Goal: Task Accomplishment & Management: Manage account settings

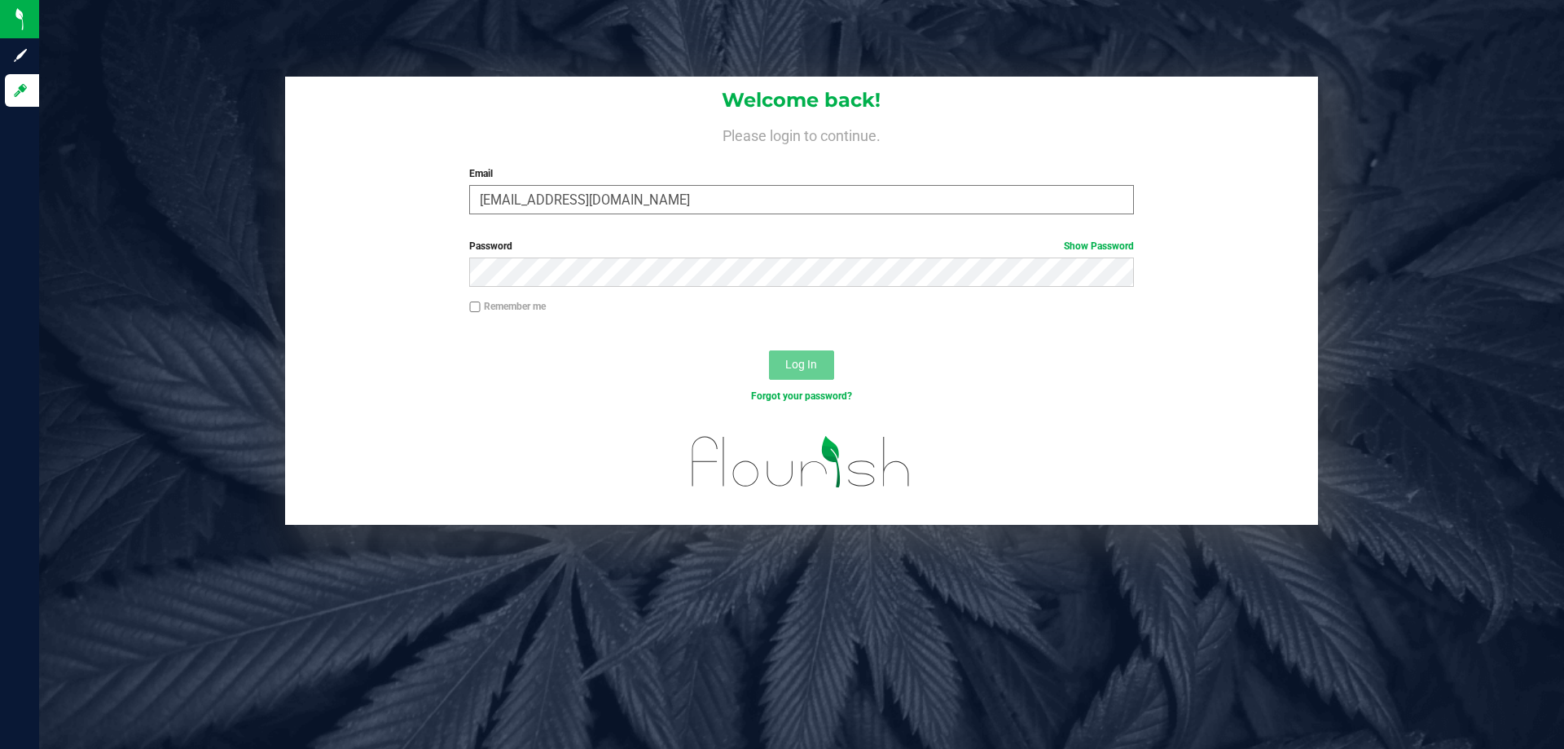
type input "[EMAIL_ADDRESS][DOMAIN_NAME]"
click at [769, 350] on button "Log In" at bounding box center [801, 364] width 65 height 29
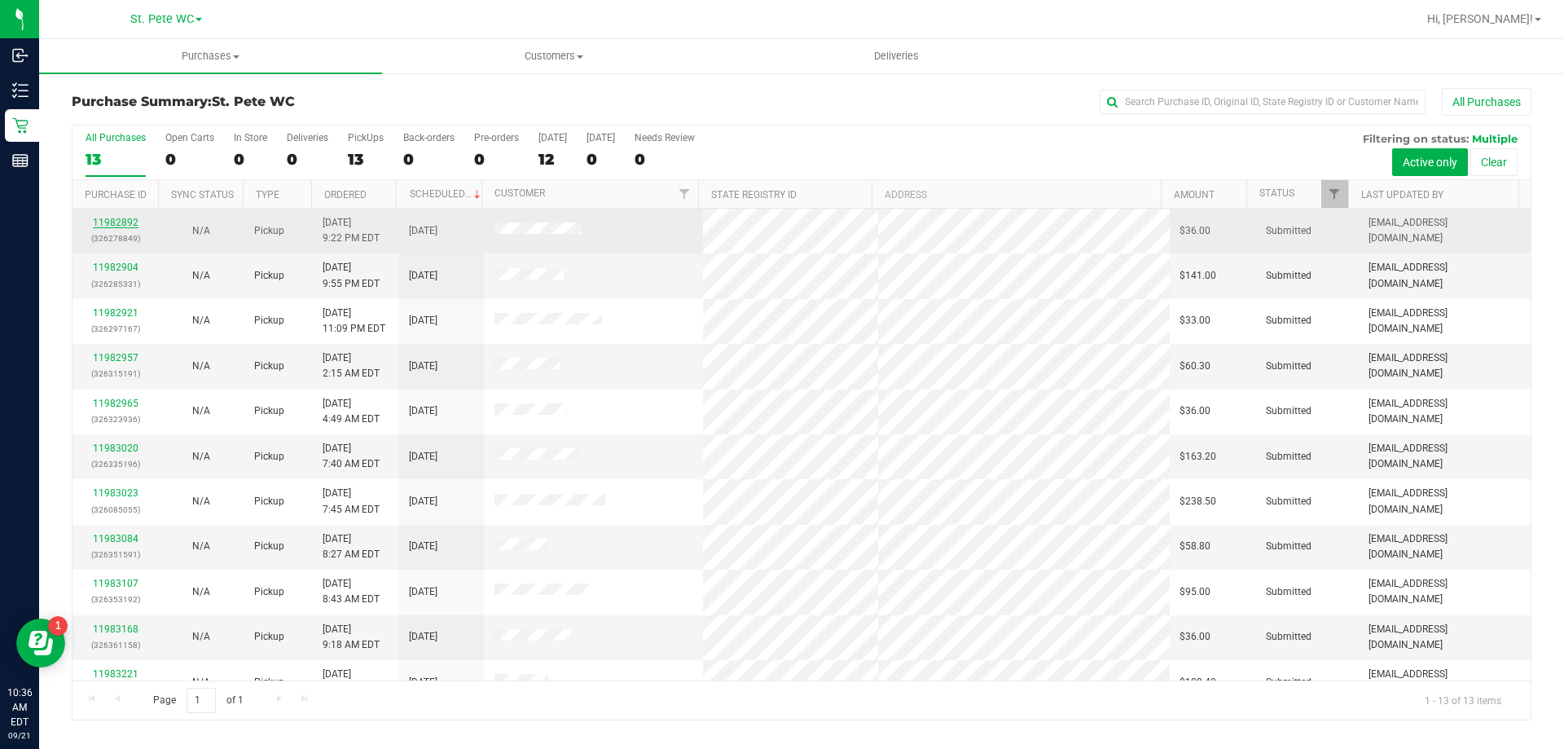
click at [121, 221] on link "11982892" at bounding box center [116, 222] width 46 height 11
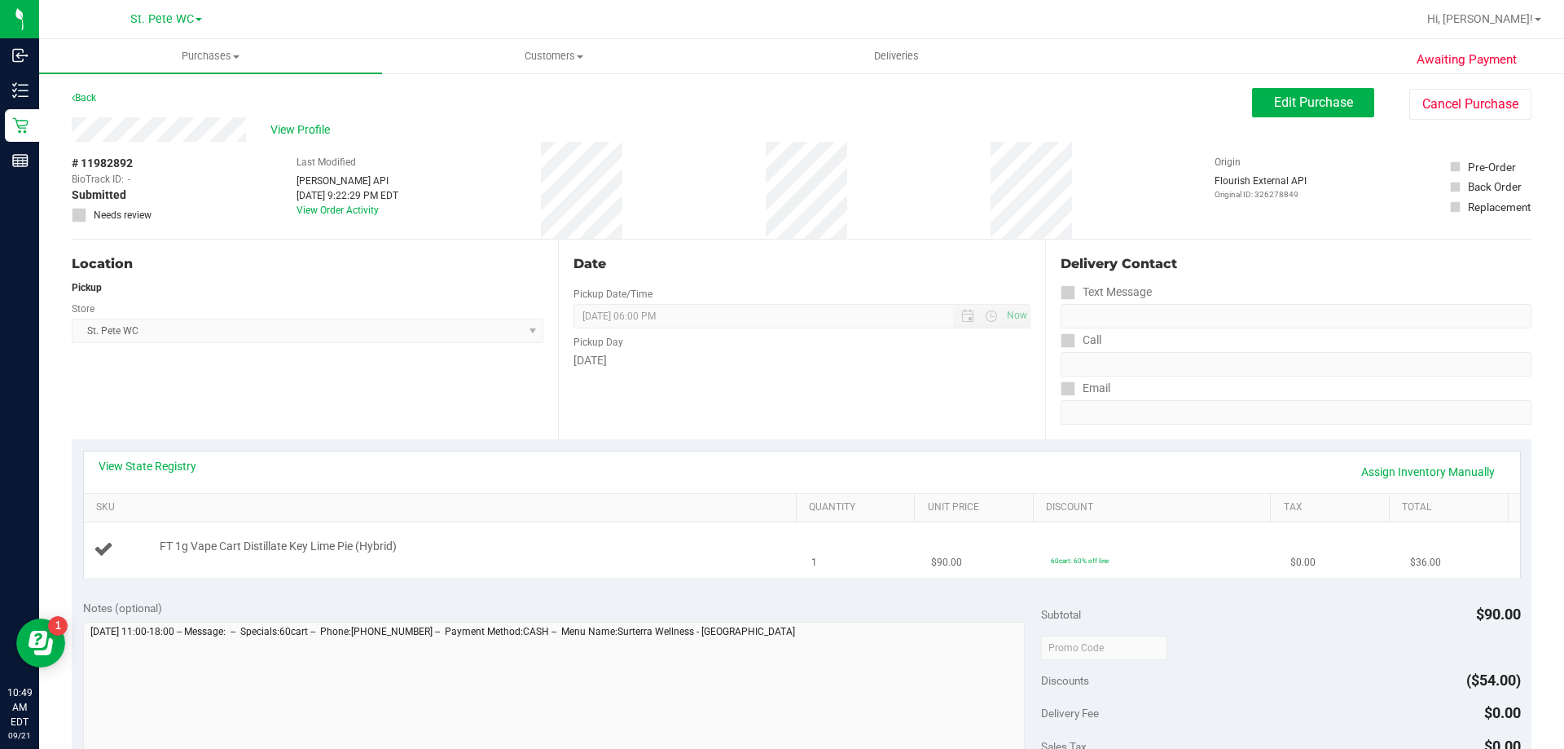
click at [586, 567] on td "FT 1g Vape Cart Distillate Key Lime Pie (Hybrid)" at bounding box center [443, 549] width 718 height 55
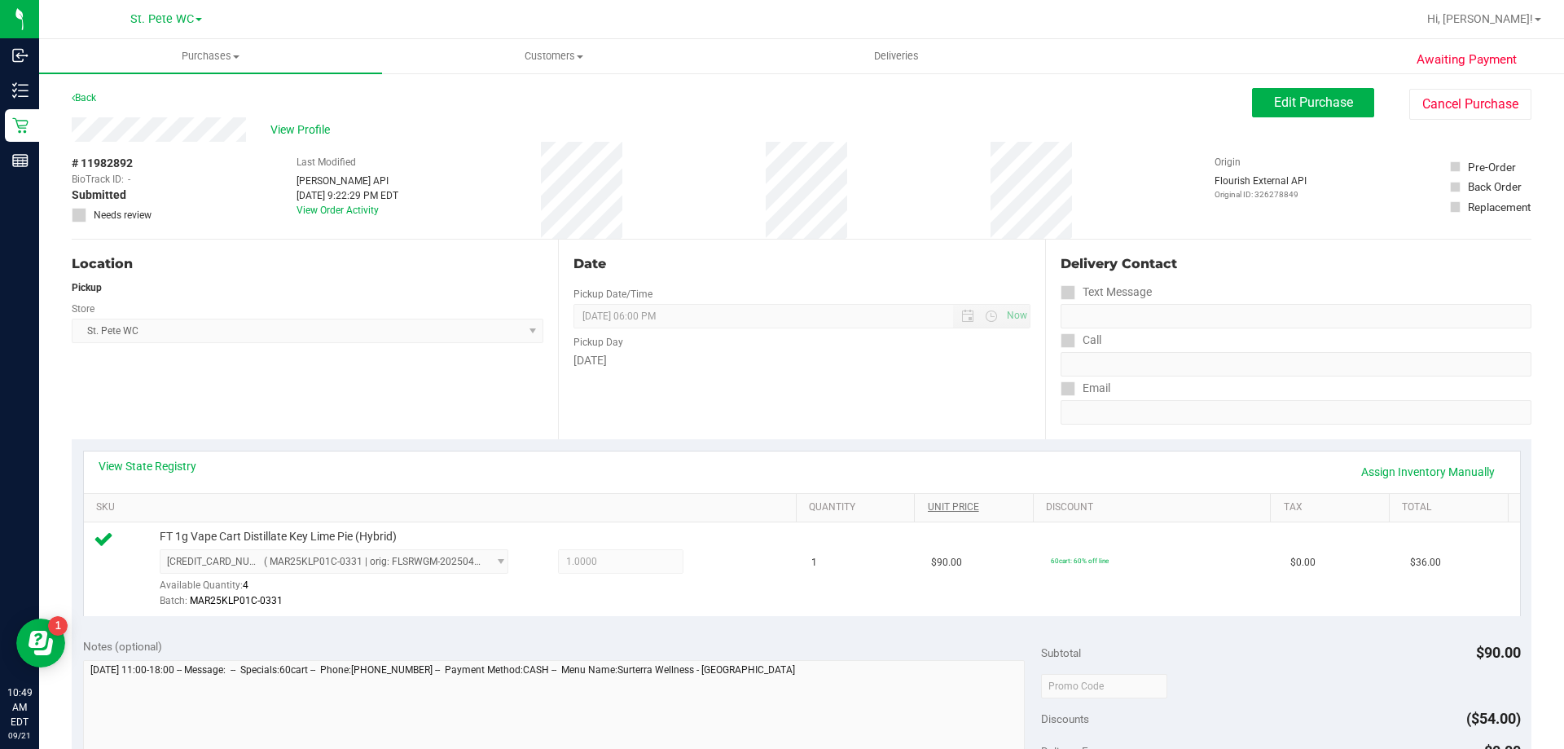
scroll to position [570, 0]
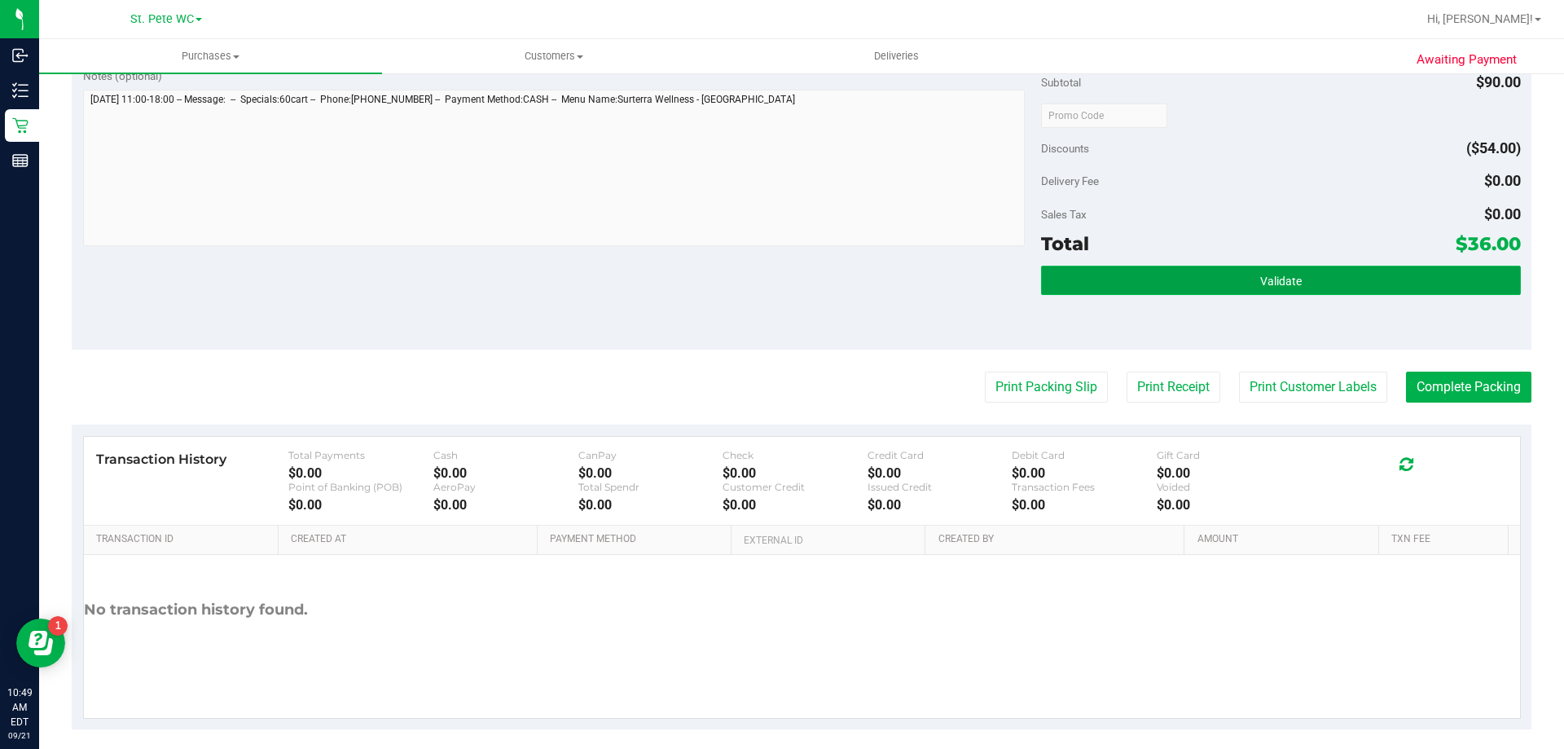
click at [1149, 282] on button "Validate" at bounding box center [1280, 280] width 479 height 29
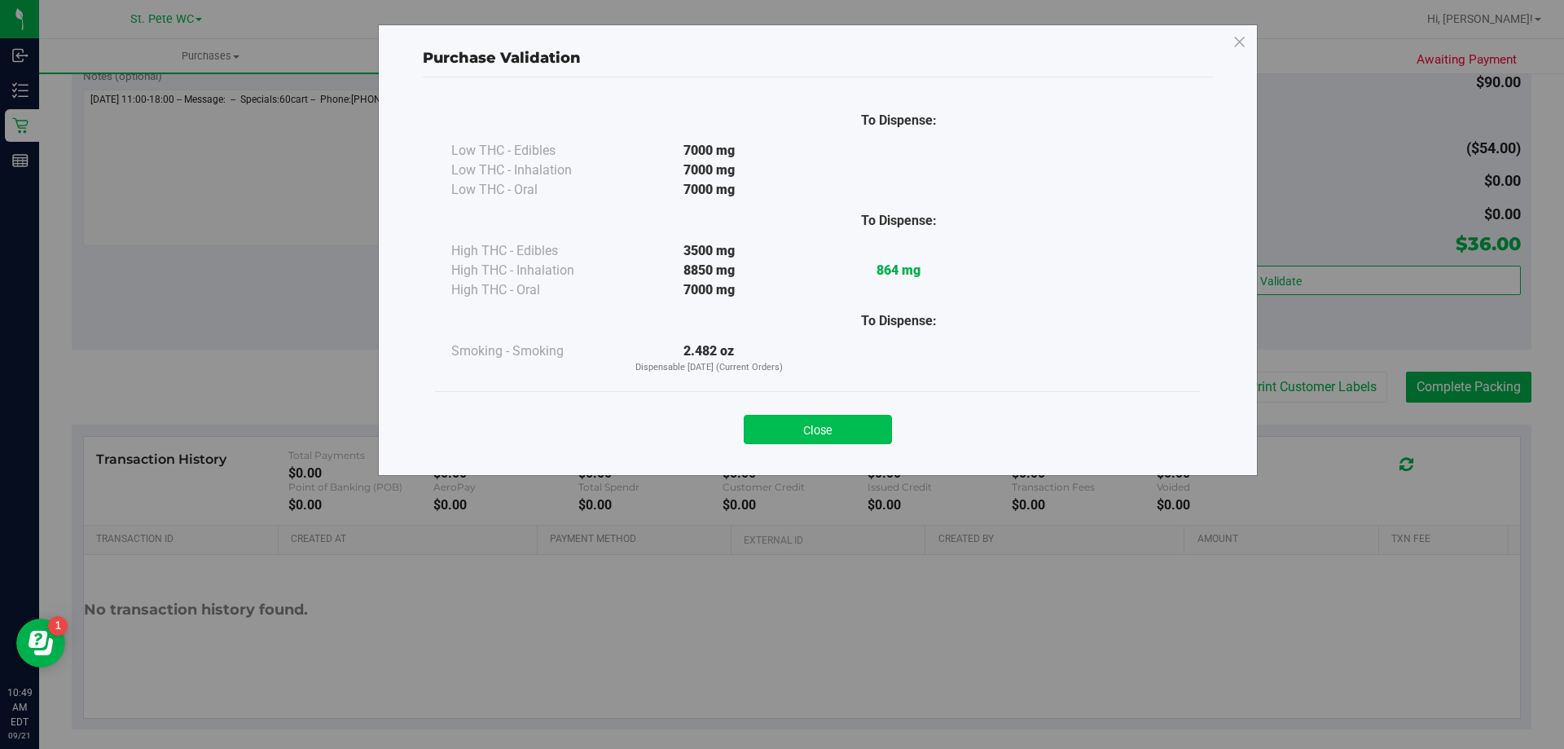
click at [827, 419] on button "Close" at bounding box center [818, 429] width 148 height 29
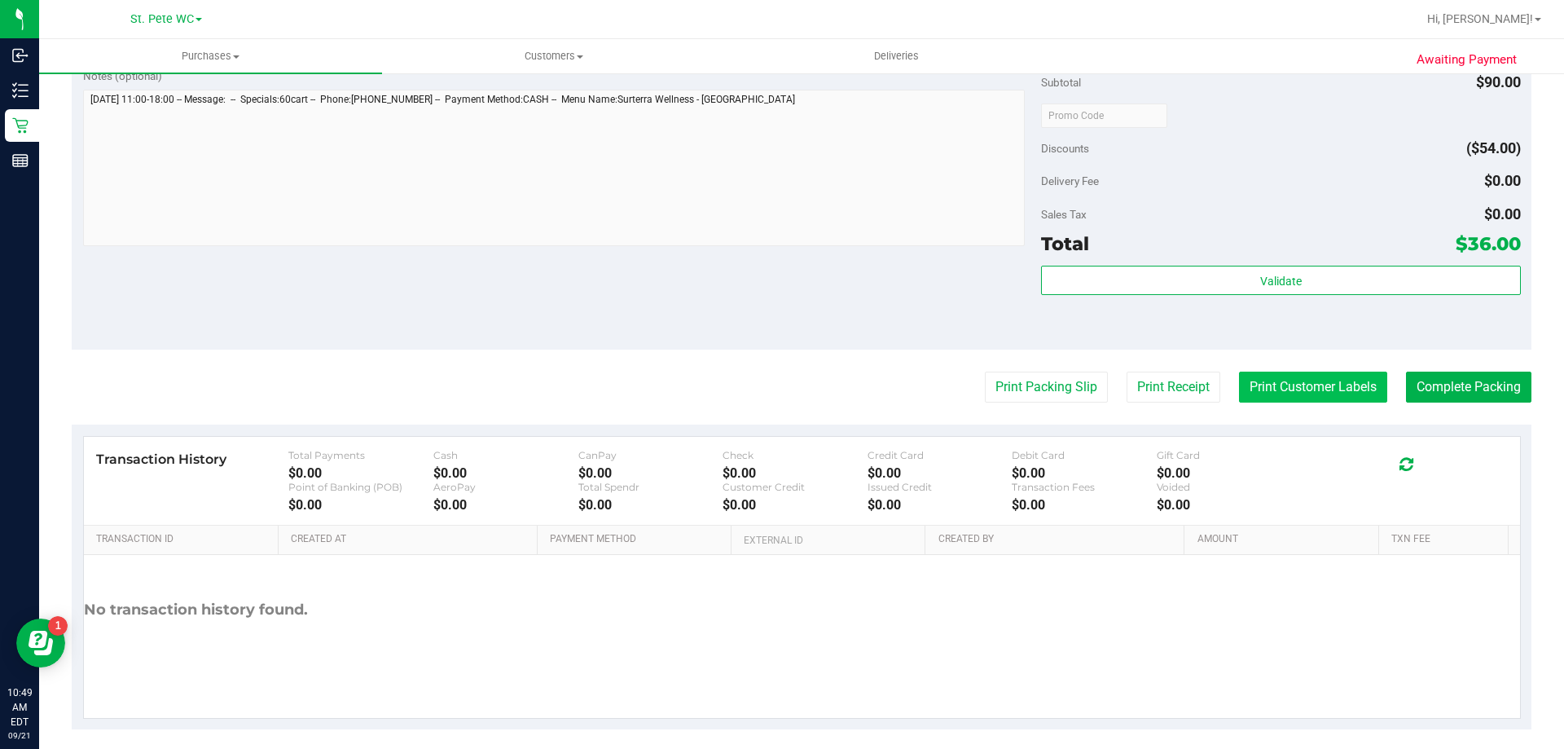
click at [1308, 393] on button "Print Customer Labels" at bounding box center [1313, 386] width 148 height 31
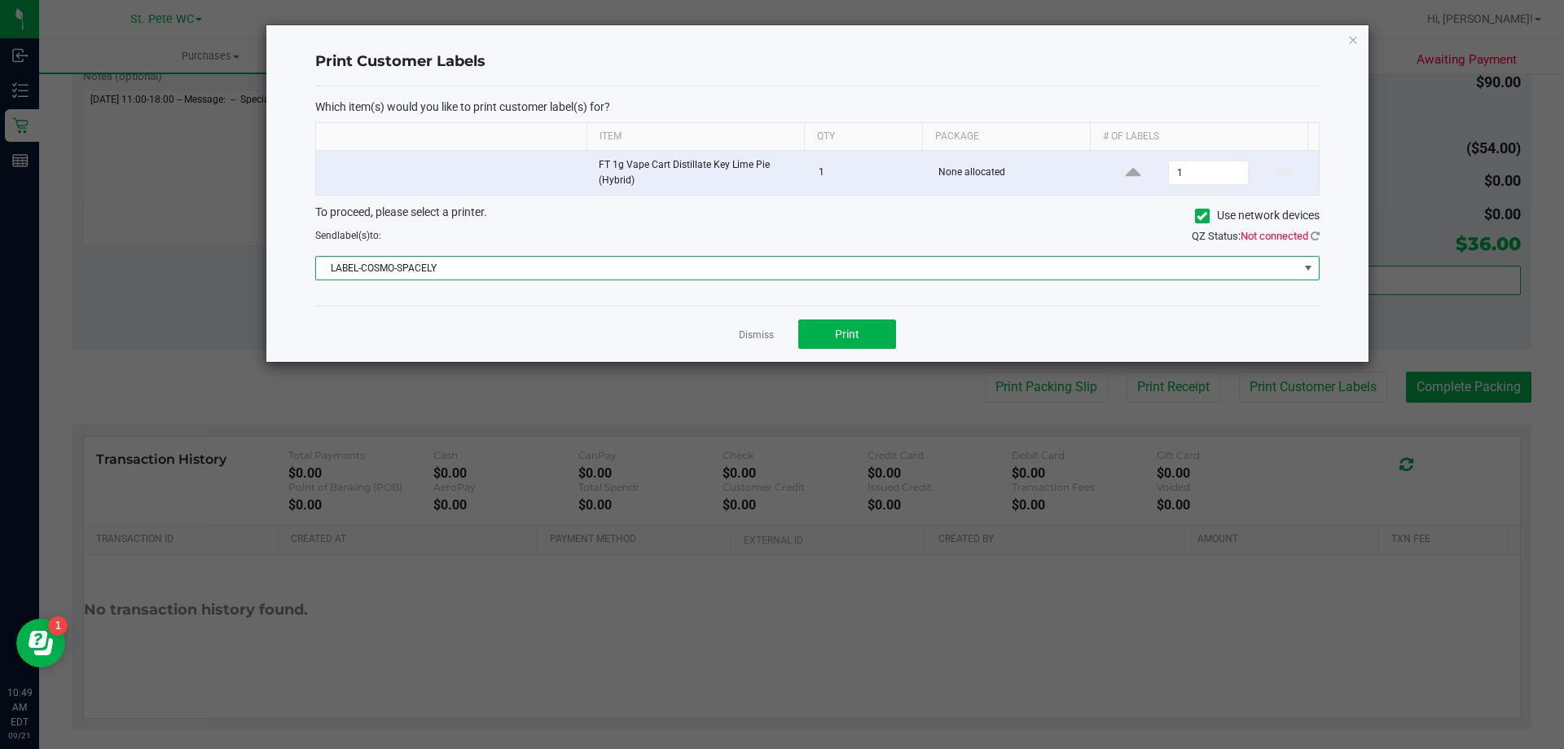
click at [816, 275] on span "LABEL-COSMO-SPACELY" at bounding box center [807, 268] width 982 height 23
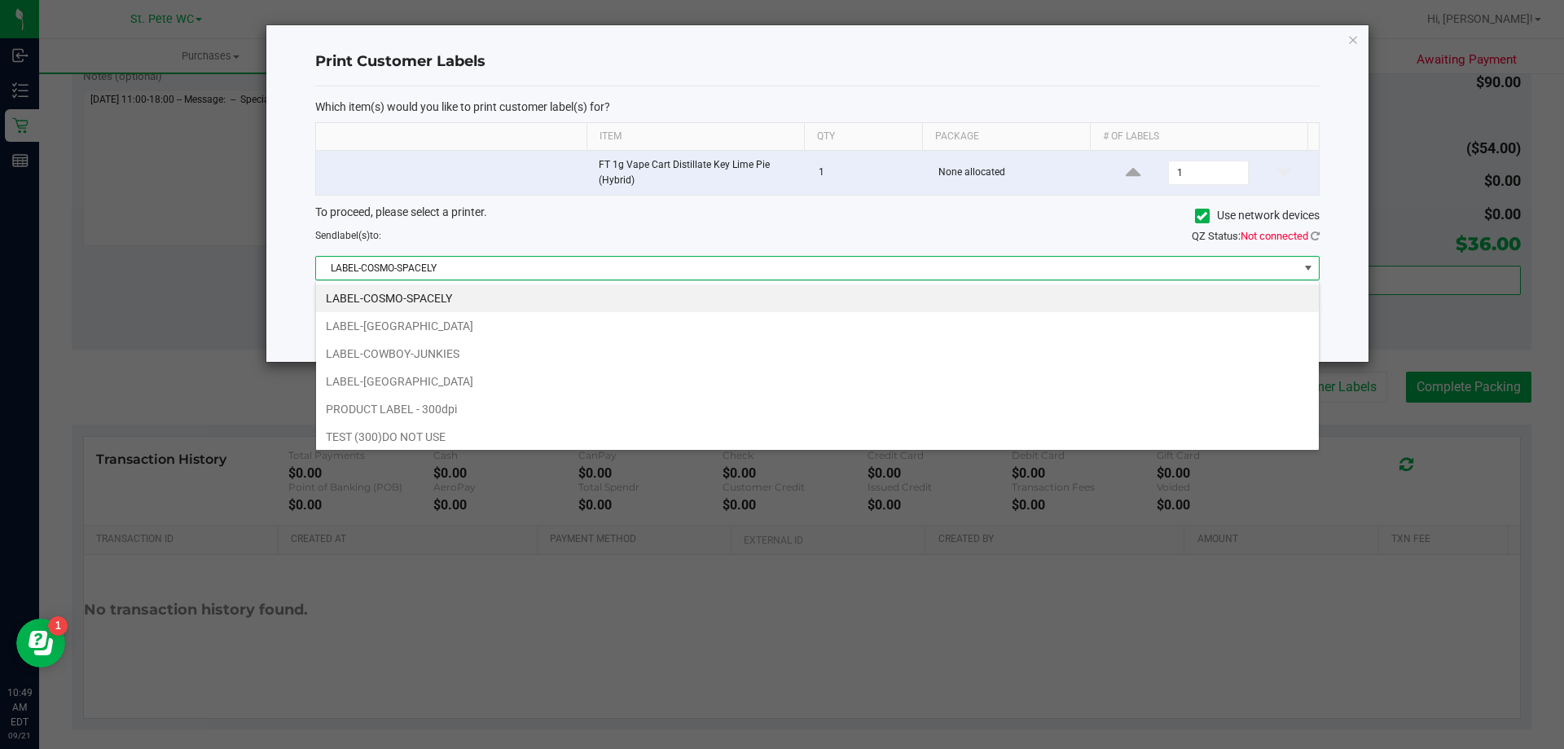
scroll to position [24, 1004]
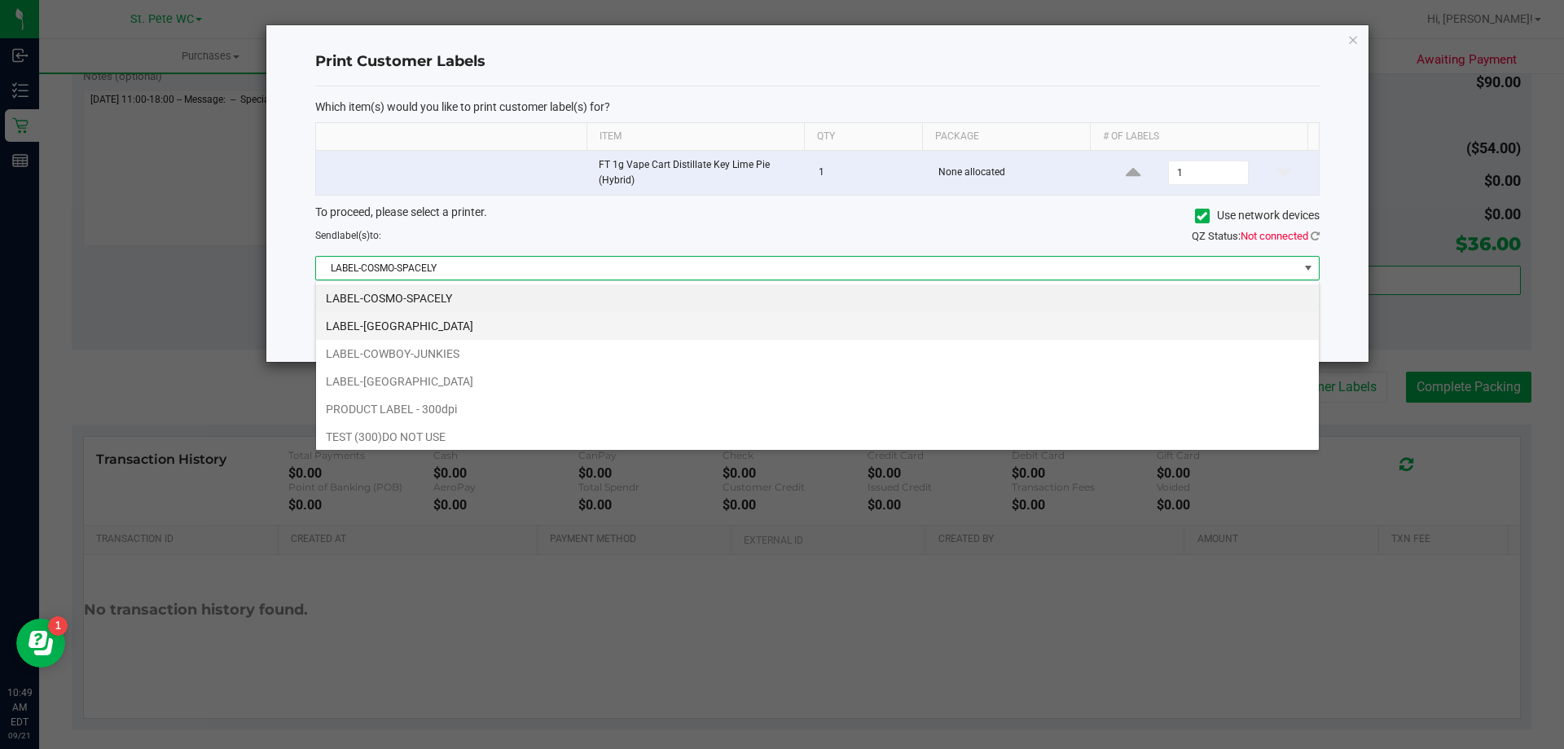
click at [520, 319] on li "LABEL-COSTA-RICA" at bounding box center [817, 326] width 1003 height 28
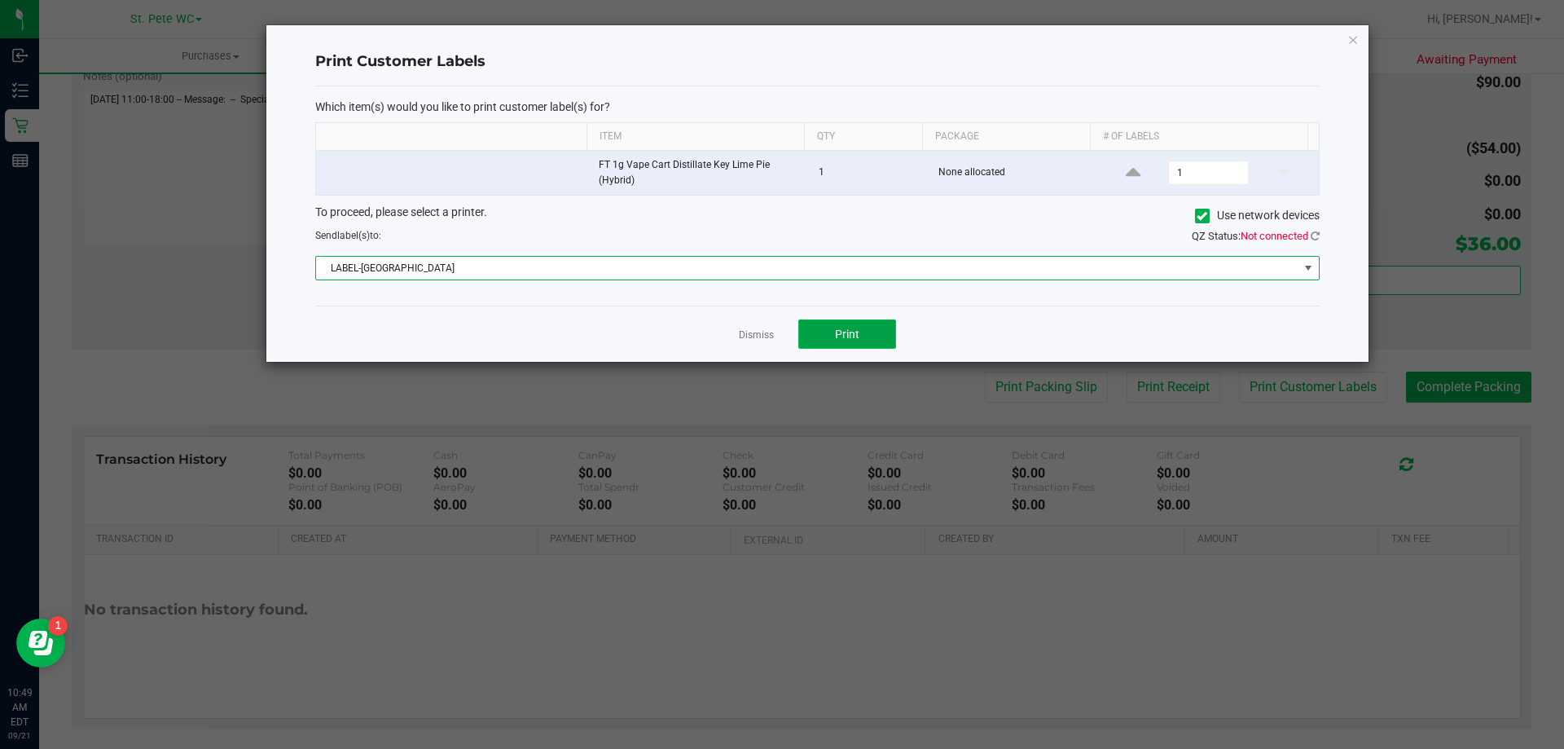
click at [883, 332] on button "Print" at bounding box center [847, 333] width 98 height 29
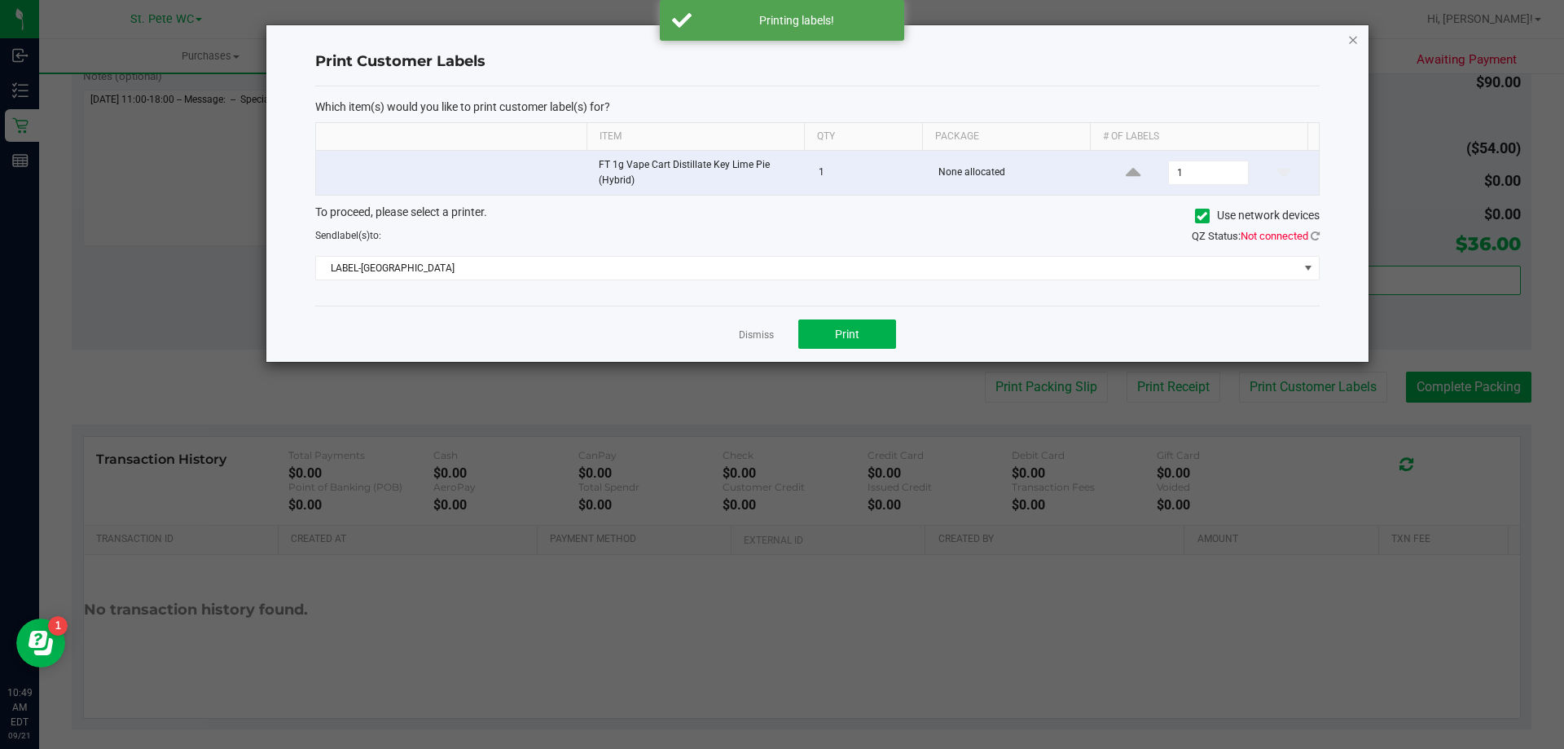
click at [1353, 42] on icon "button" at bounding box center [1352, 39] width 11 height 20
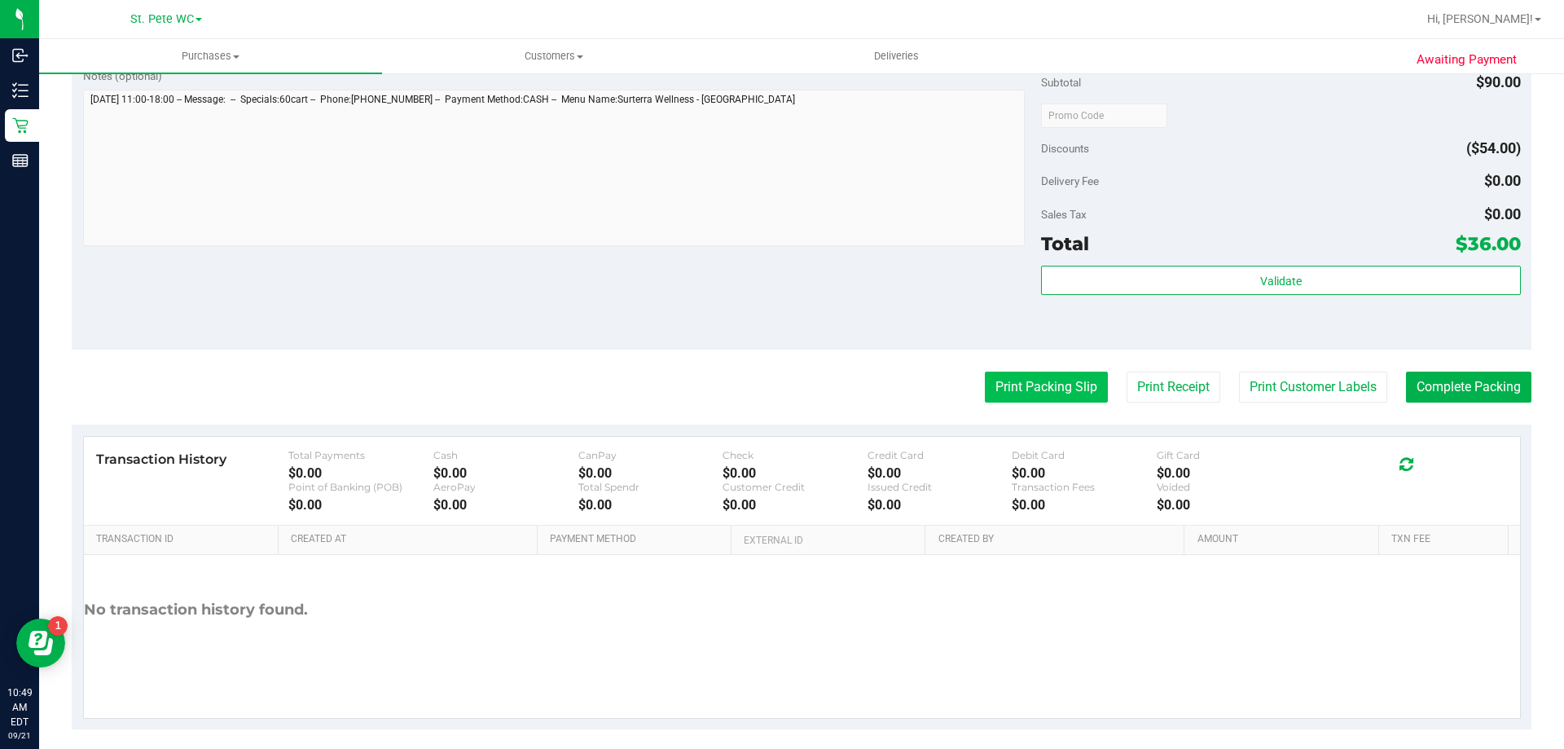
click at [1034, 389] on button "Print Packing Slip" at bounding box center [1046, 386] width 123 height 31
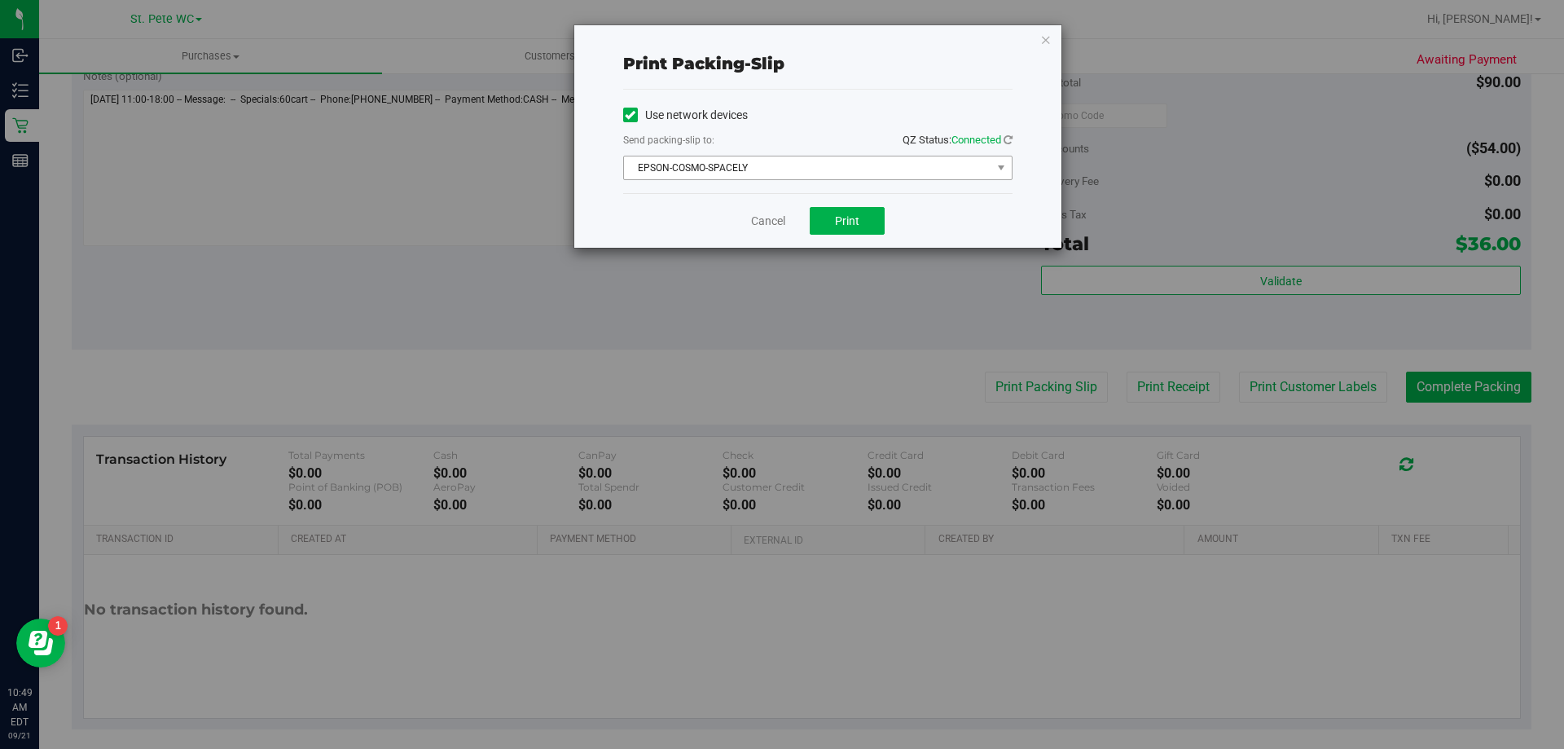
click at [832, 165] on span "EPSON-COSMO-SPACELY" at bounding box center [807, 167] width 367 height 23
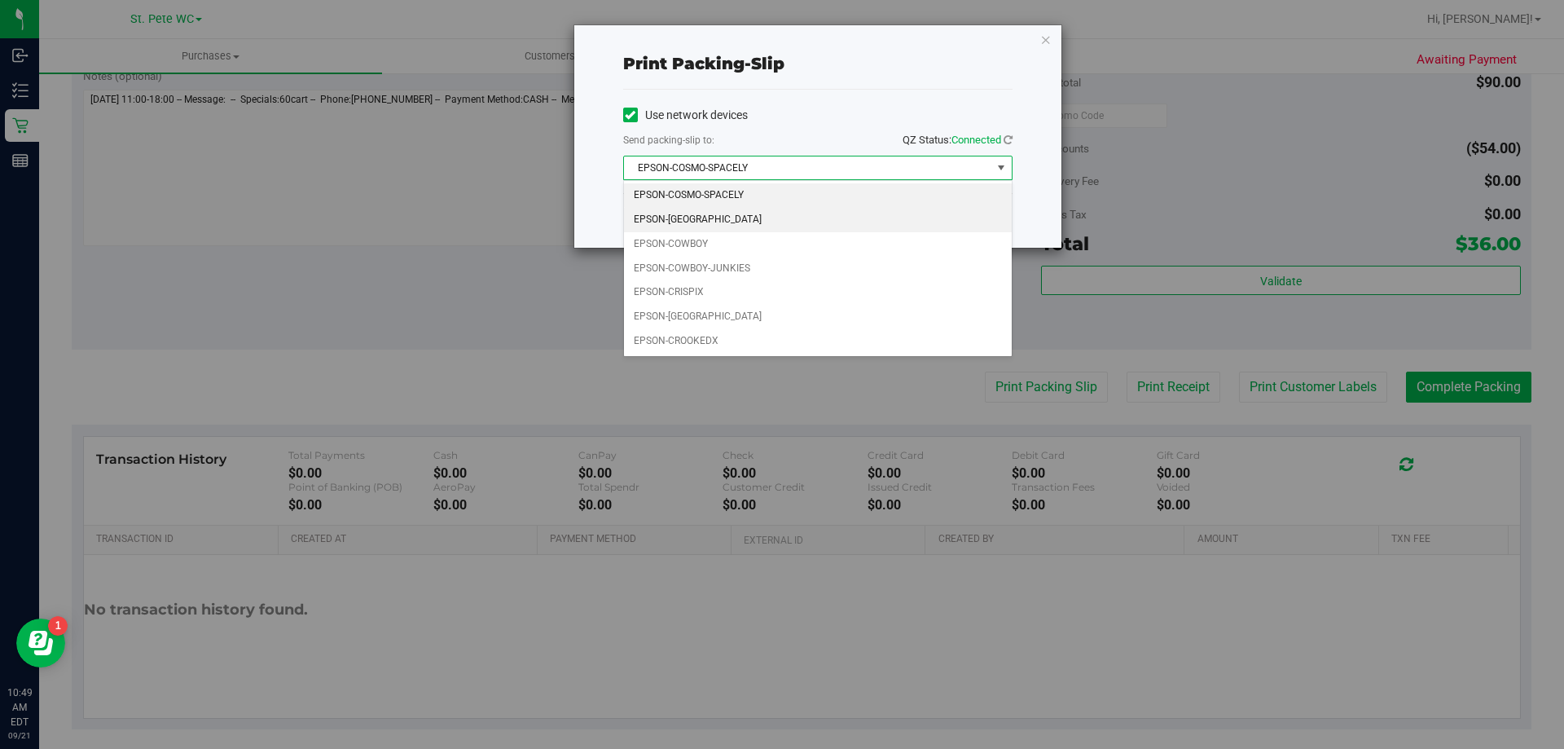
click at [710, 222] on li "EPSON-COSTA-RICA" at bounding box center [818, 220] width 388 height 24
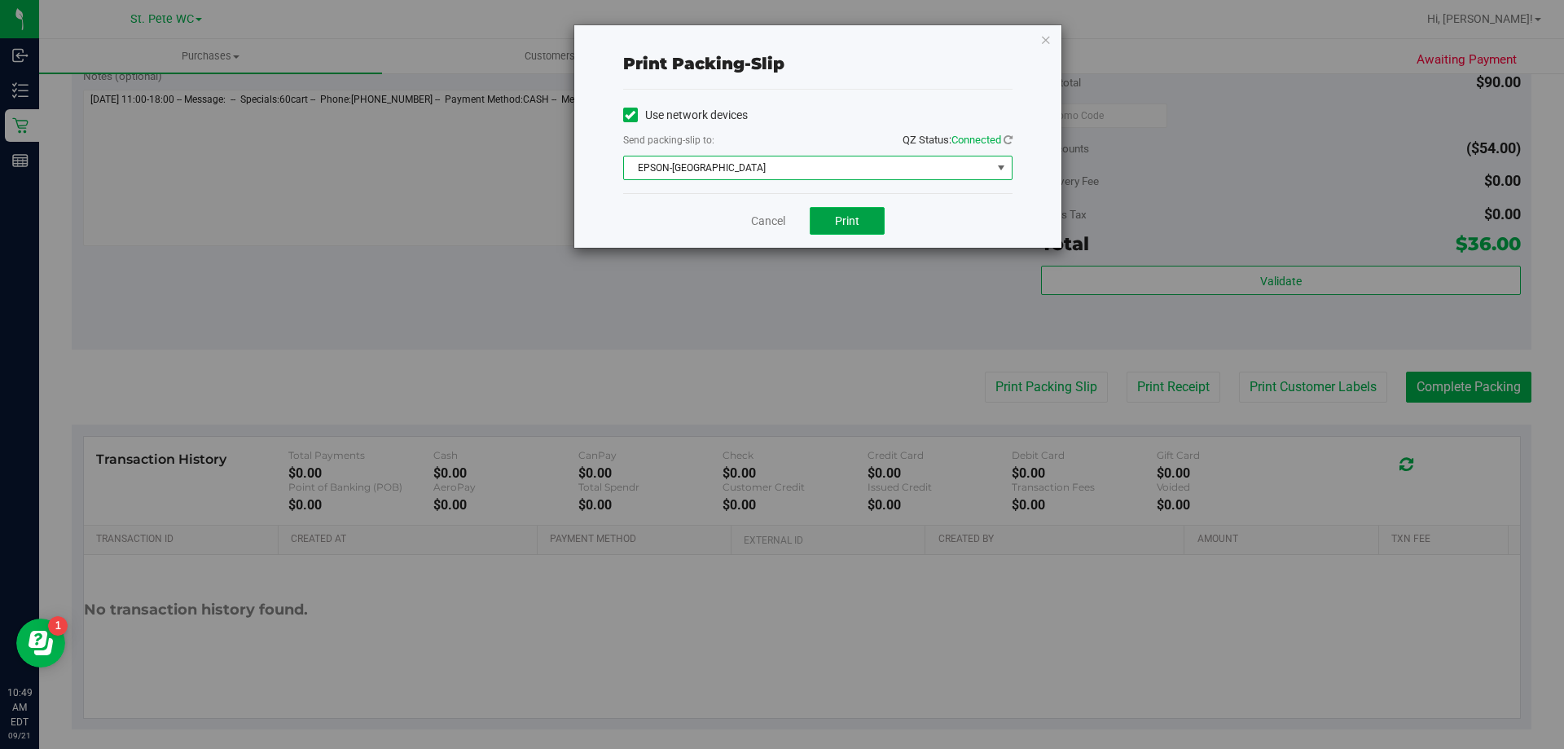
click at [868, 231] on button "Print" at bounding box center [847, 221] width 75 height 28
drag, startPoint x: 1046, startPoint y: 37, endPoint x: 1207, endPoint y: 231, distance: 252.2
click at [1051, 37] on icon "button" at bounding box center [1045, 39] width 11 height 20
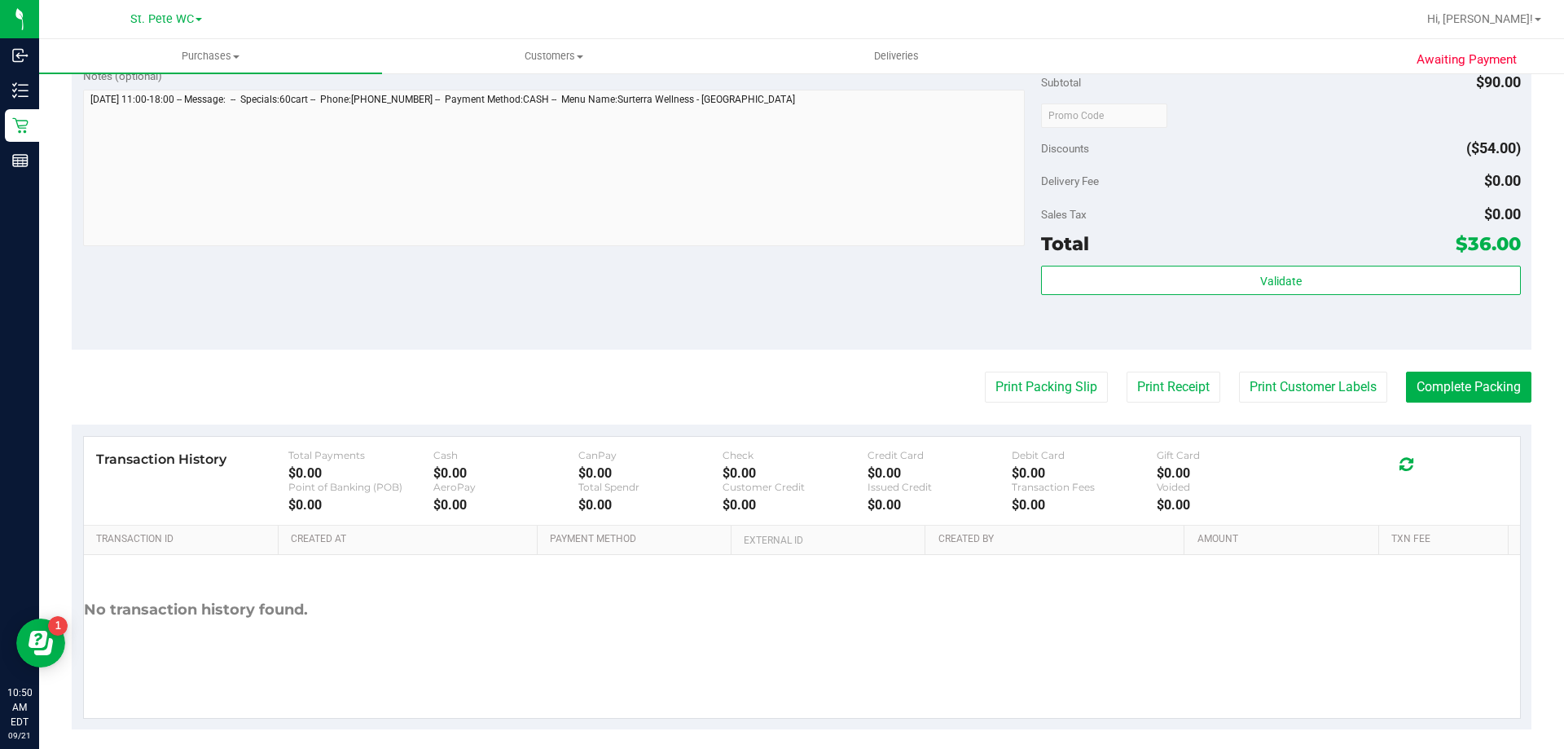
click at [1453, 360] on purchase-details "Back Edit Purchase Cancel Purchase View Profile # 11982892 BioTrack ID: - Submi…" at bounding box center [802, 123] width 1460 height 1211
click at [1459, 392] on button "Complete Packing" at bounding box center [1468, 386] width 125 height 31
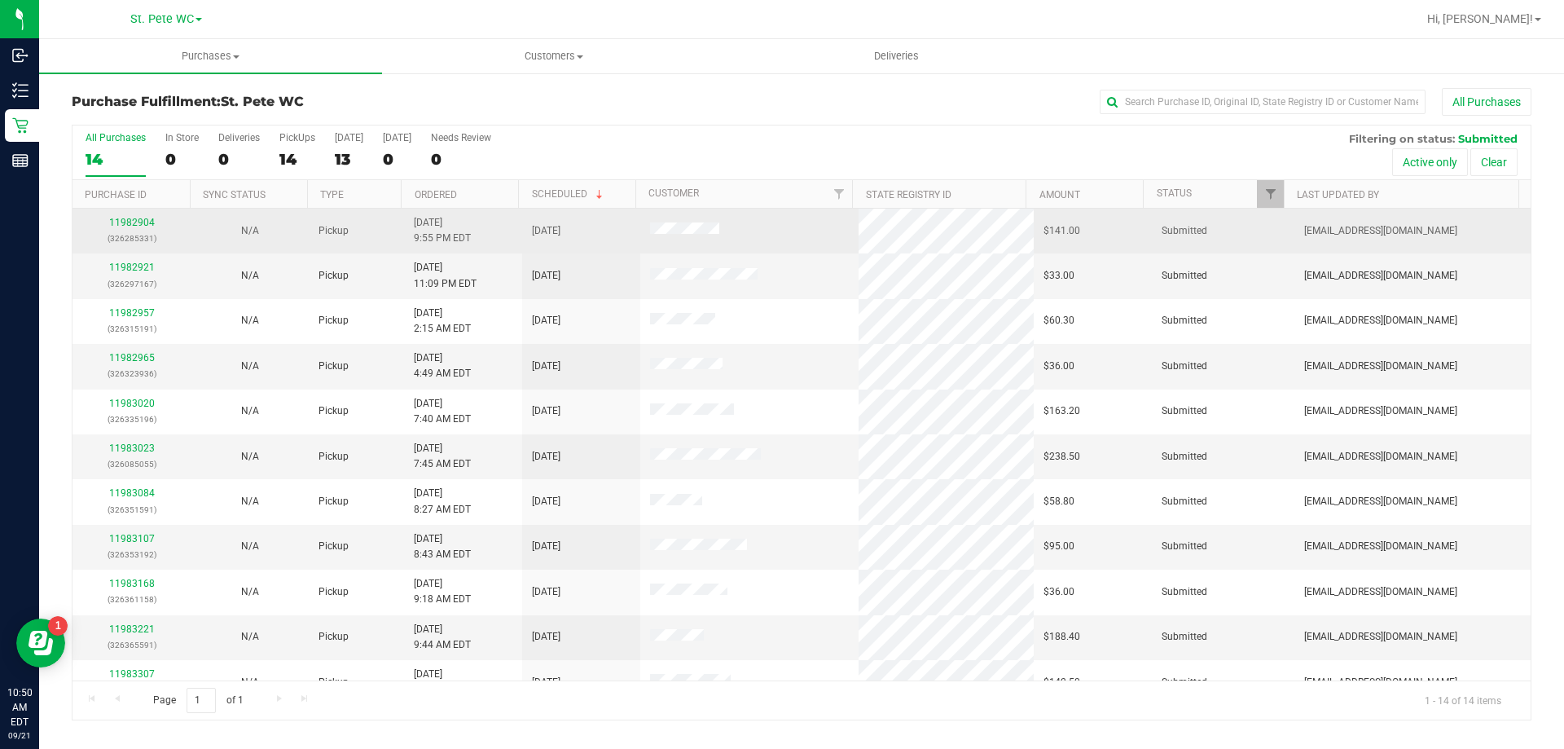
click at [147, 231] on p "(326285331)" at bounding box center [131, 238] width 99 height 15
click at [127, 217] on link "11982904" at bounding box center [132, 222] width 46 height 11
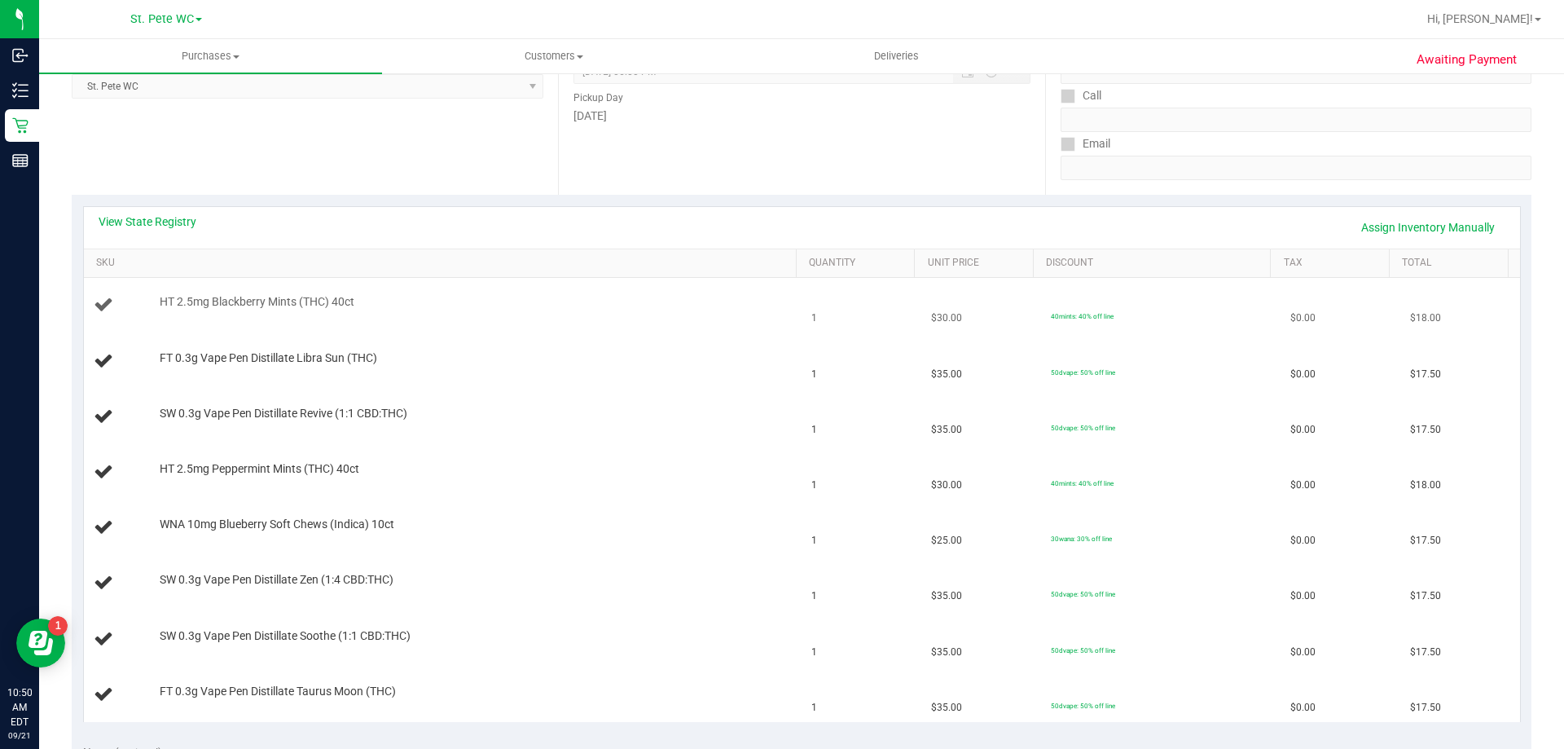
scroll to position [326, 0]
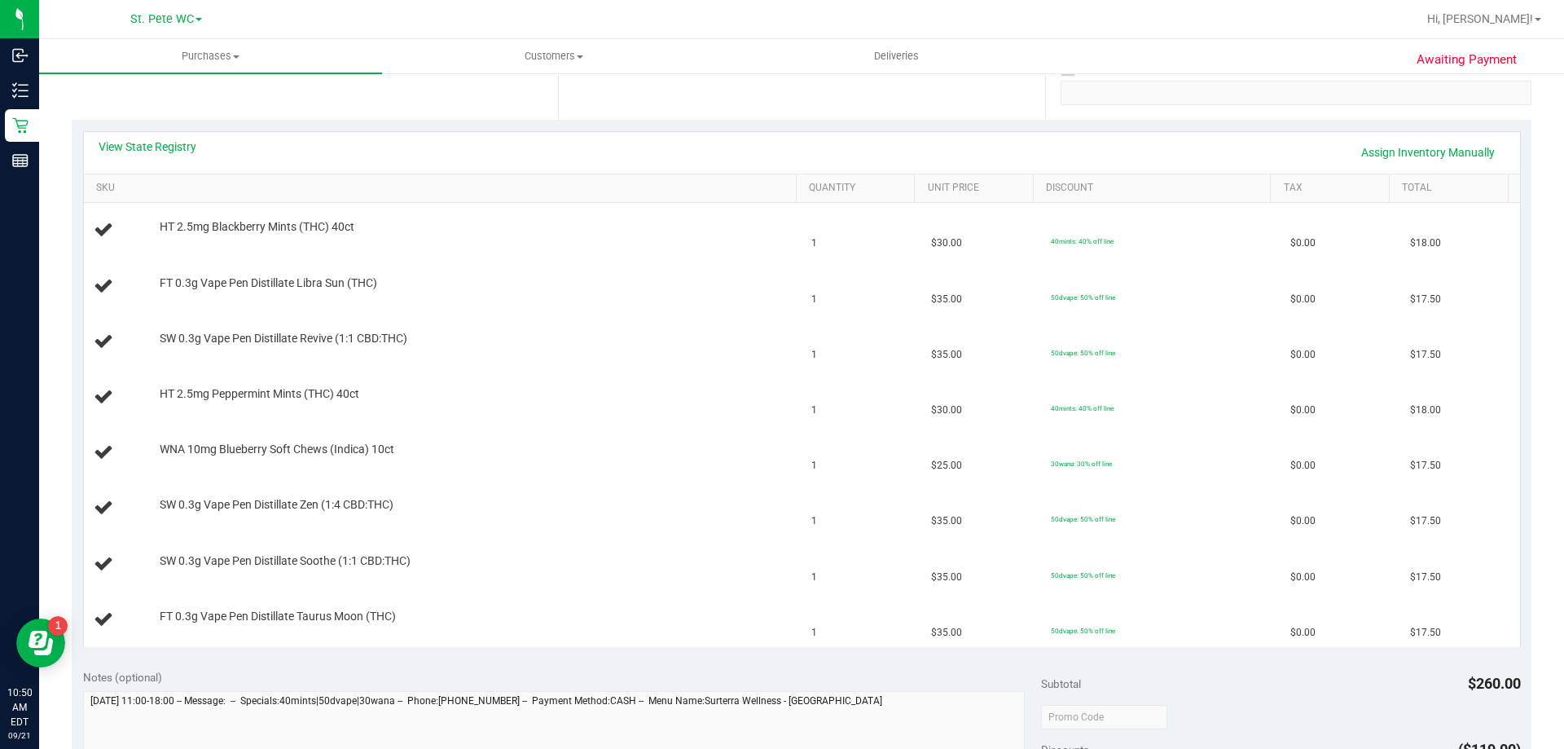
scroll to position [244, 0]
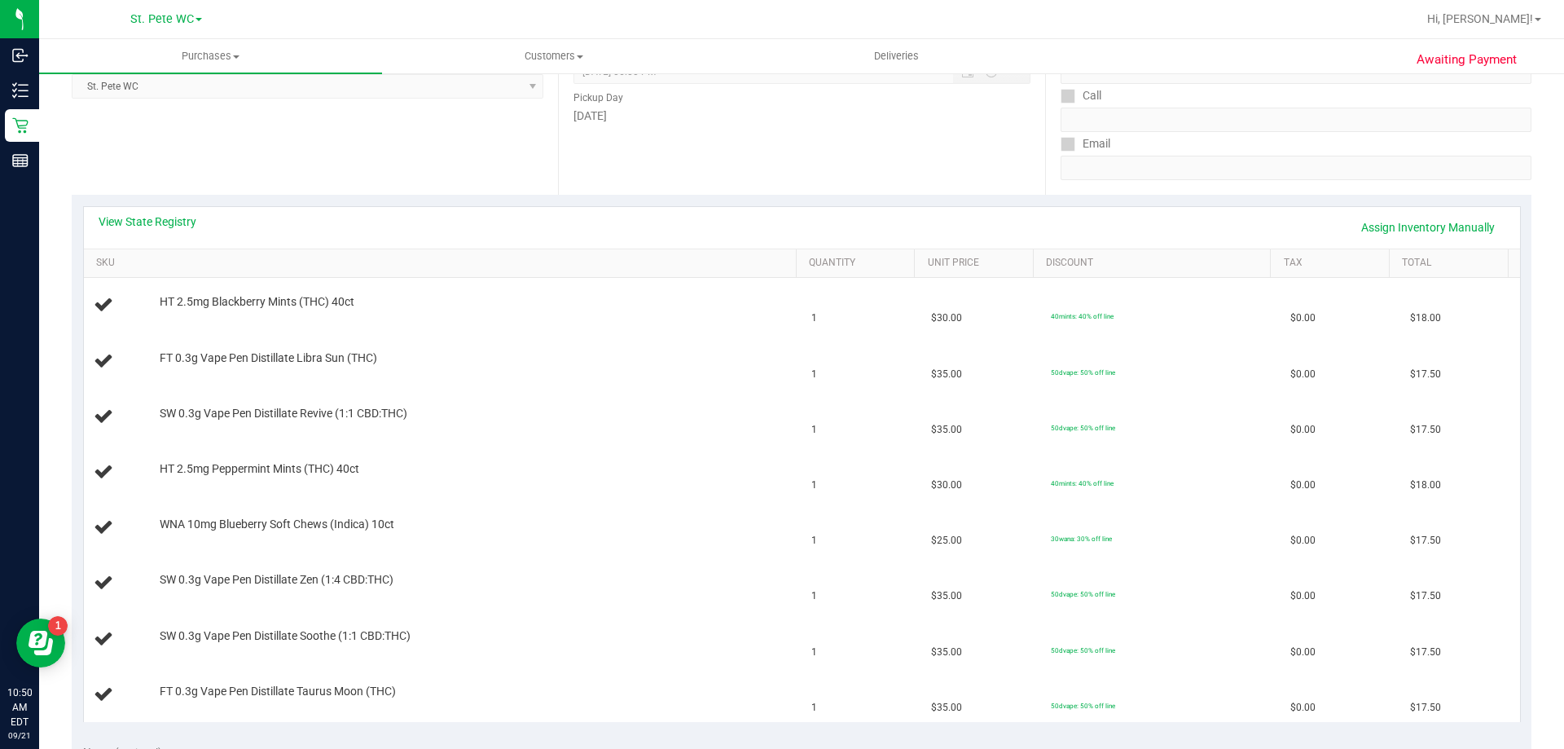
click at [160, 204] on div "View State Registry Assign Inventory Manually SKU Quantity Unit Price Discount …" at bounding box center [802, 464] width 1460 height 538
click at [160, 230] on div "View State Registry Assign Inventory Manually" at bounding box center [802, 227] width 1407 height 28
click at [162, 219] on link "View State Registry" at bounding box center [148, 221] width 98 height 16
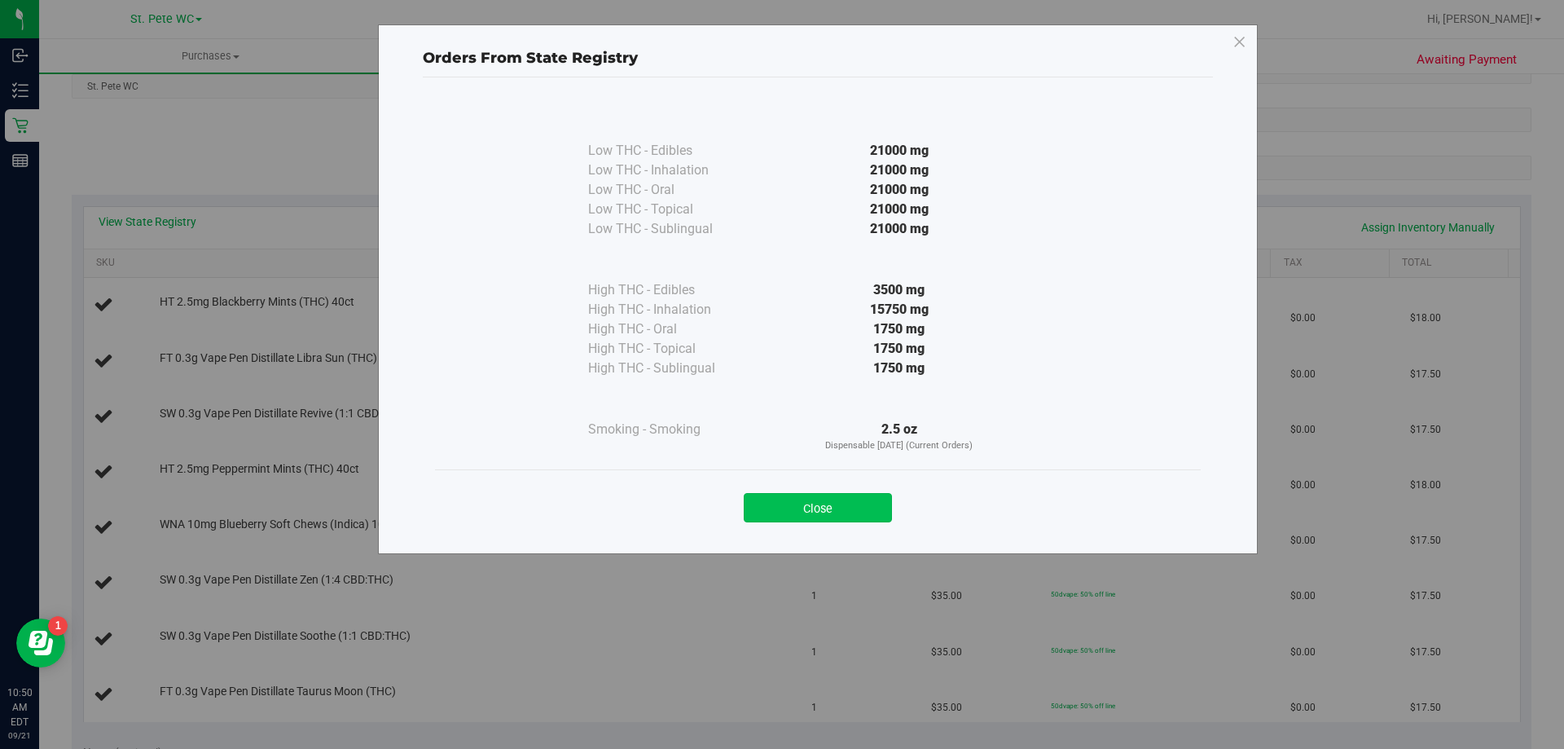
click at [839, 500] on button "Close" at bounding box center [818, 507] width 148 height 29
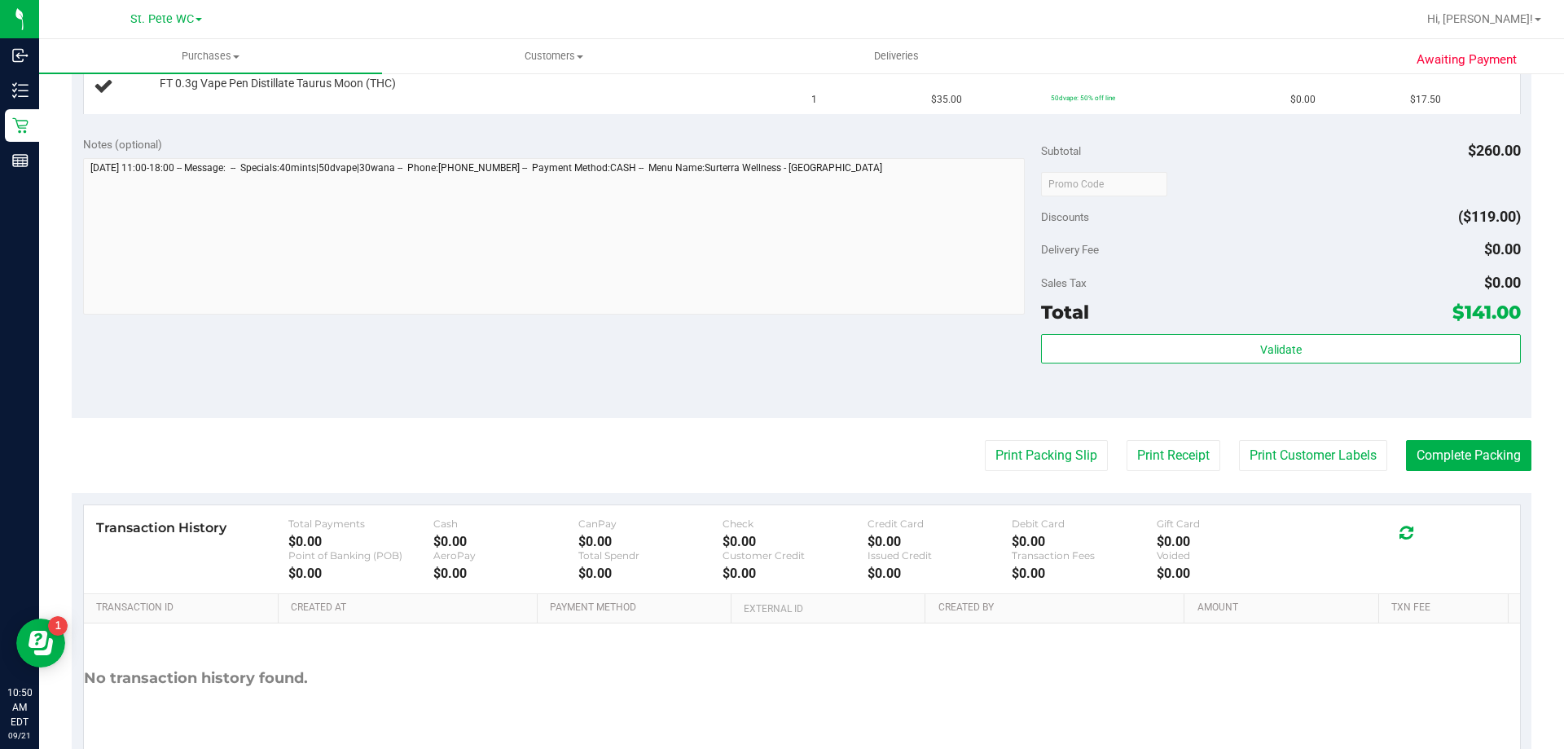
scroll to position [933, 0]
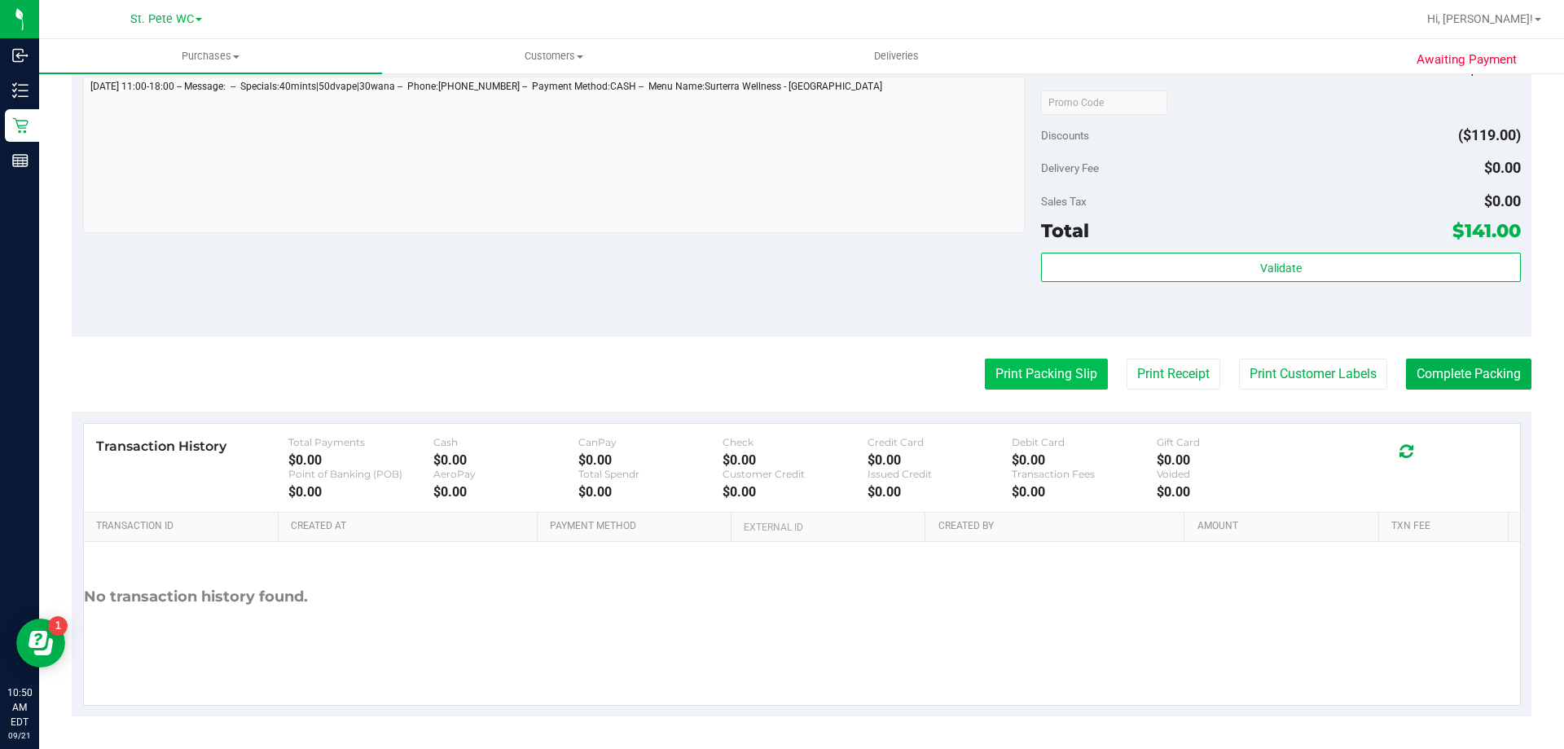
click at [1040, 362] on button "Print Packing Slip" at bounding box center [1046, 373] width 123 height 31
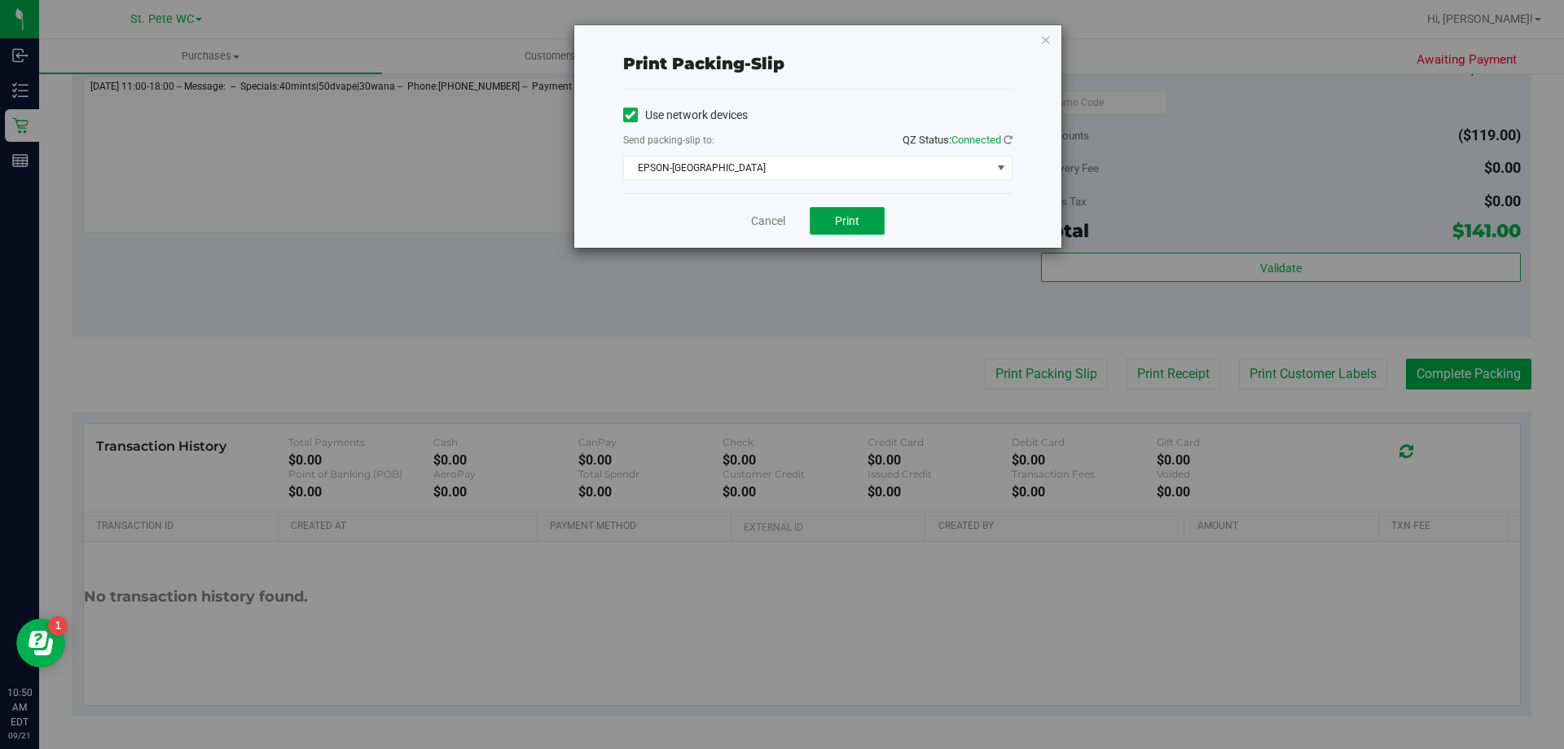
click at [846, 215] on span "Print" at bounding box center [847, 220] width 24 height 13
click at [1047, 36] on icon "button" at bounding box center [1045, 39] width 11 height 20
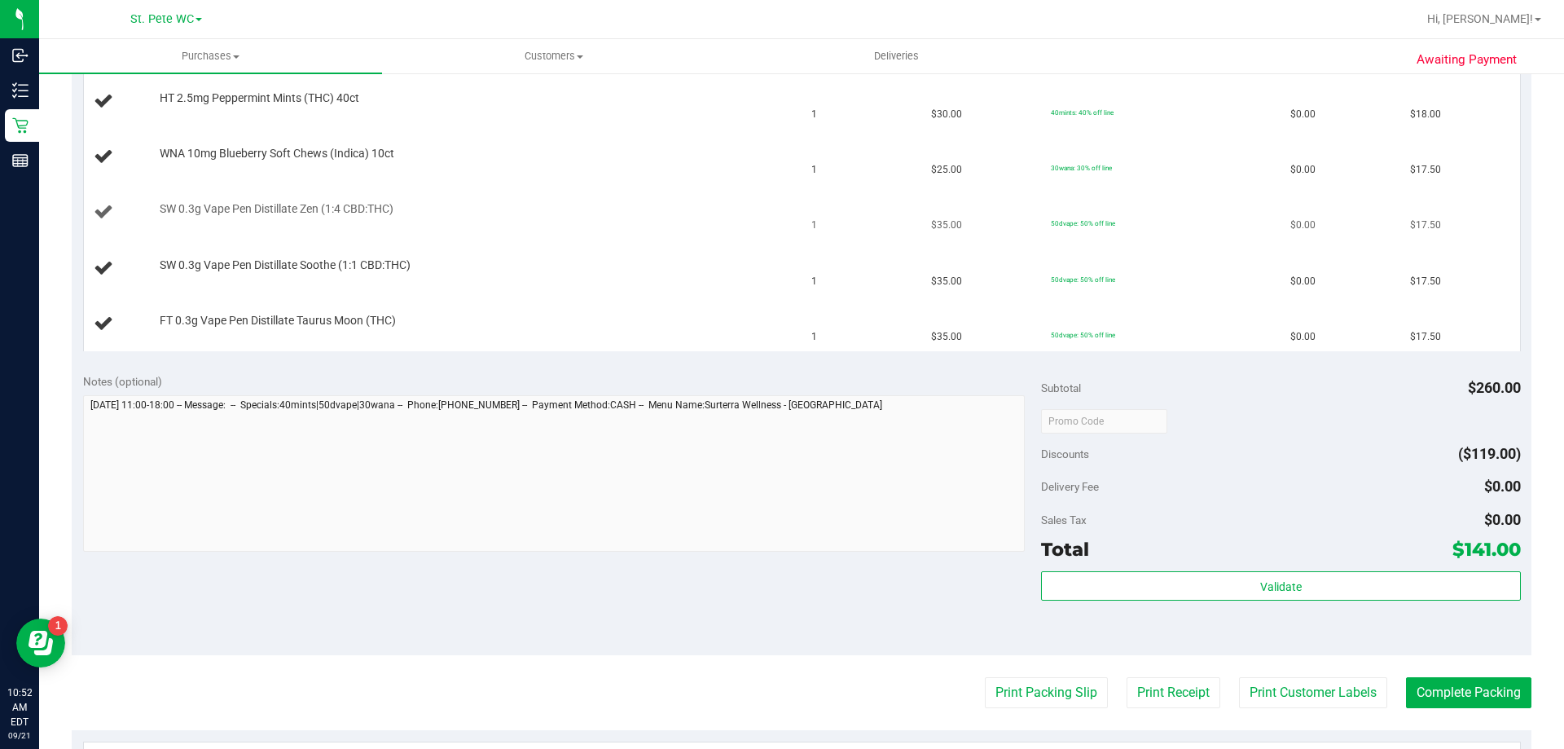
click at [600, 209] on div "SW 0.3g Vape Pen Distillate Zen (1:4 CBD:THC)" at bounding box center [470, 209] width 637 height 16
click at [590, 188] on td "SW 0.3g Vape Pen Distillate Zen (1:4 CBD:THC)" at bounding box center [443, 212] width 718 height 55
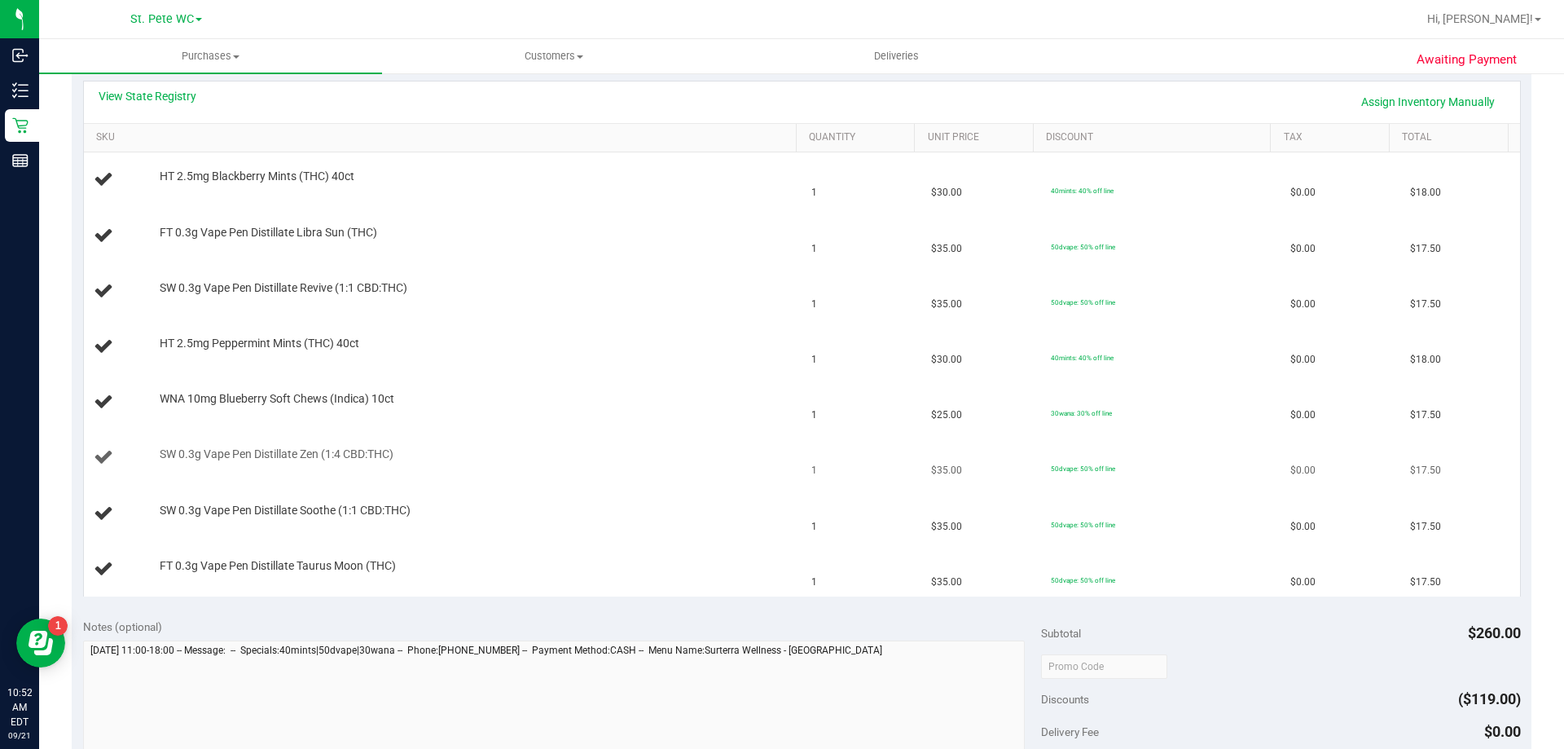
scroll to position [369, 0]
click at [629, 381] on td "WNA 10mg Blueberry Soft Chews (Indica) 10ct" at bounding box center [443, 403] width 718 height 55
click at [622, 367] on td "HT 2.5mg Peppermint Mints (THC) 40ct" at bounding box center [443, 347] width 718 height 55
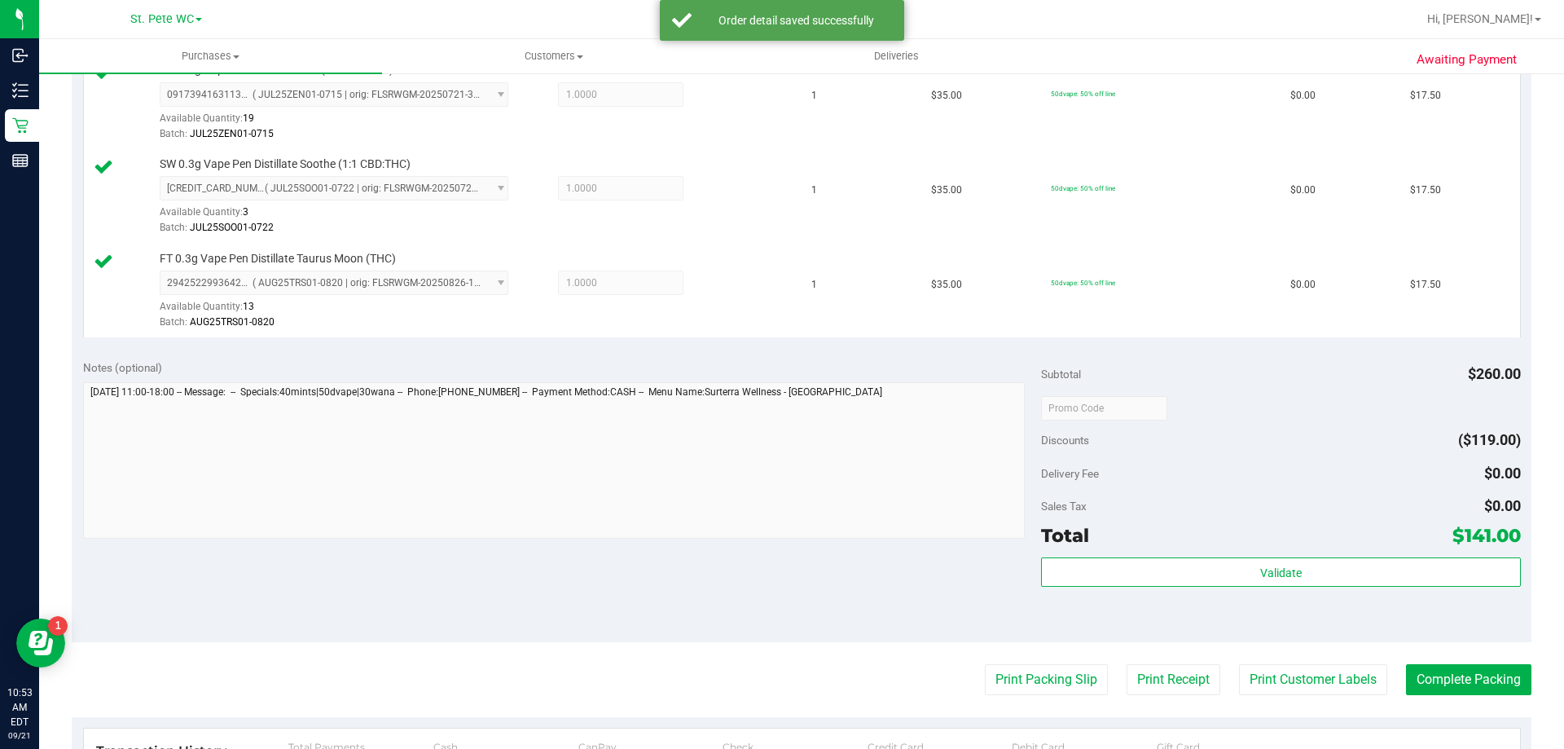
scroll to position [939, 0]
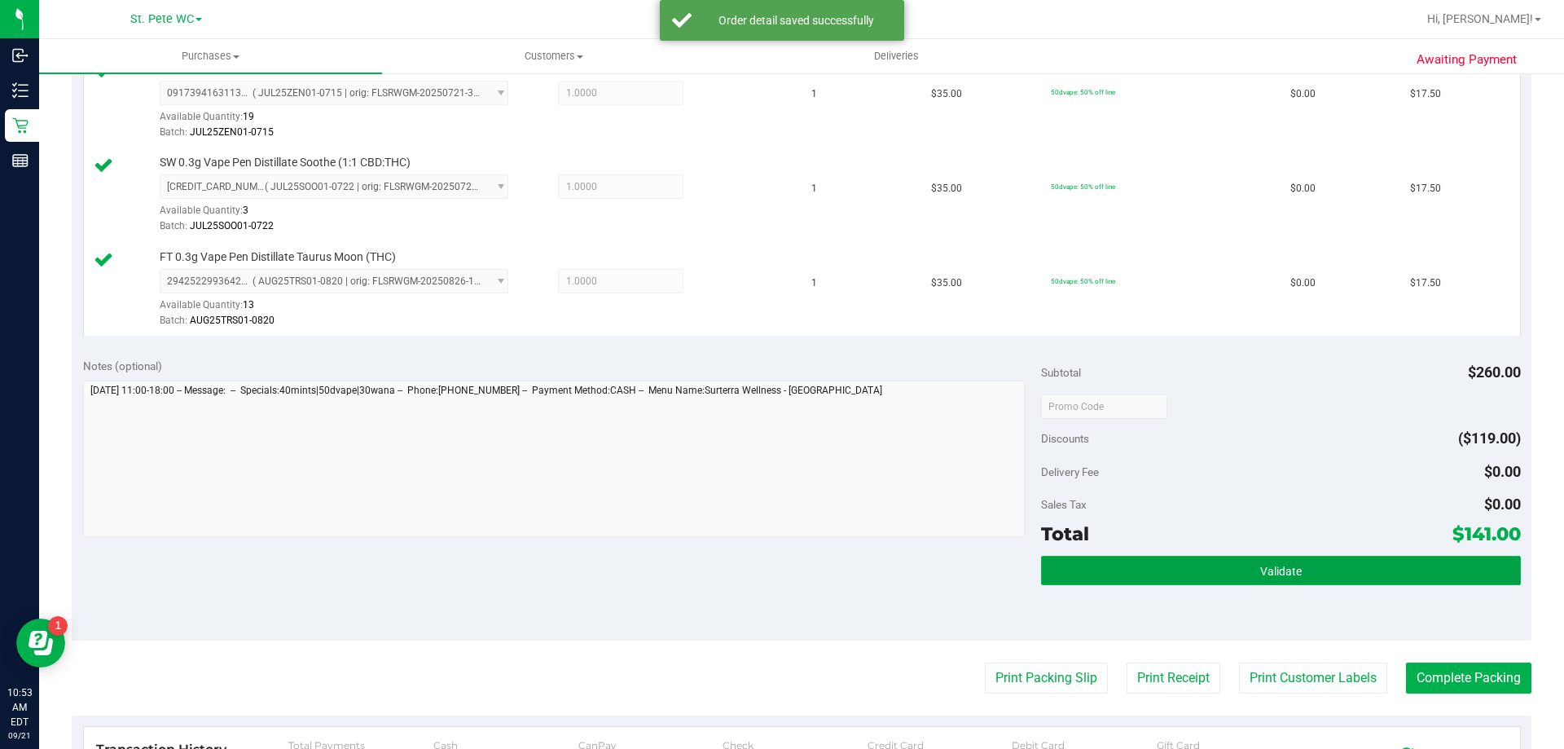
click at [1344, 577] on button "Validate" at bounding box center [1280, 570] width 479 height 29
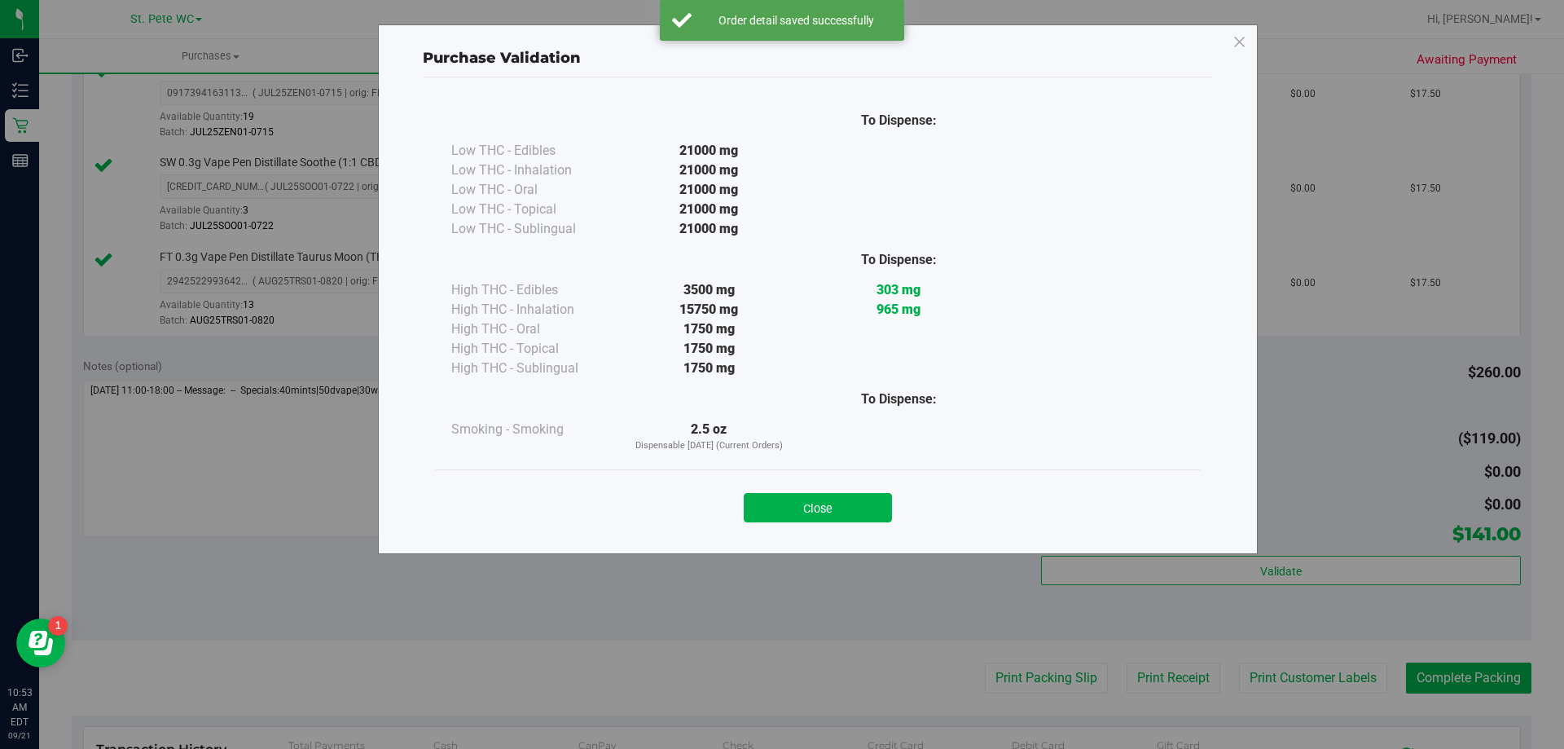
click at [816, 527] on div "Close" at bounding box center [818, 502] width 766 height 66
click at [852, 511] on button "Close" at bounding box center [818, 507] width 148 height 29
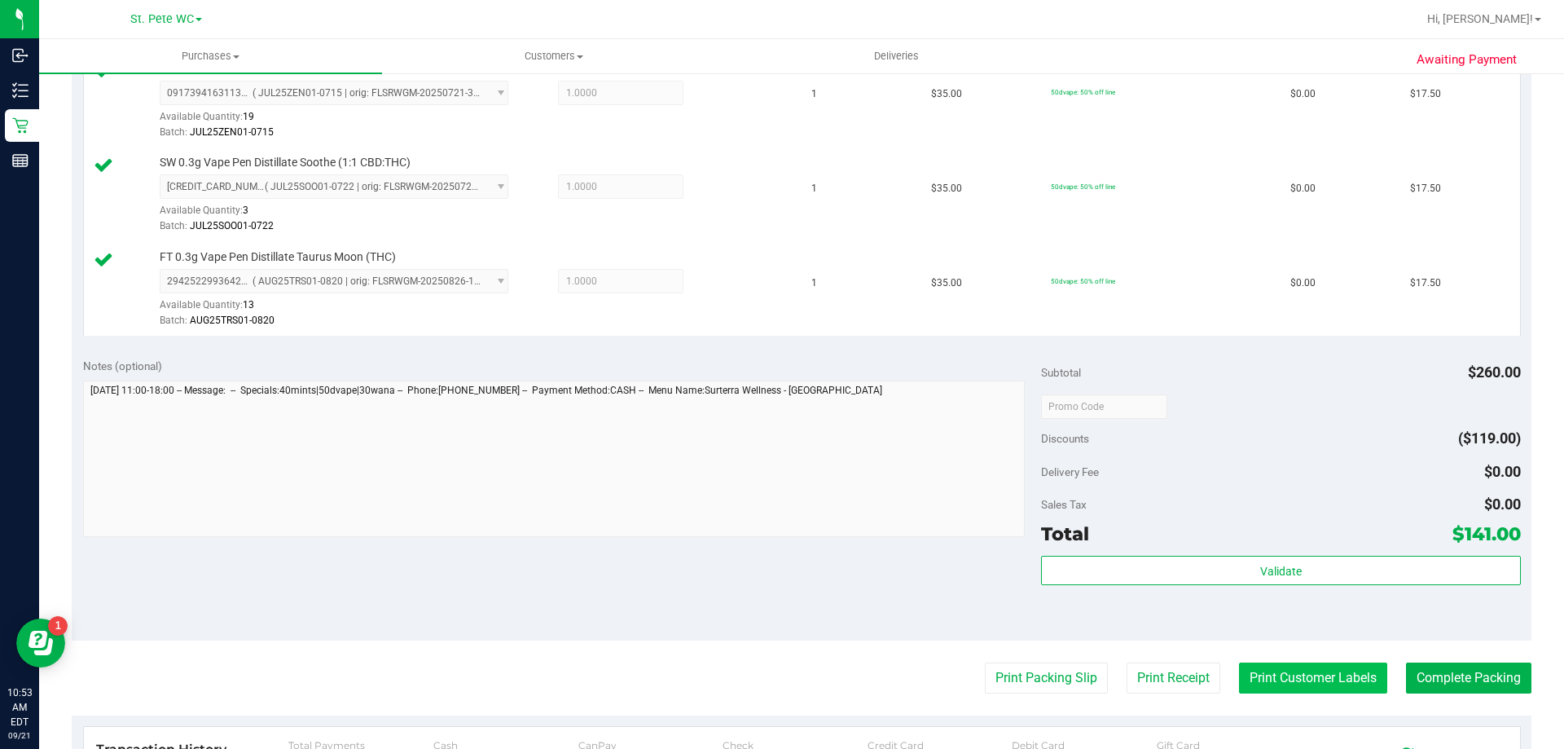
click at [1364, 685] on button "Print Customer Labels" at bounding box center [1313, 677] width 148 height 31
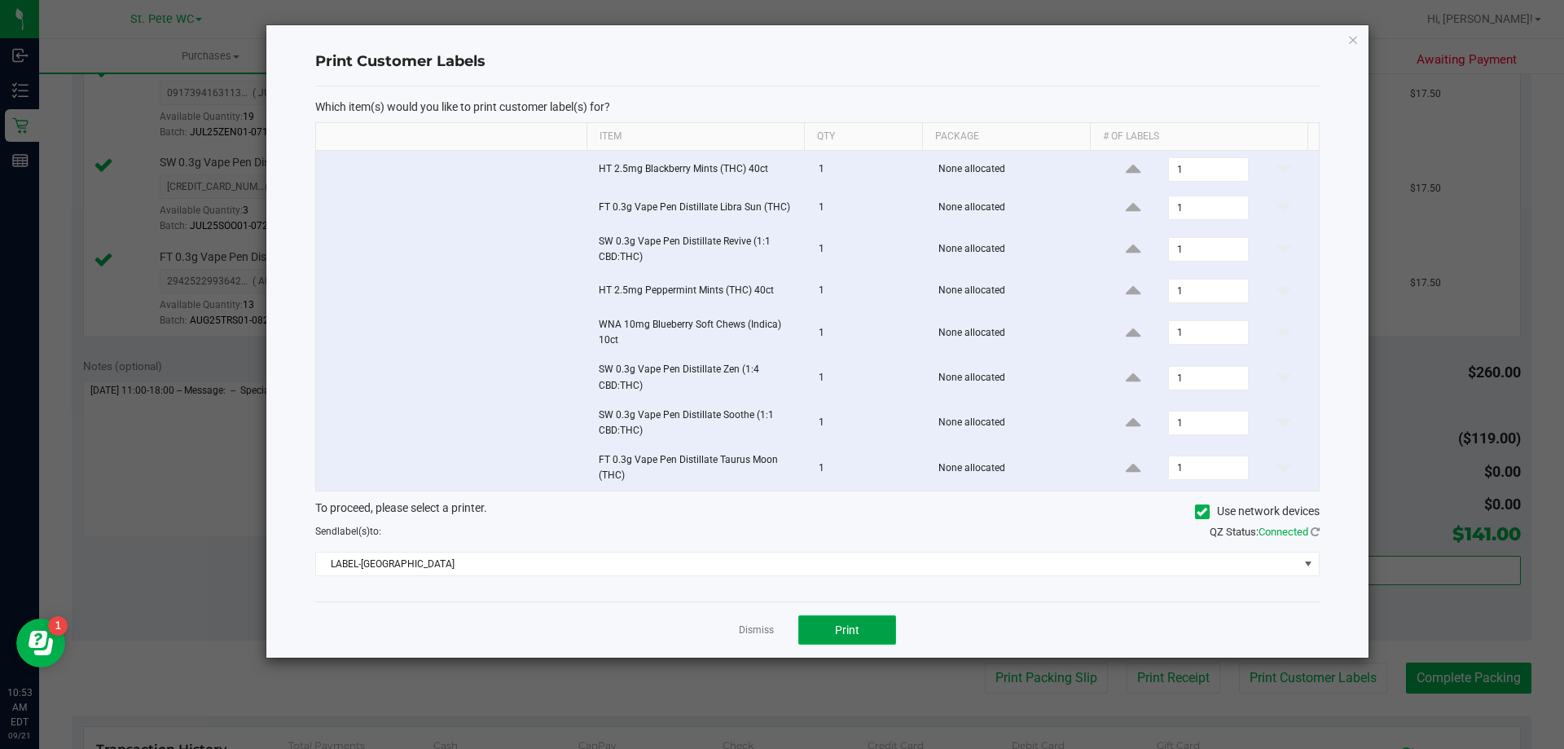
click at [828, 633] on button "Print" at bounding box center [847, 629] width 98 height 29
click at [1353, 39] on icon "button" at bounding box center [1352, 39] width 11 height 20
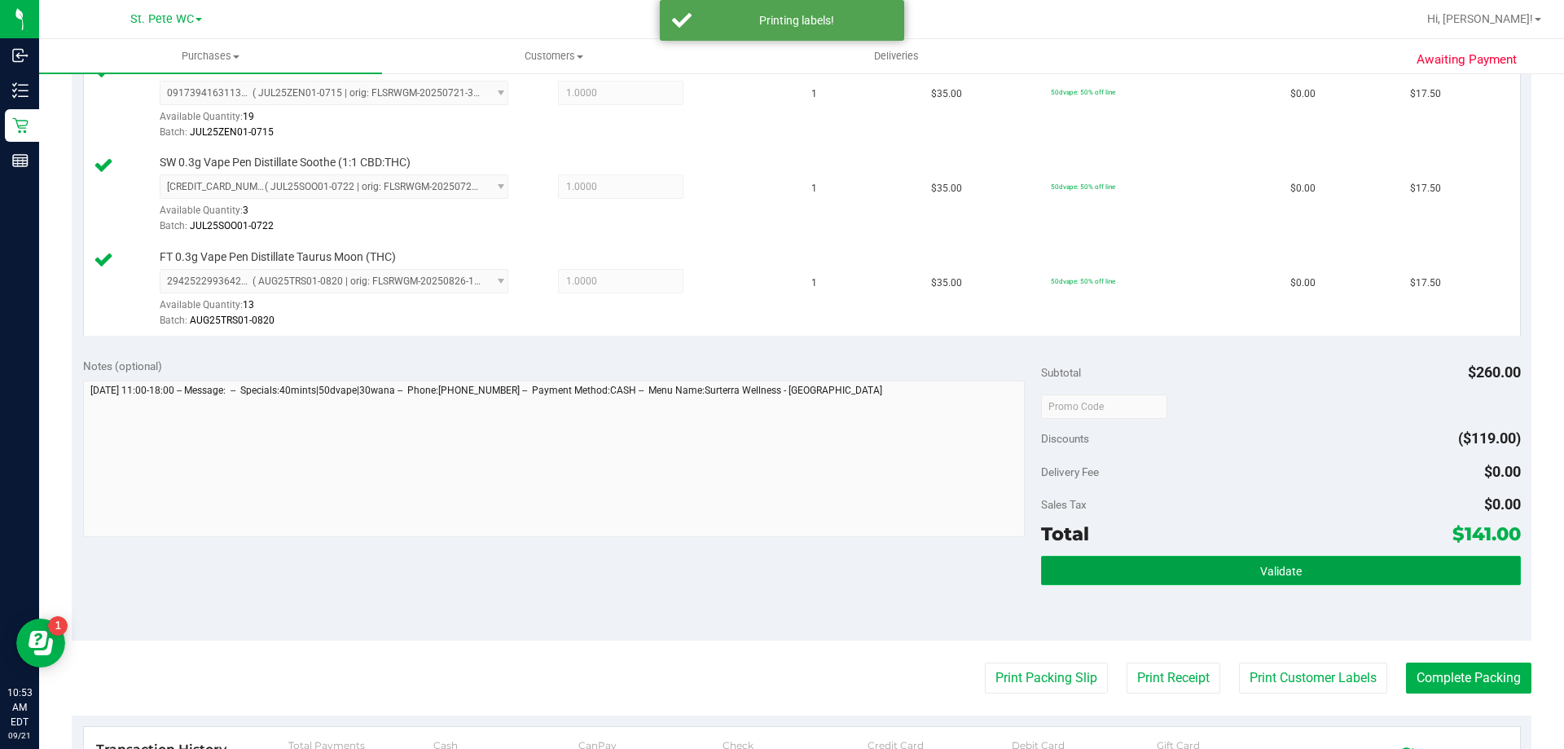
click at [1225, 562] on button "Validate" at bounding box center [1280, 570] width 479 height 29
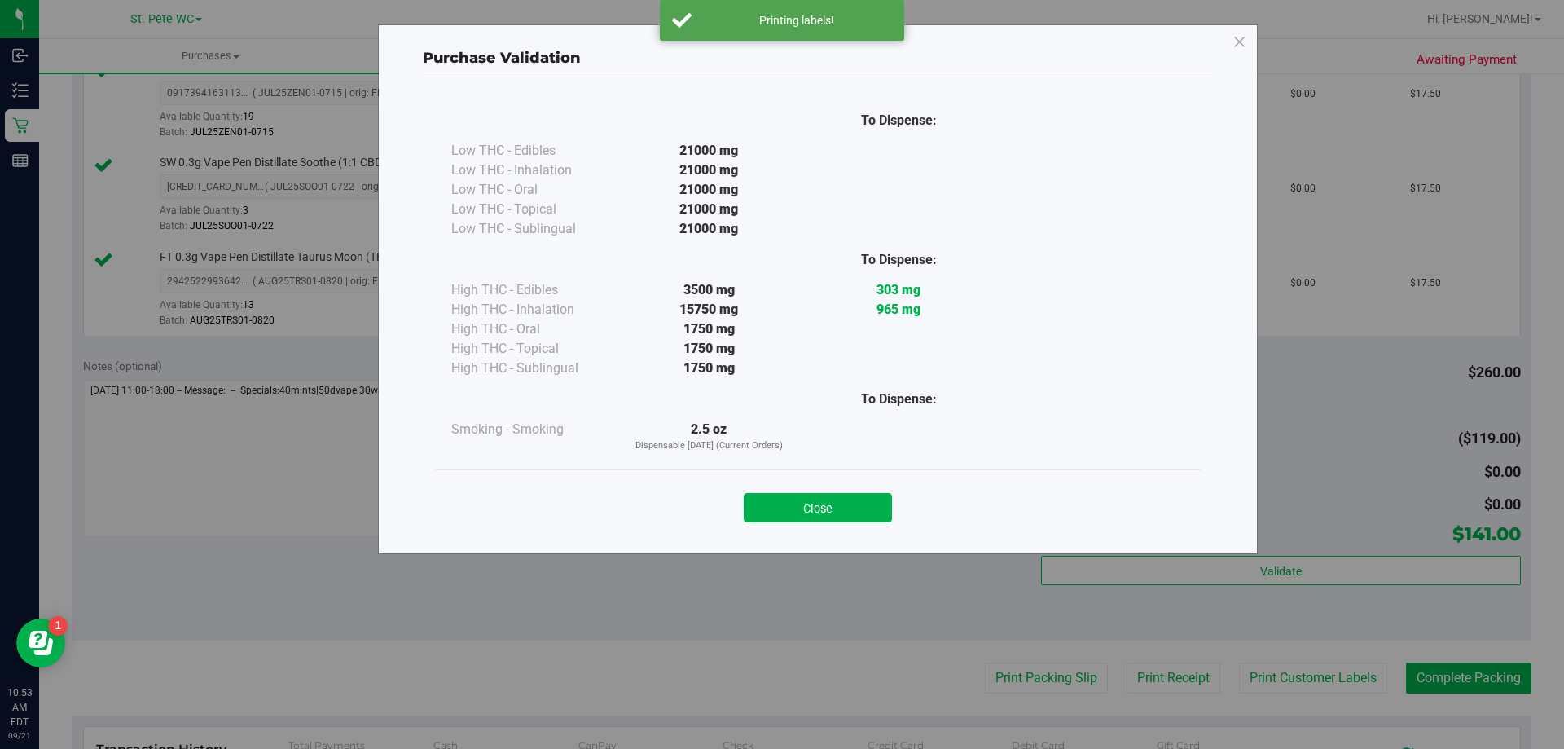
click at [854, 533] on div "Close" at bounding box center [818, 502] width 766 height 66
click at [850, 509] on button "Close" at bounding box center [818, 507] width 148 height 29
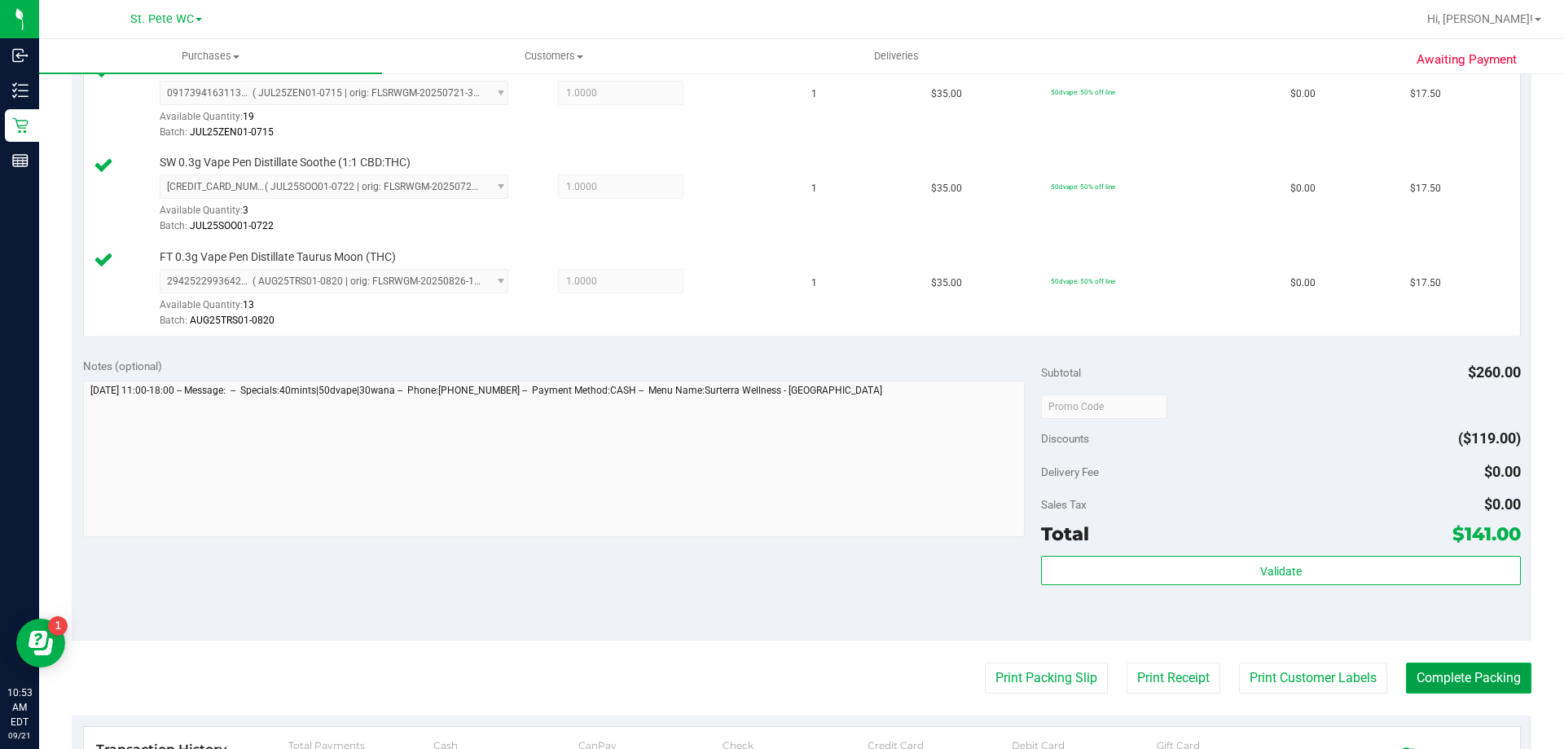
click at [1432, 670] on button "Complete Packing" at bounding box center [1468, 677] width 125 height 31
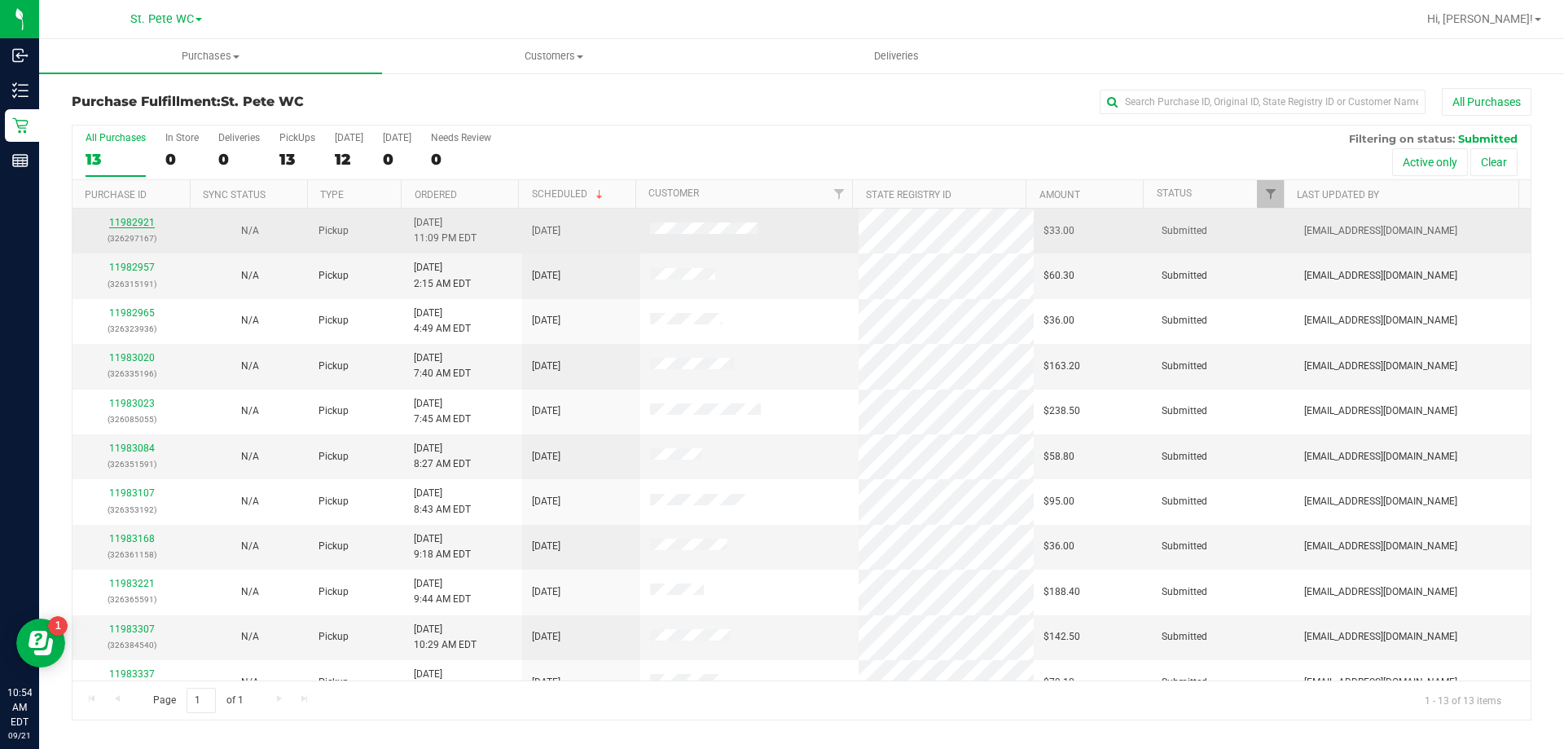
click at [136, 220] on link "11982921" at bounding box center [132, 222] width 46 height 11
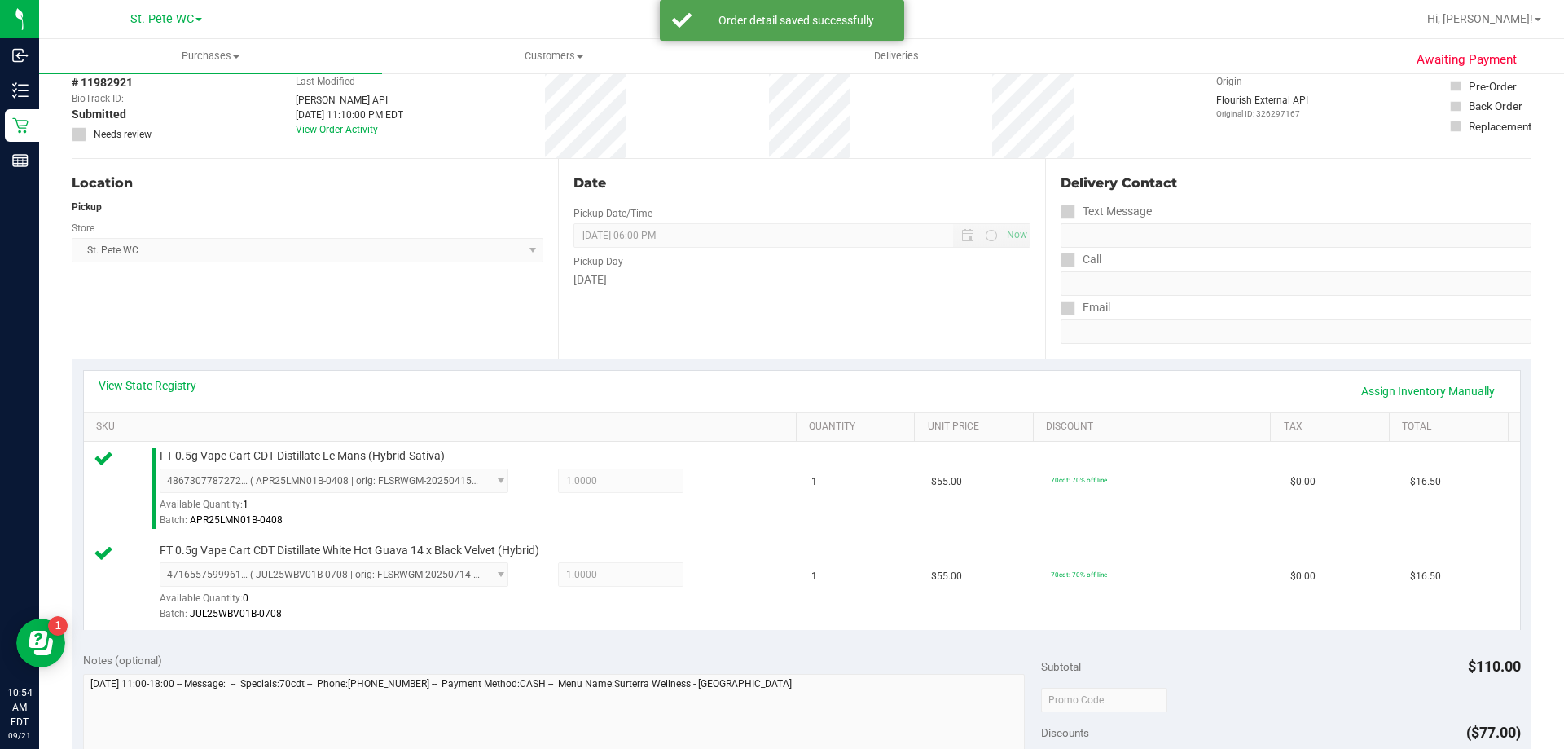
scroll to position [244, 0]
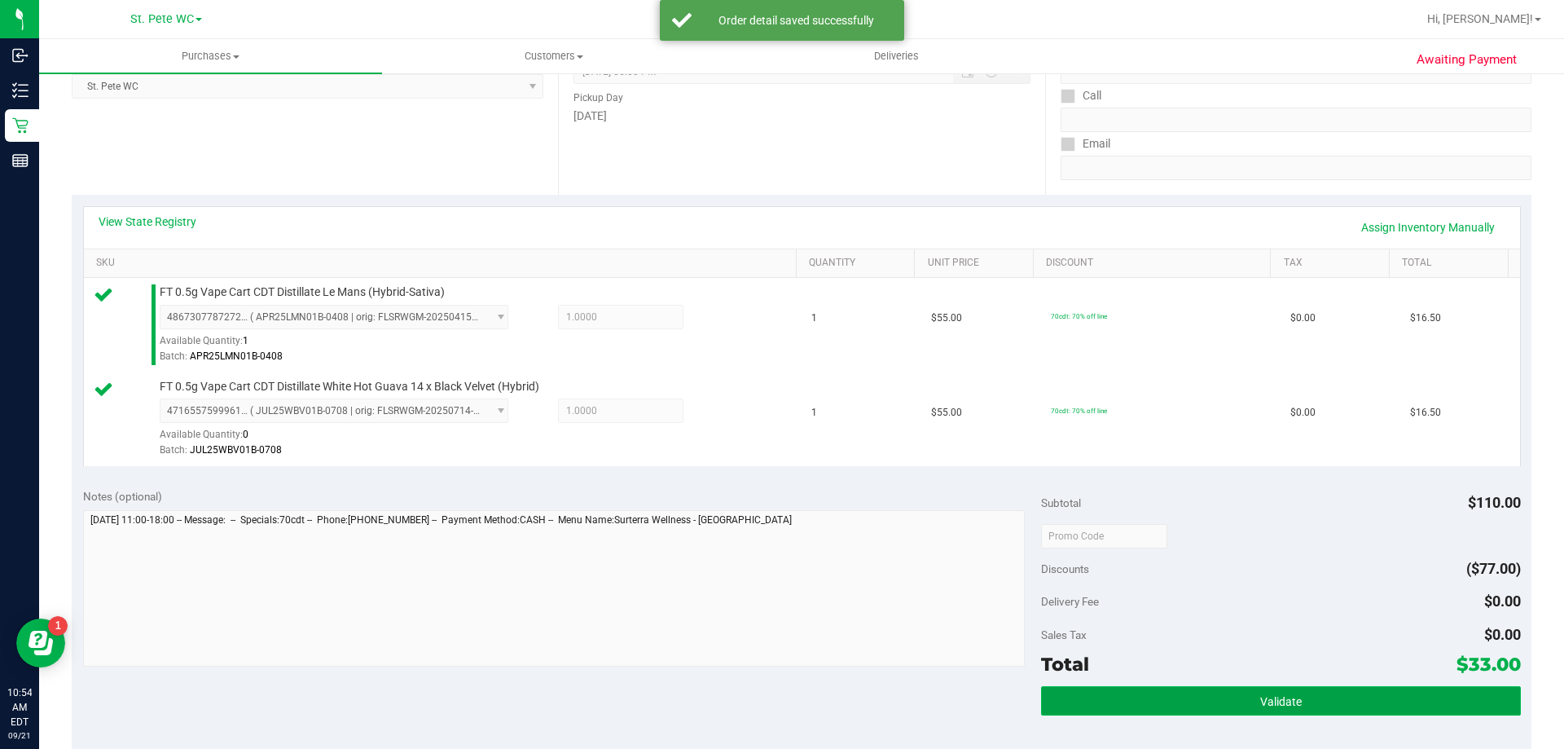
click at [1226, 704] on button "Validate" at bounding box center [1280, 700] width 479 height 29
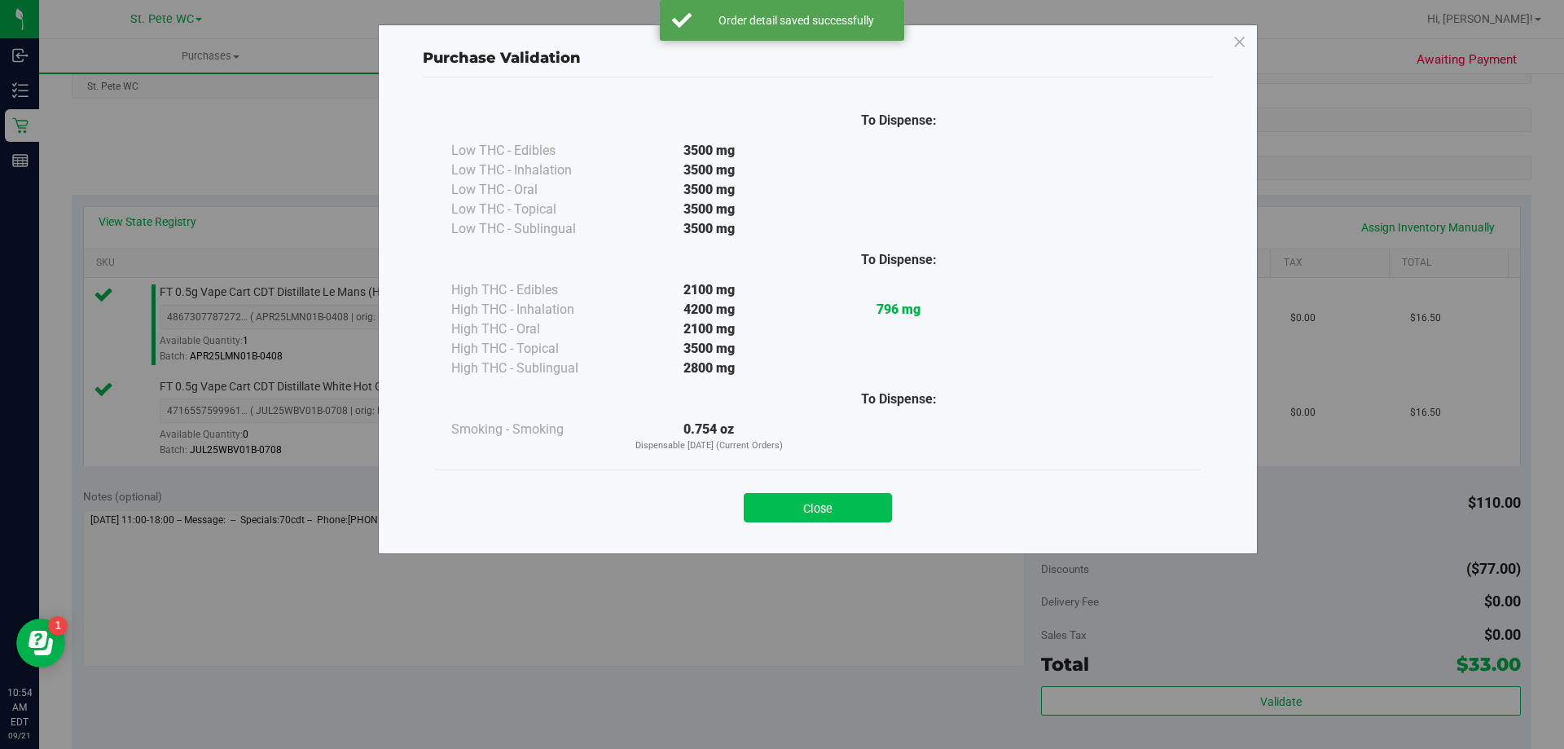
click at [859, 501] on button "Close" at bounding box center [818, 507] width 148 height 29
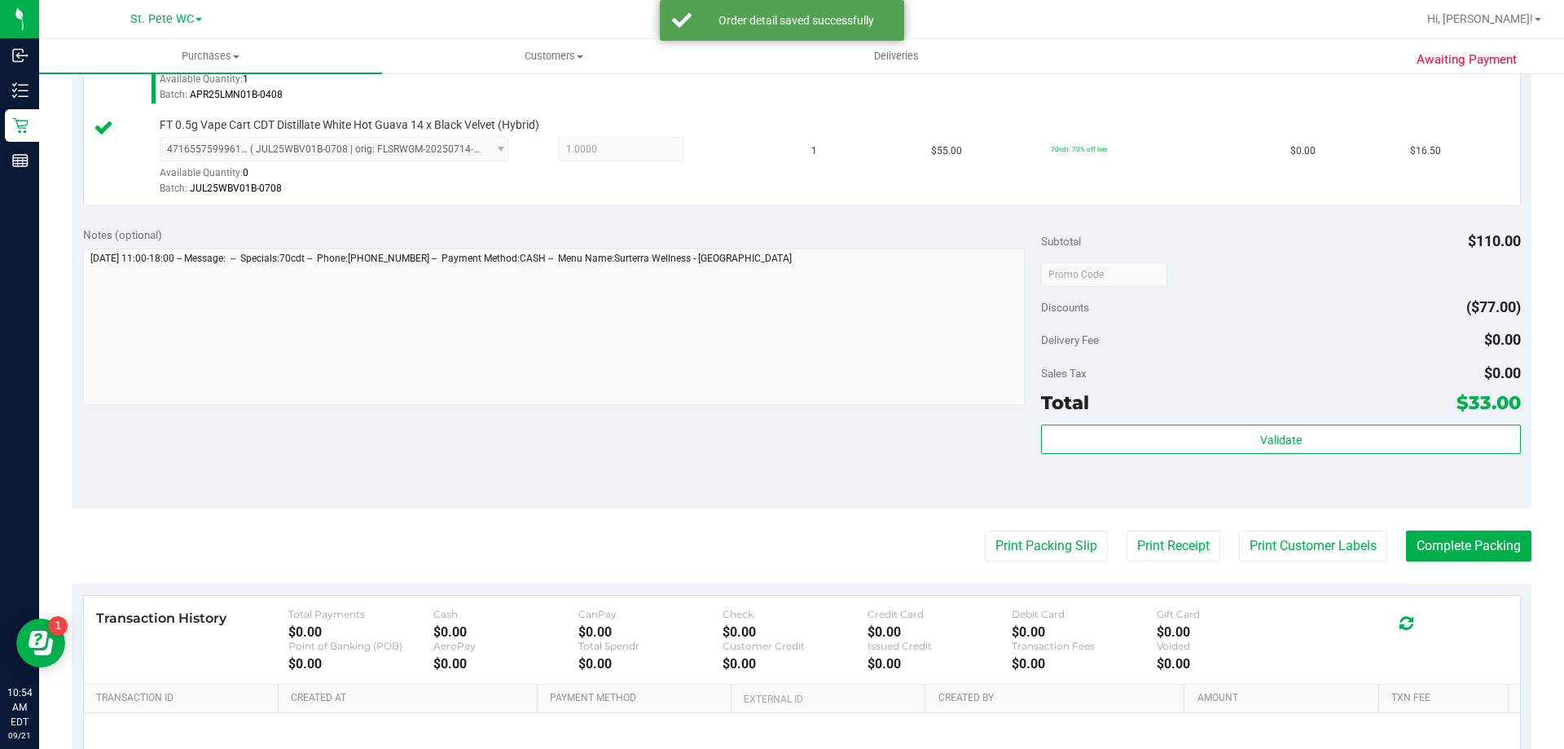
scroll to position [678, 0]
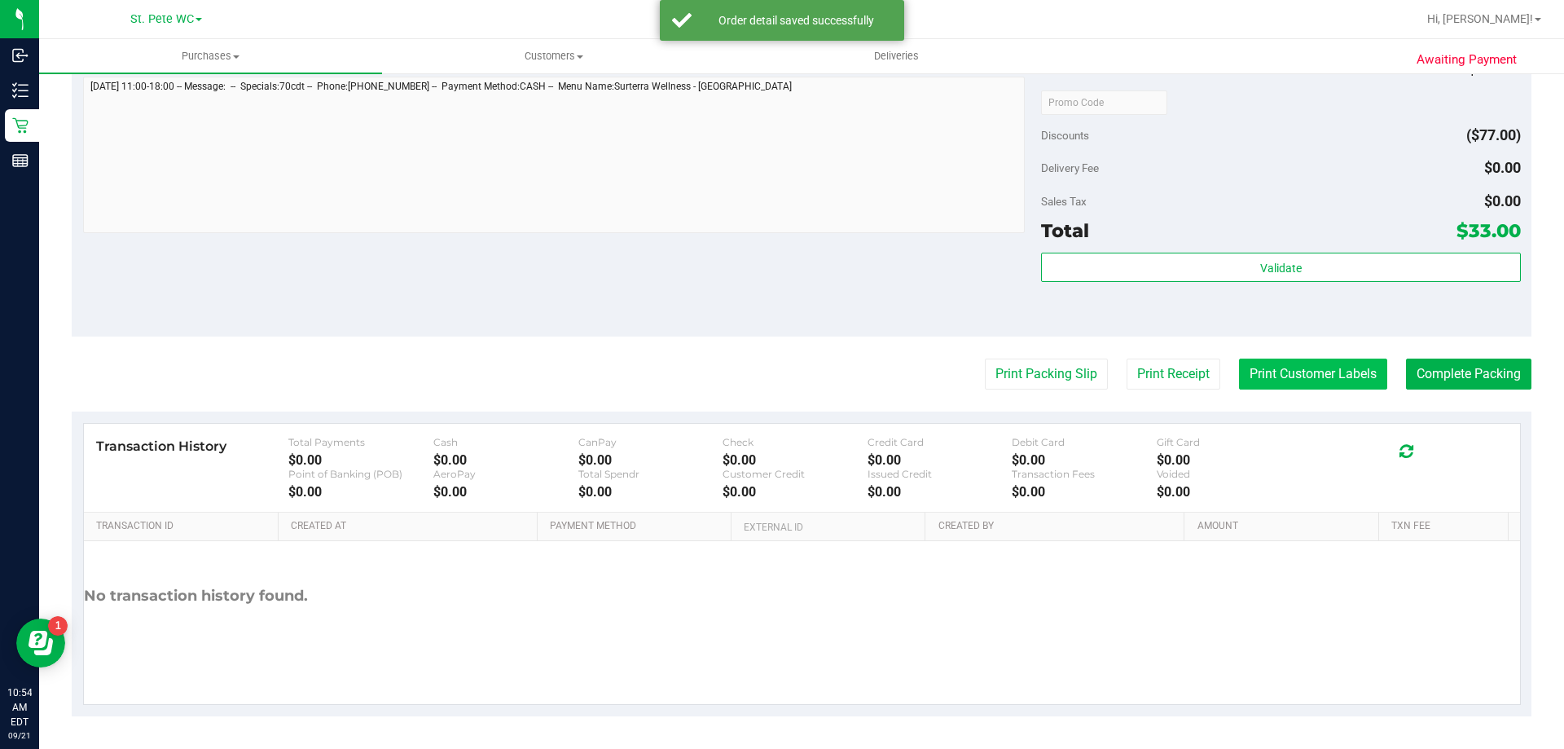
click at [1301, 375] on button "Print Customer Labels" at bounding box center [1313, 373] width 148 height 31
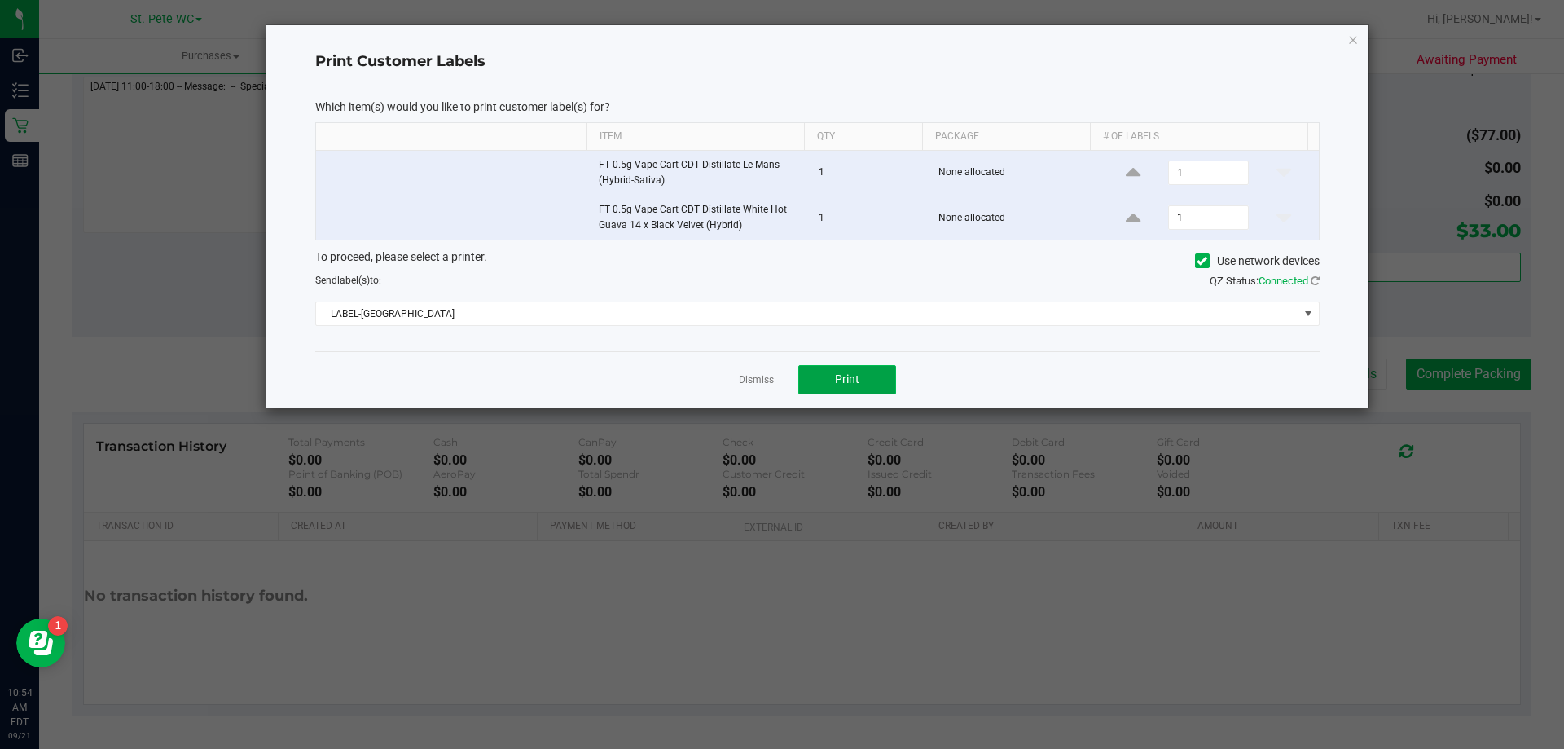
click at [894, 379] on button "Print" at bounding box center [847, 379] width 98 height 29
click at [1351, 39] on icon "button" at bounding box center [1352, 39] width 11 height 20
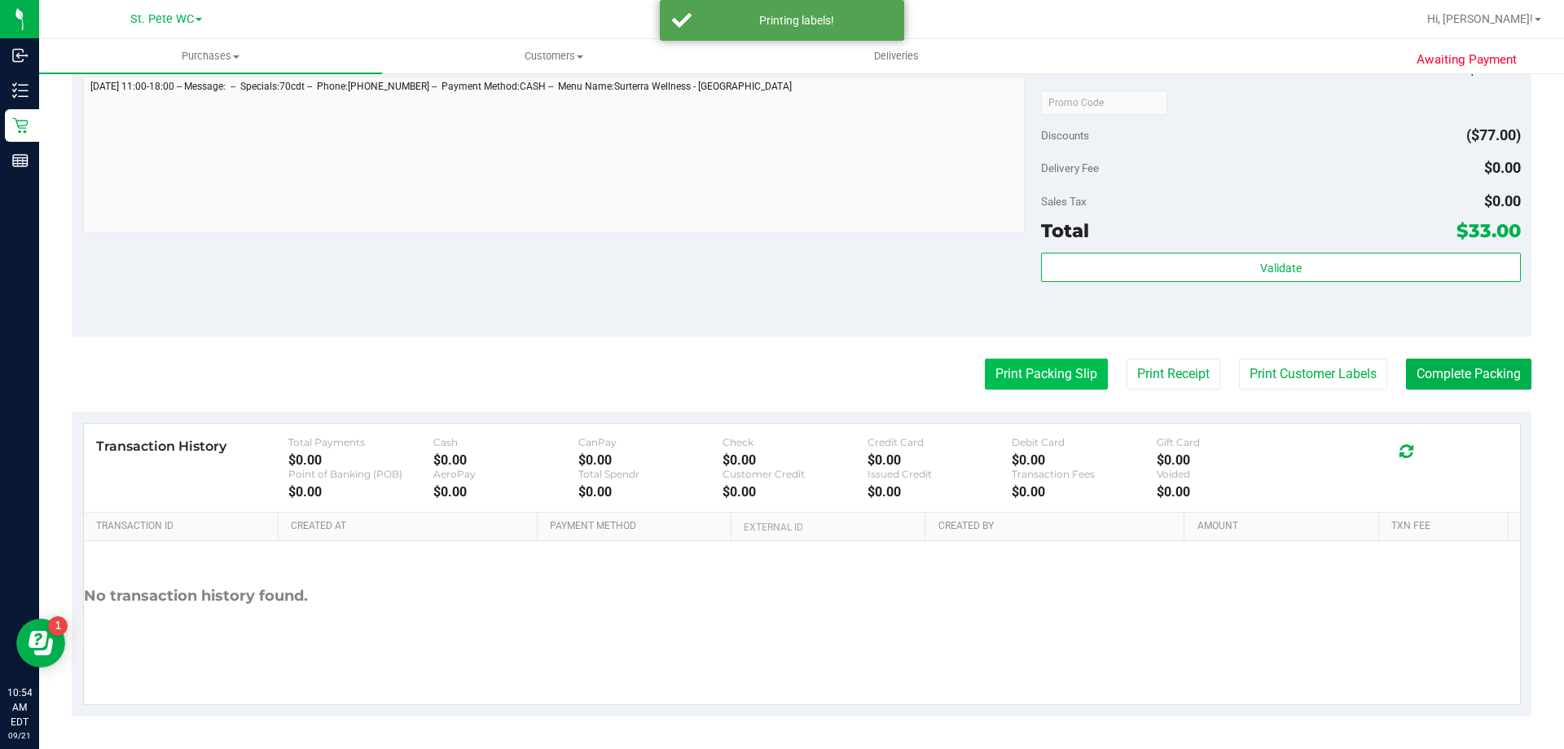
click at [1052, 373] on button "Print Packing Slip" at bounding box center [1046, 373] width 123 height 31
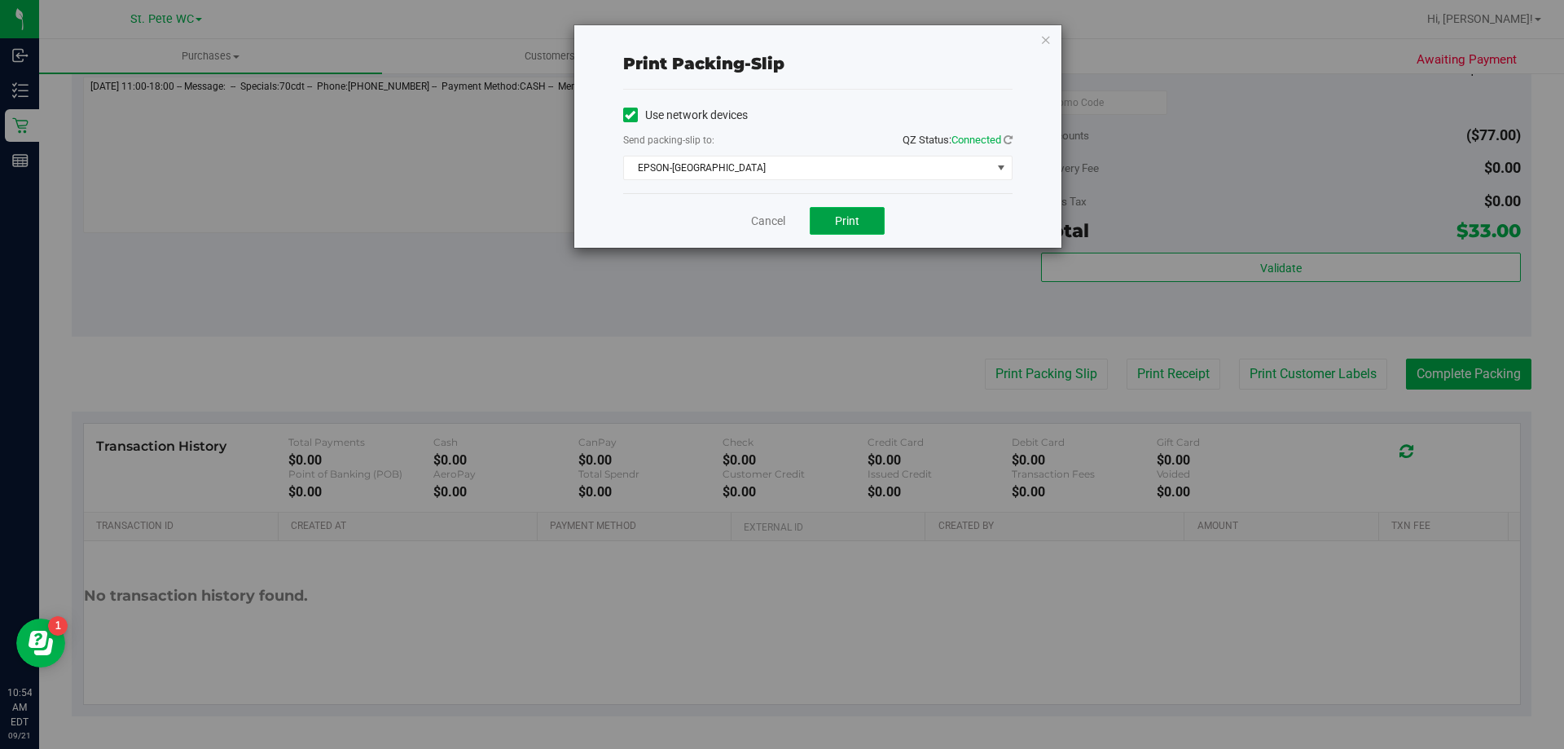
click at [848, 225] on span "Print" at bounding box center [847, 220] width 24 height 13
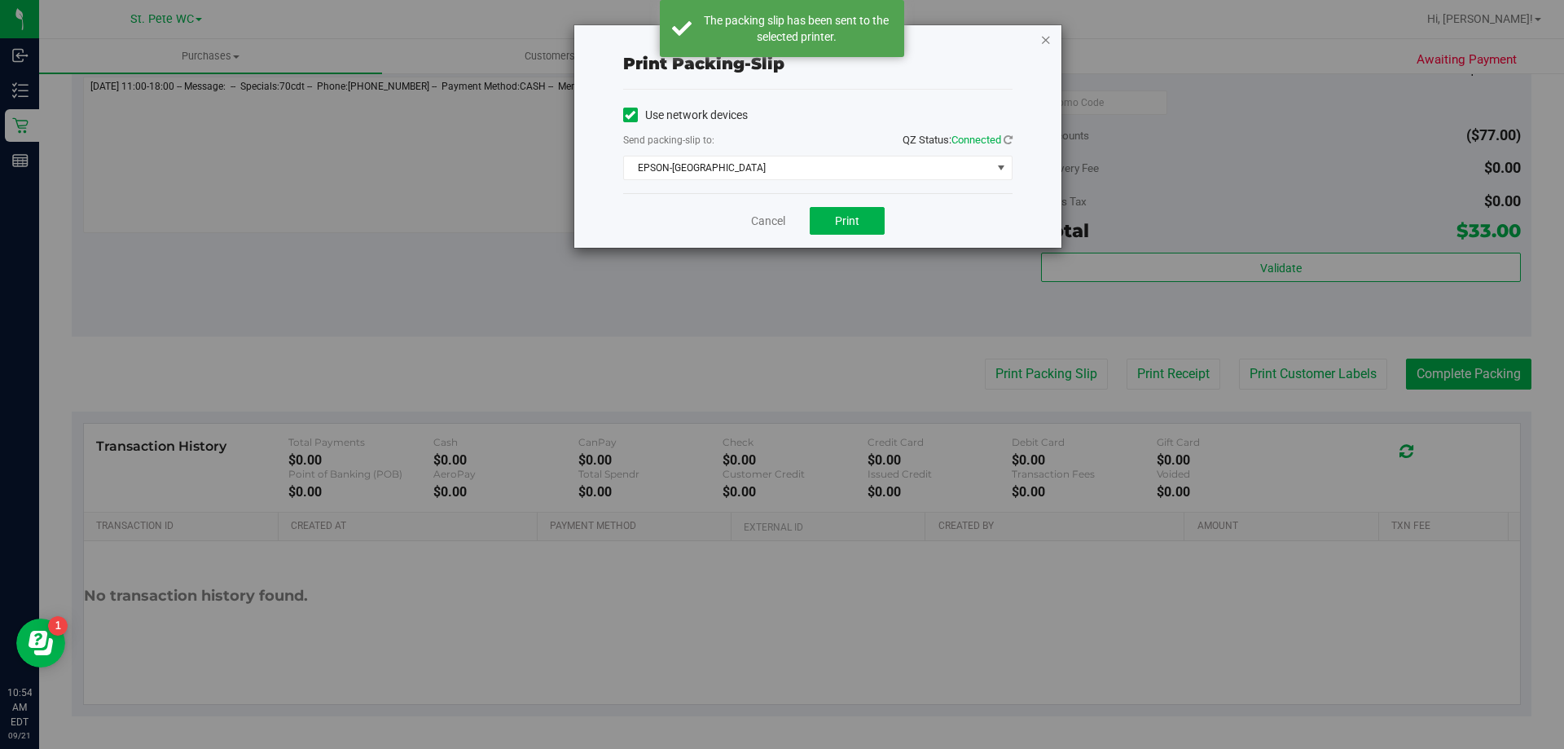
click at [1044, 41] on icon "button" at bounding box center [1045, 39] width 11 height 20
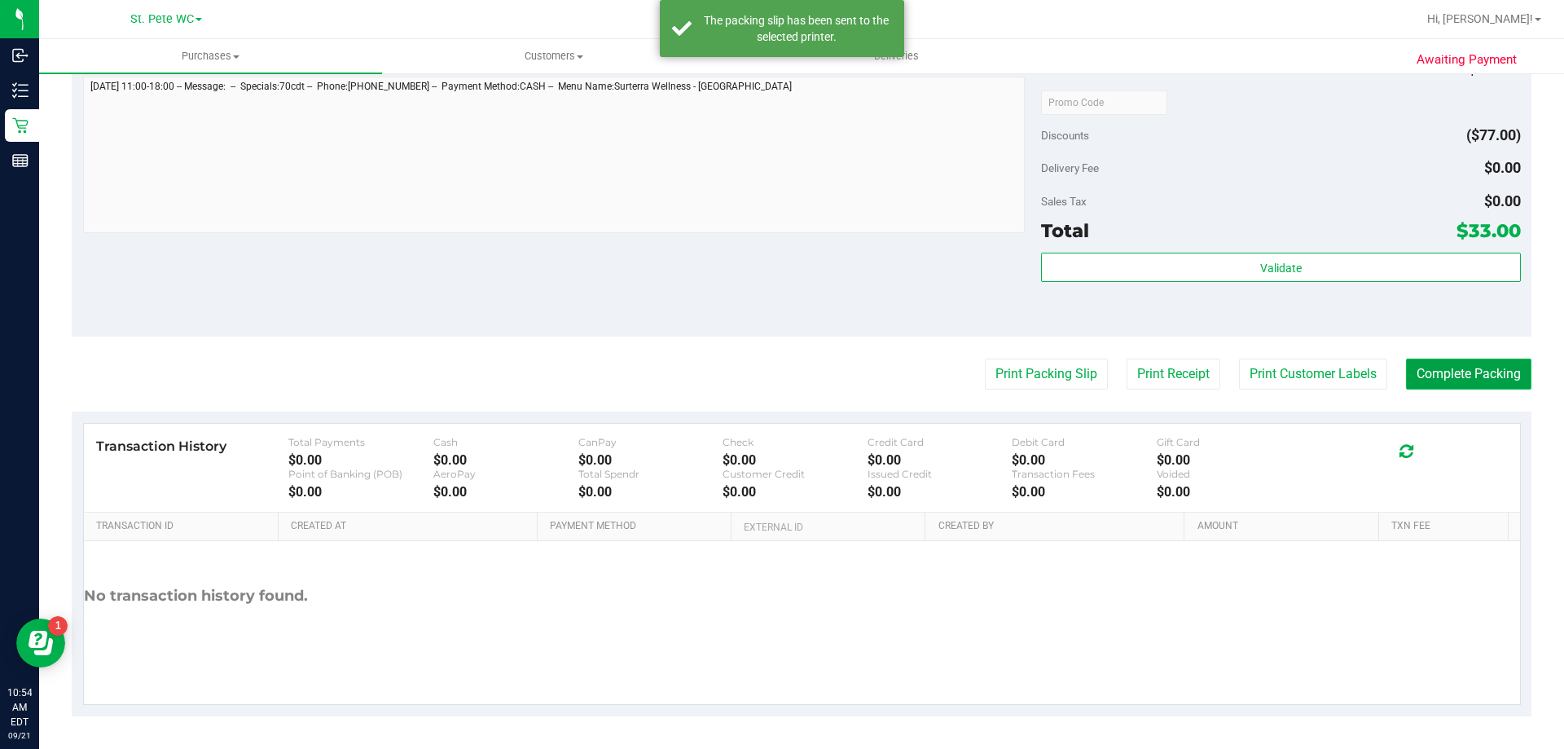
click at [1417, 367] on button "Complete Packing" at bounding box center [1468, 373] width 125 height 31
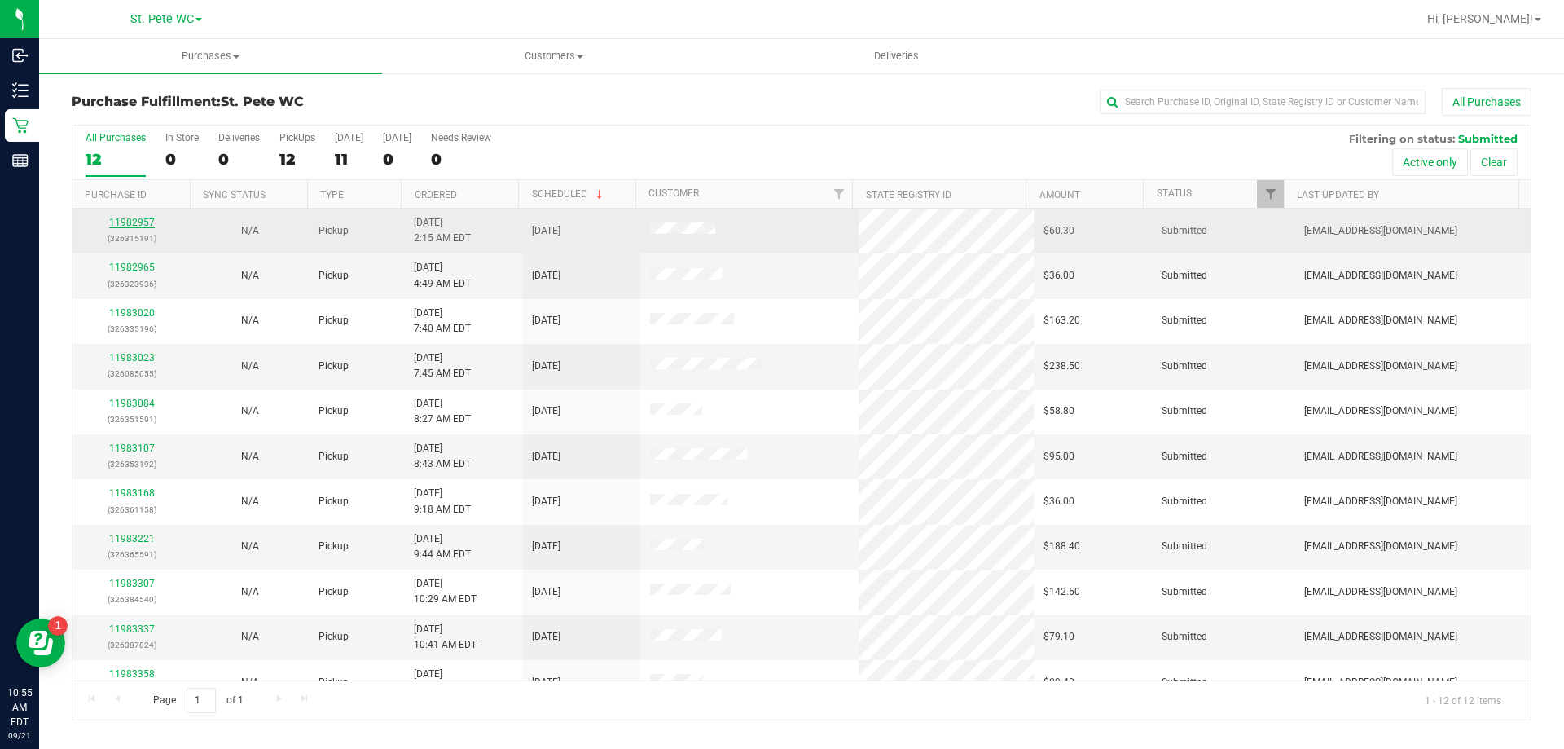
click at [121, 217] on link "11982957" at bounding box center [132, 222] width 46 height 11
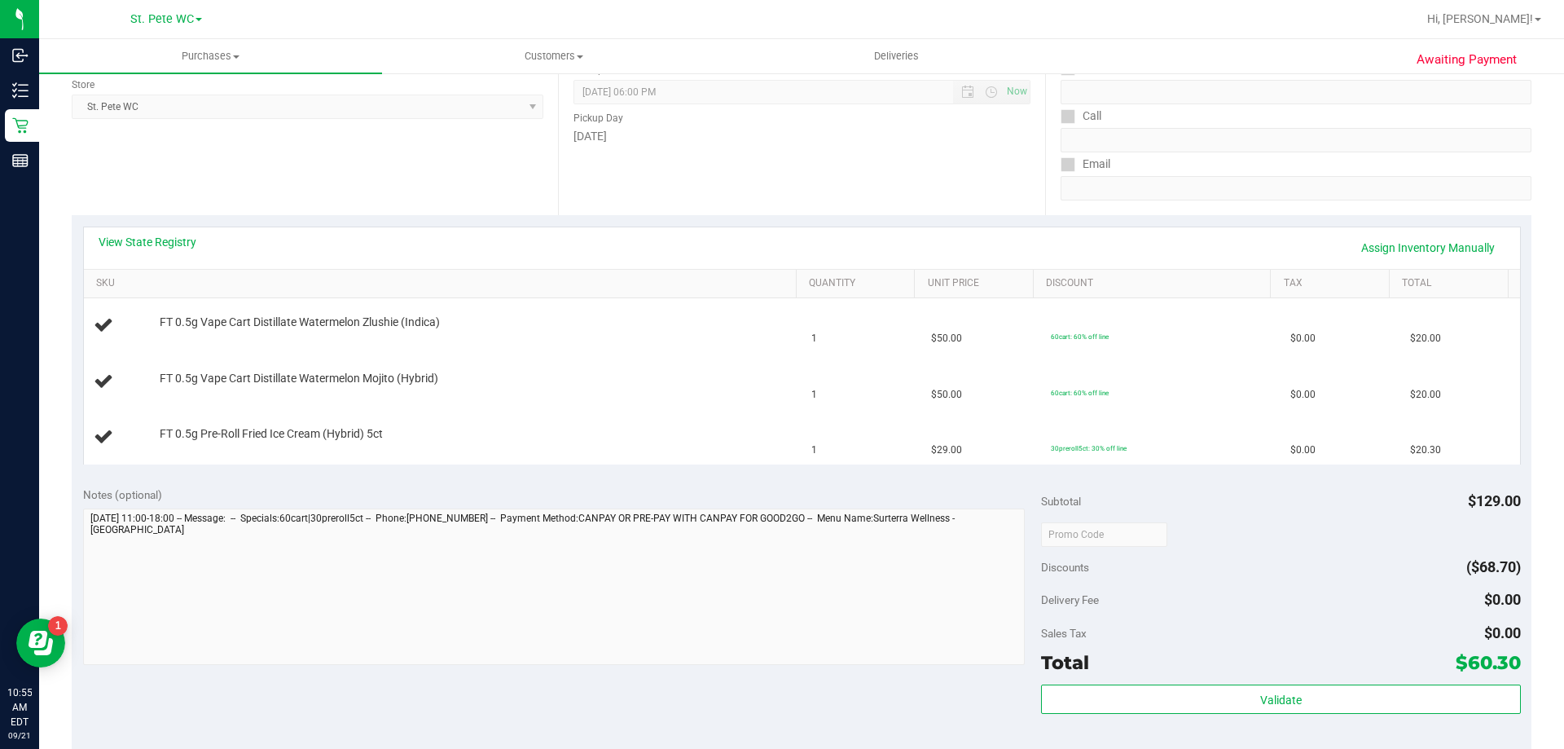
scroll to position [326, 0]
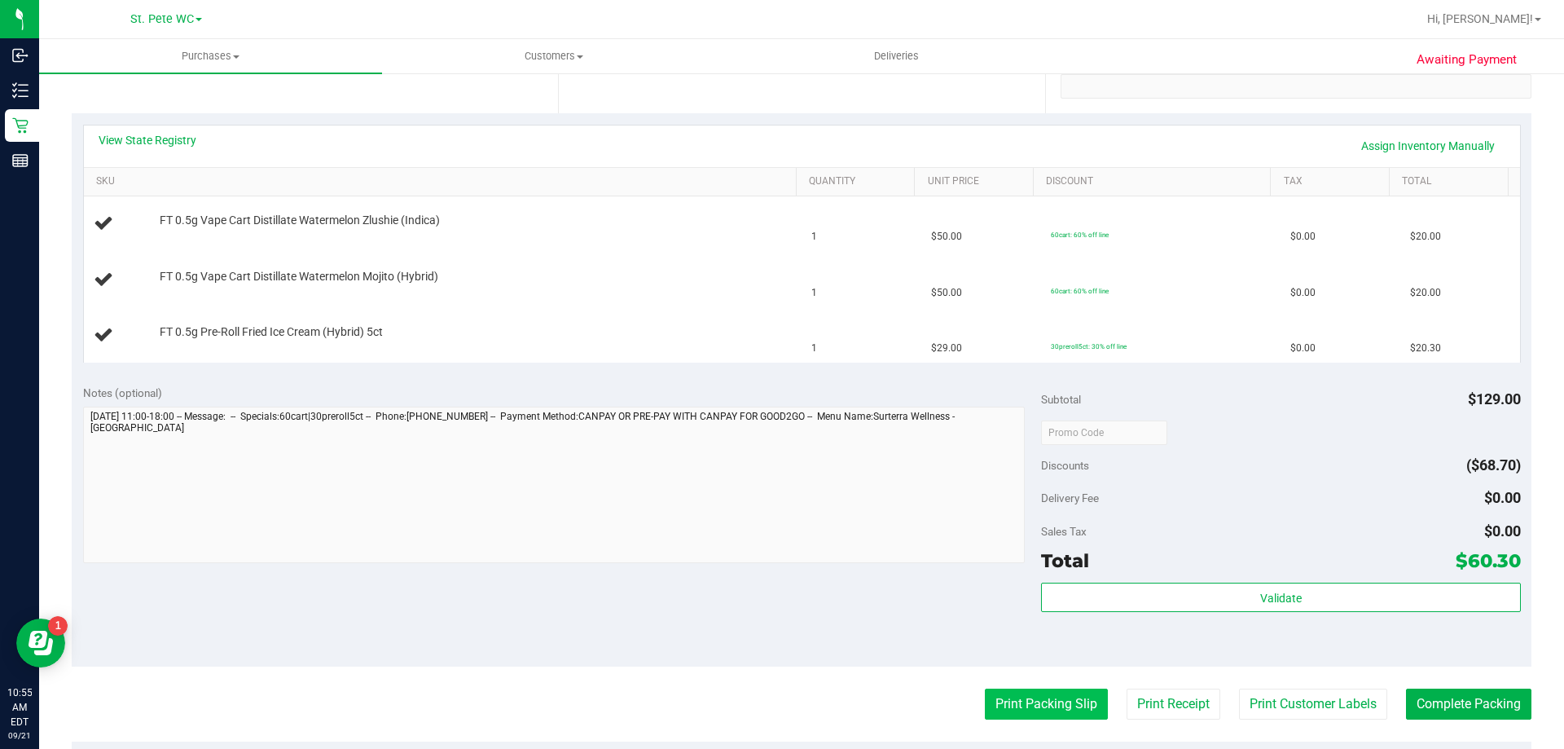
click at [1034, 701] on button "Print Packing Slip" at bounding box center [1046, 703] width 123 height 31
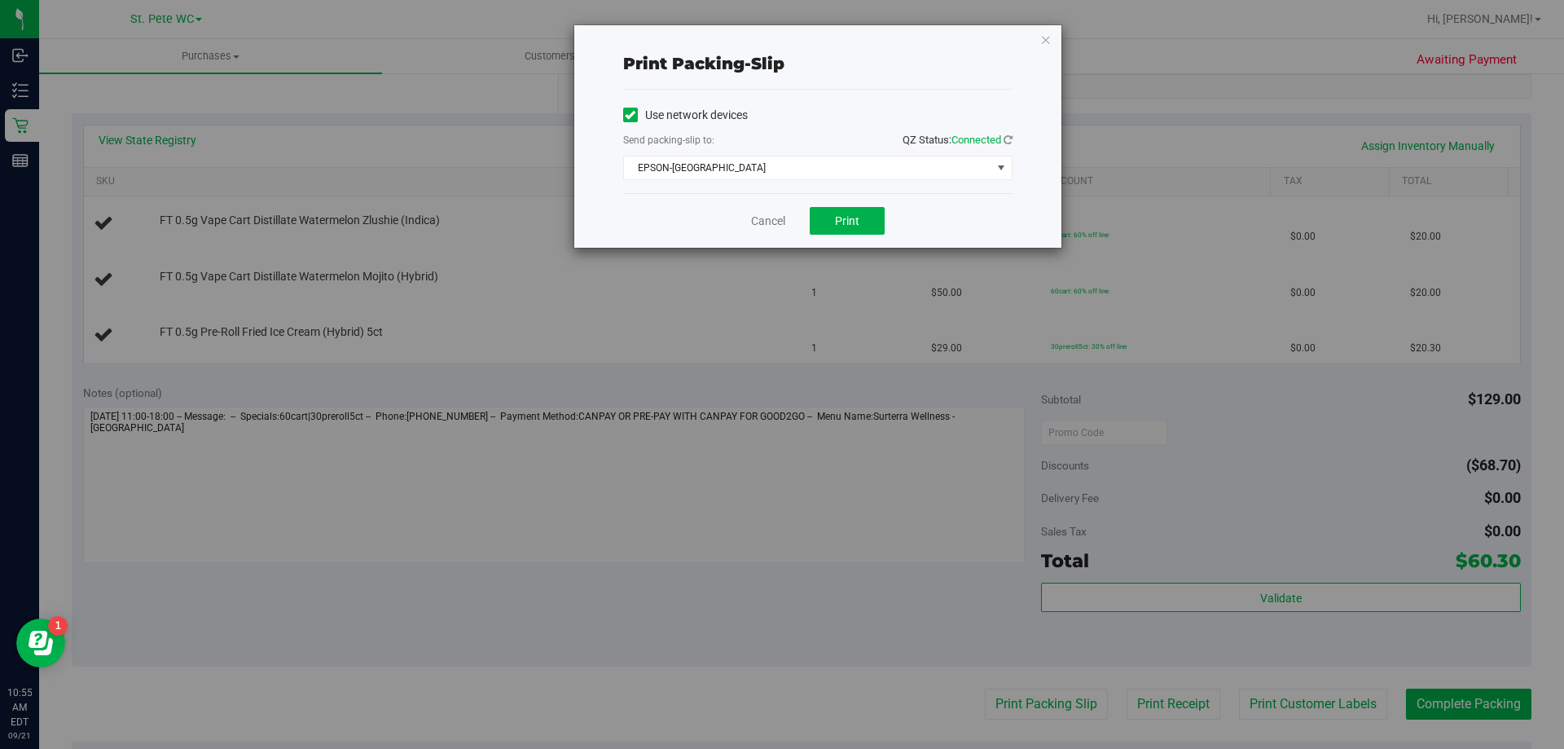
click at [873, 206] on div "Cancel Print" at bounding box center [817, 220] width 389 height 55
click at [867, 222] on button "Print" at bounding box center [847, 221] width 75 height 28
click at [1045, 34] on icon "button" at bounding box center [1045, 39] width 11 height 20
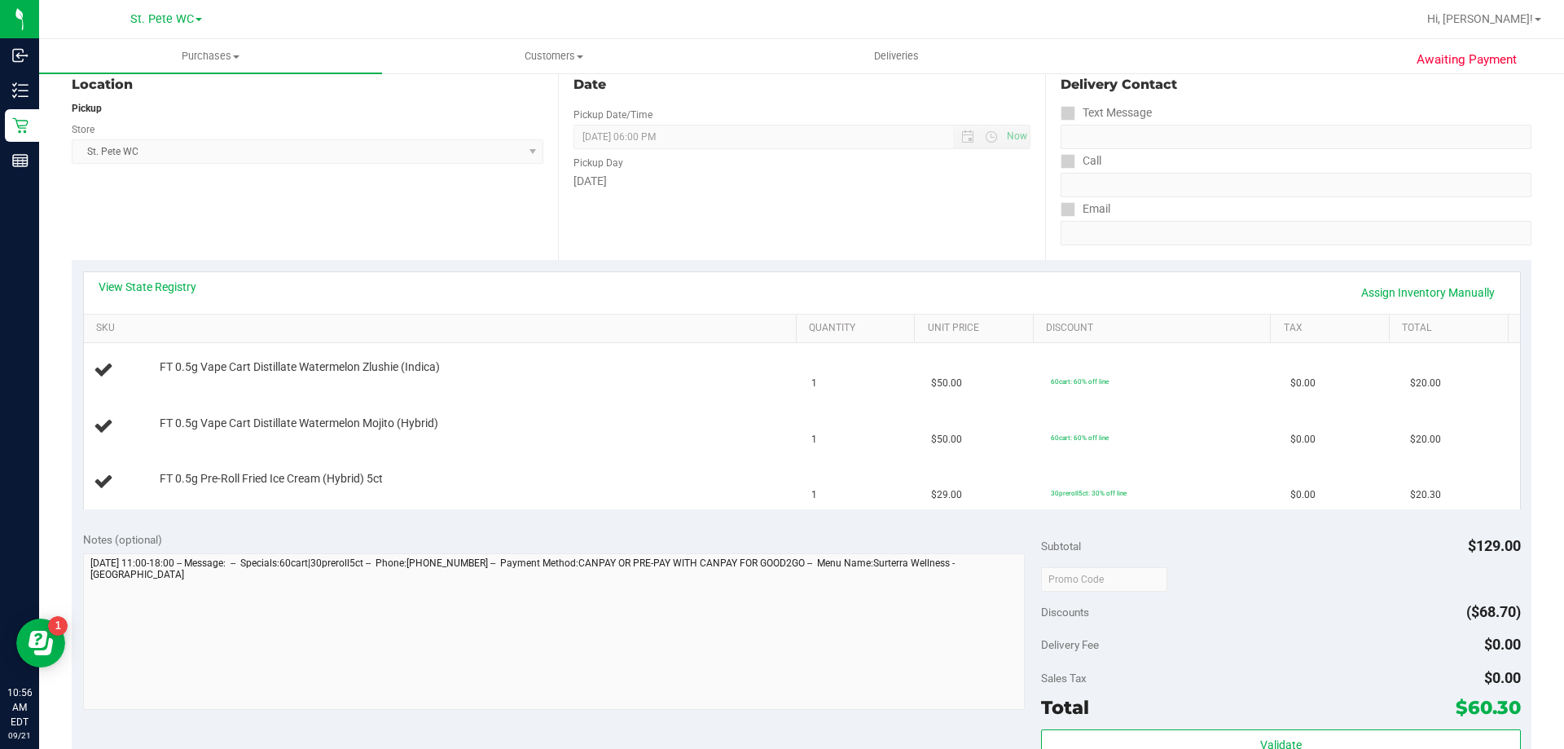
scroll to position [158, 0]
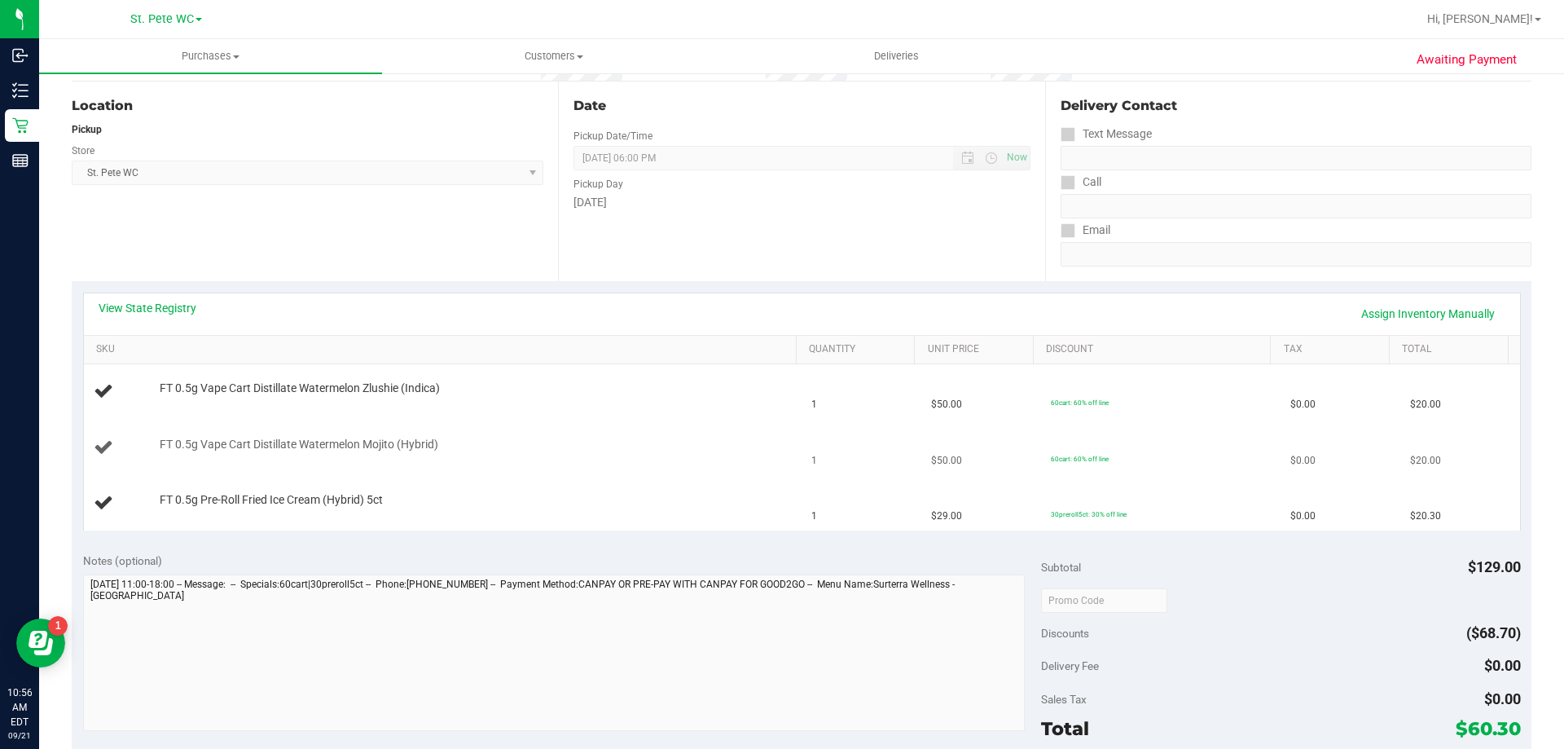
click at [604, 439] on div "FT 0.5g Vape Cart Distillate Watermelon Mojito (Hybrid)" at bounding box center [470, 445] width 637 height 16
click at [609, 416] on td "FT 0.5g Vape Cart Distillate Watermelon Zlushie (Indica)" at bounding box center [443, 391] width 718 height 55
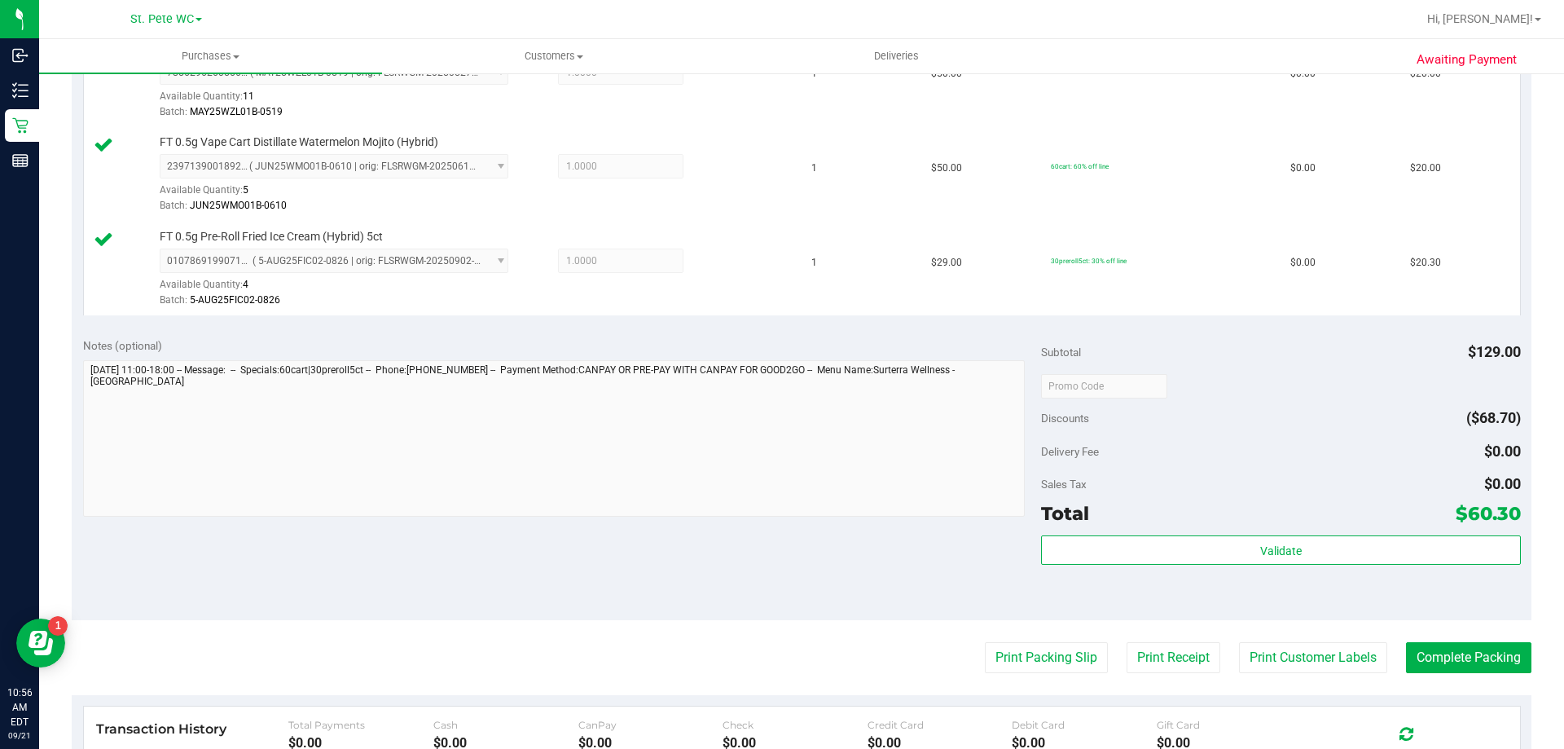
scroll to position [772, 0]
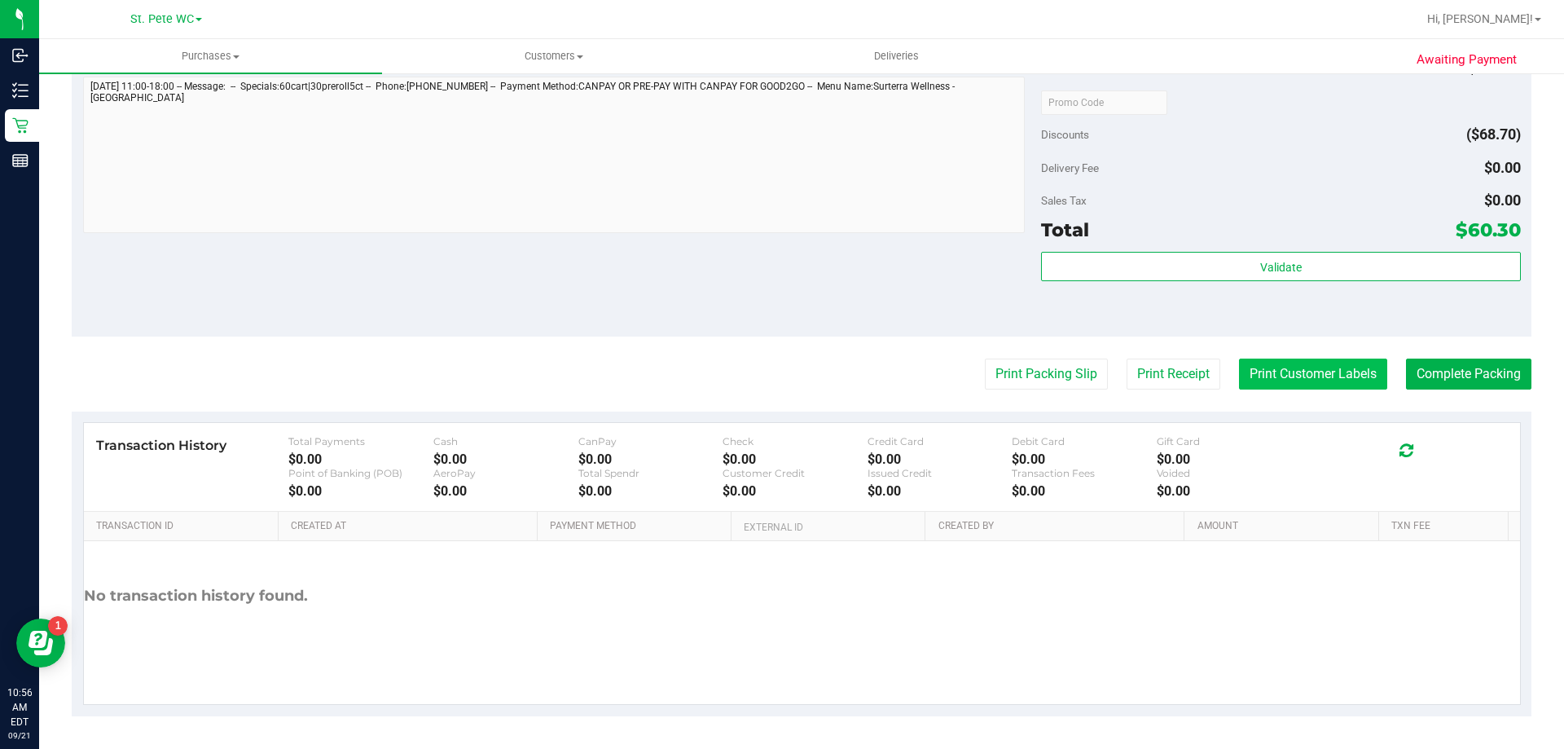
click at [1266, 366] on button "Print Customer Labels" at bounding box center [1313, 373] width 148 height 31
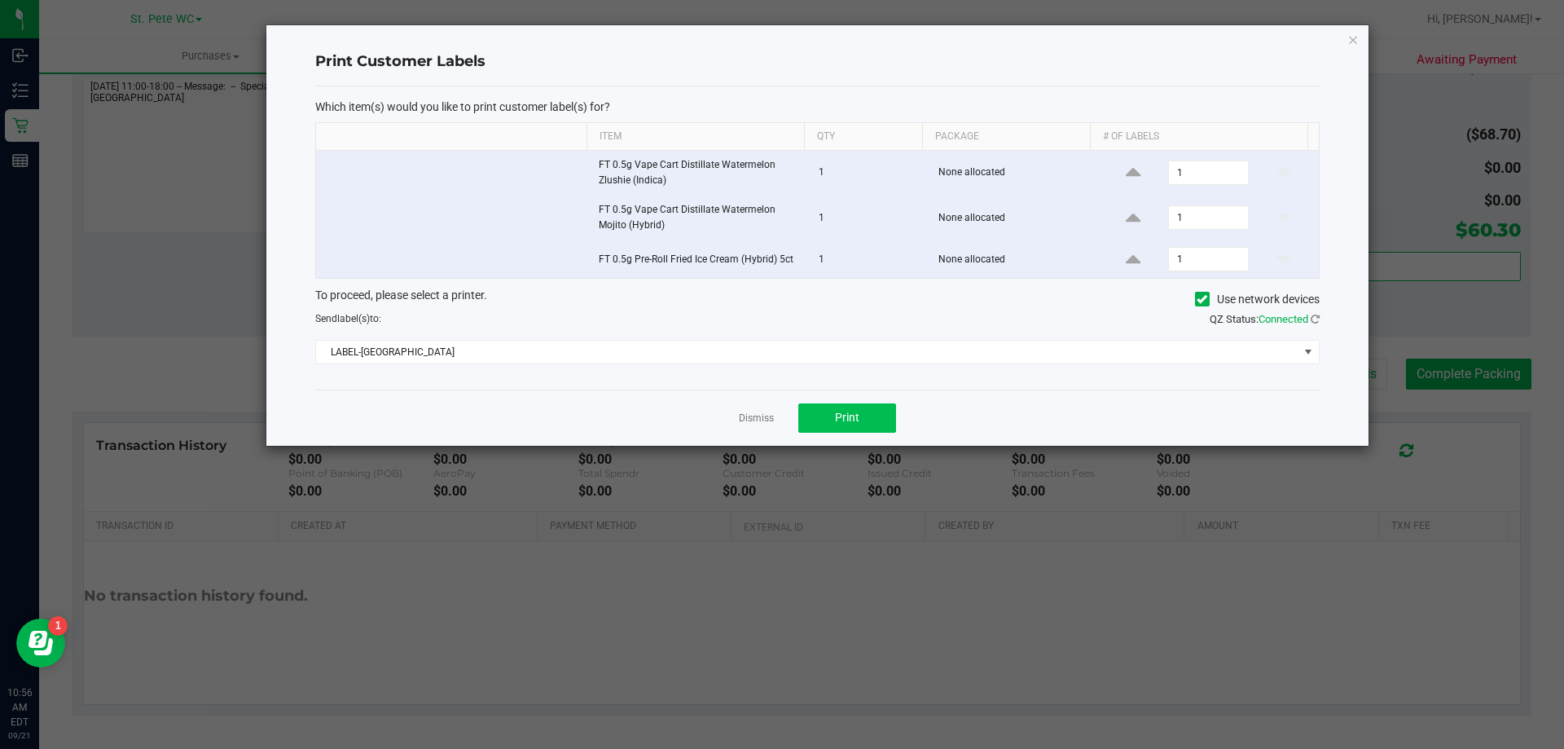
click at [895, 430] on div "Dismiss Print" at bounding box center [817, 417] width 1004 height 56
click at [883, 425] on button "Print" at bounding box center [847, 417] width 98 height 29
click at [1353, 38] on icon "button" at bounding box center [1352, 39] width 11 height 20
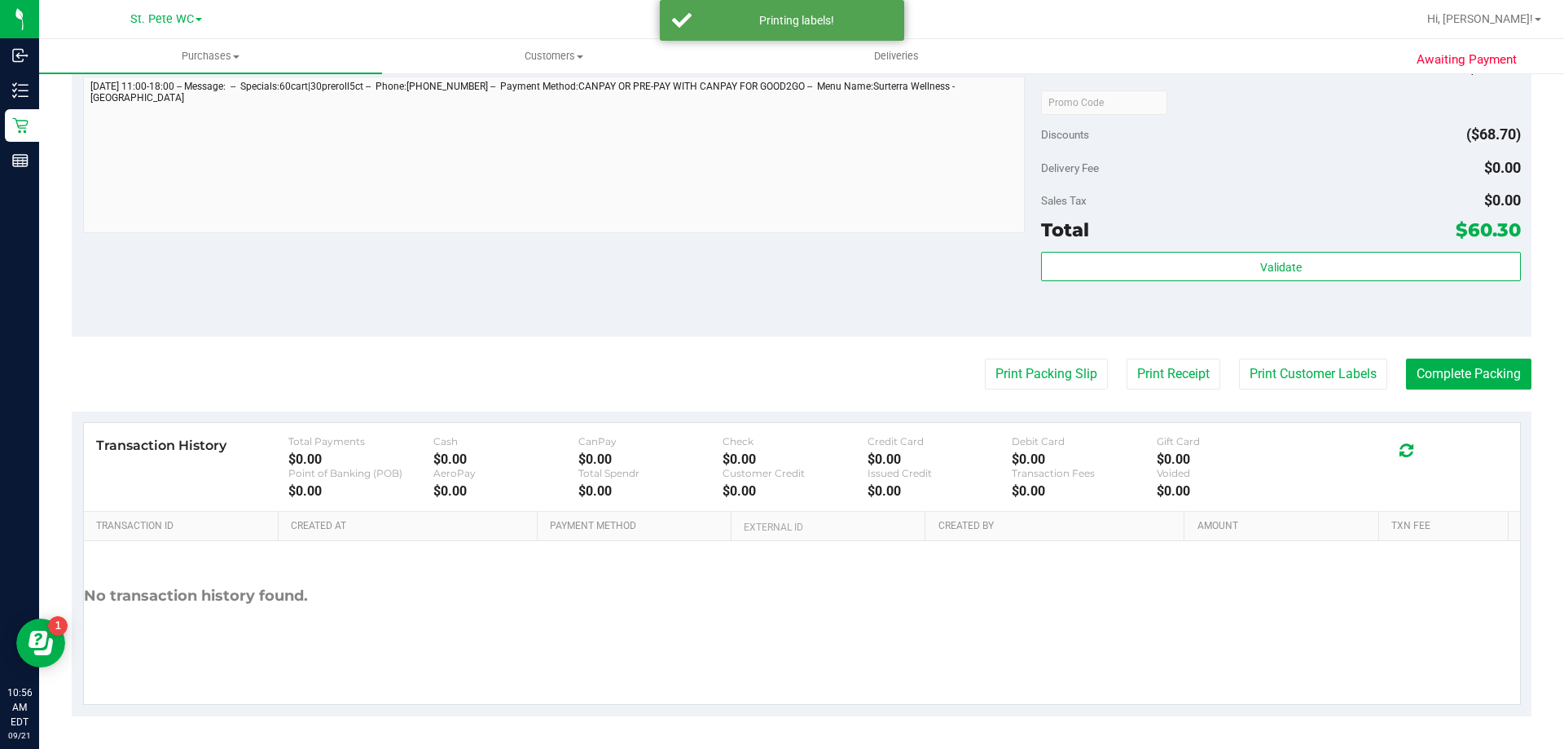
click at [1348, 235] on div "Total $60.30" at bounding box center [1280, 229] width 479 height 29
click at [1433, 369] on button "Complete Packing" at bounding box center [1468, 373] width 125 height 31
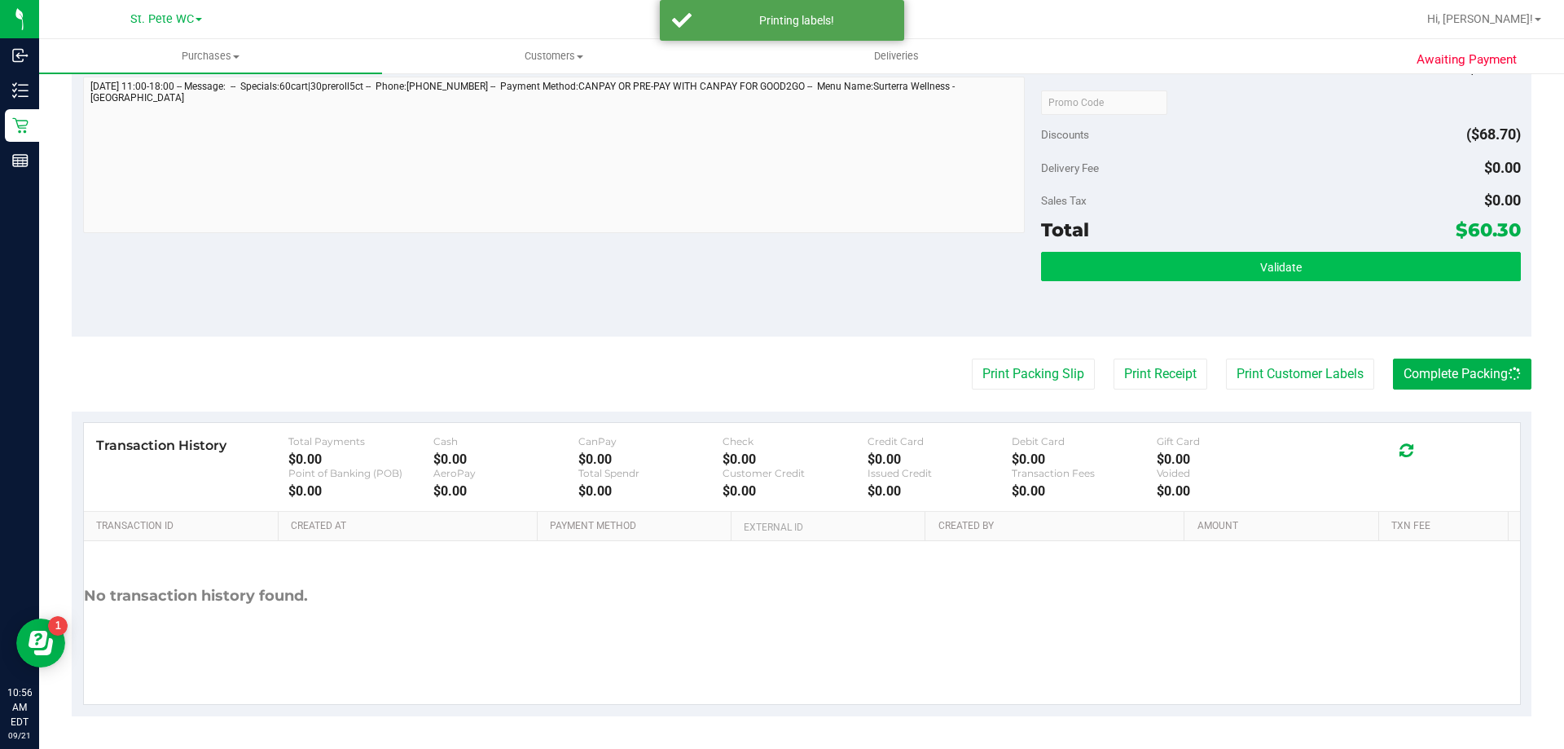
drag, startPoint x: 1344, startPoint y: 283, endPoint x: 1333, endPoint y: 275, distance: 14.0
click at [1334, 276] on div "Validate" at bounding box center [1280, 288] width 479 height 73
click at [1333, 275] on button "Validate" at bounding box center [1280, 266] width 479 height 29
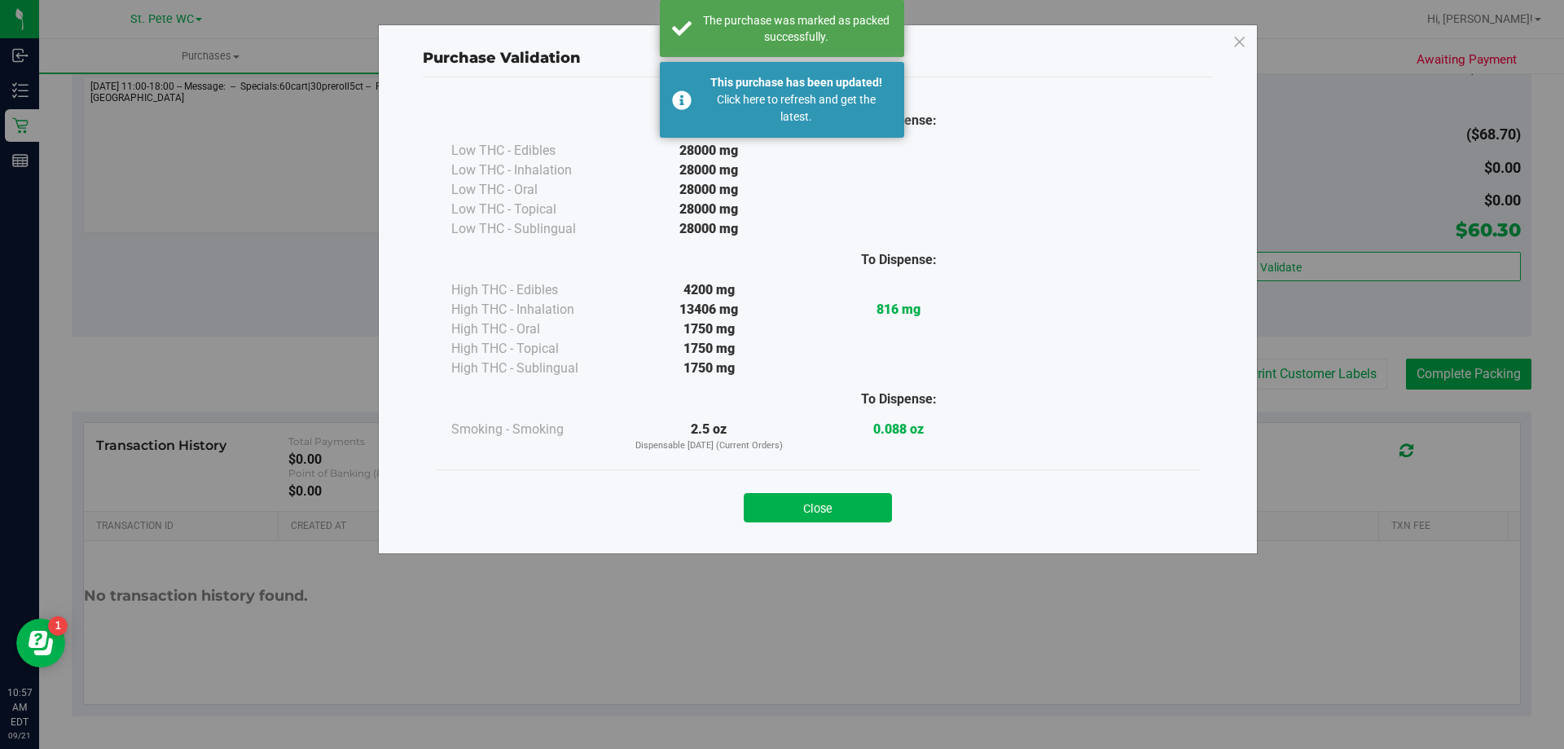
click at [870, 490] on div "Close" at bounding box center [817, 502] width 741 height 41
click at [868, 500] on button "Close" at bounding box center [818, 507] width 148 height 29
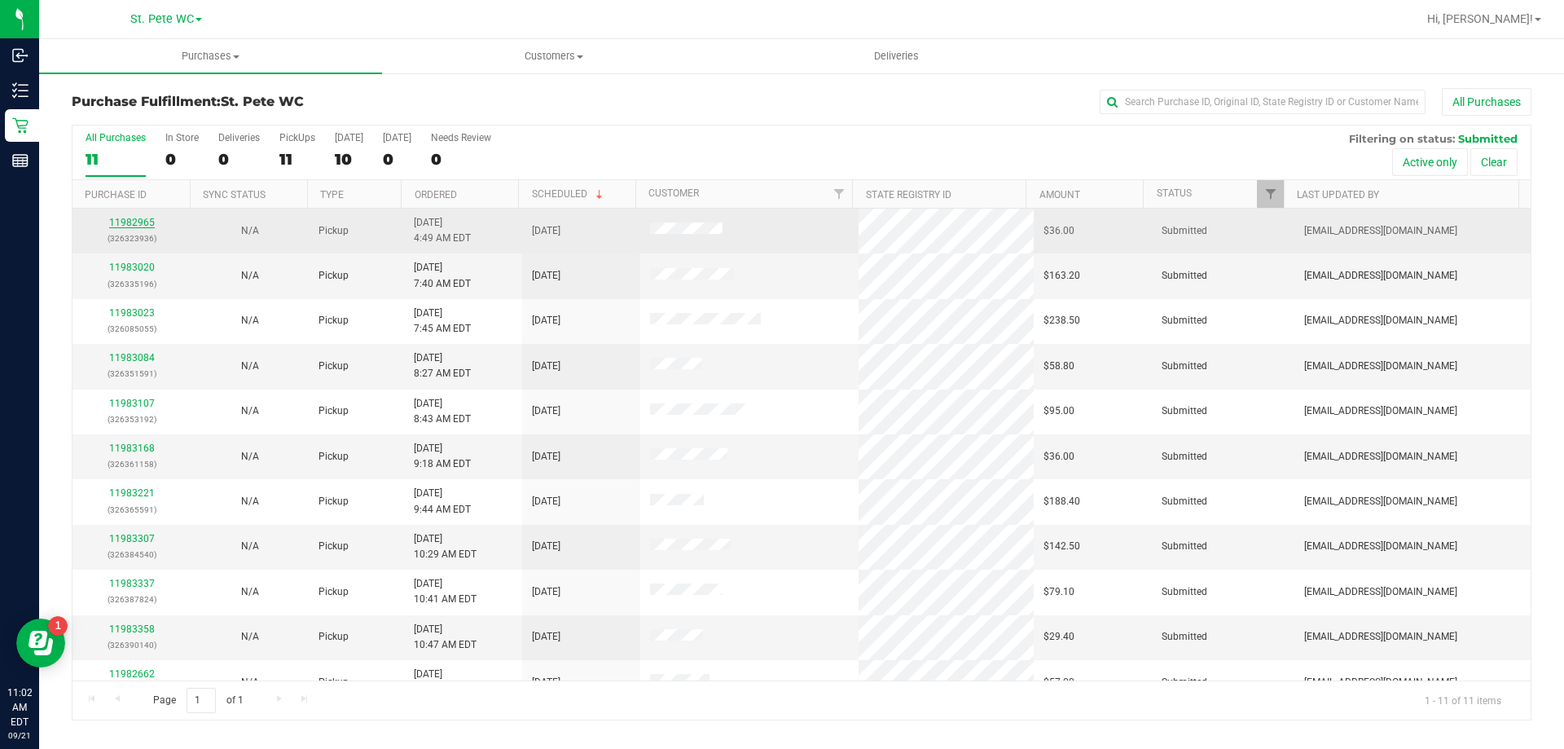
click at [128, 220] on link "11982965" at bounding box center [132, 222] width 46 height 11
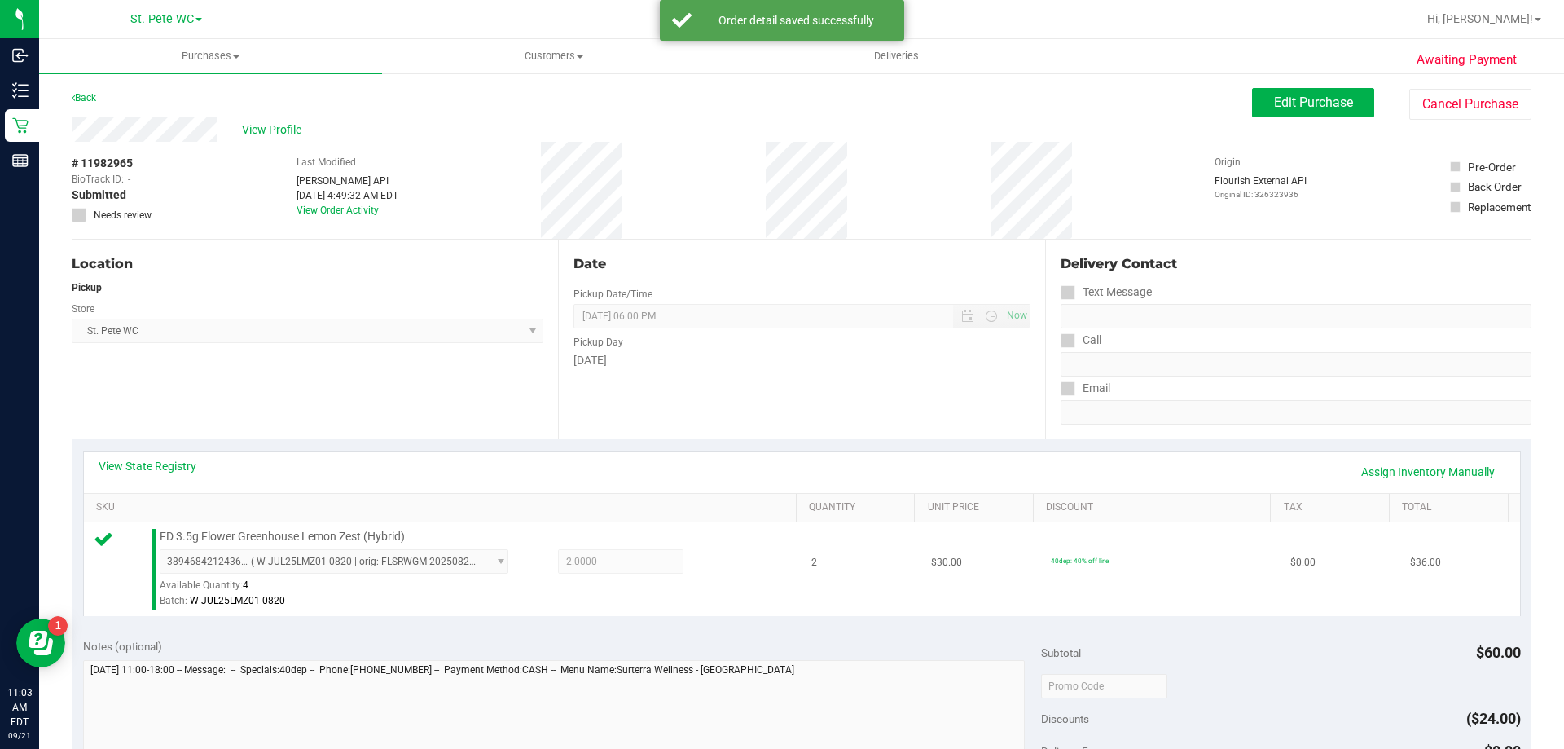
scroll to position [489, 0]
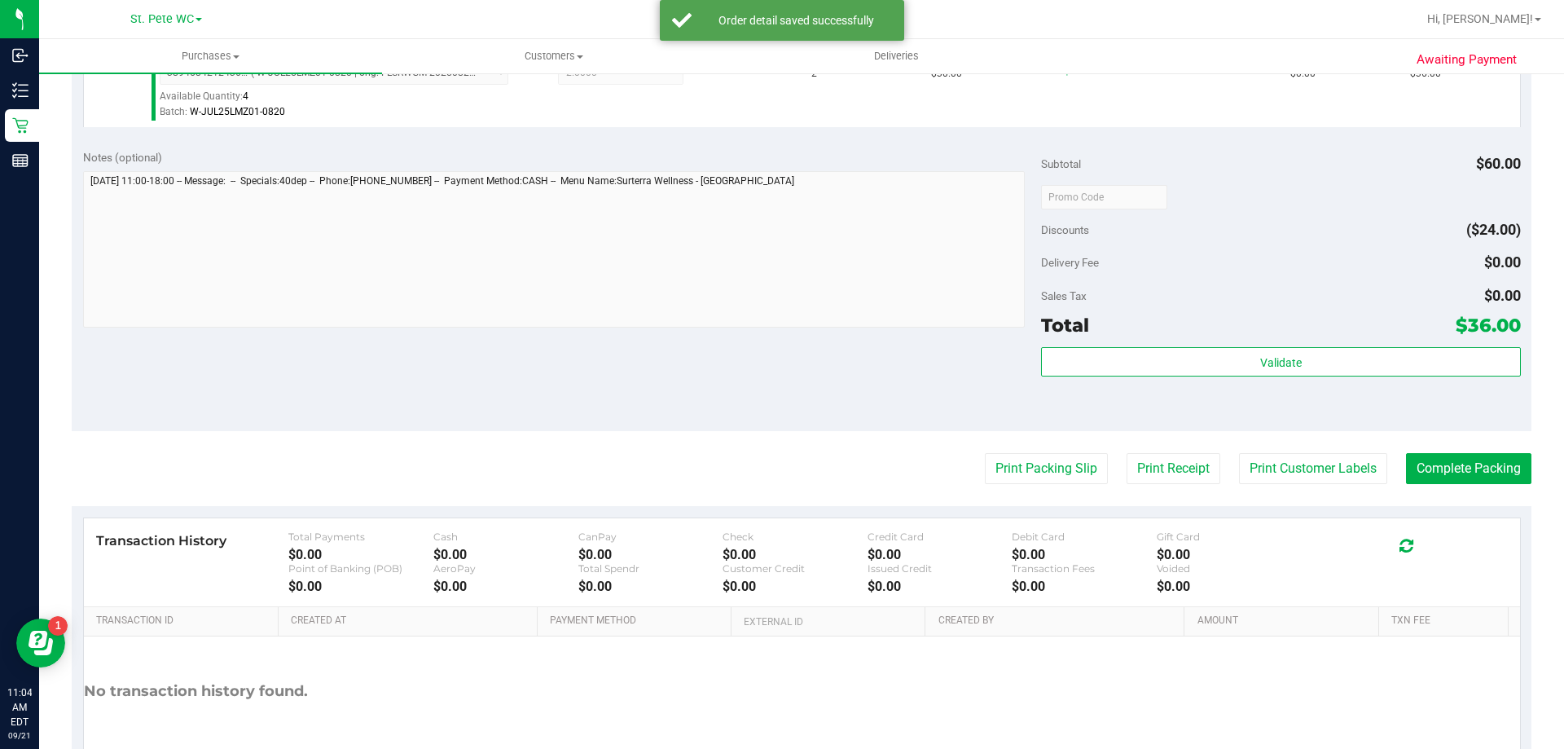
click at [1302, 379] on div "Validate" at bounding box center [1280, 383] width 479 height 73
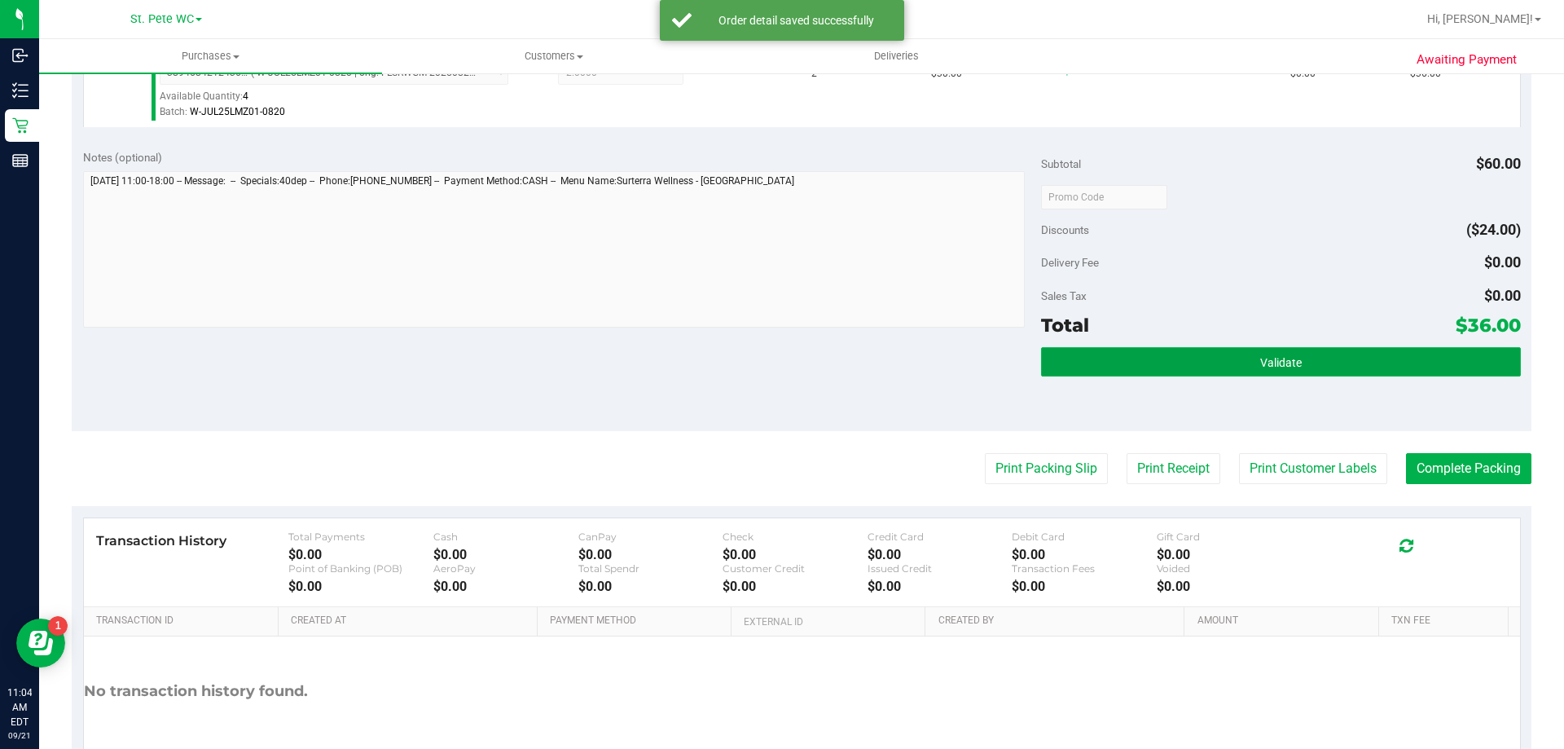
click at [1299, 359] on button "Validate" at bounding box center [1280, 361] width 479 height 29
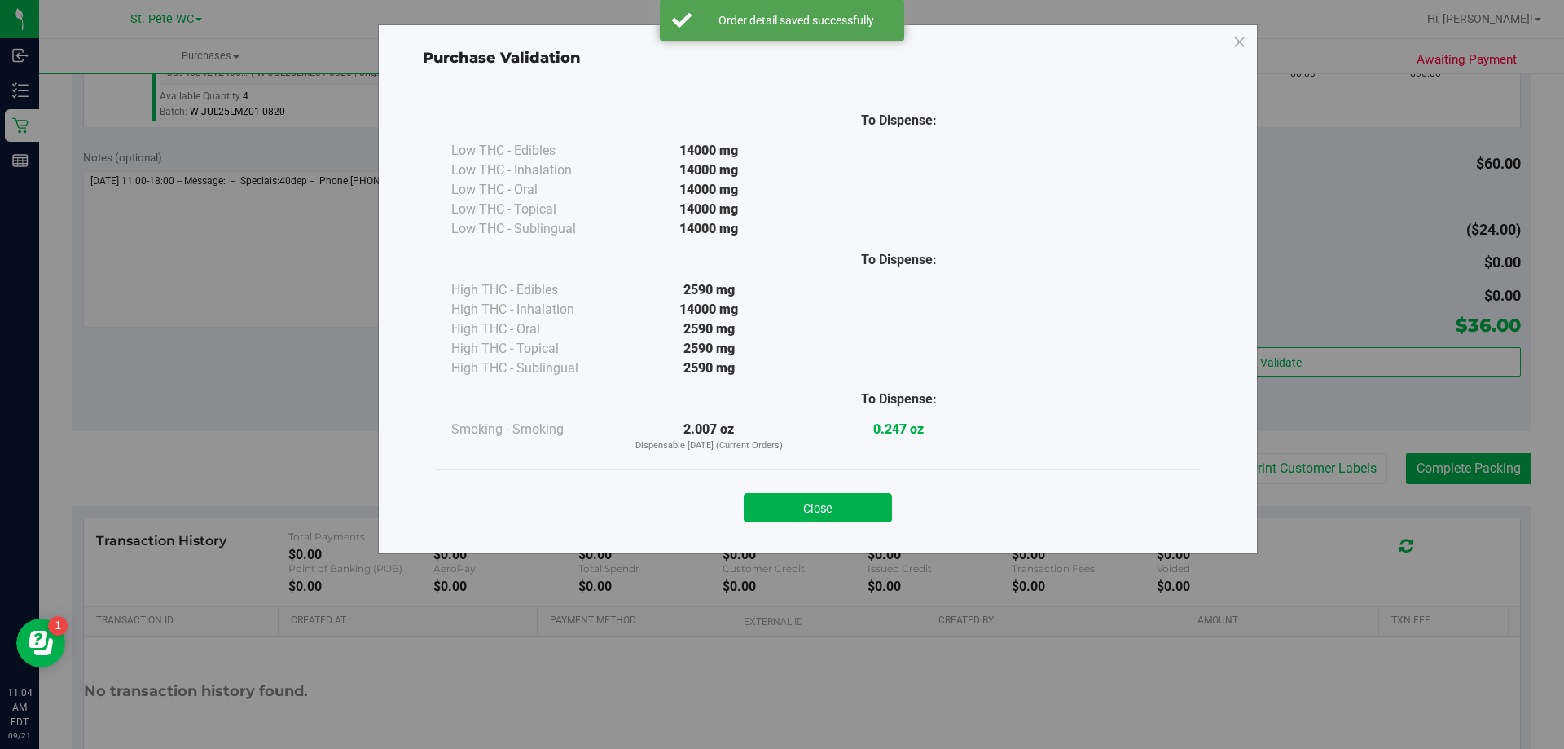
click at [776, 534] on div "Close" at bounding box center [818, 502] width 766 height 66
click at [793, 507] on button "Close" at bounding box center [818, 507] width 148 height 29
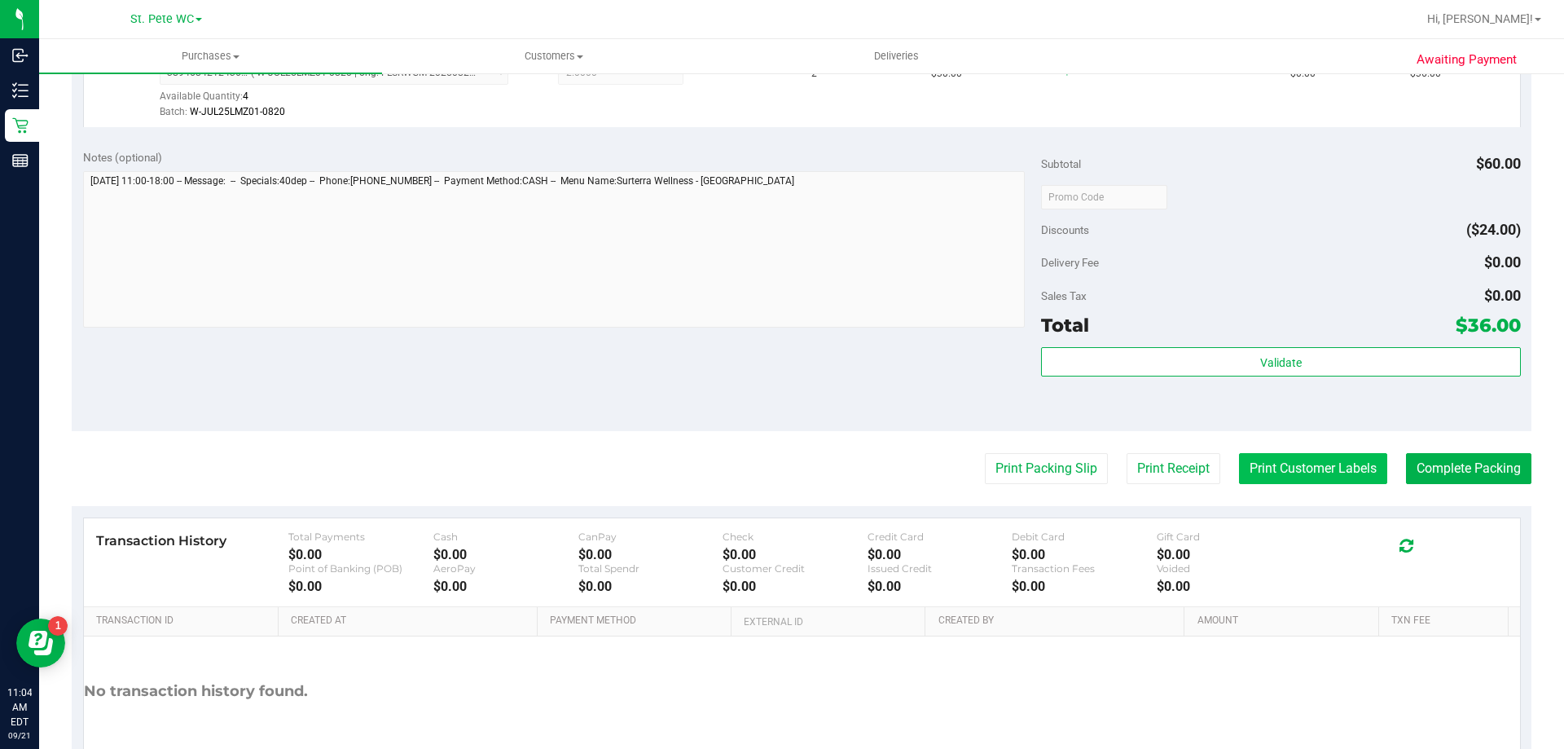
click at [1305, 477] on button "Print Customer Labels" at bounding box center [1313, 468] width 148 height 31
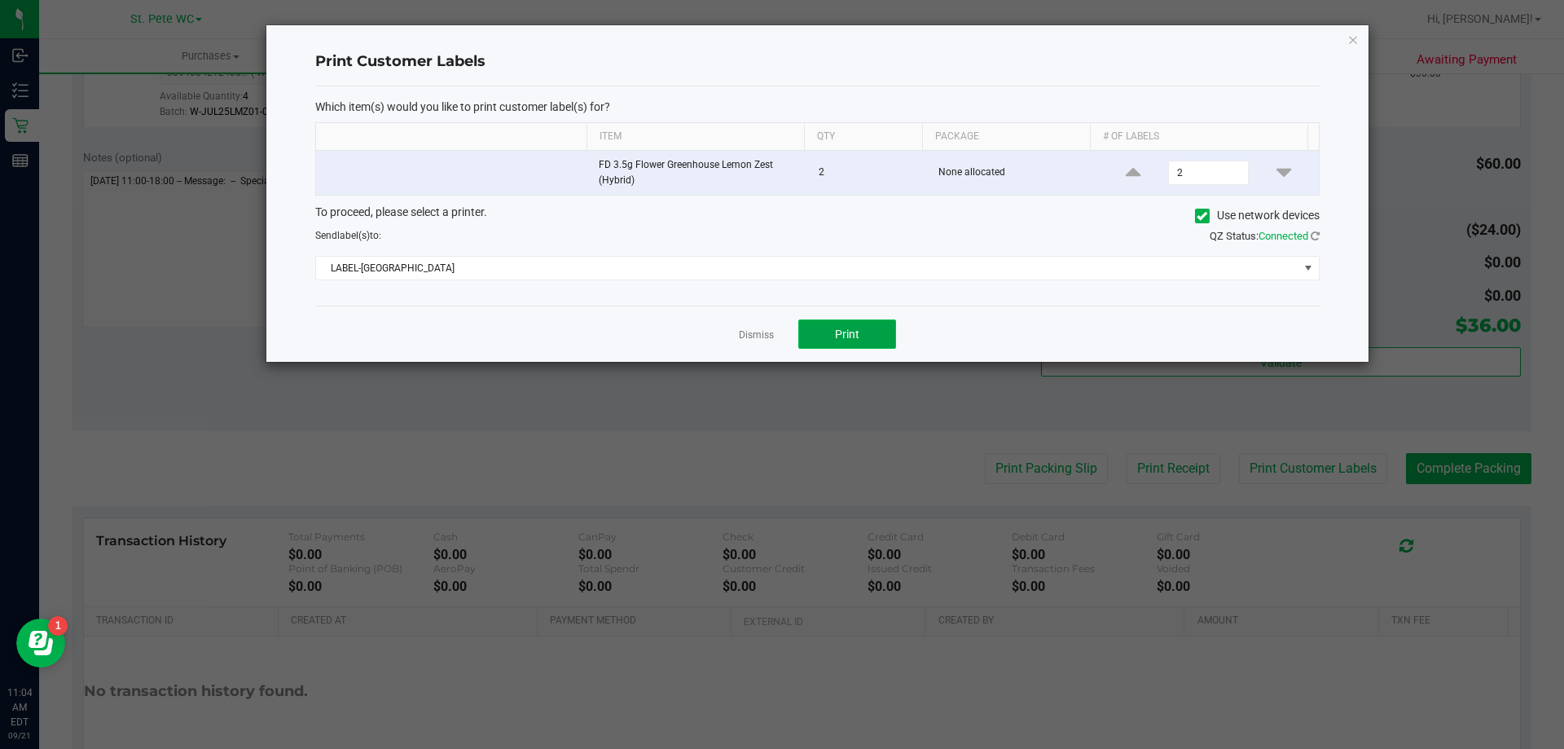
click at [854, 327] on span "Print" at bounding box center [847, 333] width 24 height 13
click at [1352, 44] on icon "button" at bounding box center [1352, 39] width 11 height 20
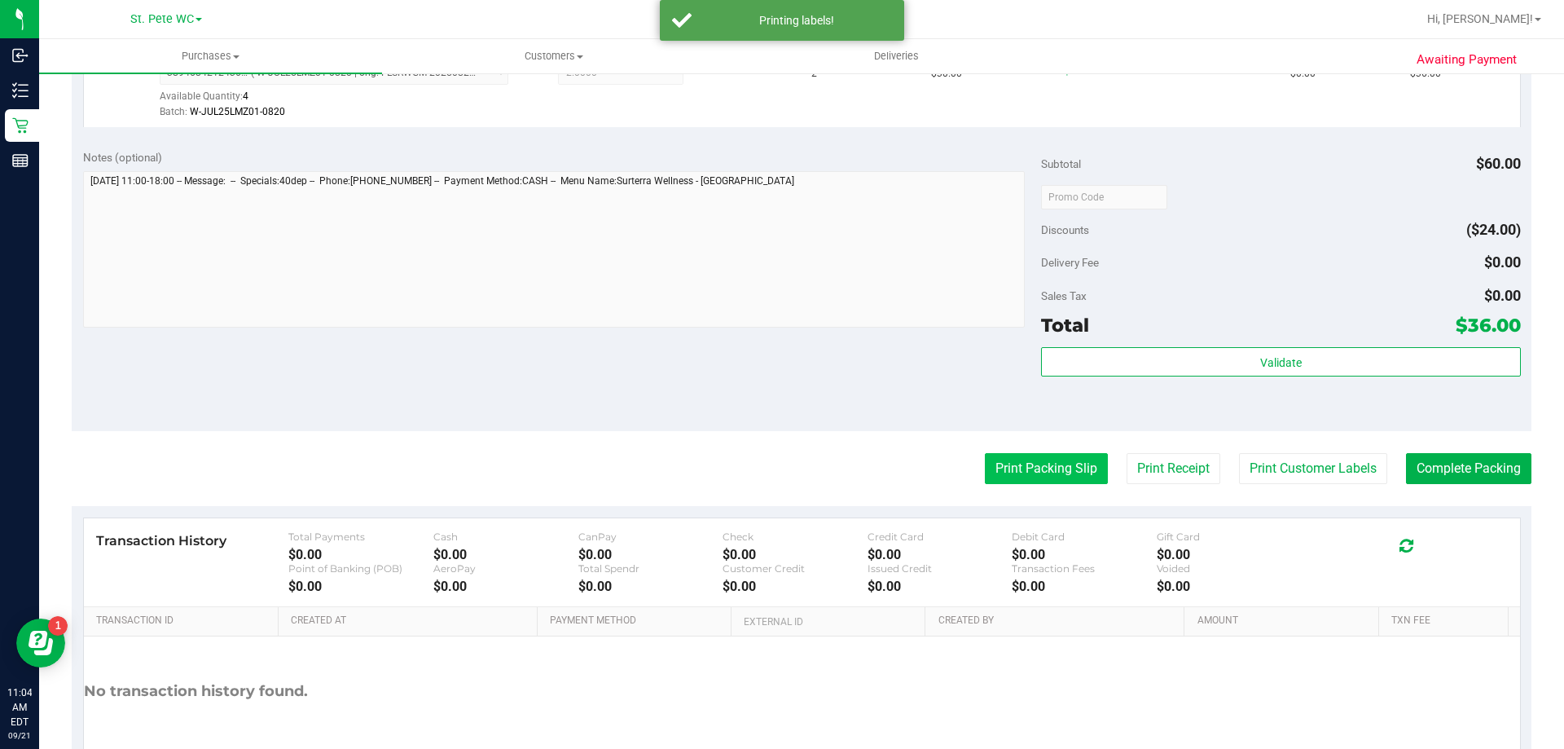
click at [1012, 467] on button "Print Packing Slip" at bounding box center [1046, 468] width 123 height 31
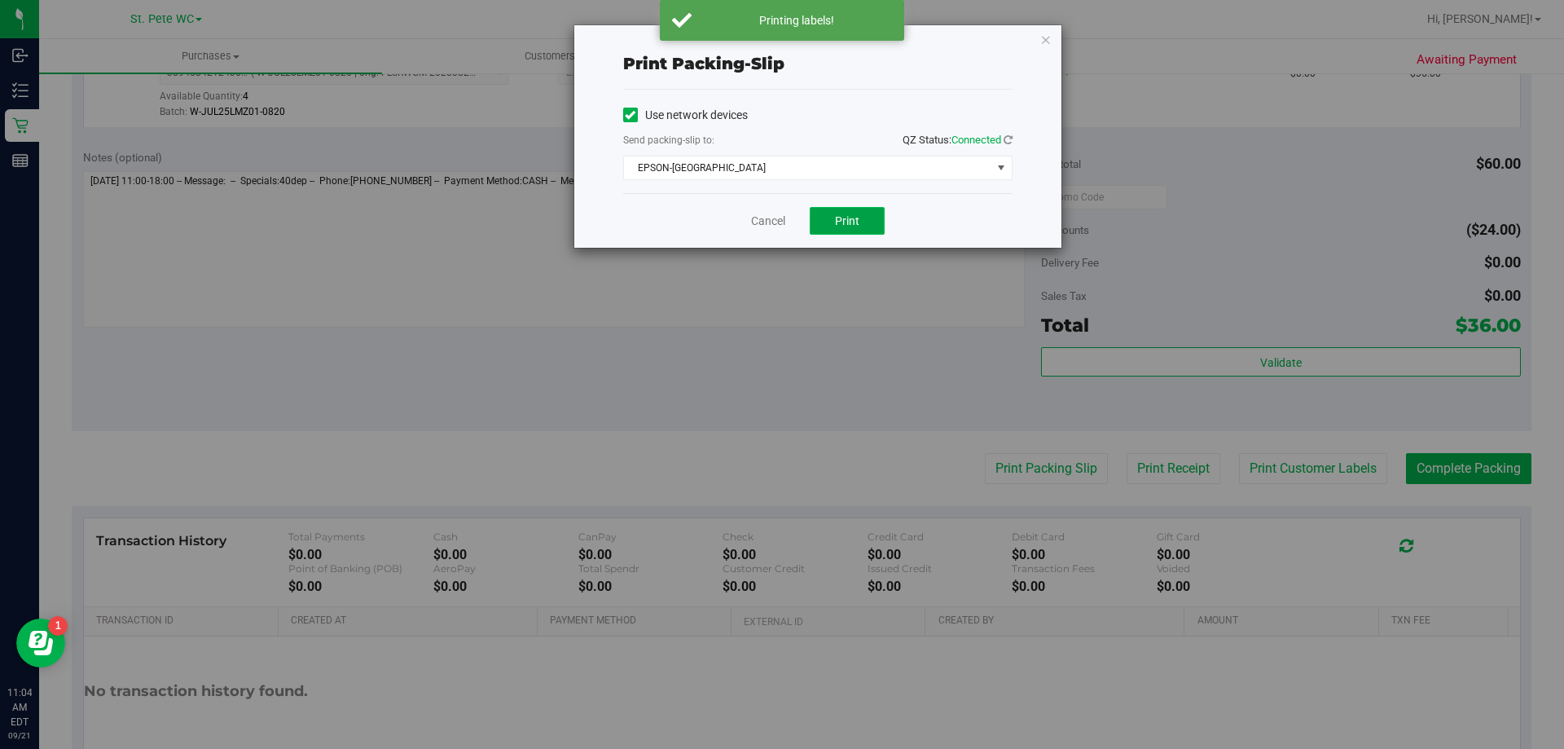
click at [844, 218] on span "Print" at bounding box center [847, 220] width 24 height 13
click at [1046, 36] on icon "button" at bounding box center [1045, 39] width 11 height 20
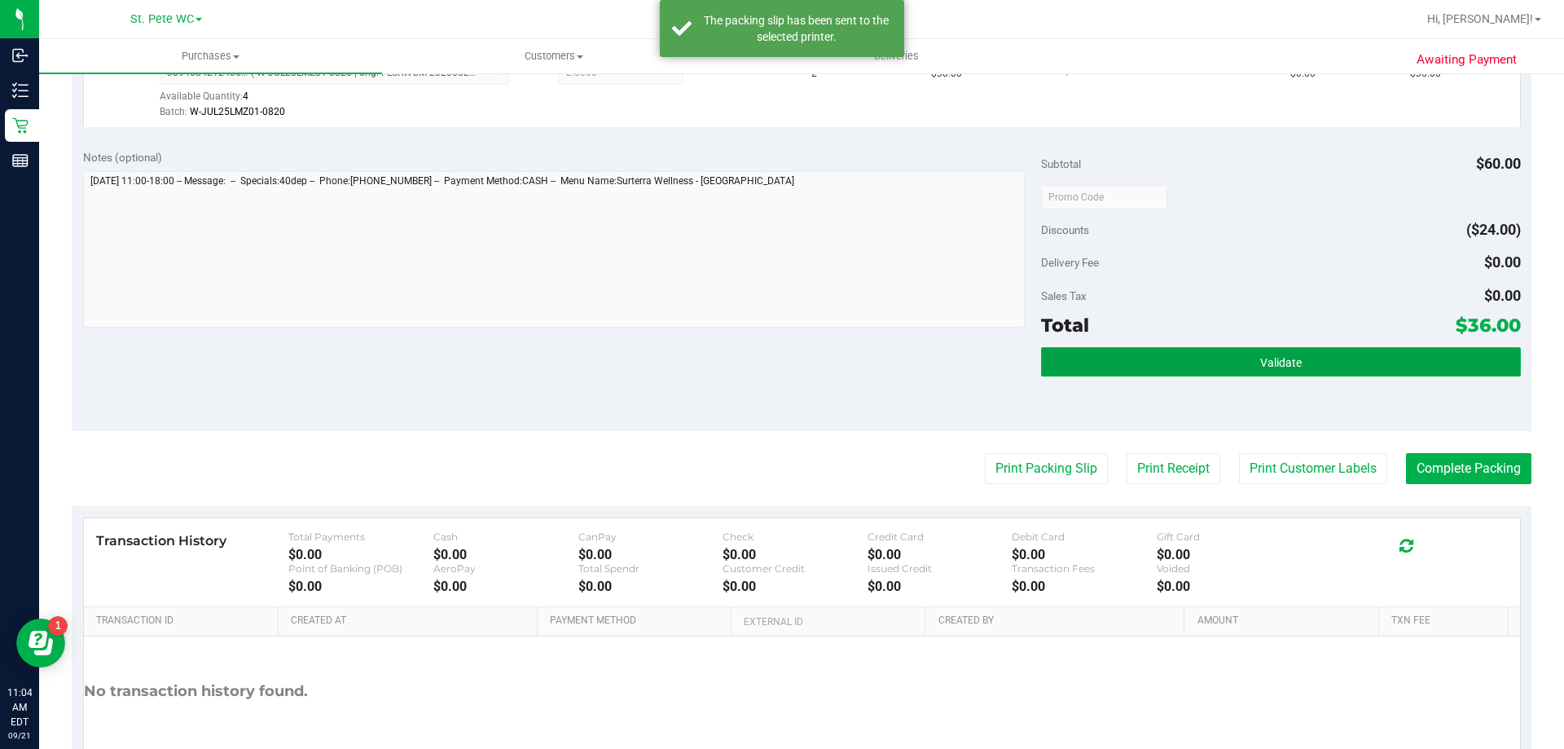
click at [1189, 371] on button "Validate" at bounding box center [1280, 361] width 479 height 29
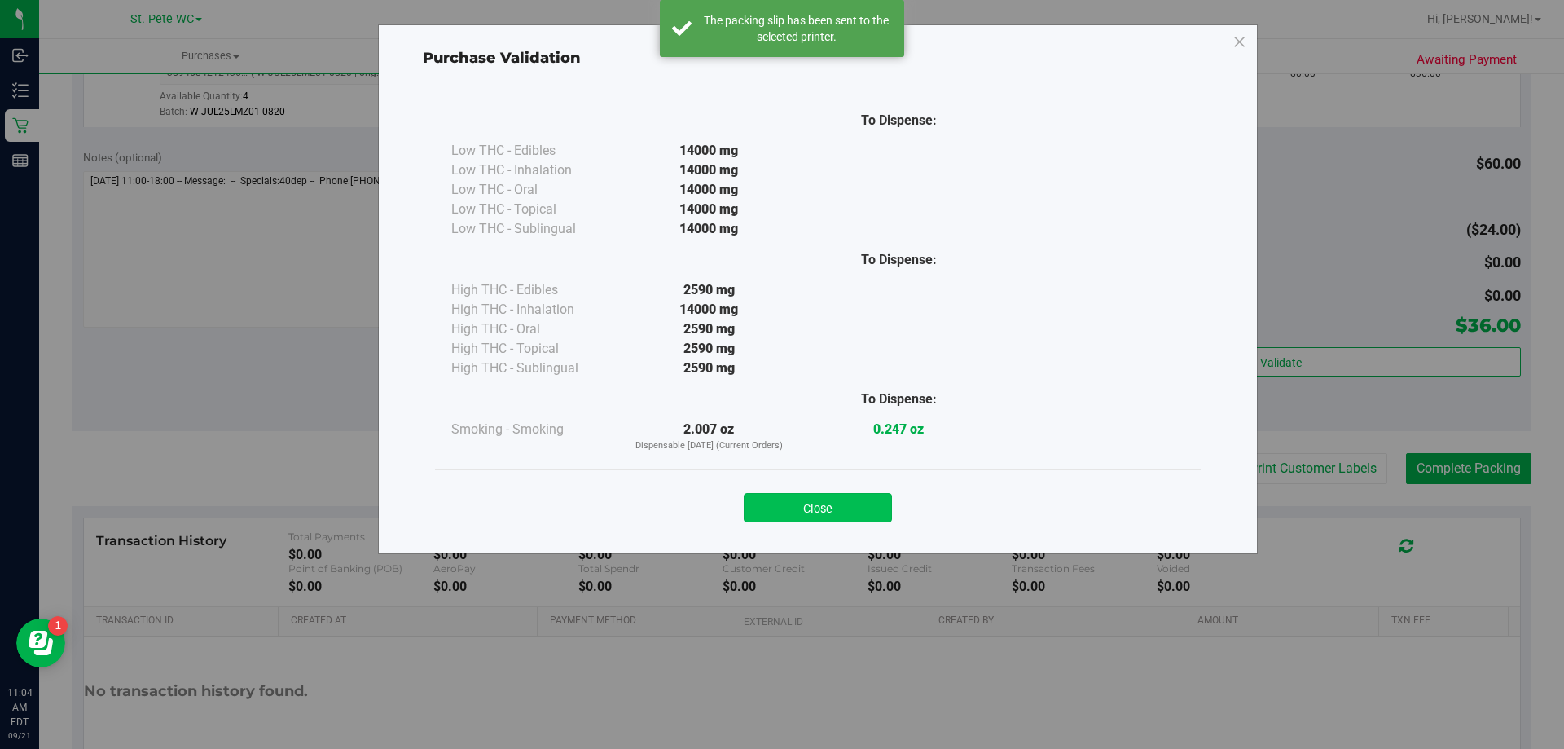
click at [858, 505] on button "Close" at bounding box center [818, 507] width 148 height 29
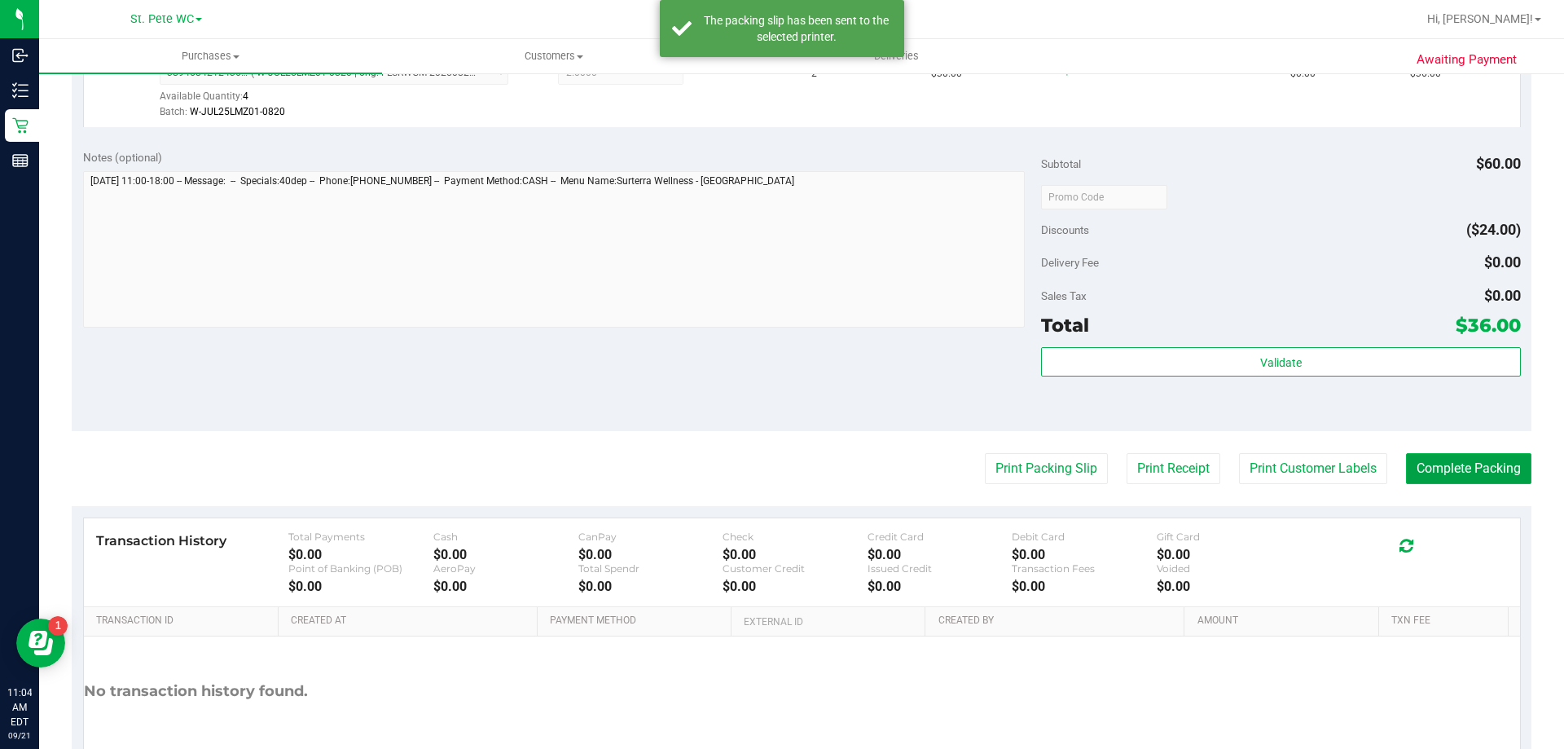
click at [1425, 472] on button "Complete Packing" at bounding box center [1468, 468] width 125 height 31
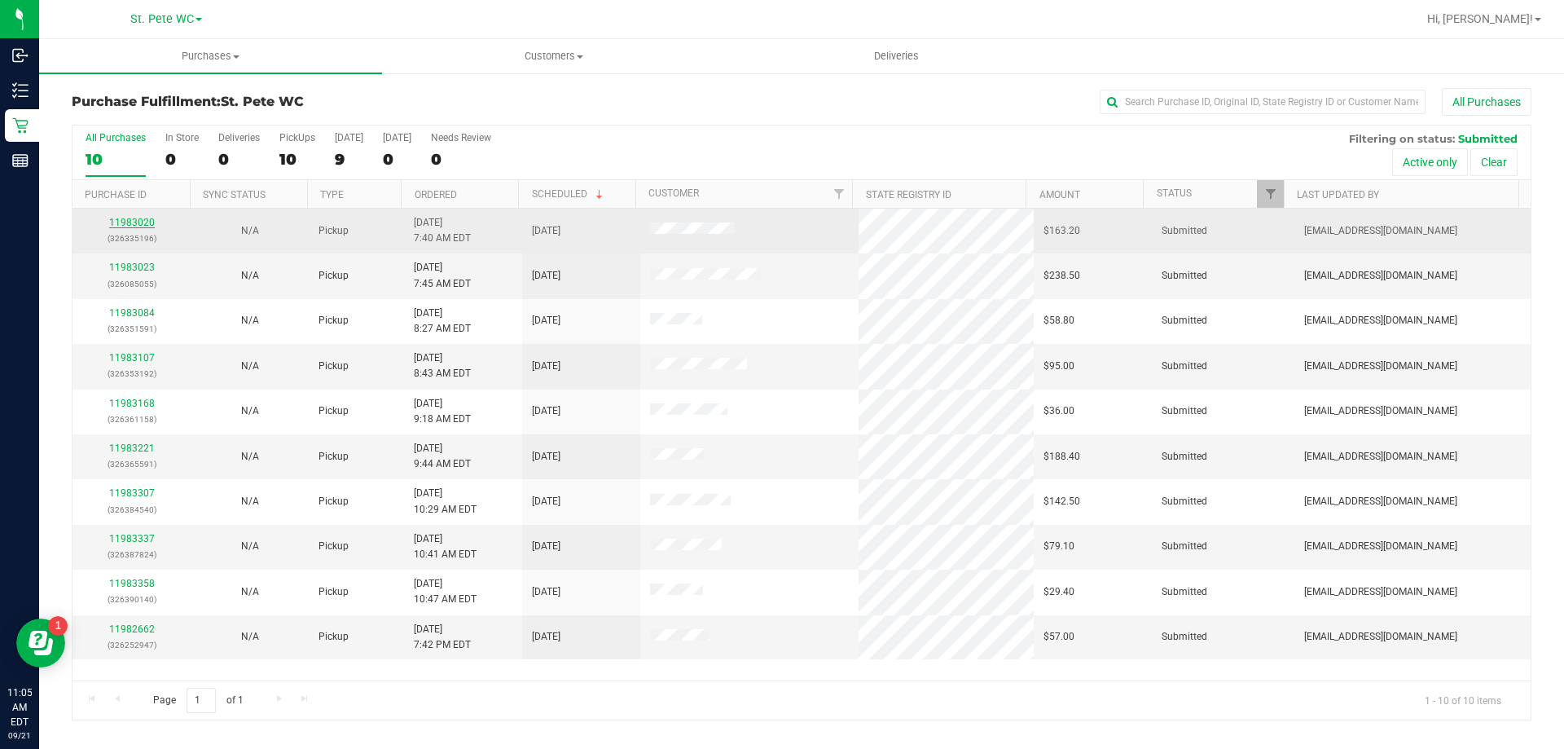
click at [139, 222] on link "11983020" at bounding box center [132, 222] width 46 height 11
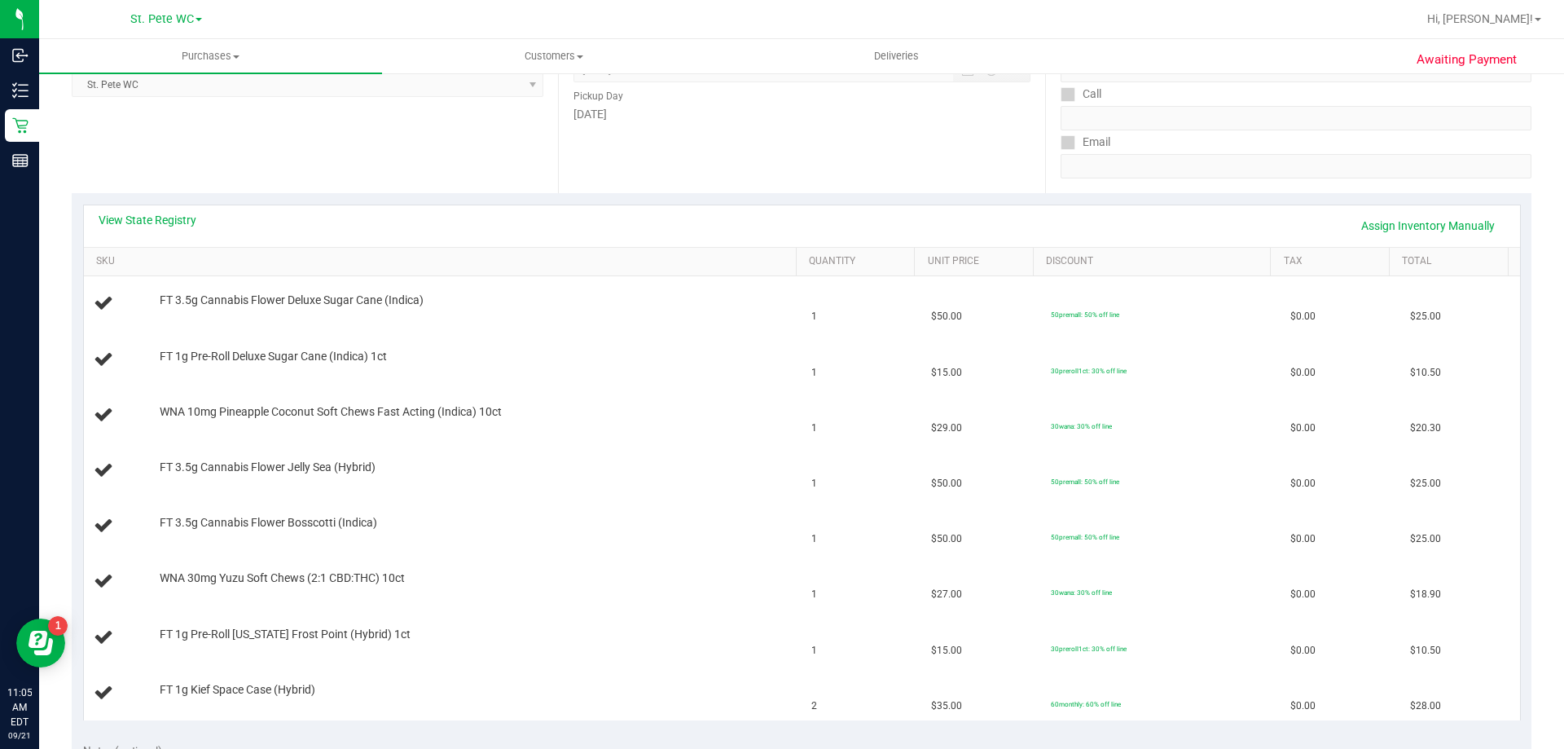
scroll to position [244, 0]
click at [143, 228] on link "View State Registry" at bounding box center [148, 221] width 98 height 16
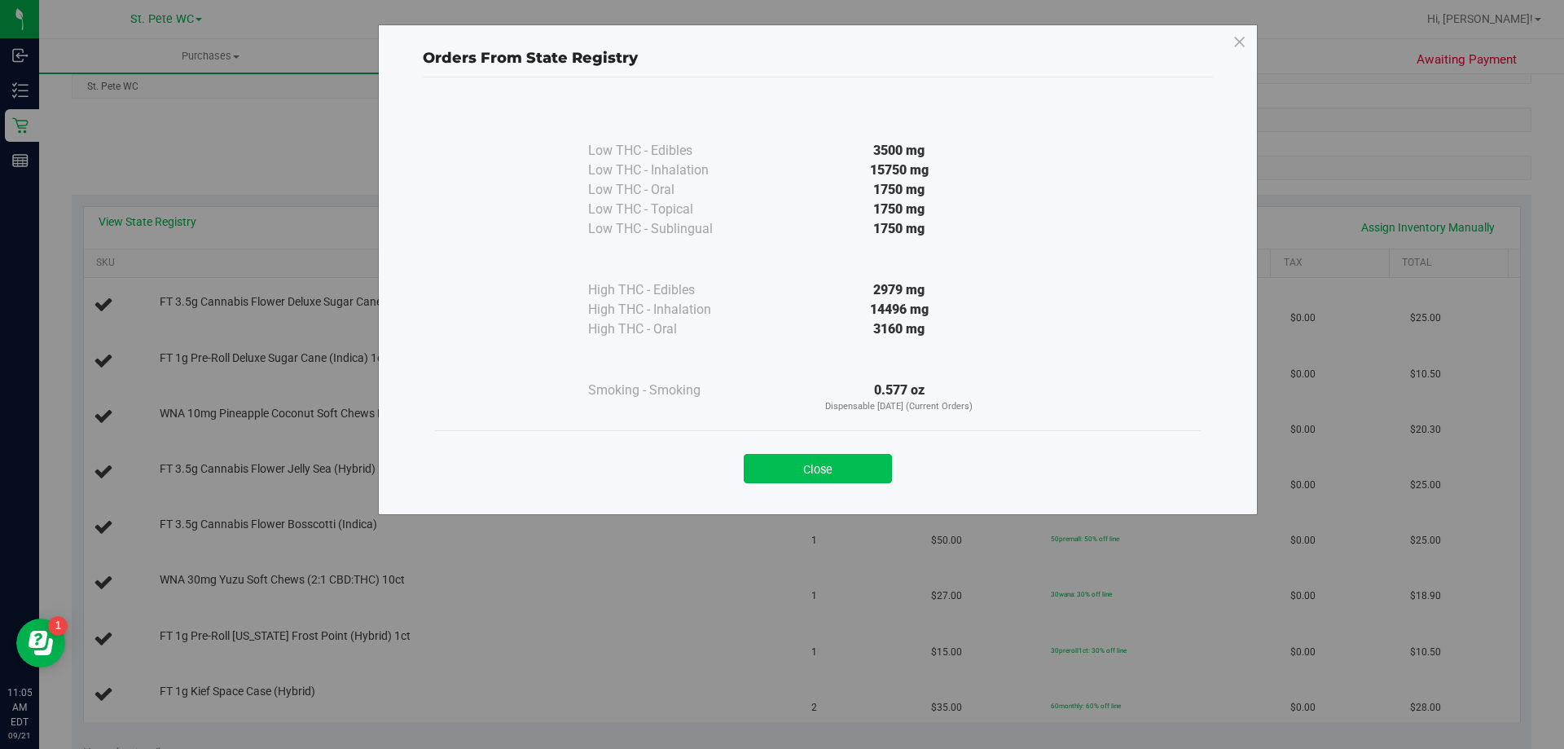
click at [784, 465] on button "Close" at bounding box center [818, 468] width 148 height 29
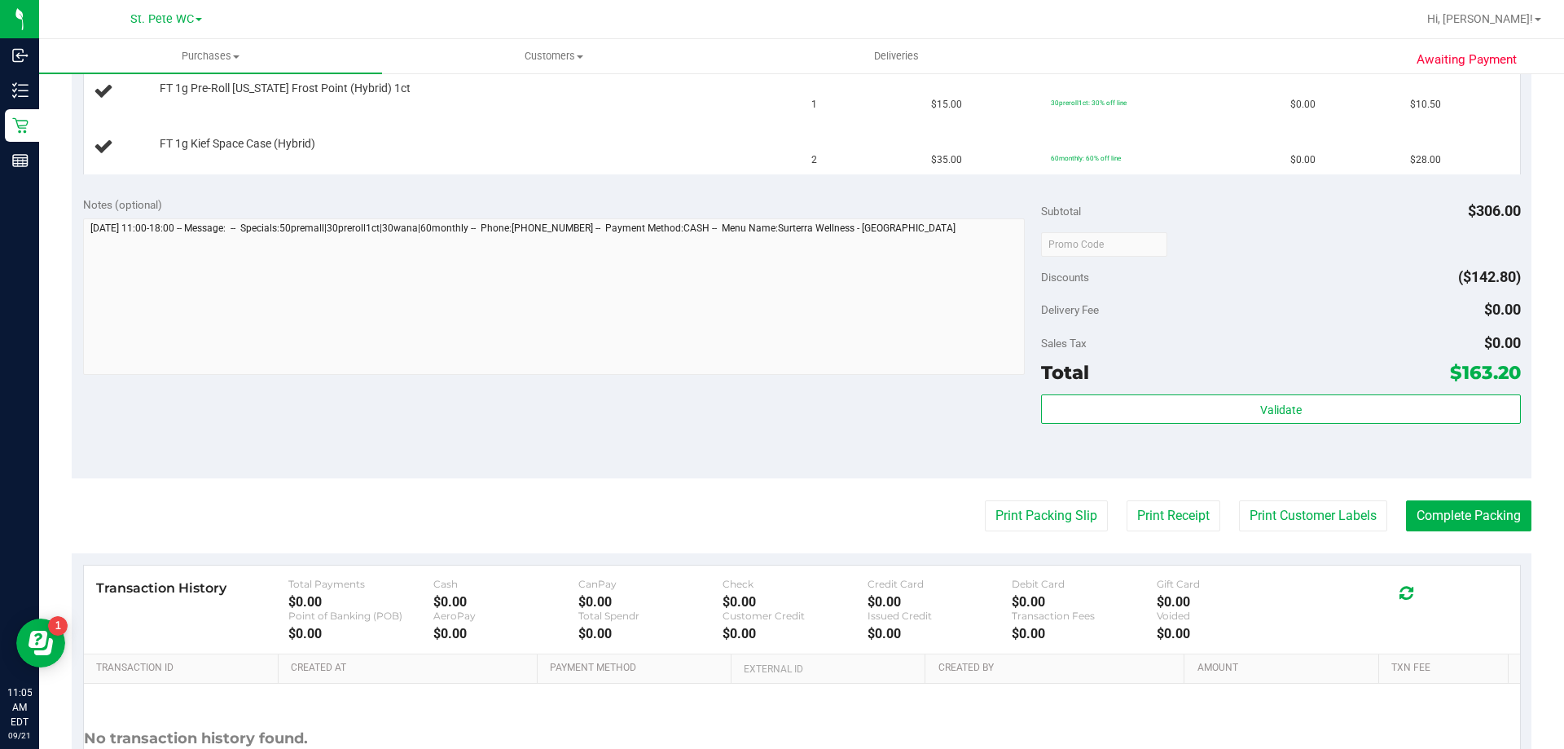
scroll to position [896, 0]
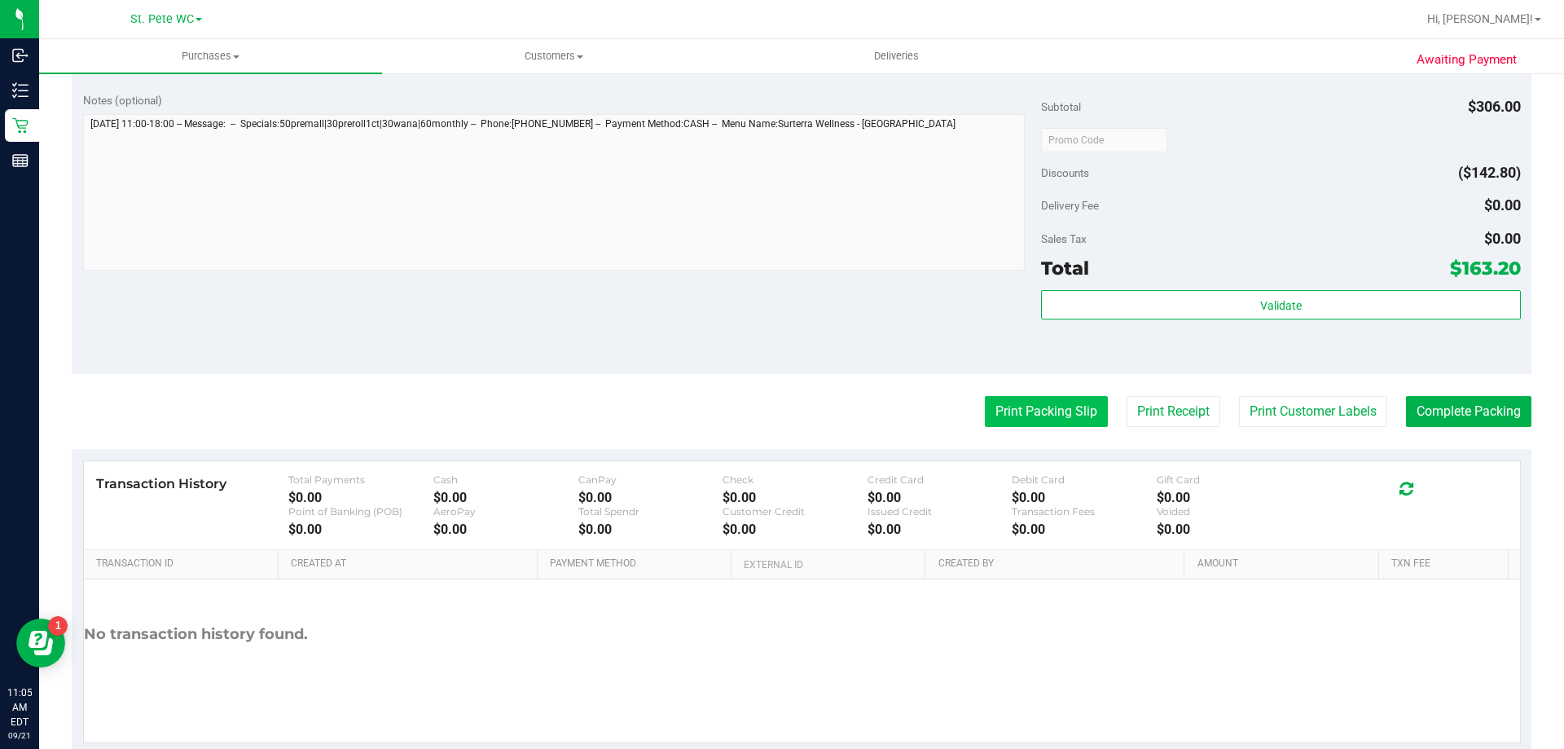
click at [1060, 406] on button "Print Packing Slip" at bounding box center [1046, 411] width 123 height 31
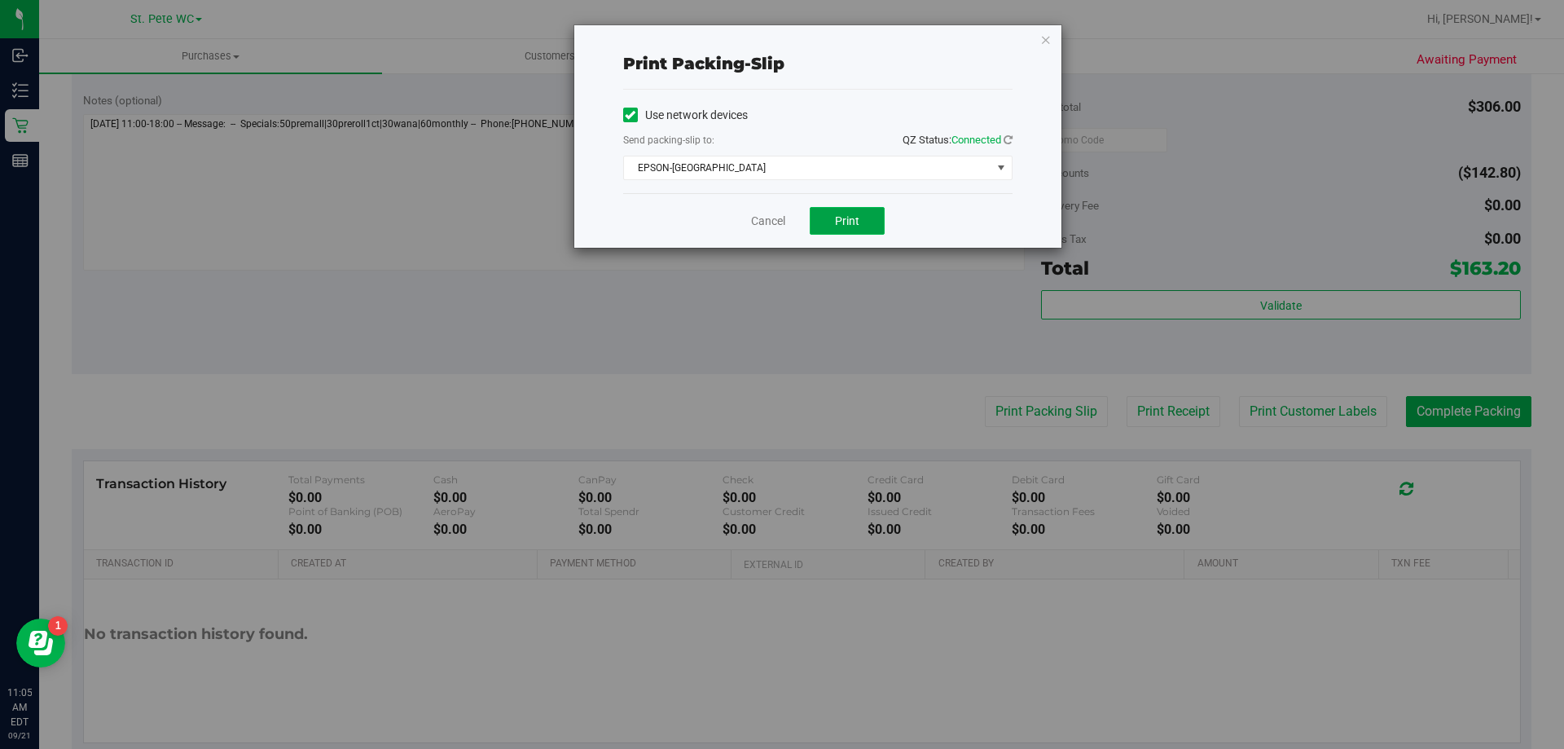
click at [840, 231] on button "Print" at bounding box center [847, 221] width 75 height 28
click at [1065, 69] on div "Print packing-slip Use network devices Send packing-slip to: QZ Status: Connect…" at bounding box center [788, 374] width 1576 height 749
click at [1047, 38] on icon "button" at bounding box center [1045, 39] width 11 height 20
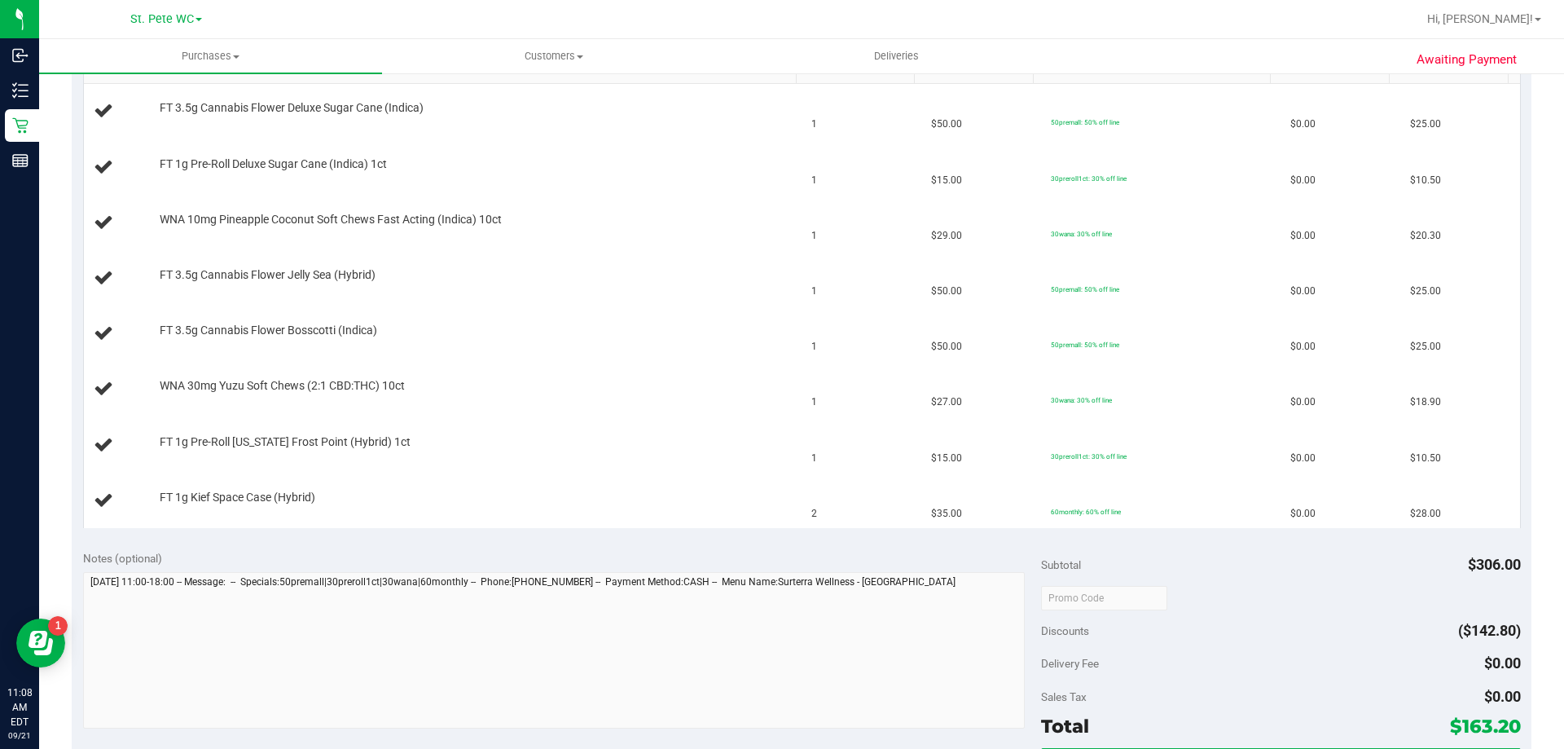
scroll to position [436, 0]
click at [655, 332] on div "FT 3.5g Cannabis Flower Bosscotti (Indica)" at bounding box center [470, 333] width 637 height 16
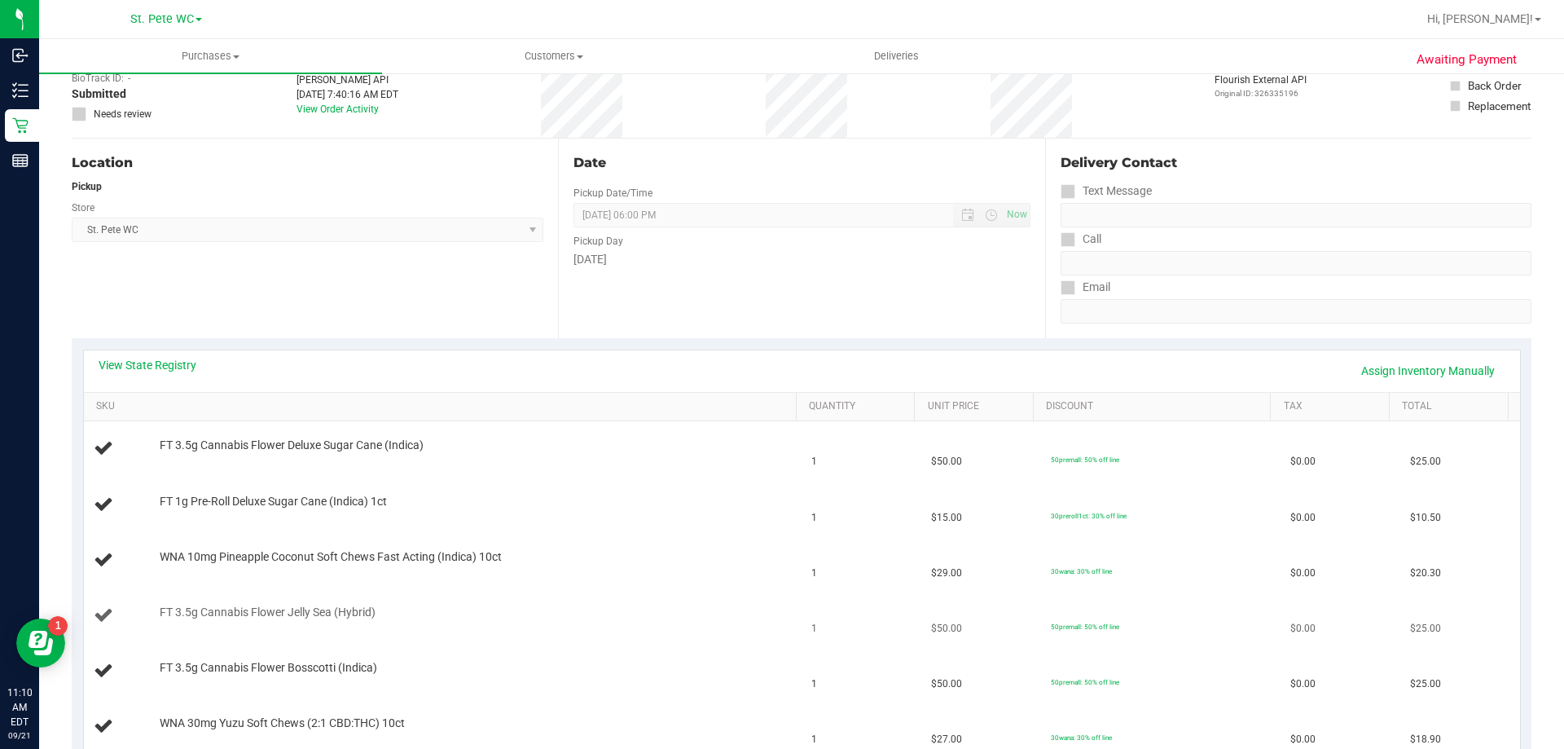
scroll to position [0, 0]
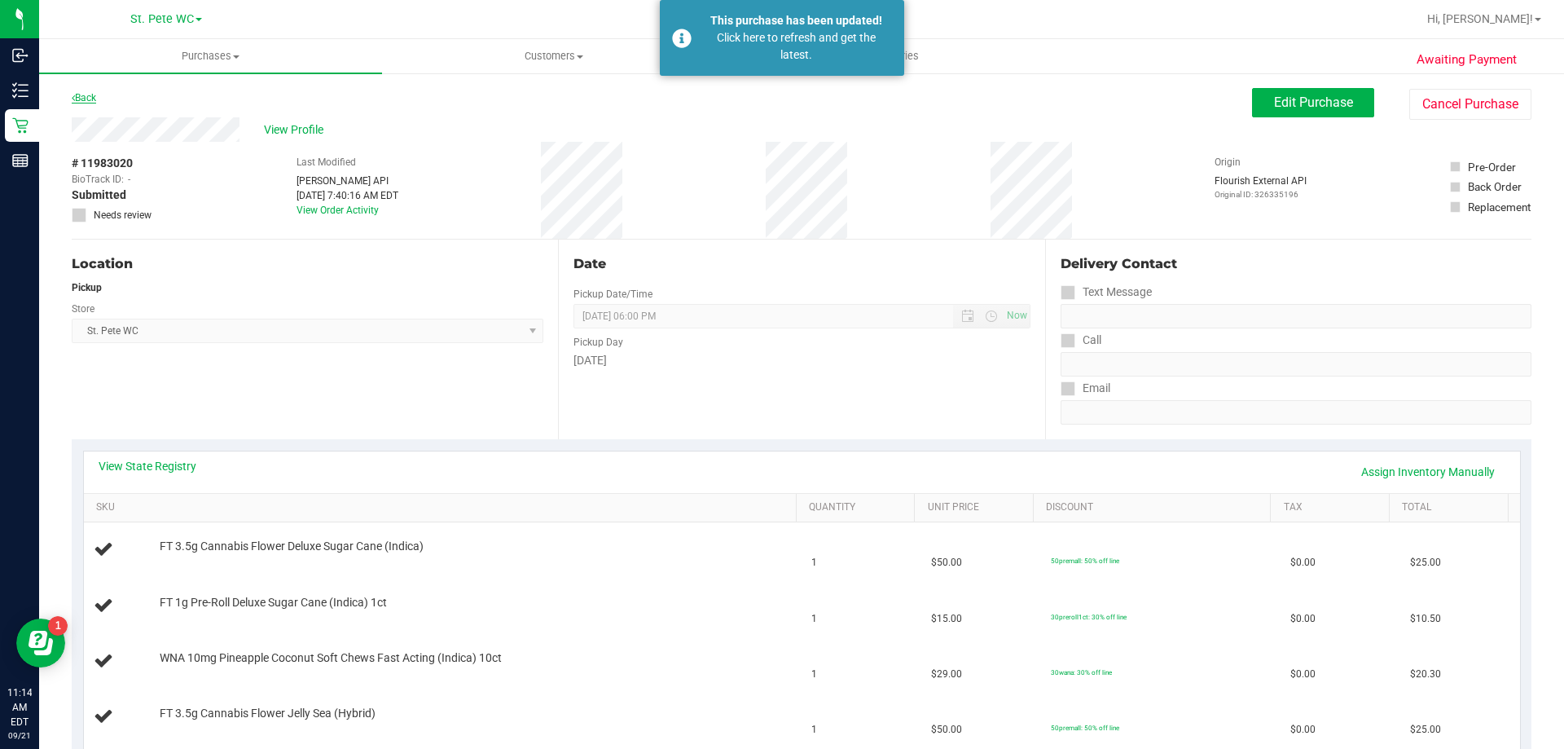
click at [86, 94] on link "Back" at bounding box center [84, 97] width 24 height 11
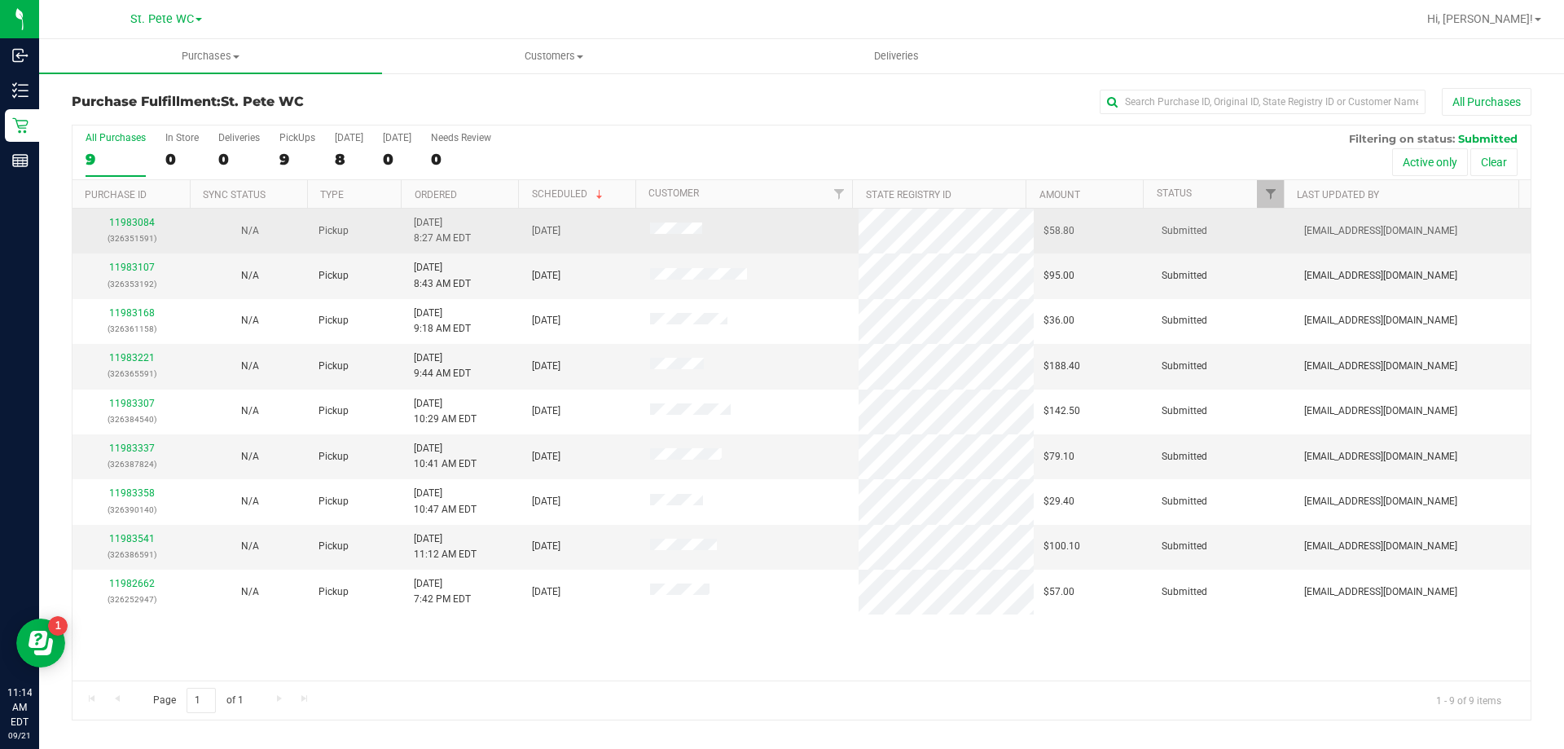
click at [117, 216] on div "11983084 (326351591)" at bounding box center [131, 230] width 99 height 31
click at [121, 219] on link "11983084" at bounding box center [132, 222] width 46 height 11
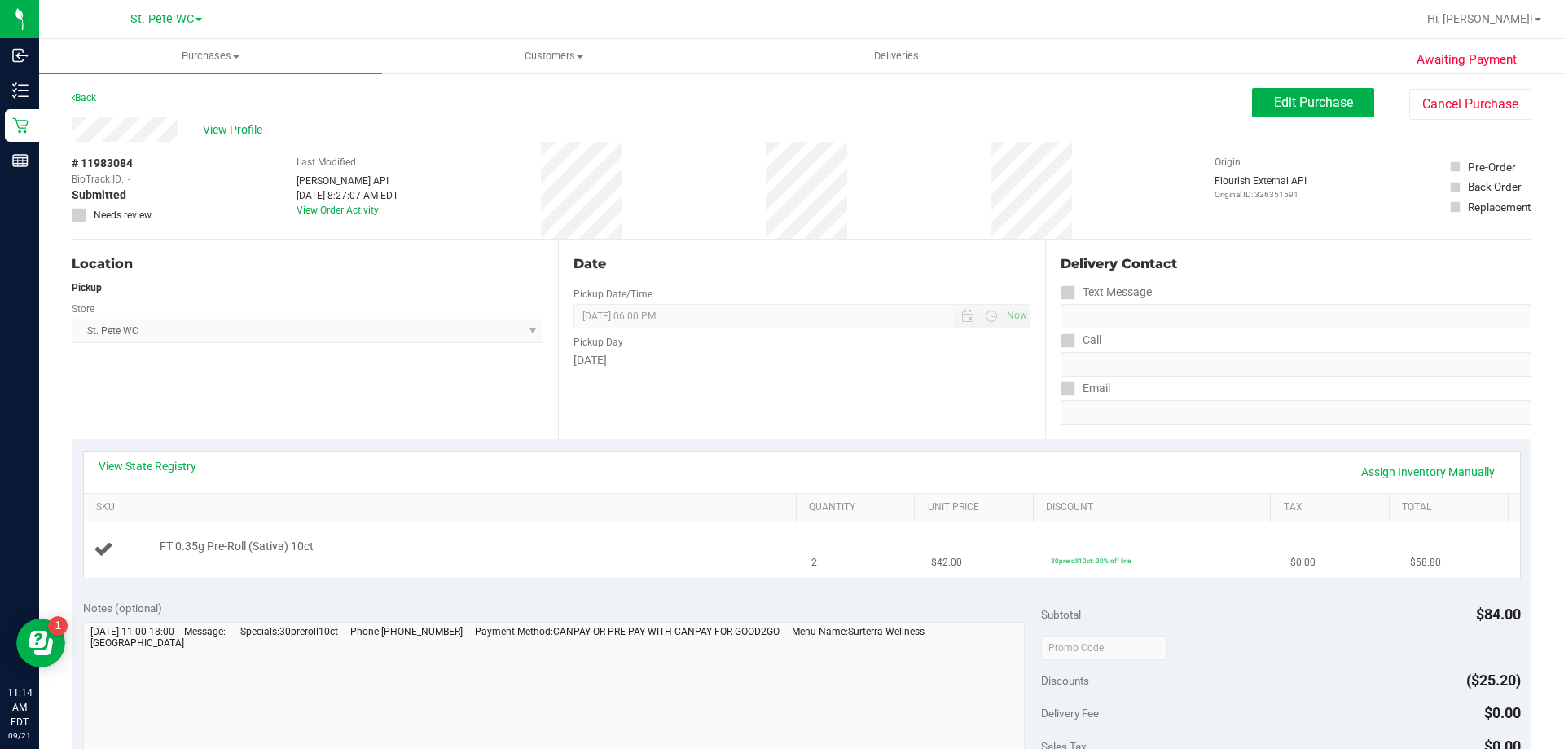
click at [403, 571] on td "FT 0.35g Pre-Roll (Sativa) 10ct" at bounding box center [443, 549] width 718 height 55
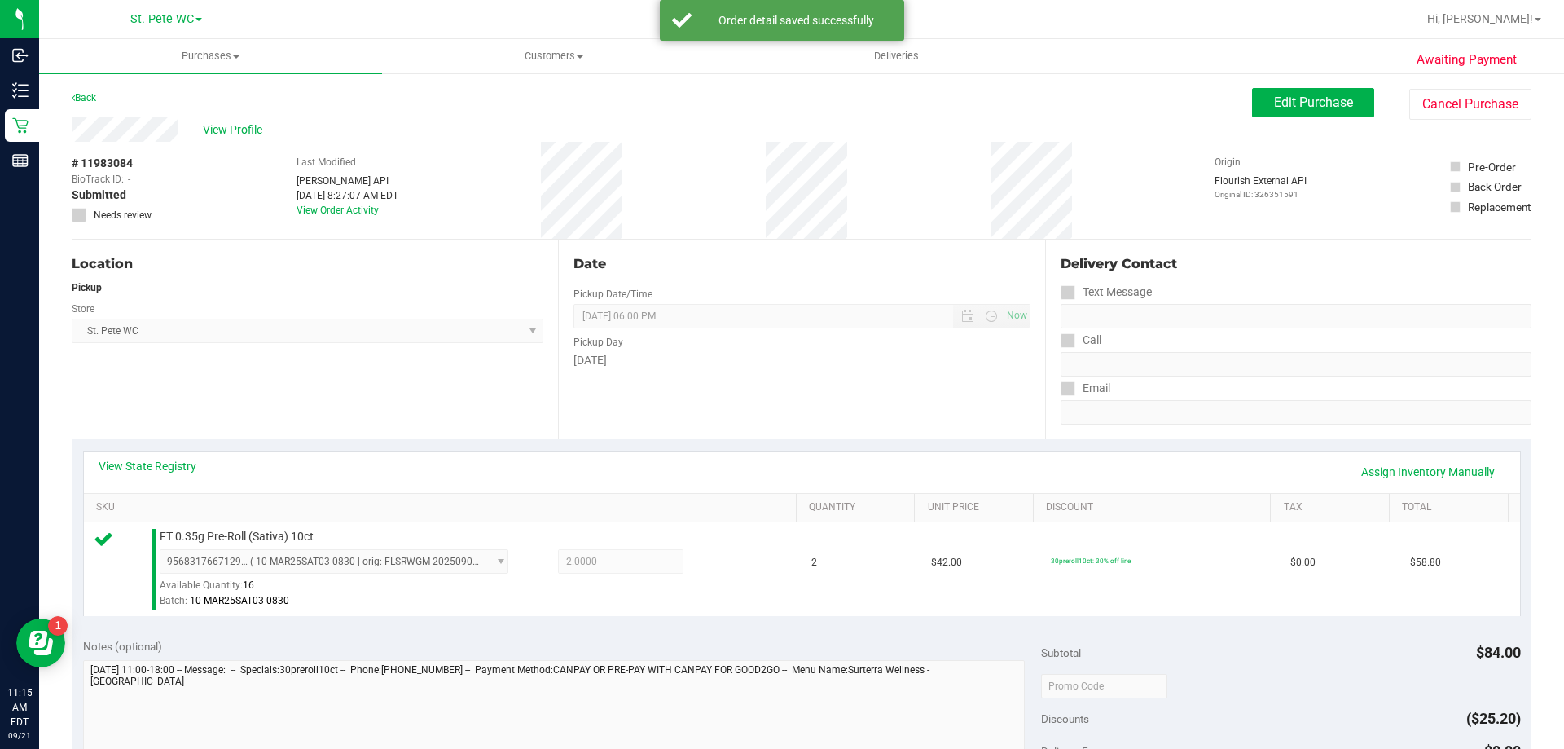
scroll to position [326, 0]
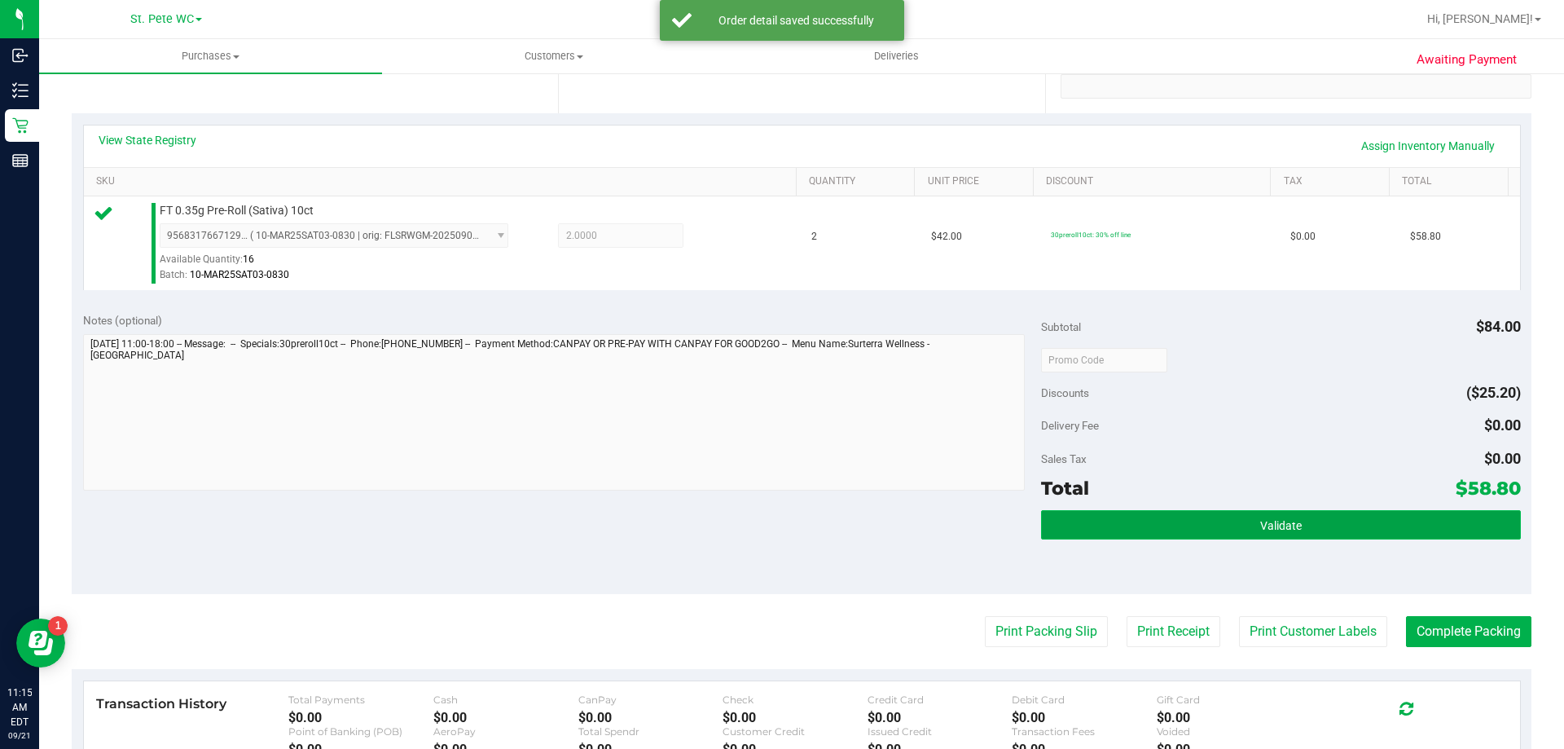
click at [1058, 514] on button "Validate" at bounding box center [1280, 524] width 479 height 29
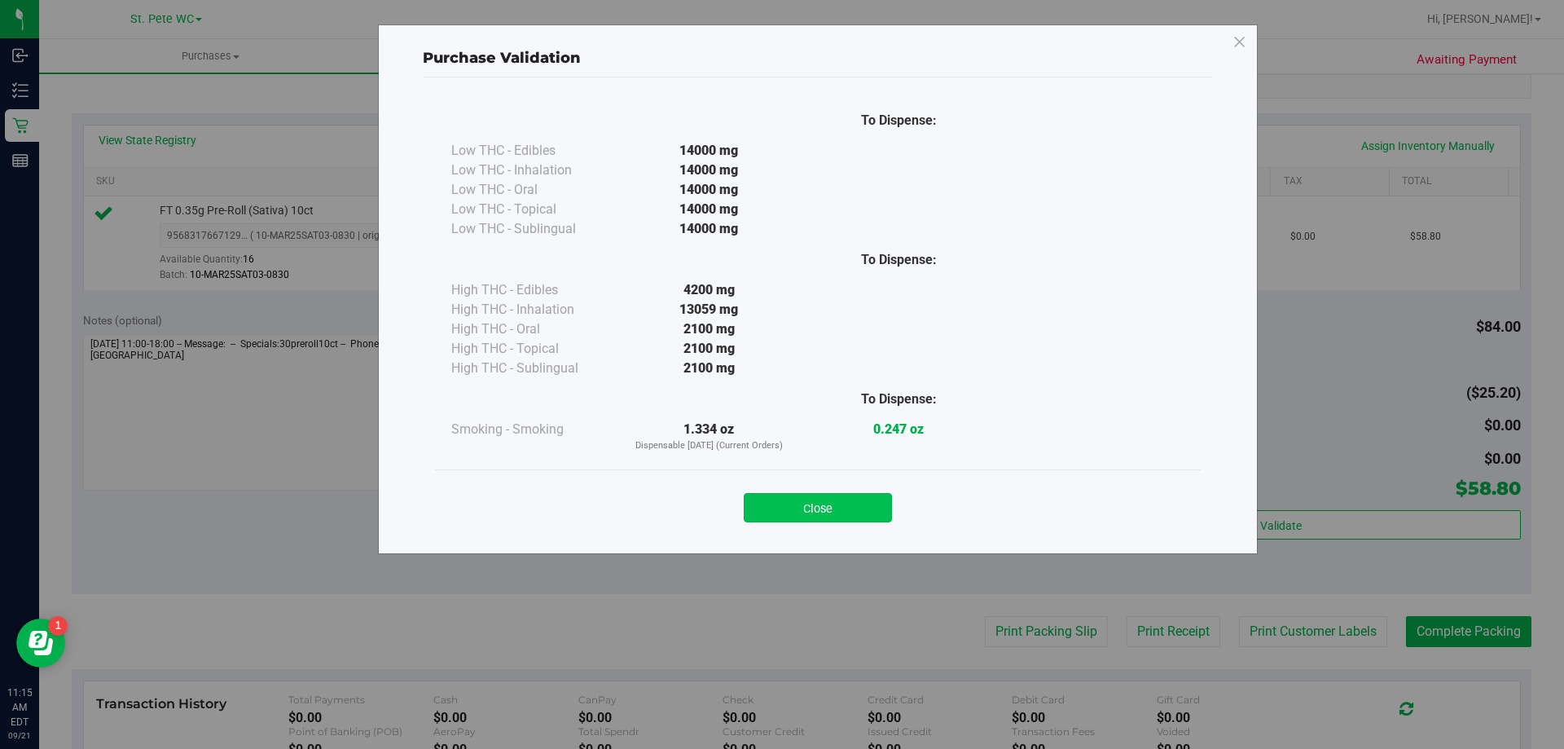
click at [815, 502] on button "Close" at bounding box center [818, 507] width 148 height 29
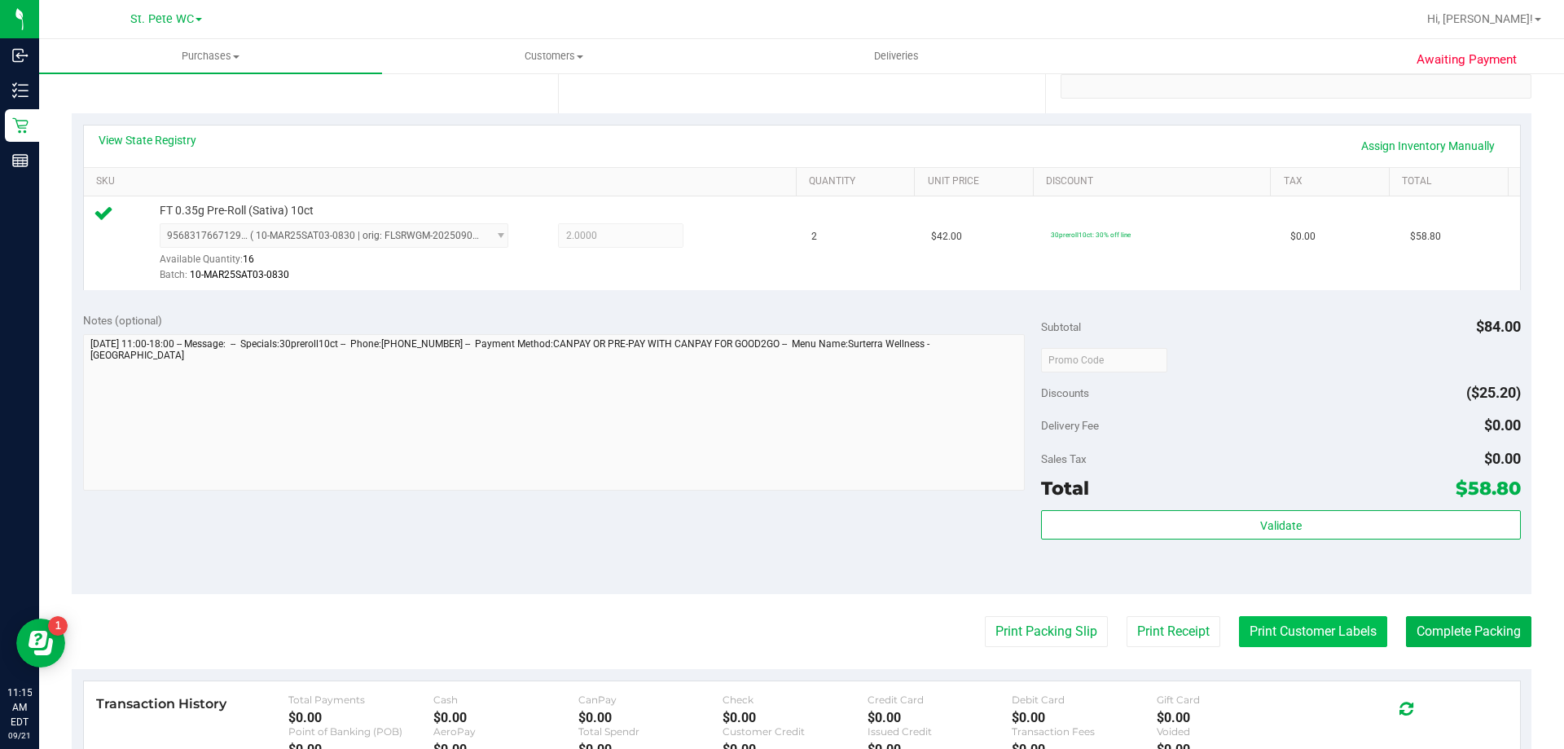
click at [1267, 625] on button "Print Customer Labels" at bounding box center [1313, 631] width 148 height 31
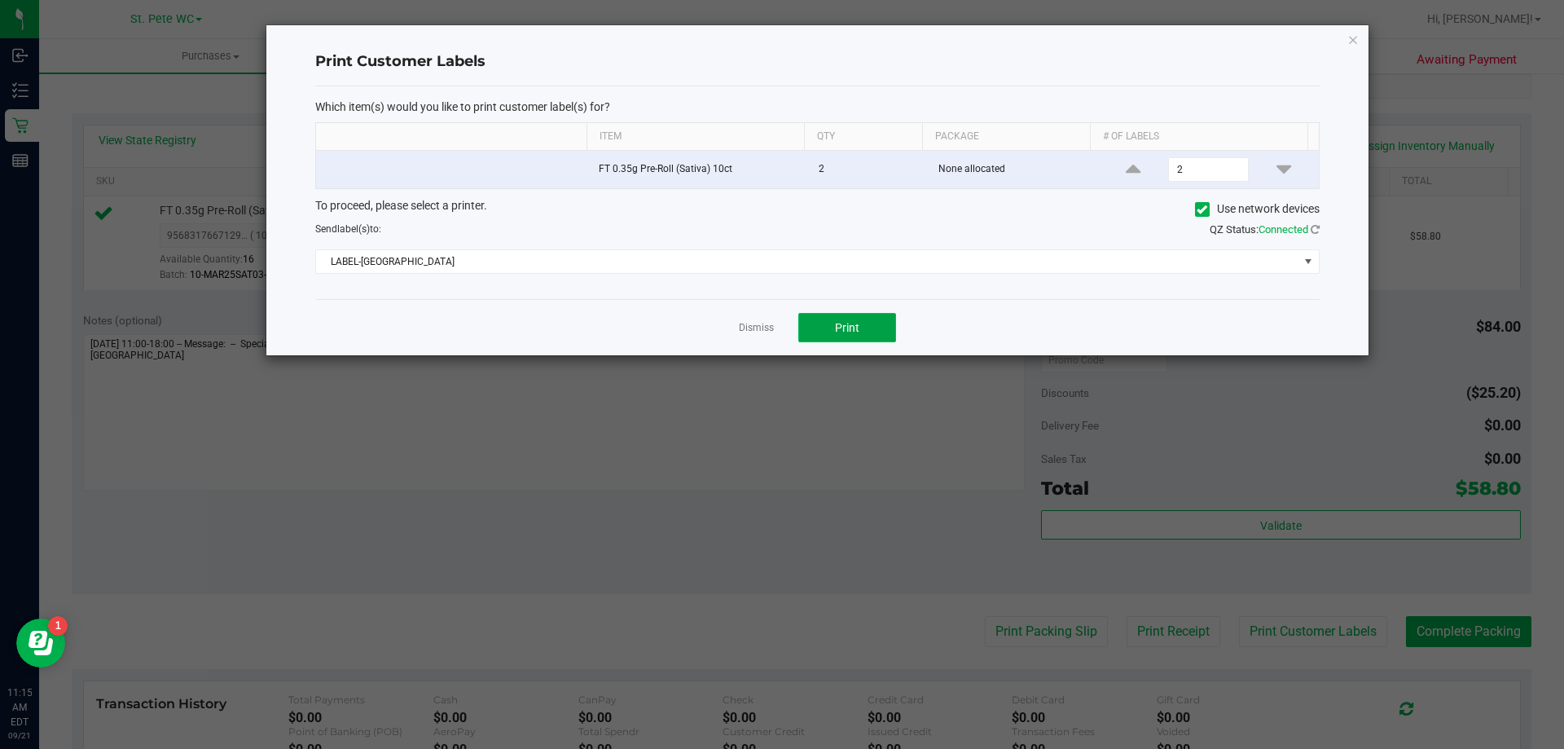
click at [859, 326] on span "Print" at bounding box center [847, 327] width 24 height 13
click at [1355, 41] on icon "button" at bounding box center [1352, 39] width 11 height 20
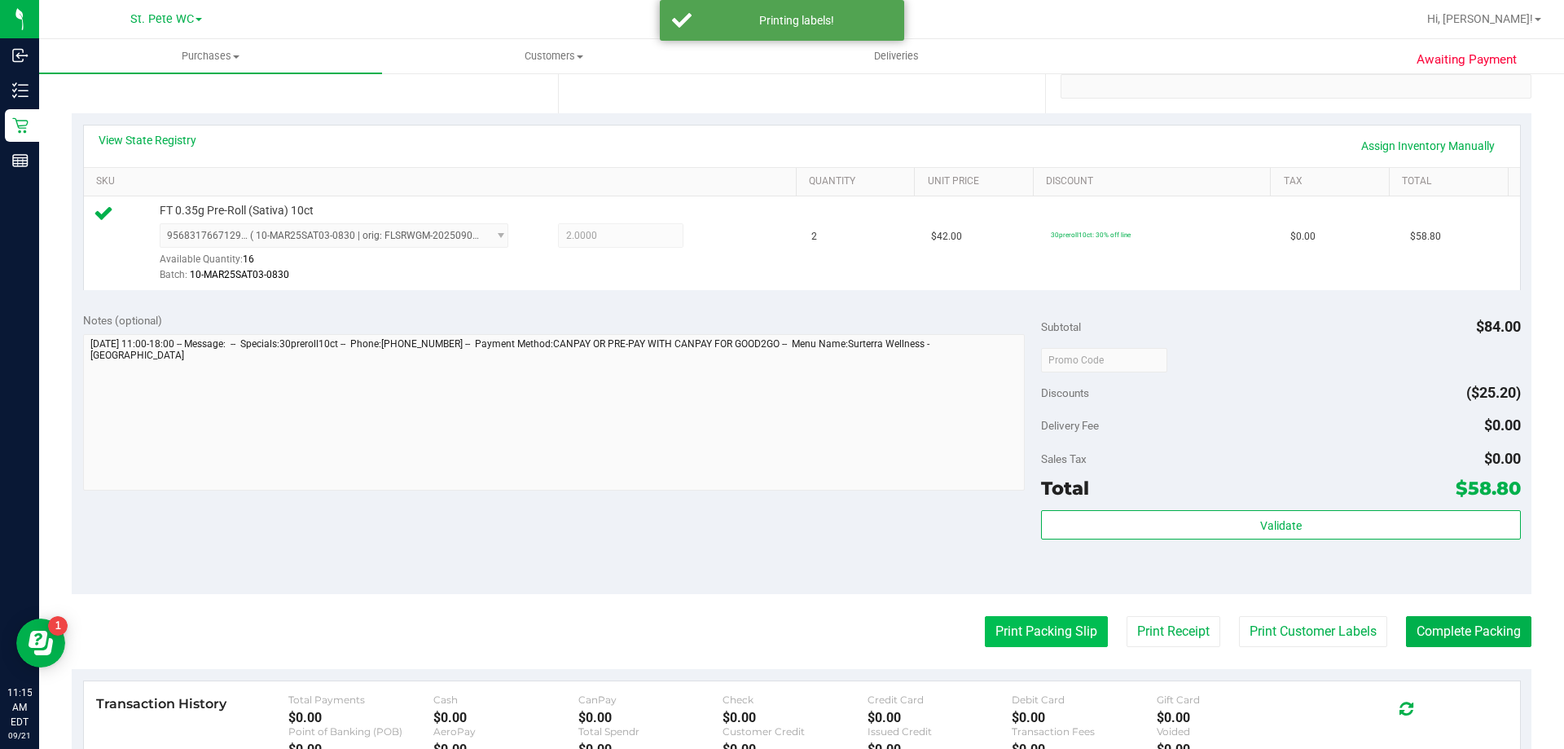
click at [1012, 620] on button "Print Packing Slip" at bounding box center [1046, 631] width 123 height 31
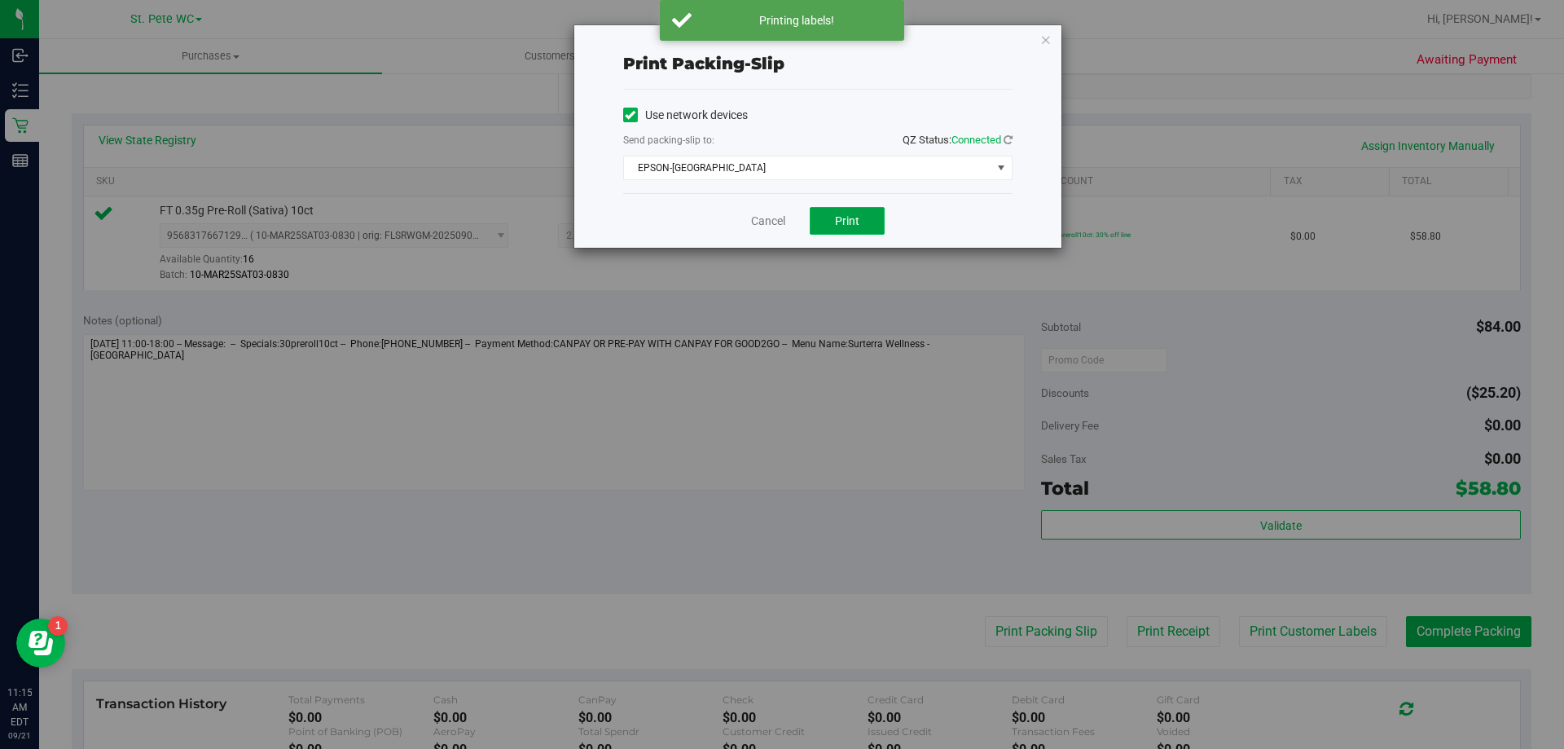
click at [858, 220] on span "Print" at bounding box center [847, 220] width 24 height 13
click at [1043, 40] on icon "button" at bounding box center [1045, 39] width 11 height 20
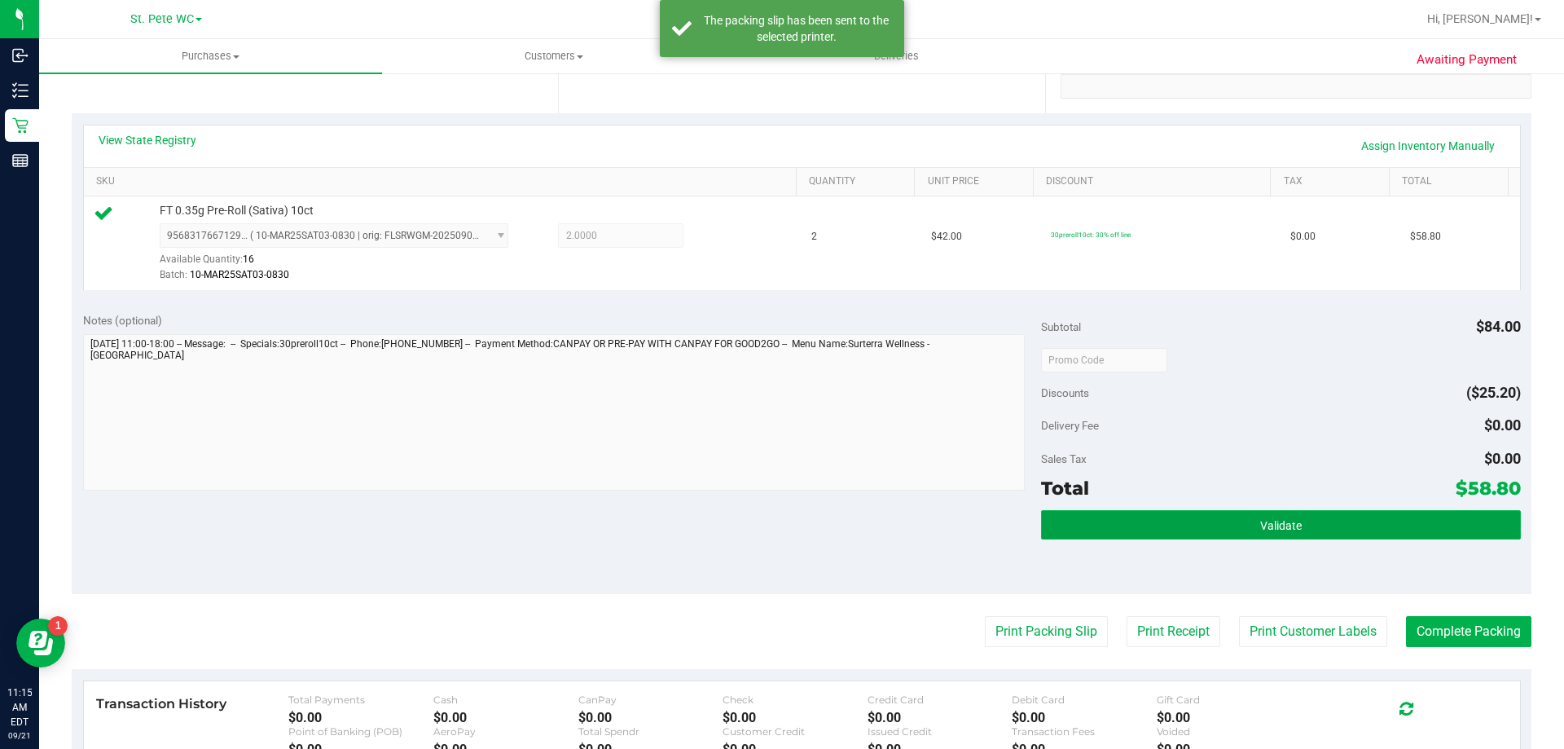
click at [1140, 520] on button "Validate" at bounding box center [1280, 524] width 479 height 29
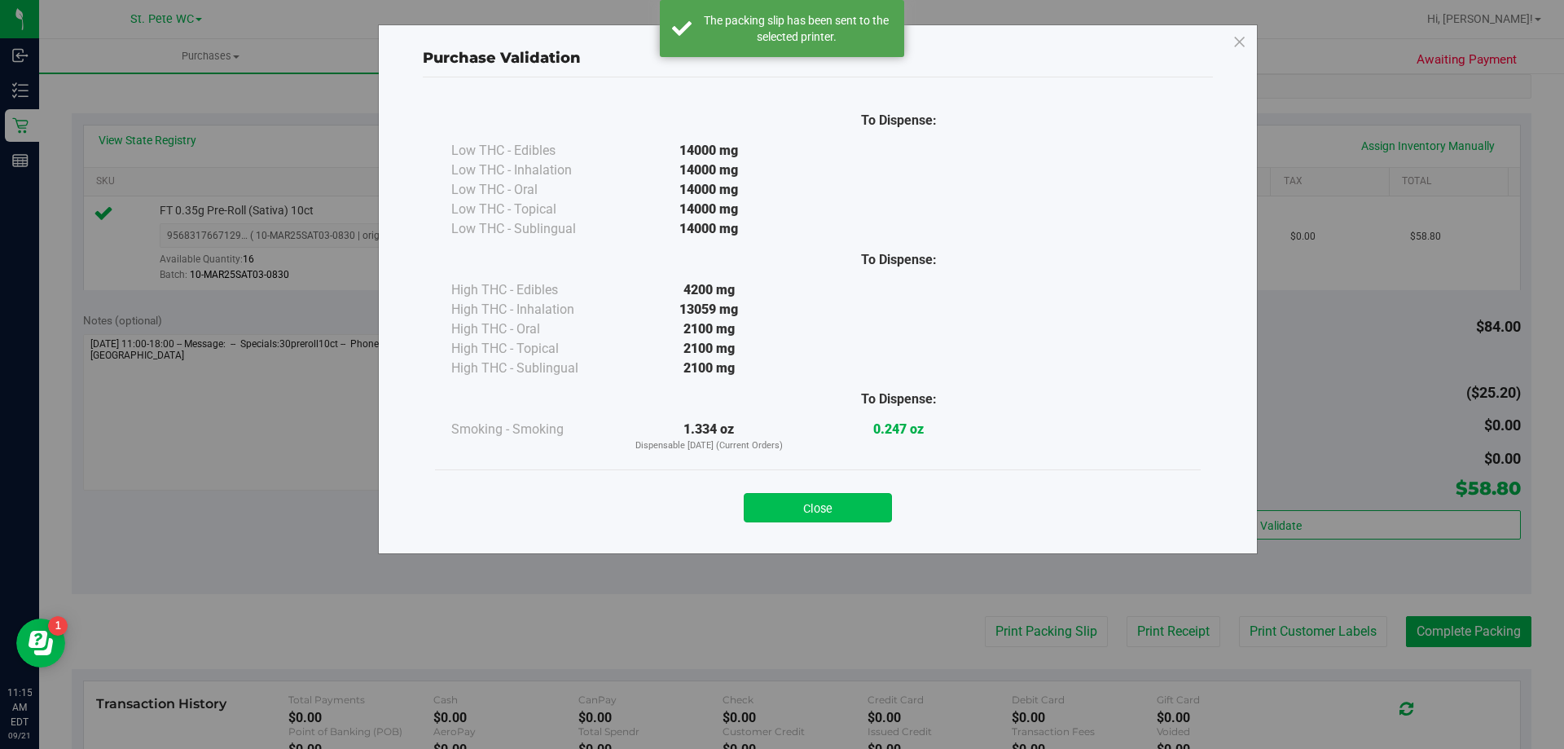
click at [842, 503] on button "Close" at bounding box center [818, 507] width 148 height 29
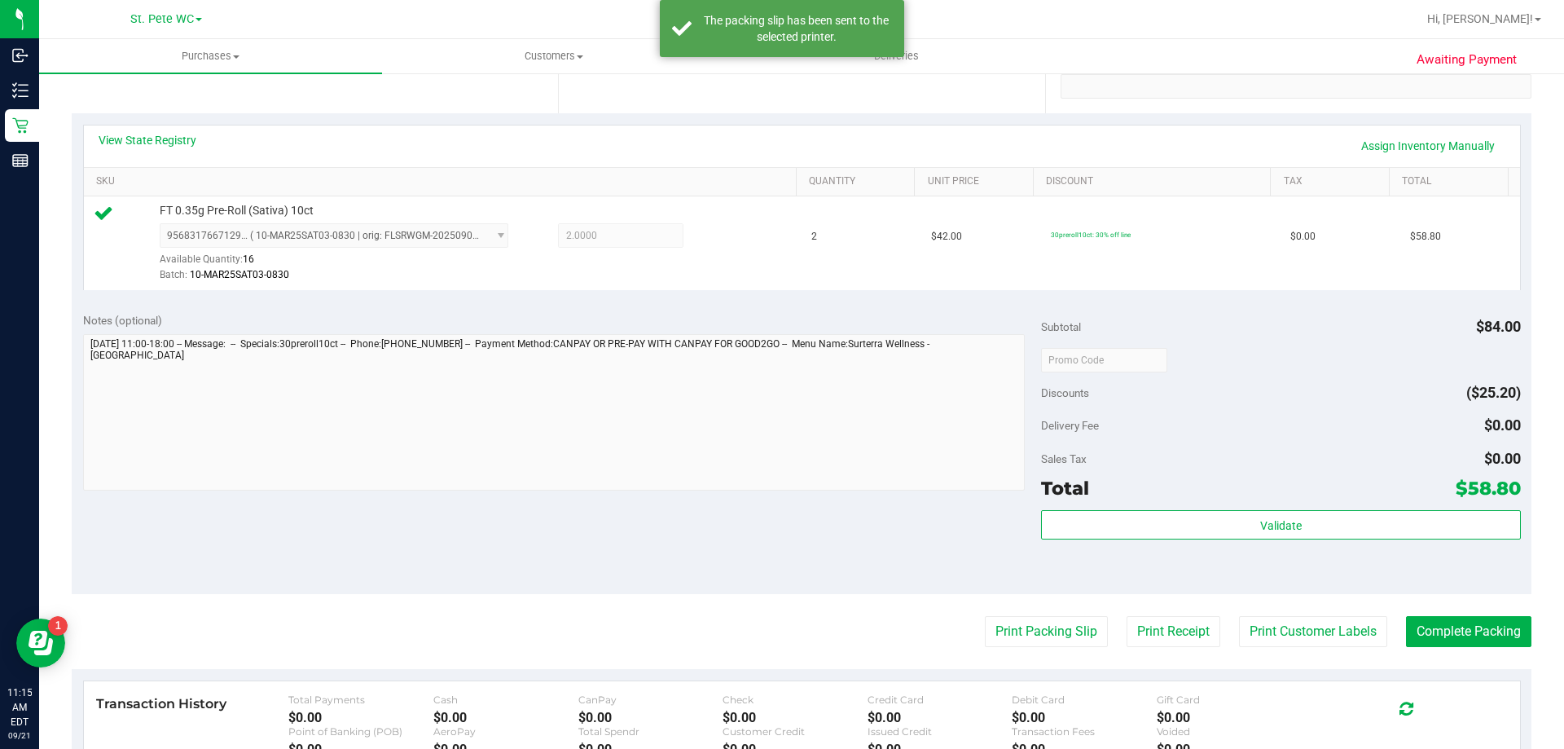
click at [1451, 653] on purchase-details "Back Edit Purchase Cancel Purchase View Profile # 11983084 BioTrack ID: - Submi…" at bounding box center [802, 367] width 1460 height 1211
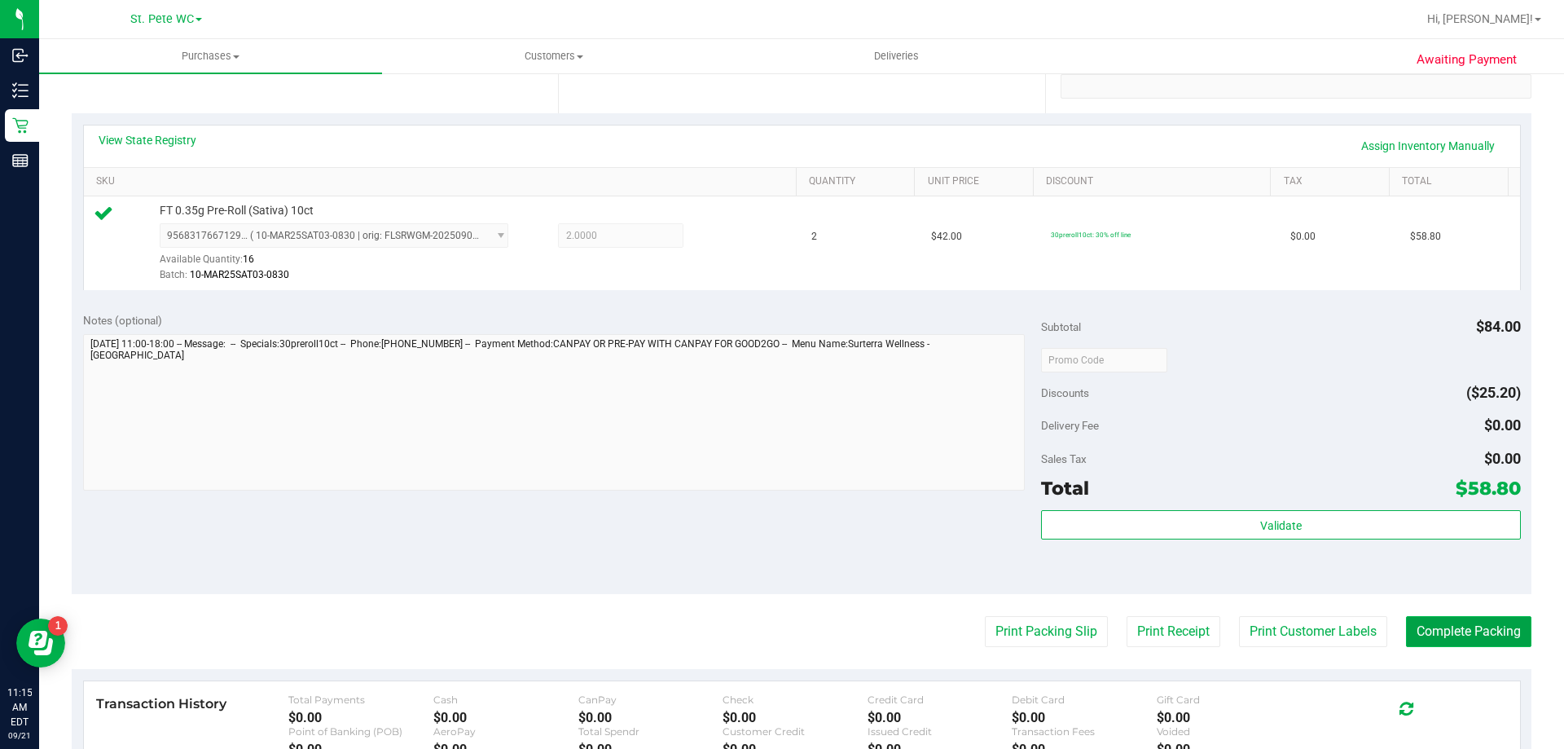
click at [1446, 640] on button "Complete Packing" at bounding box center [1468, 631] width 125 height 31
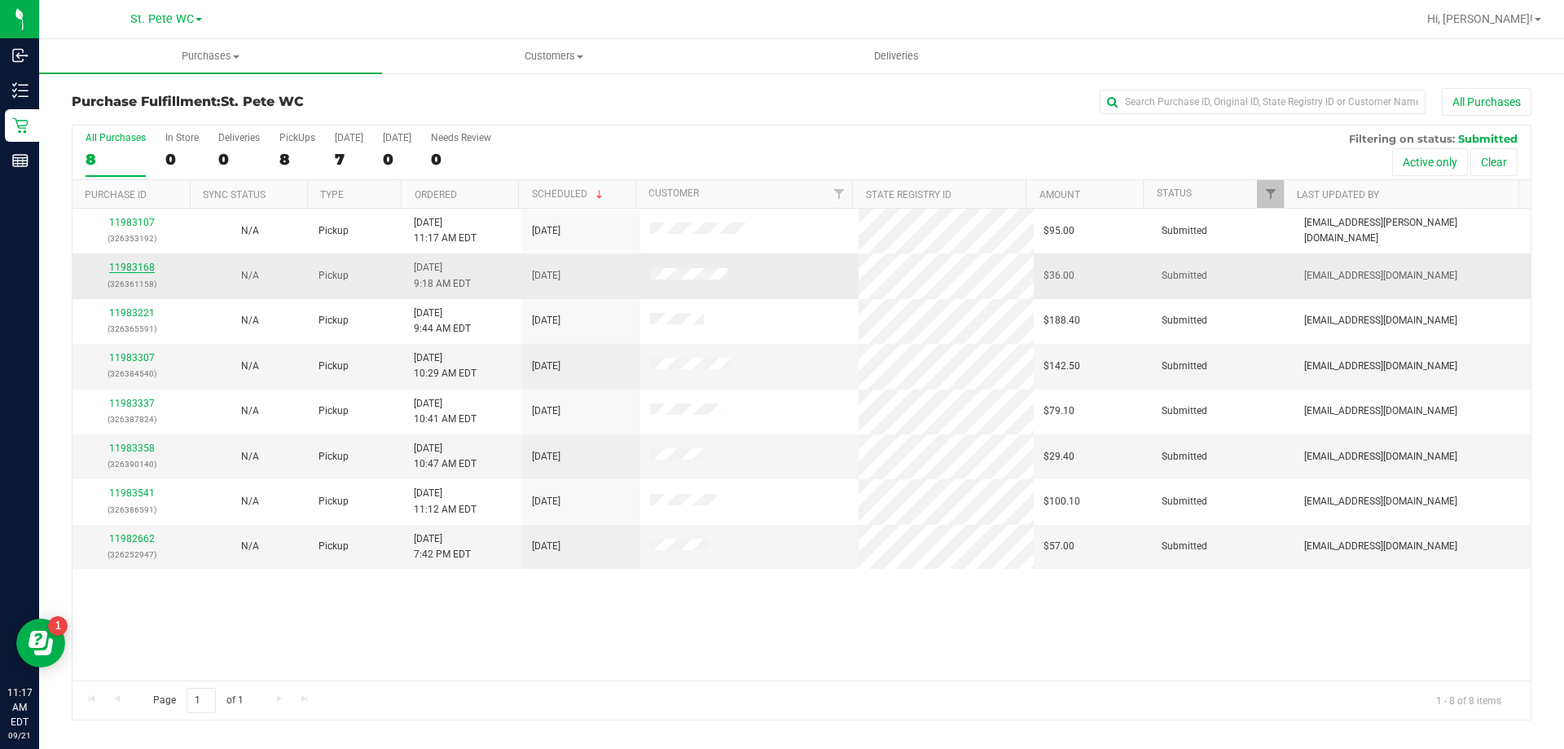
click at [142, 262] on link "11983168" at bounding box center [132, 266] width 46 height 11
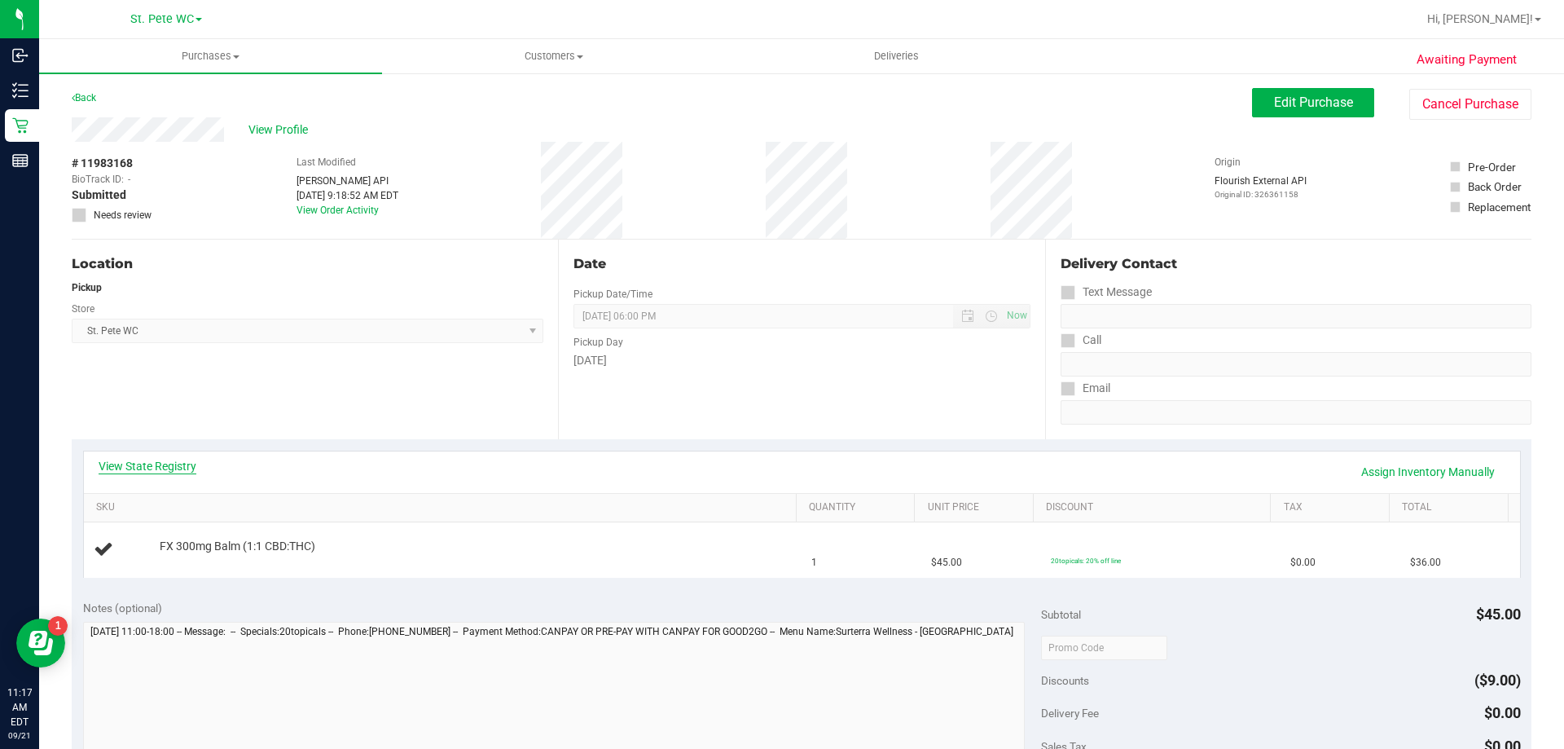
click at [155, 462] on link "View State Registry" at bounding box center [148, 466] width 98 height 16
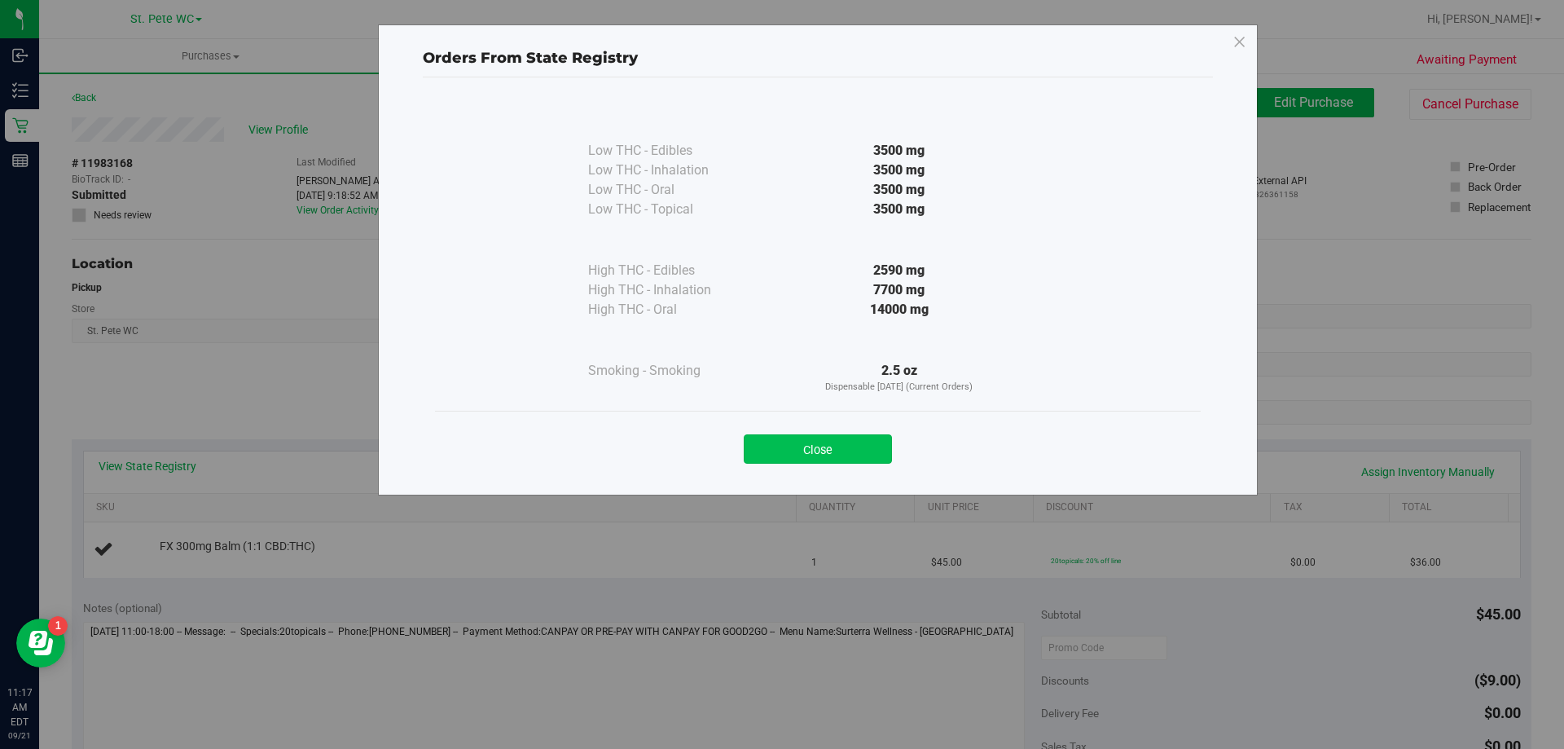
click at [844, 443] on button "Close" at bounding box center [818, 448] width 148 height 29
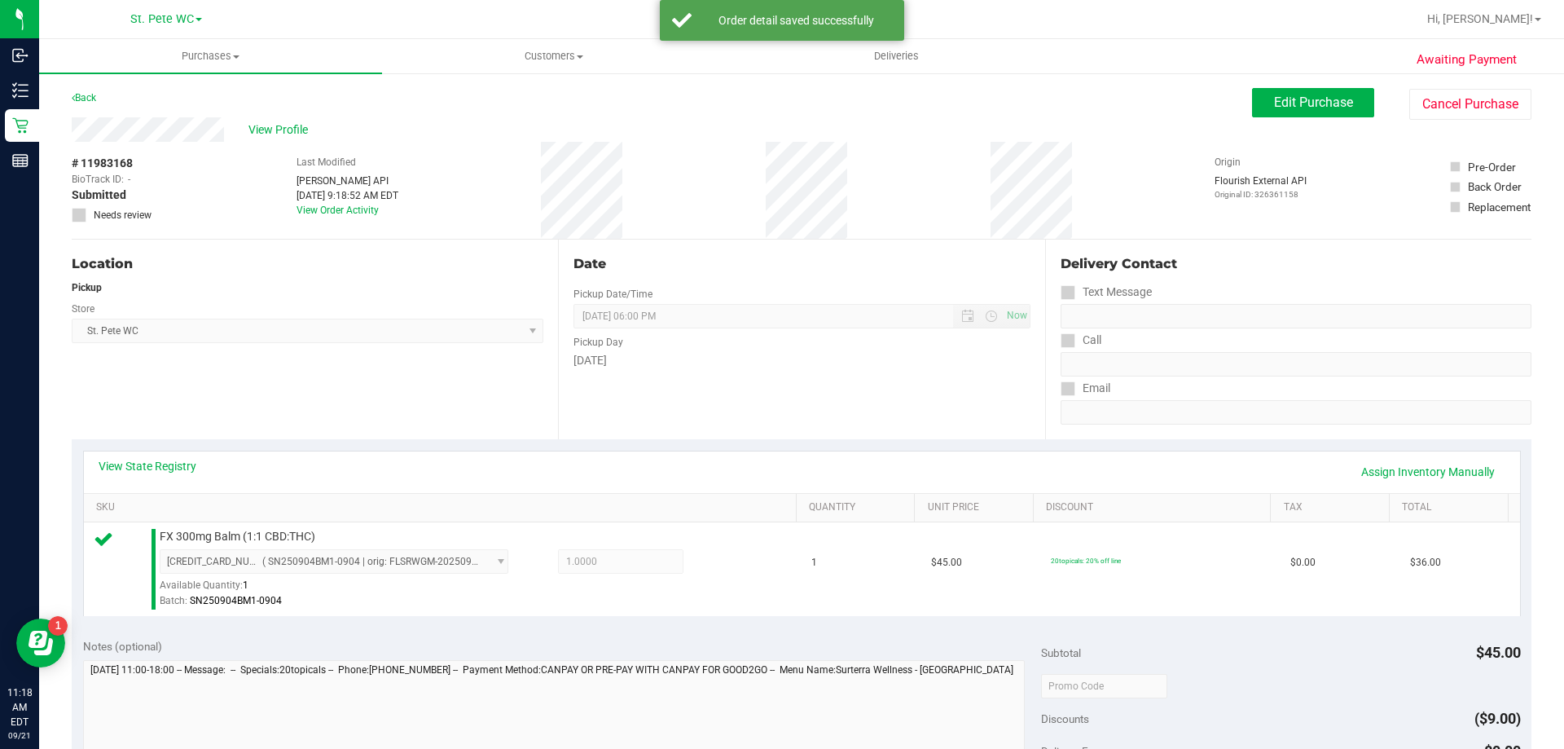
scroll to position [244, 0]
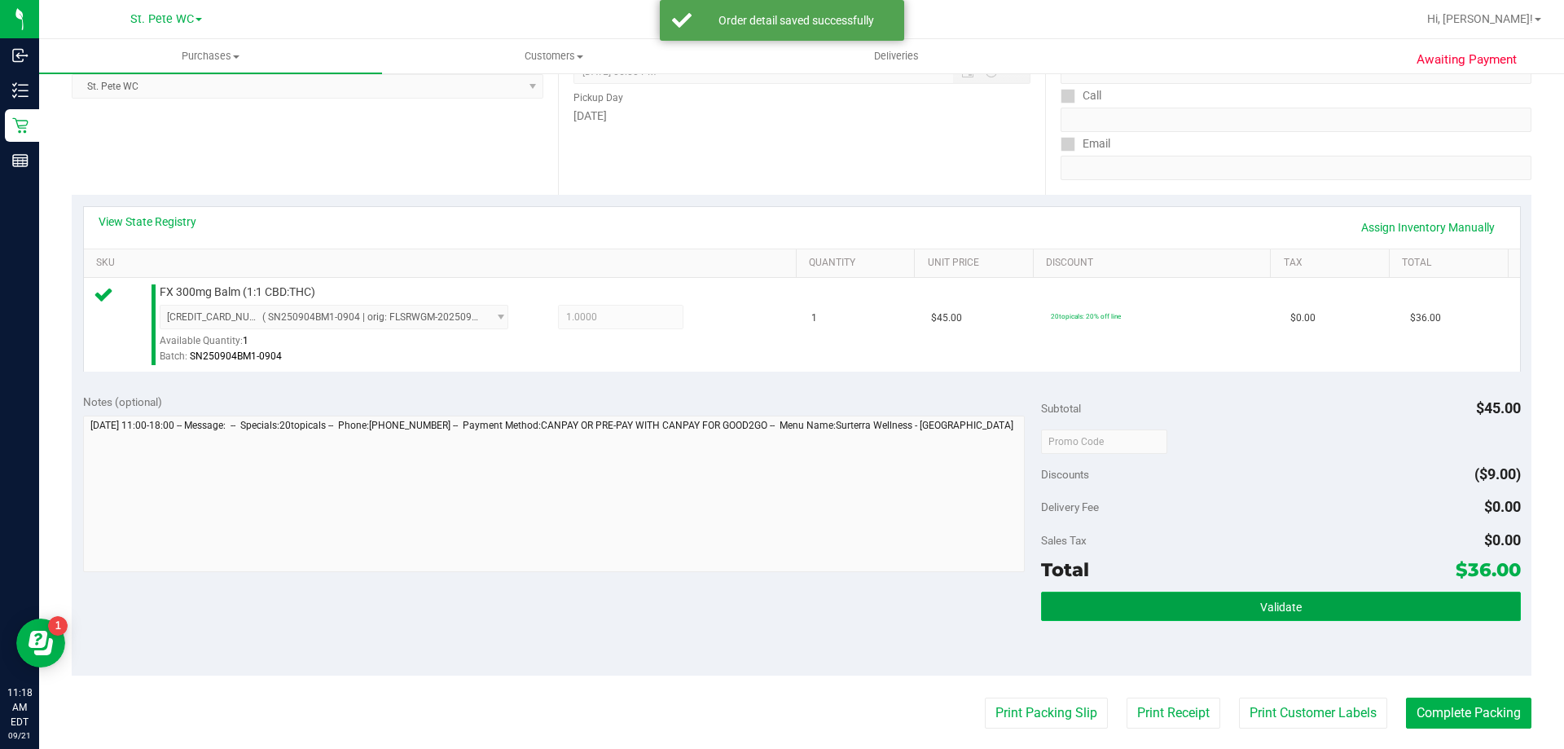
click at [1267, 614] on button "Validate" at bounding box center [1280, 605] width 479 height 29
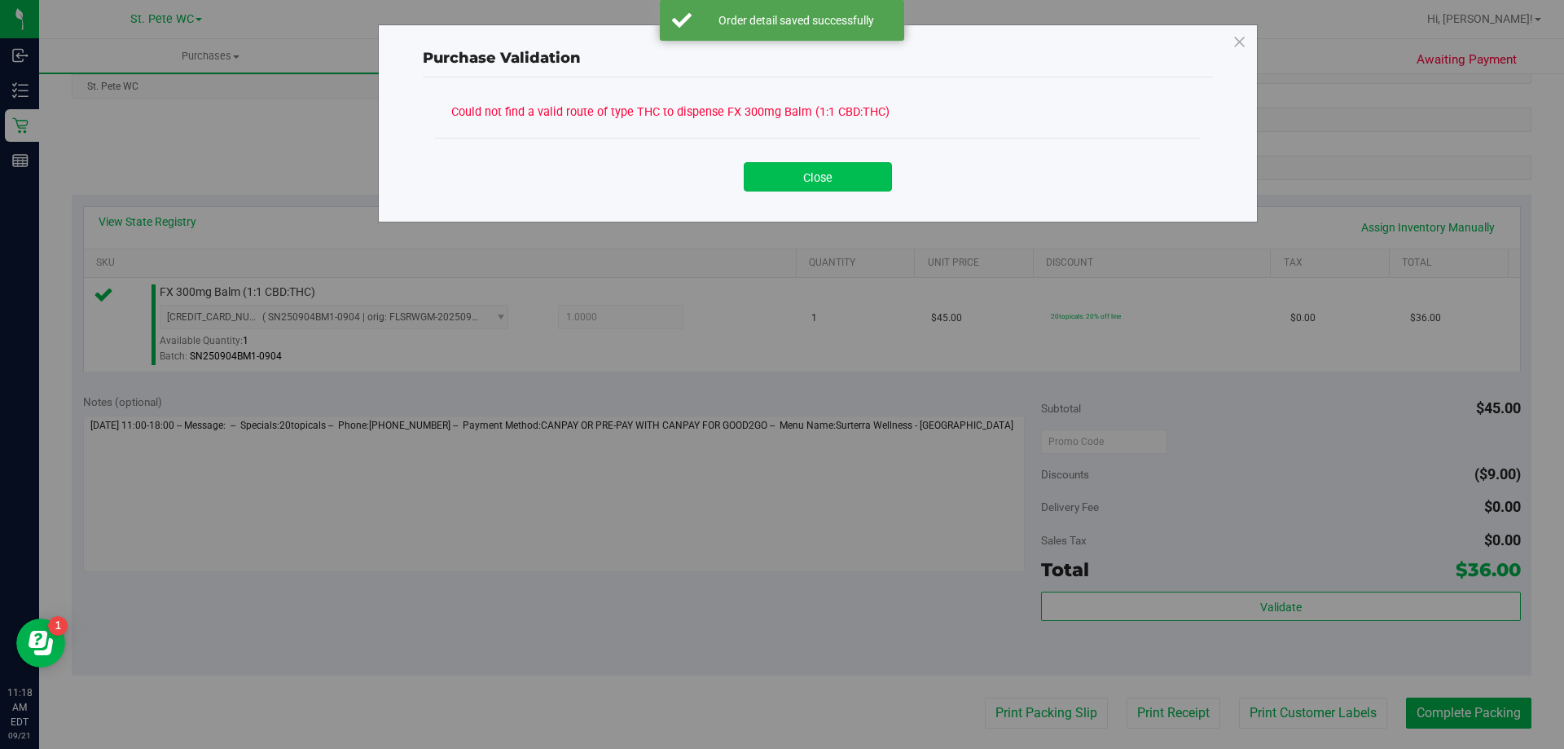
click at [817, 189] on button "Close" at bounding box center [818, 176] width 148 height 29
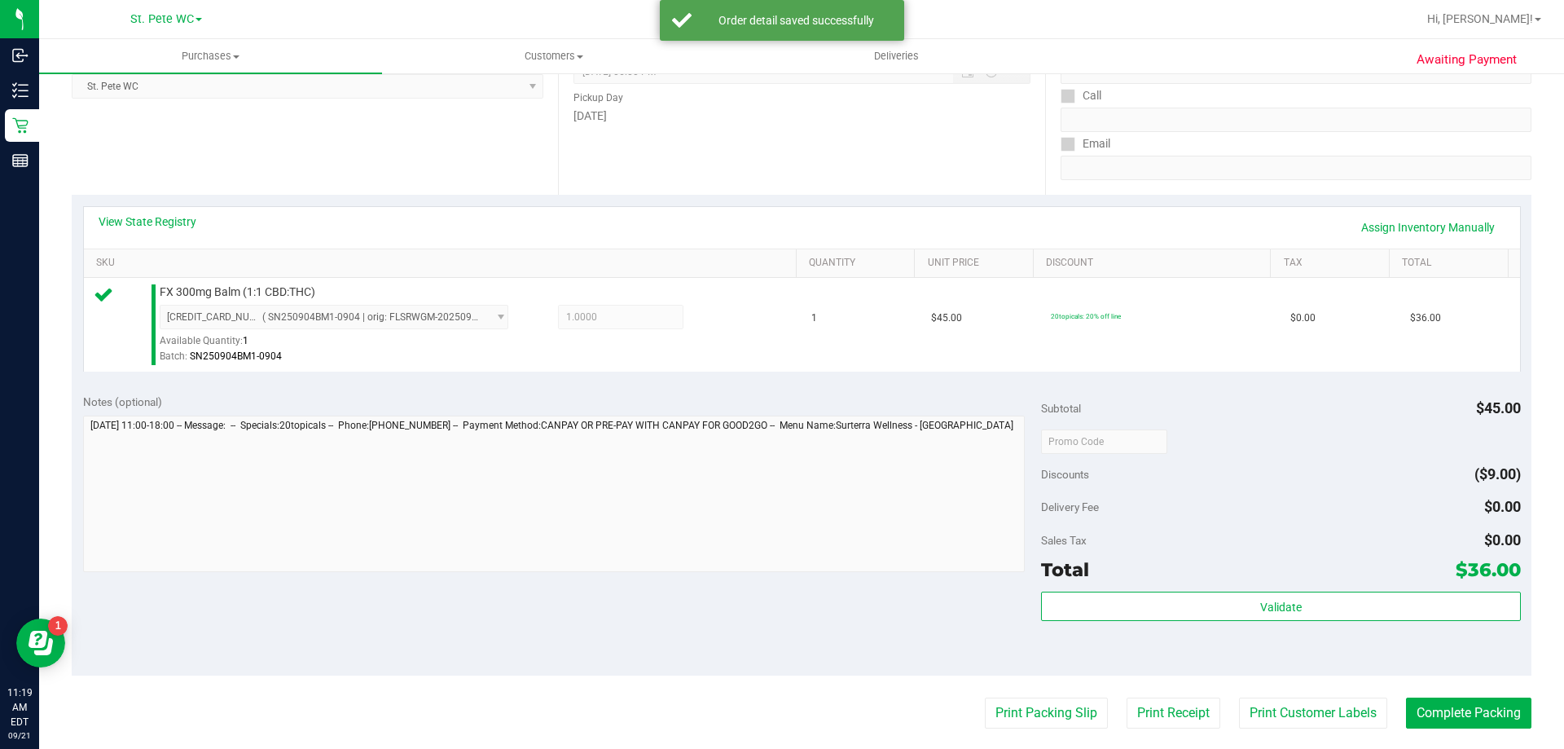
click at [172, 211] on div "View State Registry Assign Inventory Manually" at bounding box center [802, 228] width 1436 height 42
click at [174, 218] on link "View State Registry" at bounding box center [148, 221] width 98 height 16
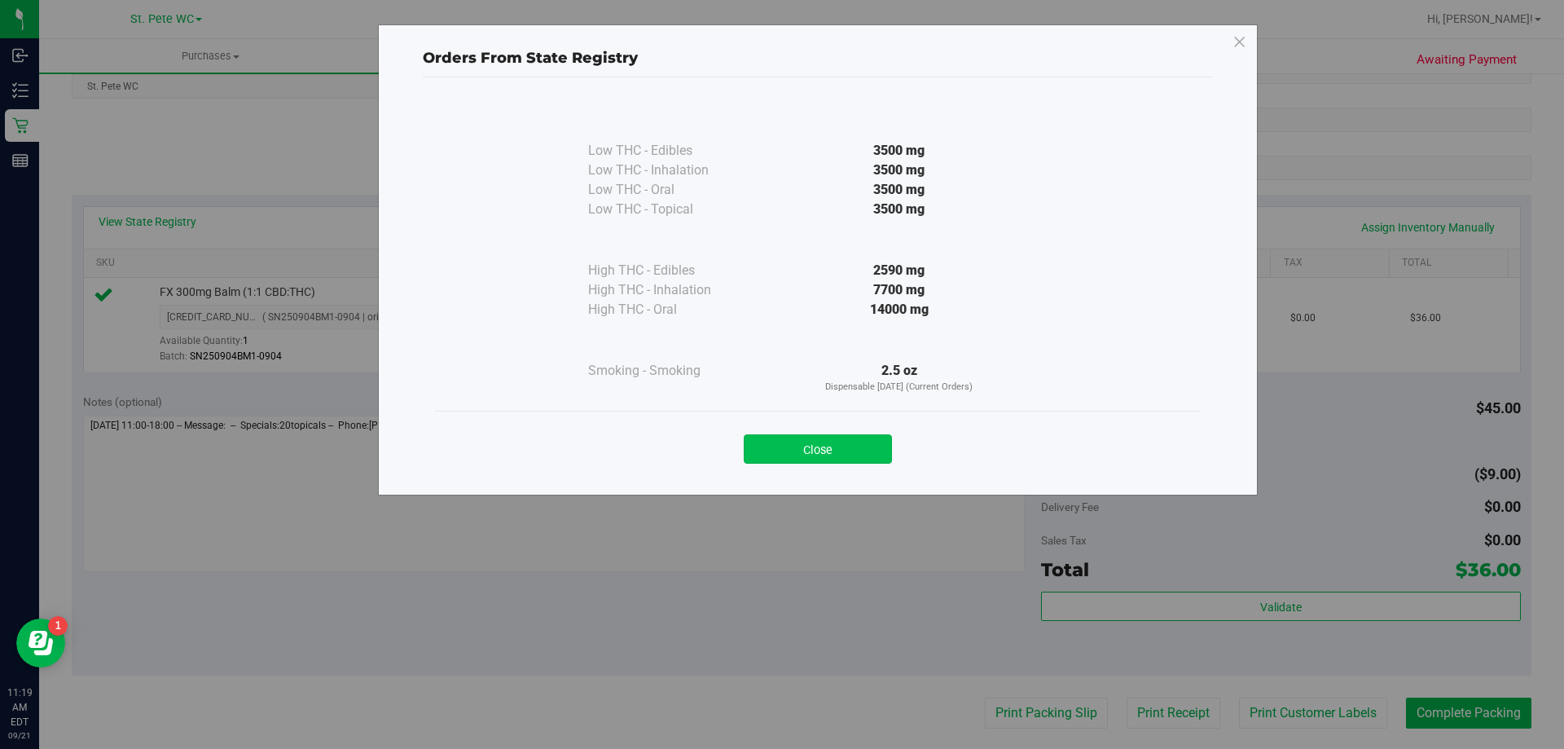
click at [819, 453] on button "Close" at bounding box center [818, 448] width 148 height 29
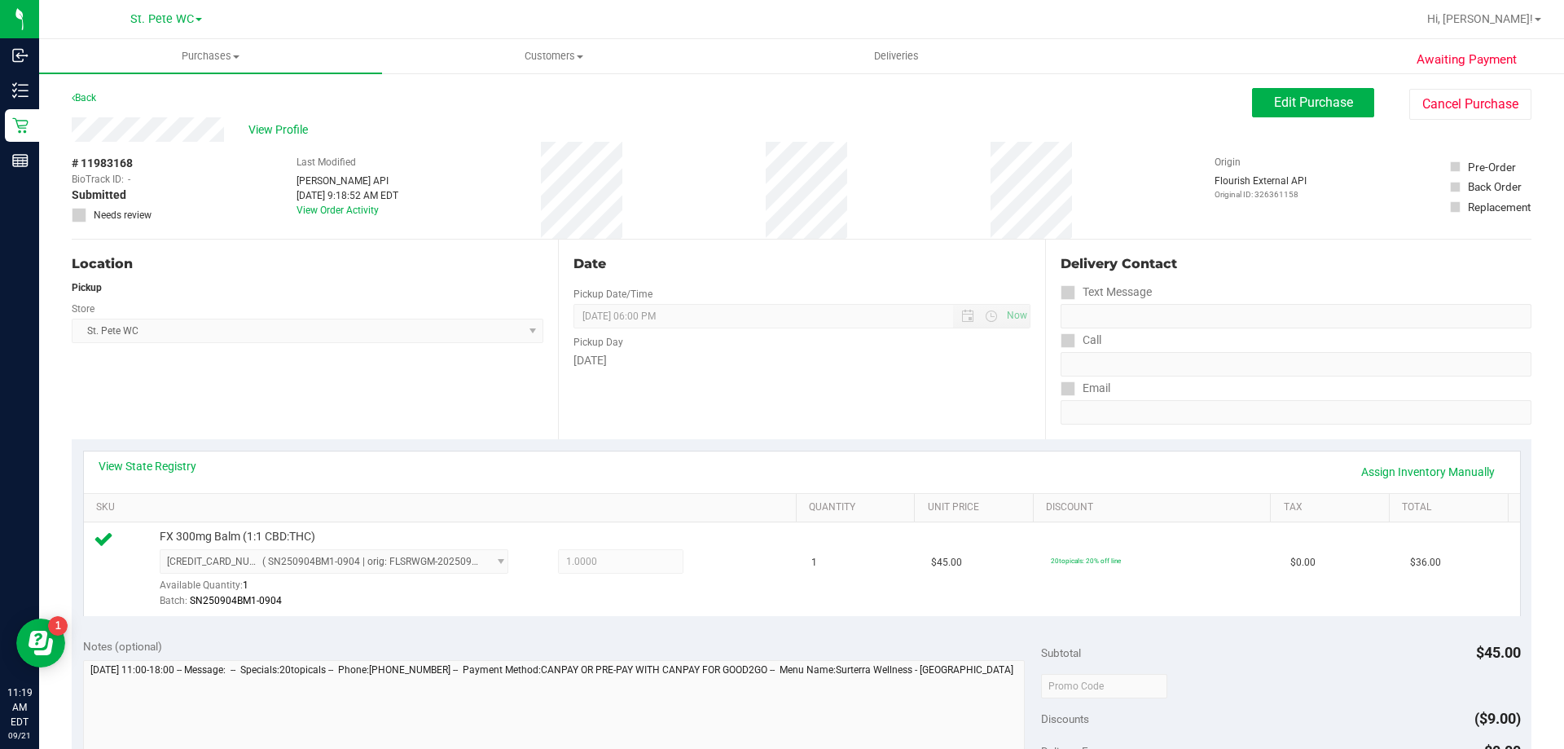
scroll to position [163, 0]
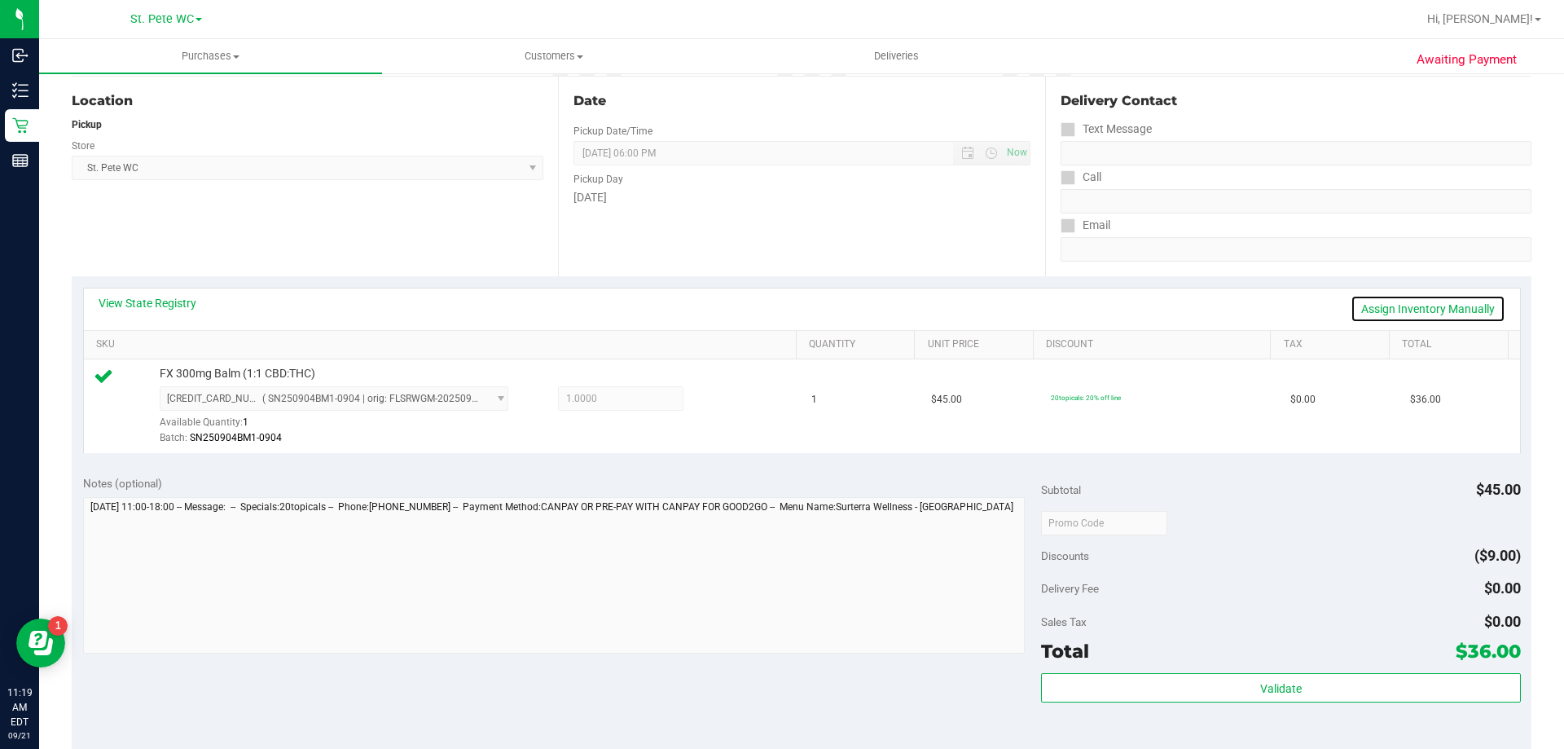
click at [1374, 298] on link "Assign Inventory Manually" at bounding box center [1428, 309] width 155 height 28
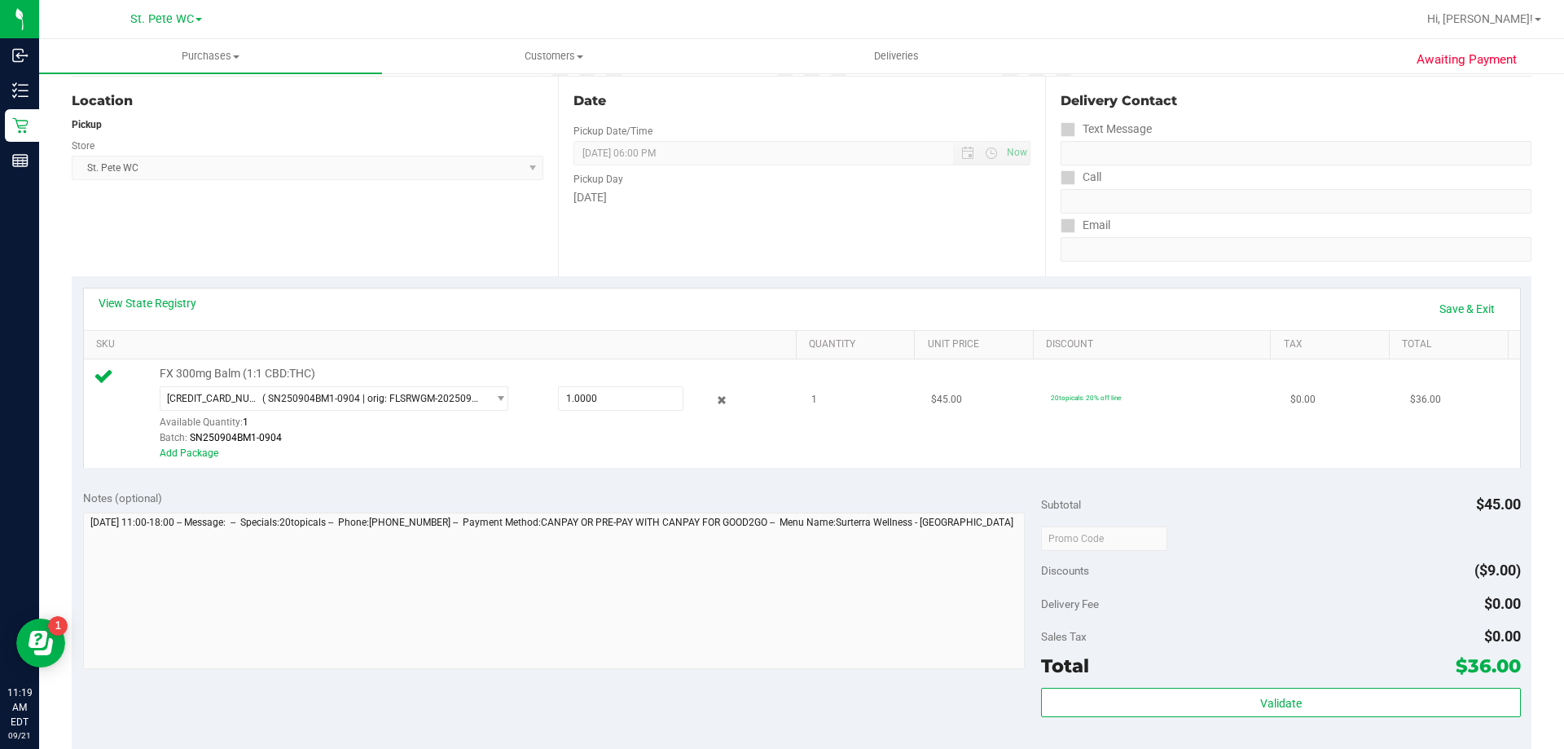
click at [725, 400] on div "5904583045790574 ( SN250904BM1-0904 | orig: FLSRWGM-20250909-2224 ) 59045830457…" at bounding box center [474, 415] width 629 height 59
click at [714, 407] on icon at bounding box center [722, 400] width 17 height 19
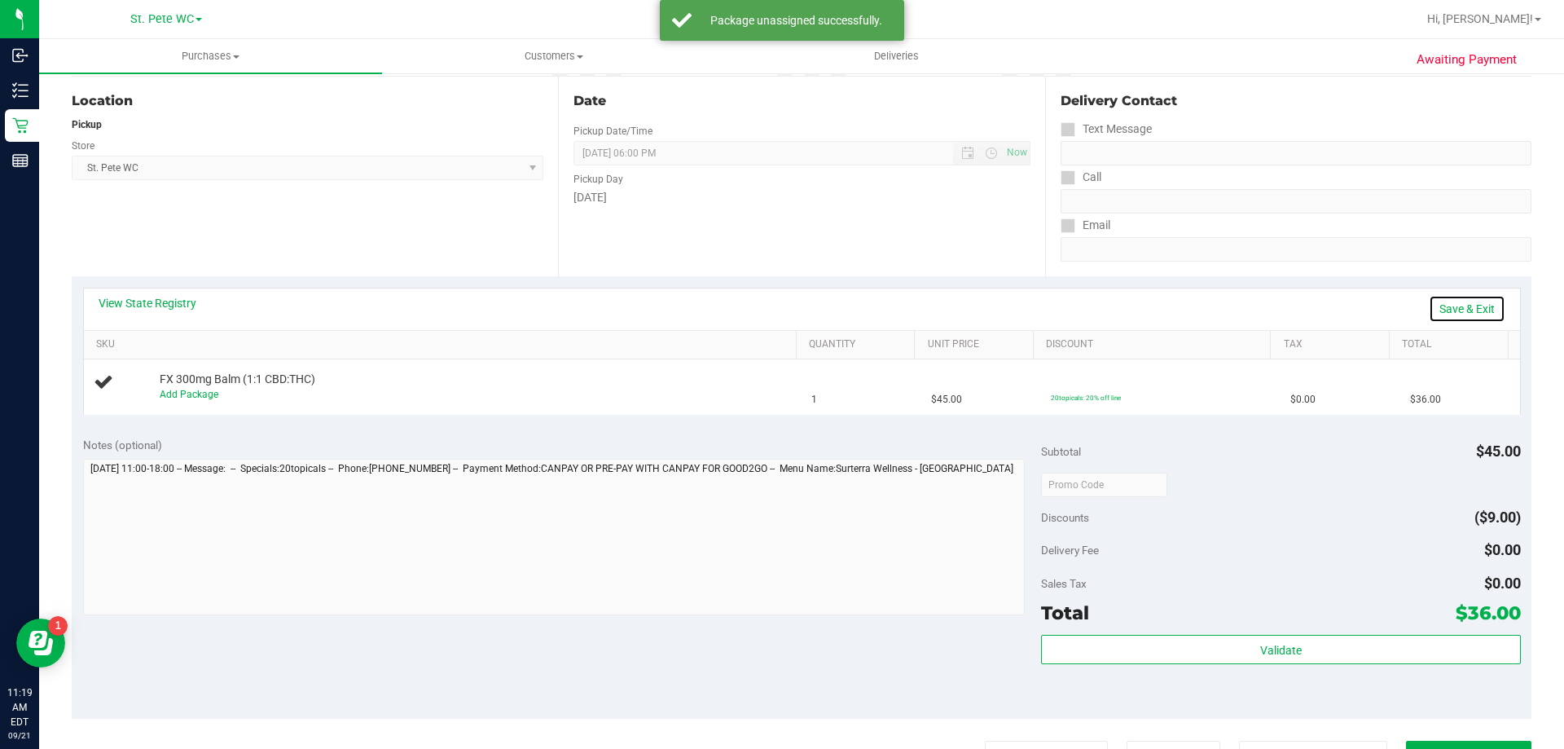
click at [1443, 313] on link "Save & Exit" at bounding box center [1467, 309] width 77 height 28
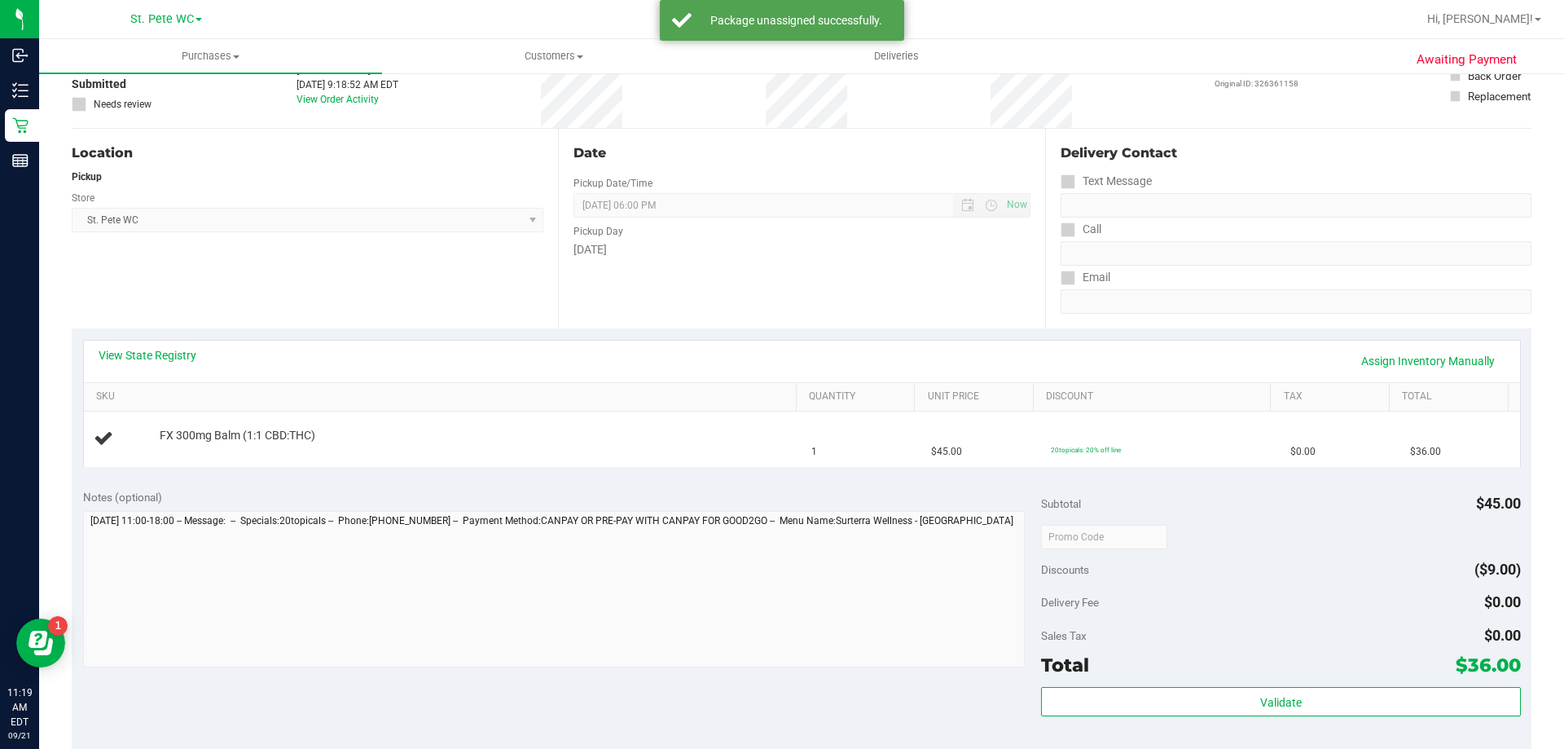
scroll to position [0, 0]
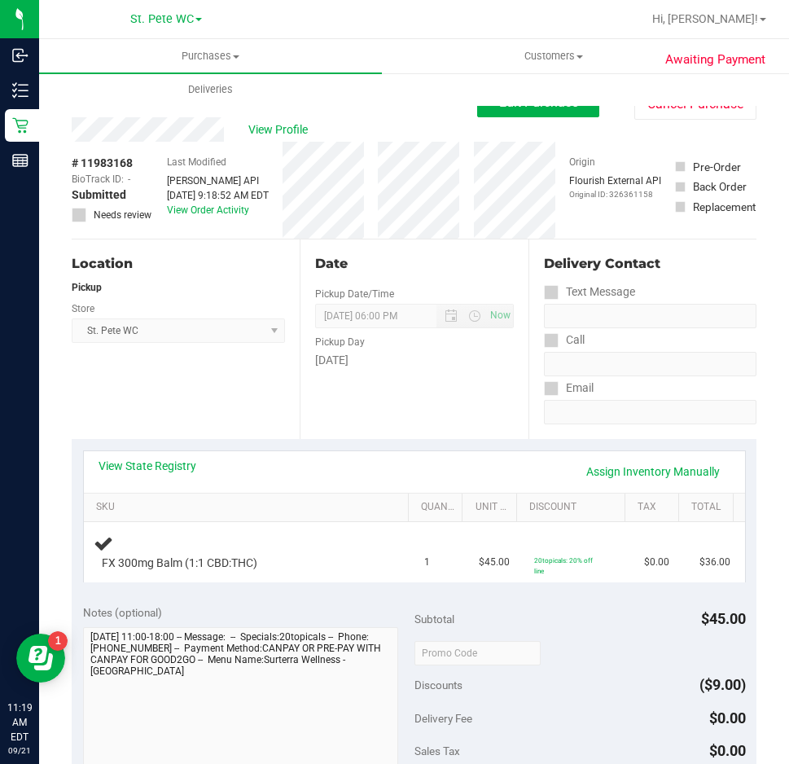
click at [260, 248] on div "Location Pickup Store St. Pete WC Select Store Bonita Springs WC Boynton Beach …" at bounding box center [186, 339] width 228 height 200
click at [281, 126] on span "View Profile" at bounding box center [280, 129] width 65 height 17
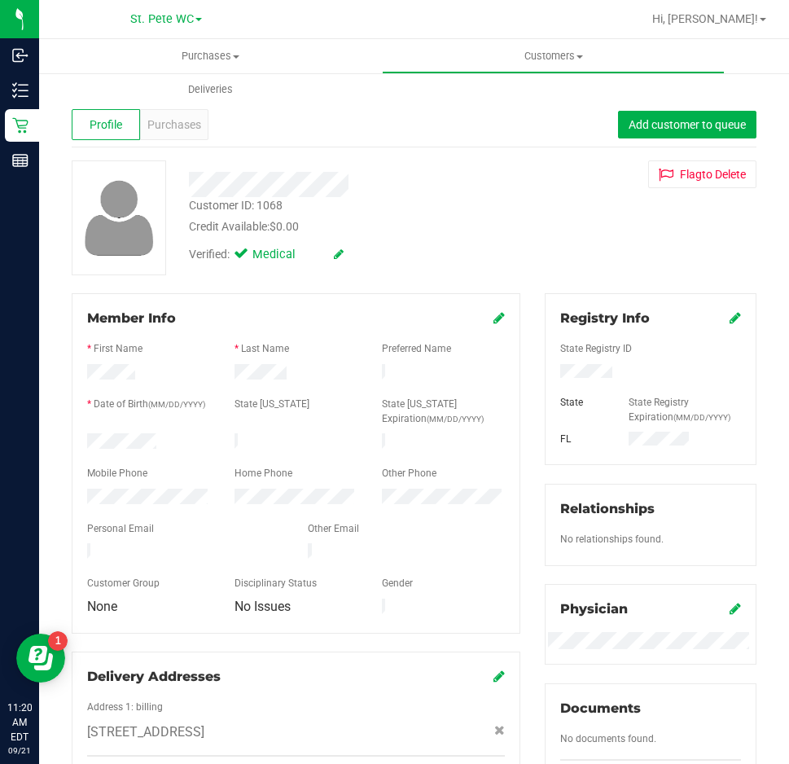
click at [404, 225] on div "Credit Available: $0.00" at bounding box center [354, 226] width 331 height 17
click at [172, 133] on span "Purchases" at bounding box center [174, 124] width 54 height 17
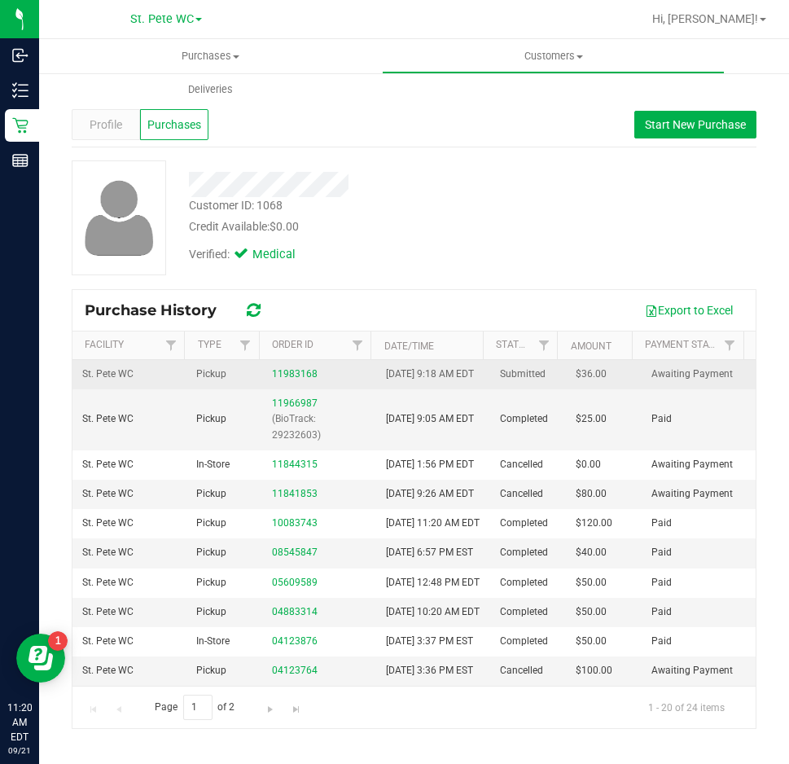
click at [272, 375] on div "11983168" at bounding box center [319, 374] width 94 height 15
click at [279, 377] on link "11983168" at bounding box center [295, 373] width 46 height 11
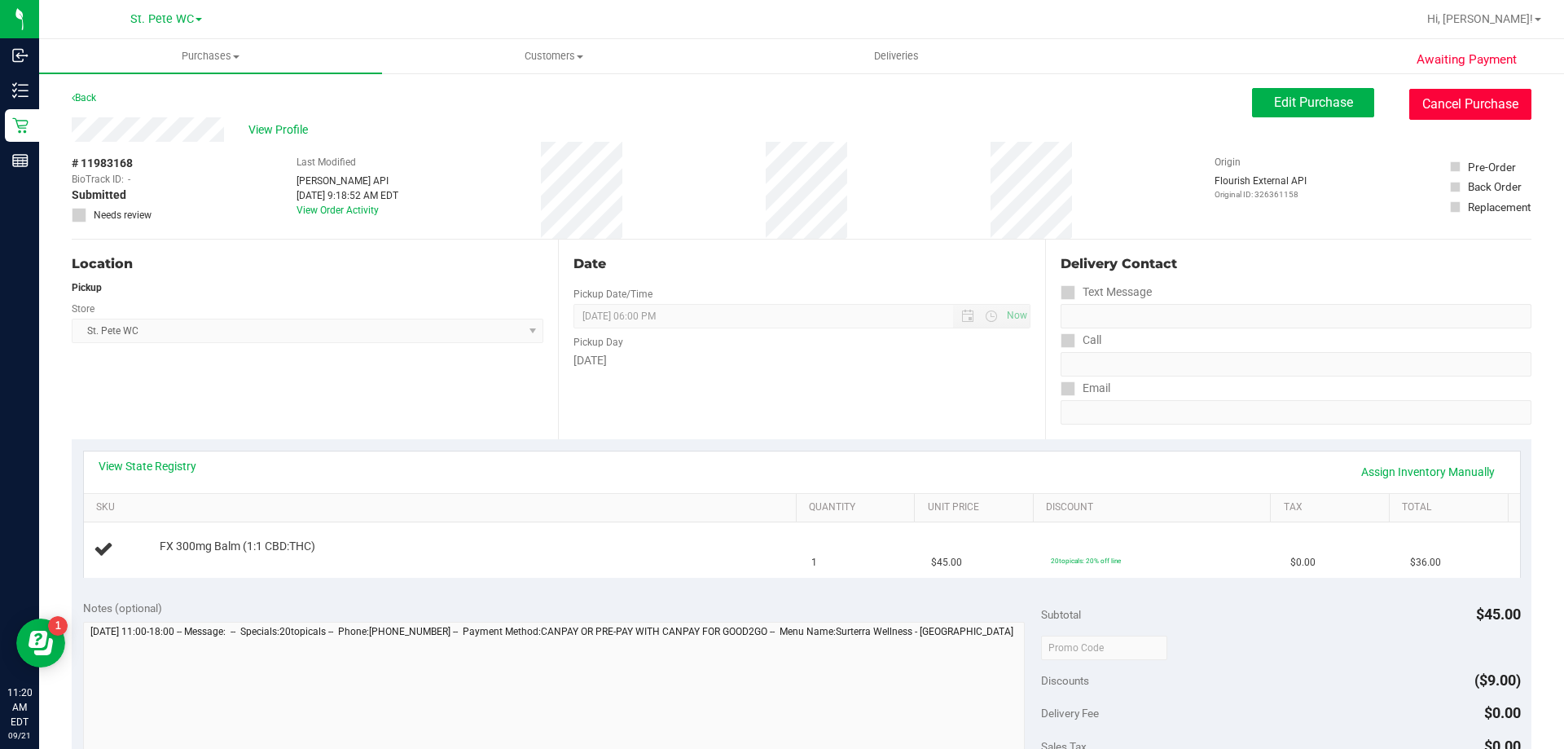
click at [1422, 106] on button "Cancel Purchase" at bounding box center [1470, 104] width 122 height 31
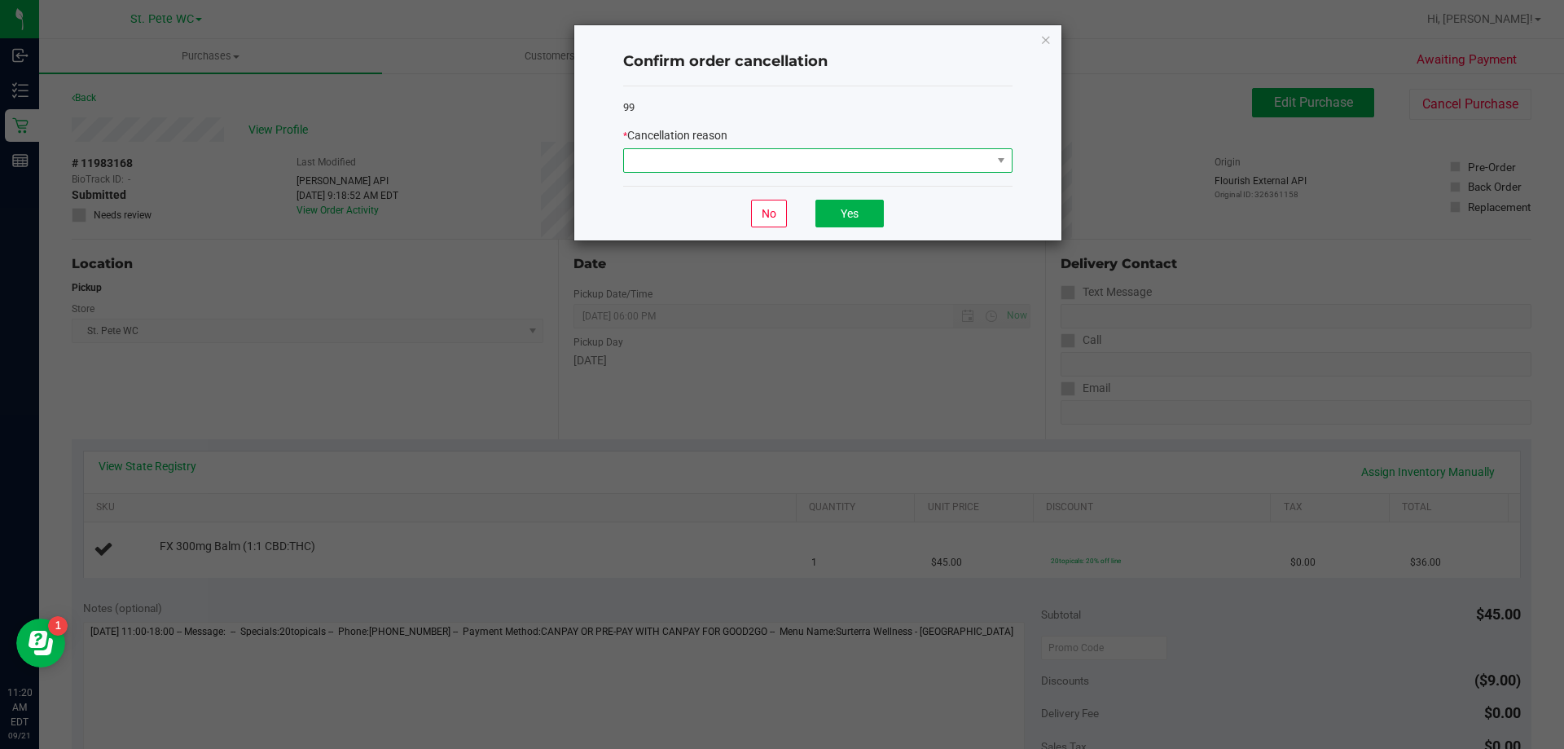
click at [666, 165] on span at bounding box center [807, 160] width 367 height 23
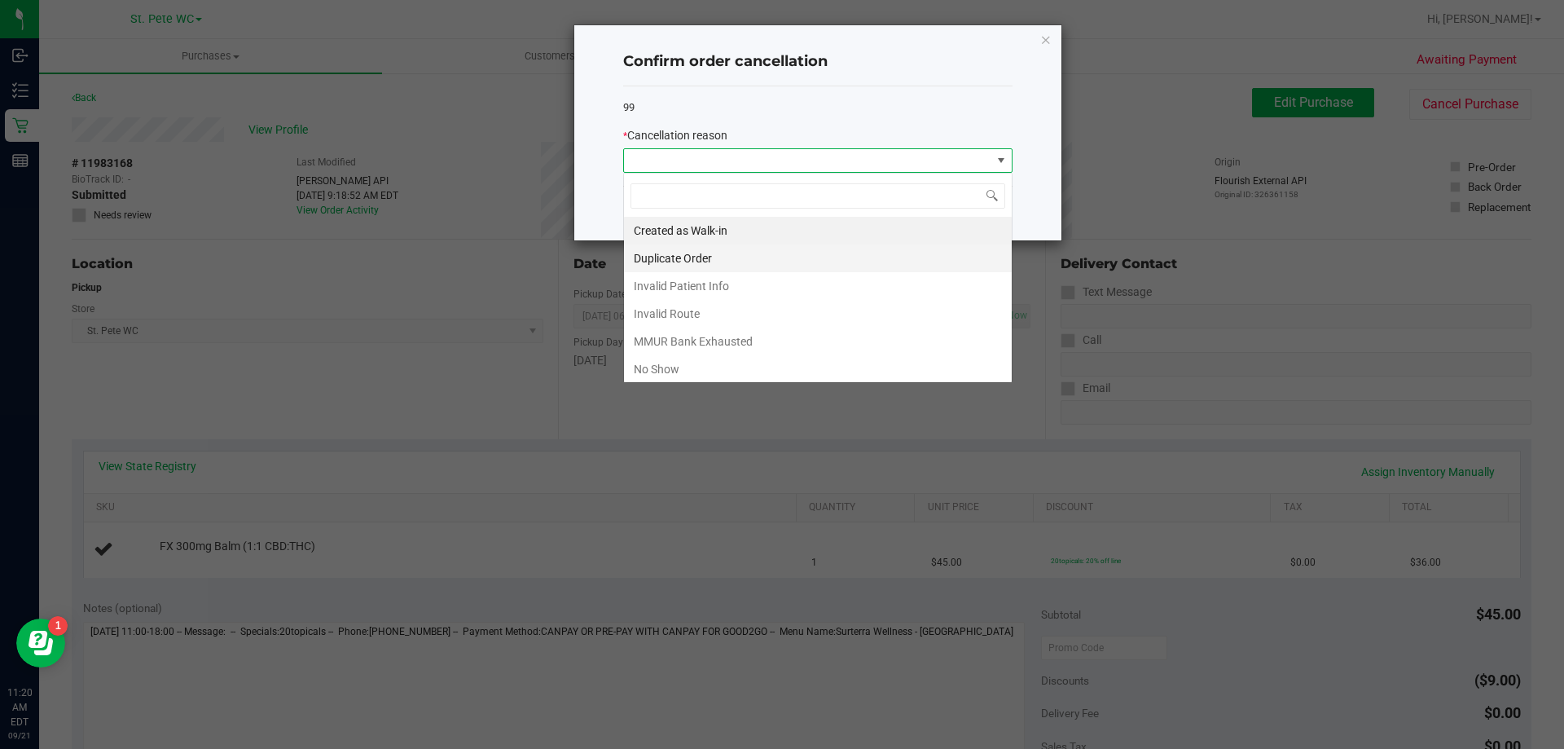
scroll to position [24, 389]
click at [694, 305] on li "Invalid Route" at bounding box center [818, 314] width 388 height 28
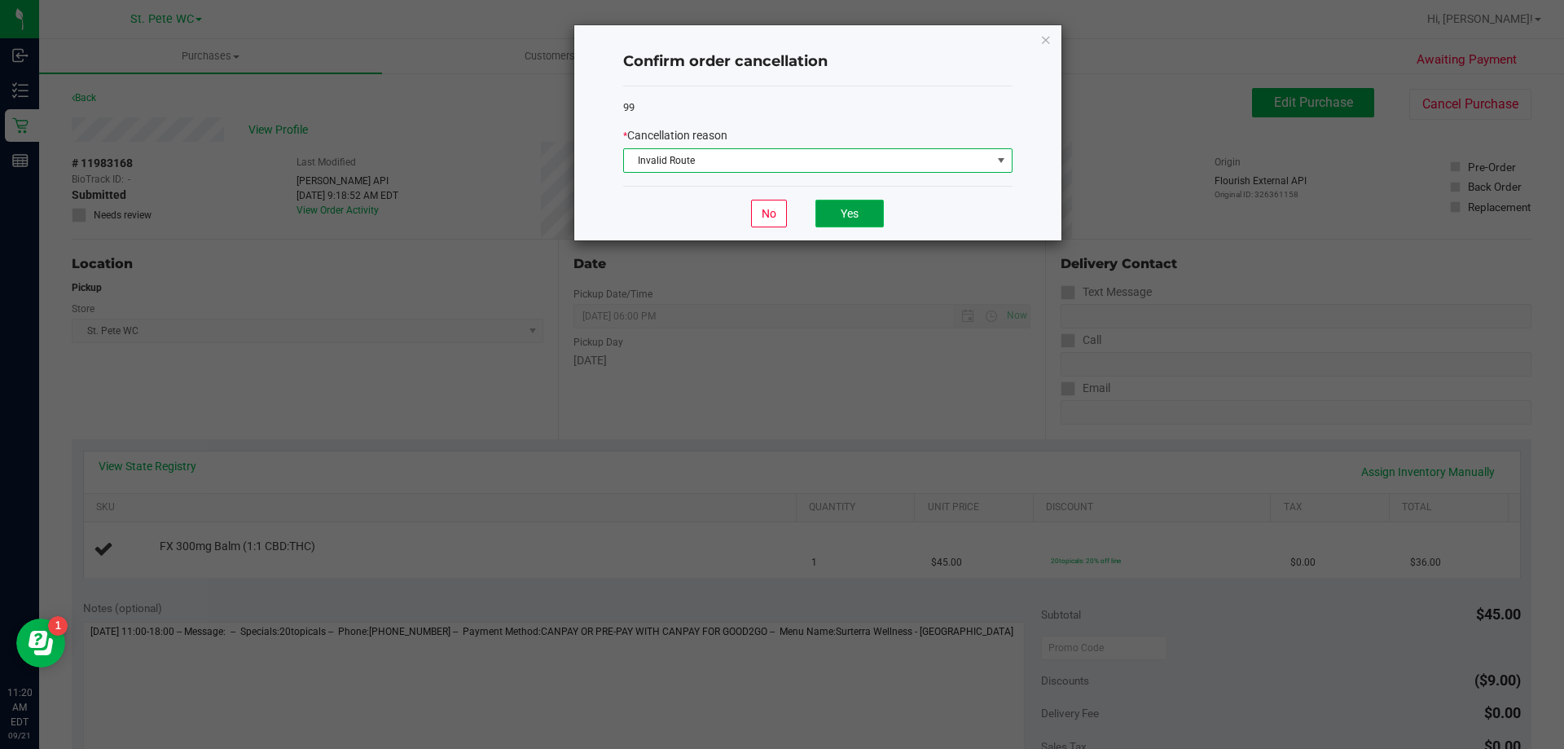
click at [847, 214] on button "Yes" at bounding box center [849, 214] width 68 height 28
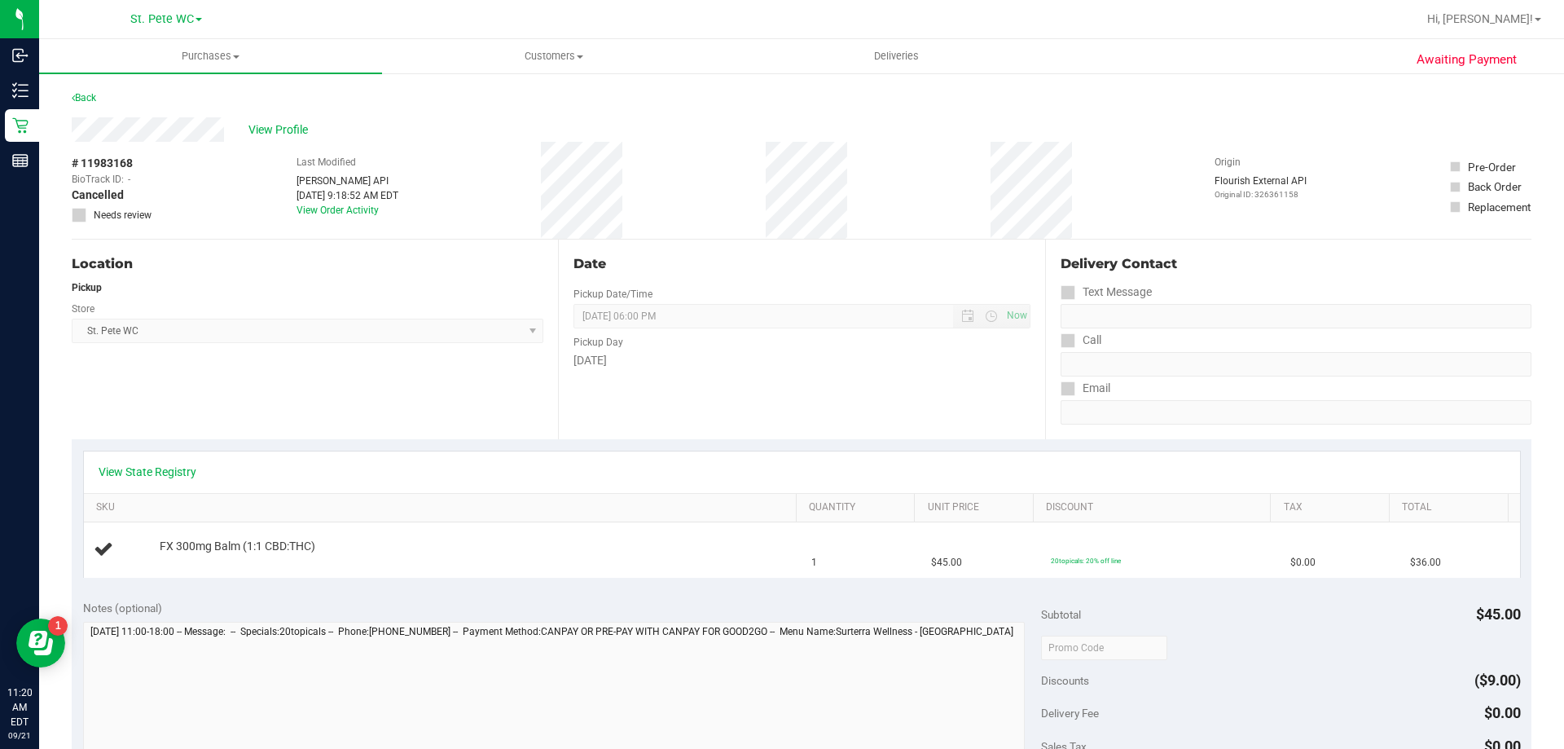
click at [70, 99] on div "Awaiting Payment Back View Profile # 11983168 BioTrack ID: - Cancelled Needs re…" at bounding box center [801, 683] width 1525 height 1222
click at [74, 95] on icon at bounding box center [73, 98] width 3 height 10
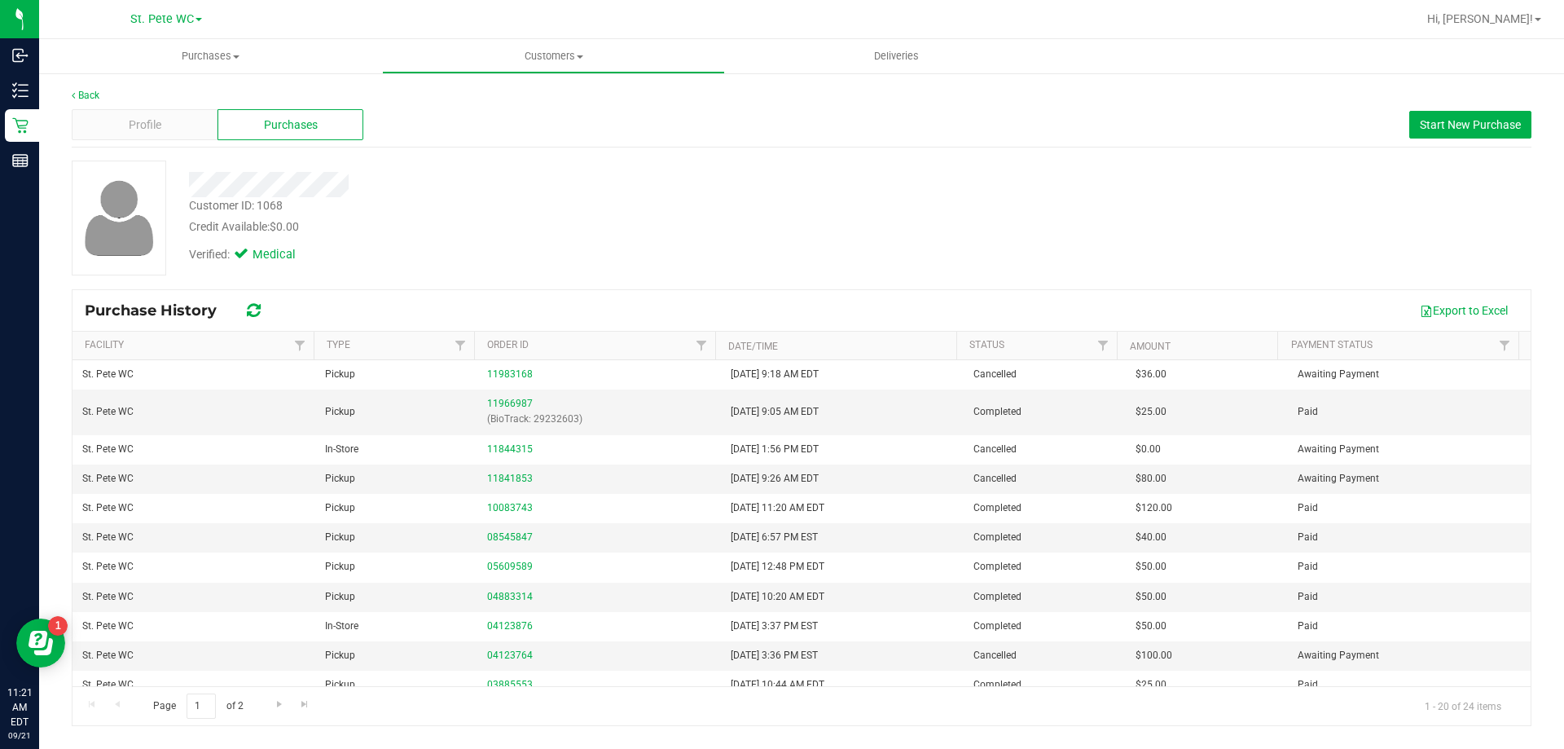
click at [1091, 207] on div "Customer ID: 1068 Credit Available: $0.00 Verified: Medical" at bounding box center [801, 217] width 1484 height 115
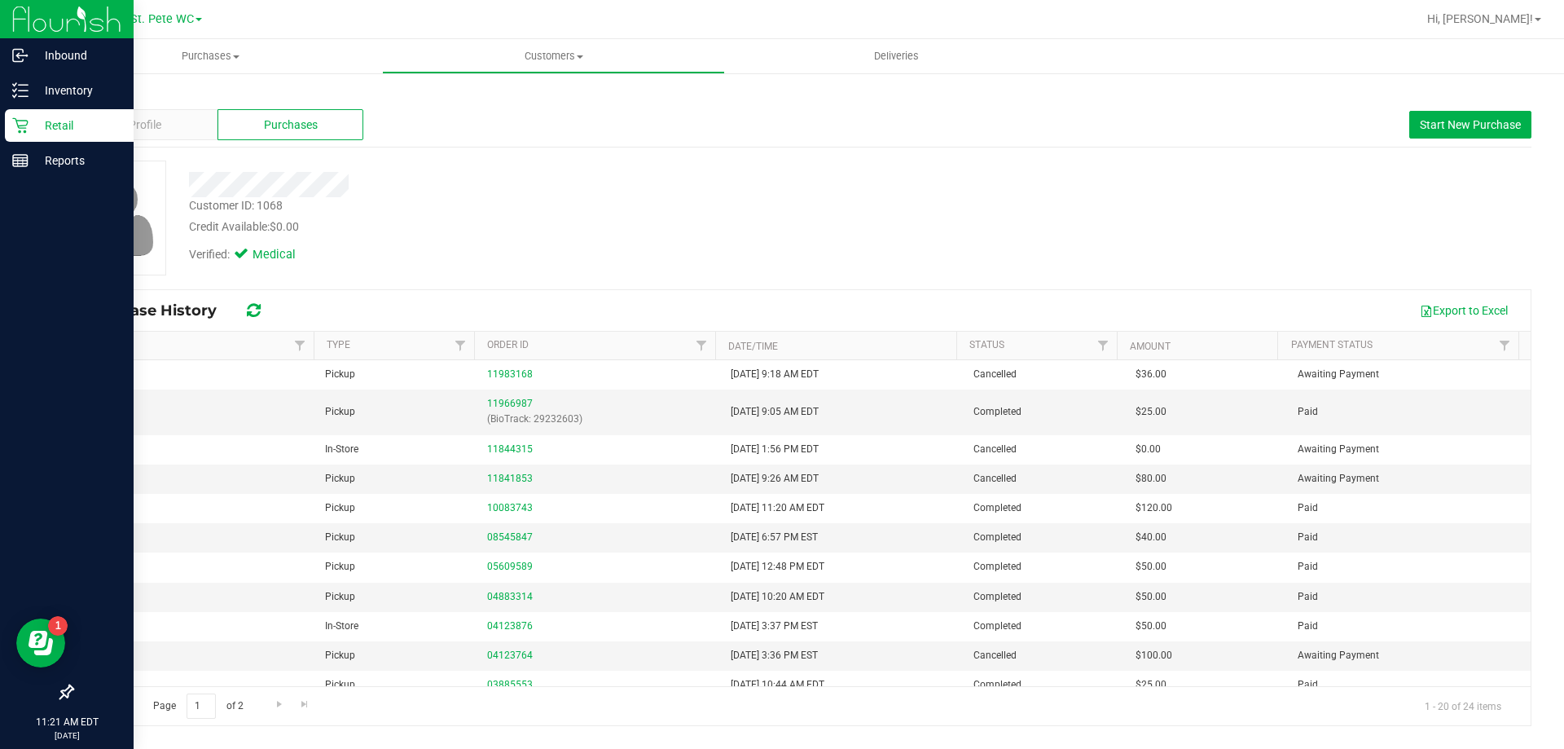
click at [33, 116] on p "Retail" at bounding box center [78, 126] width 98 height 20
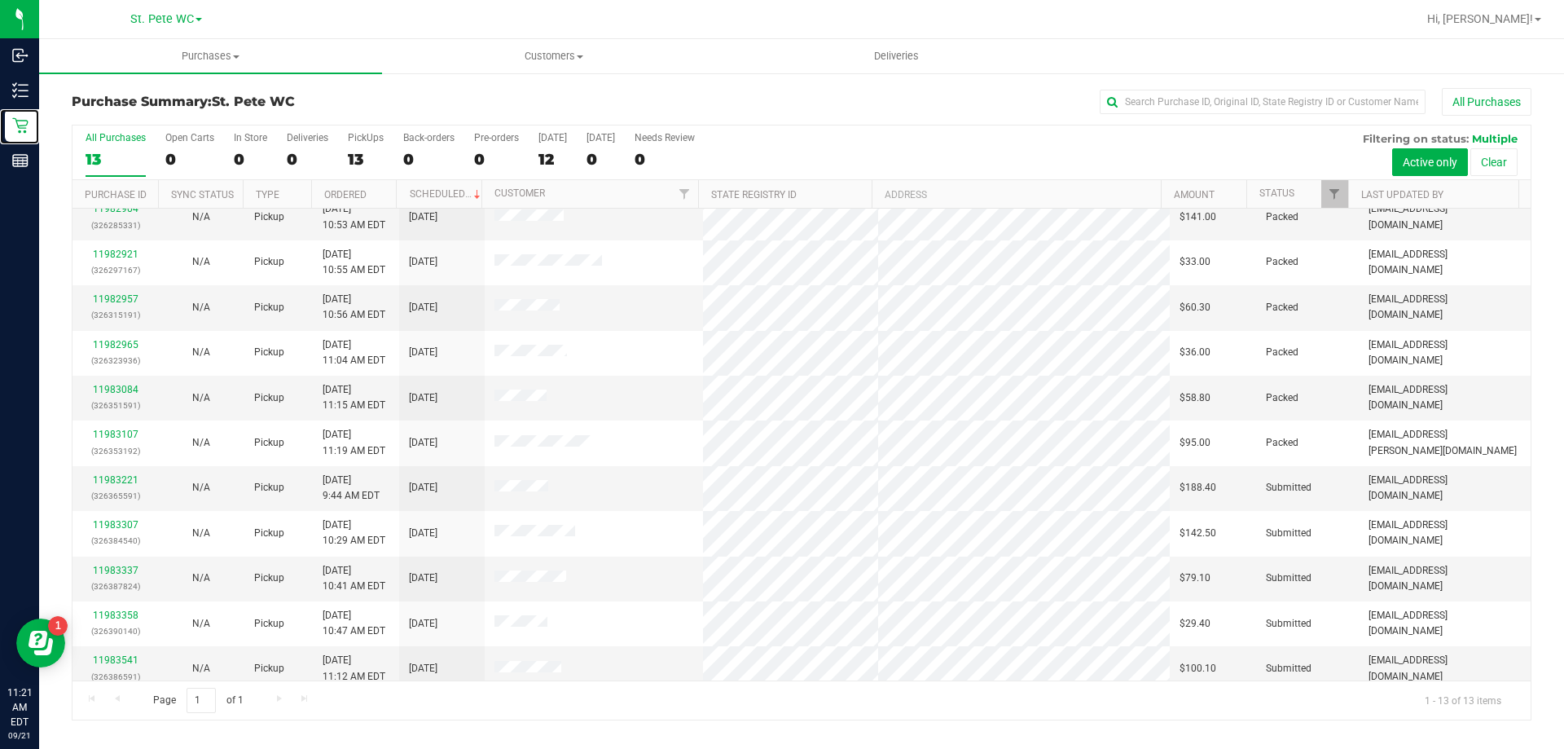
scroll to position [114, 0]
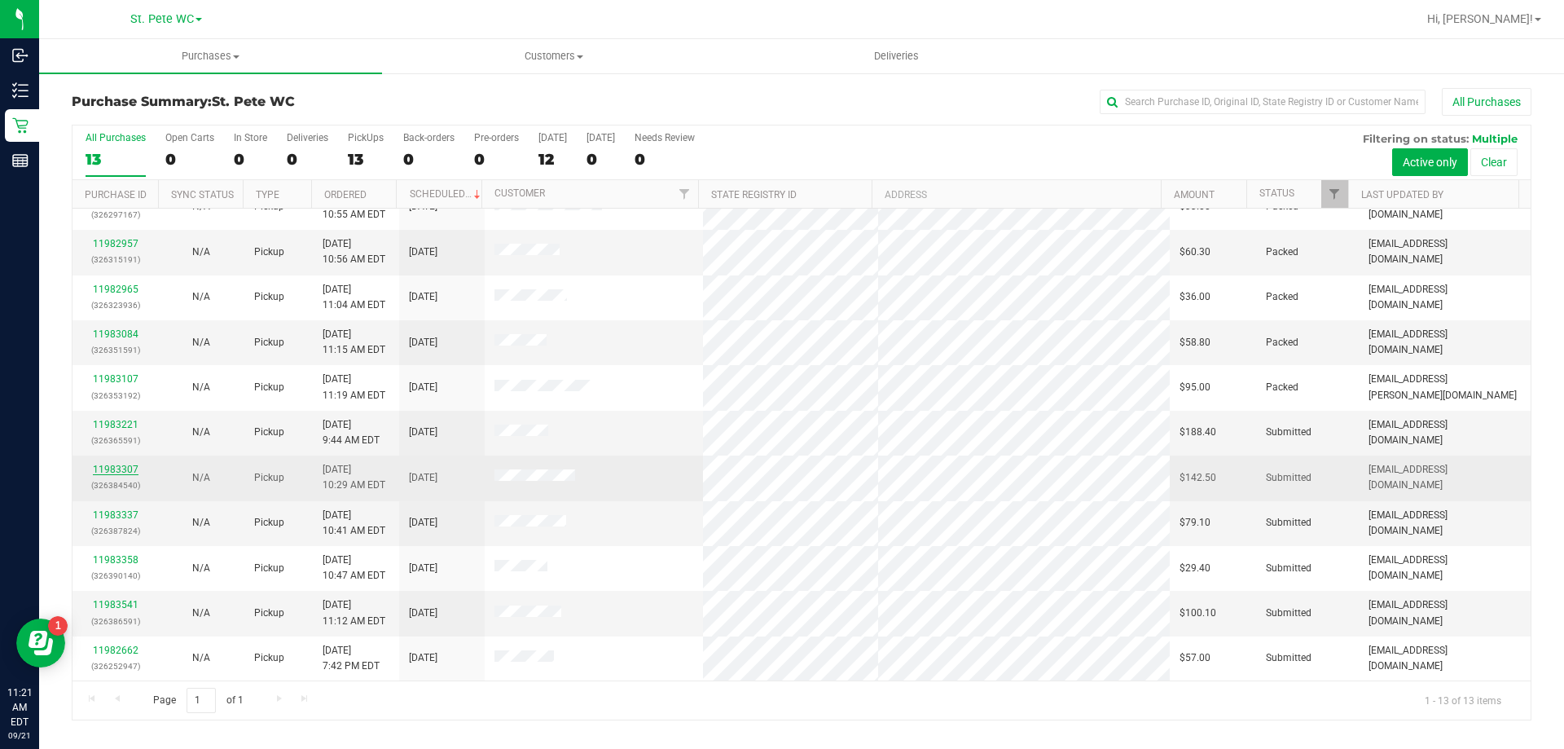
click at [95, 464] on link "11983307" at bounding box center [116, 468] width 46 height 11
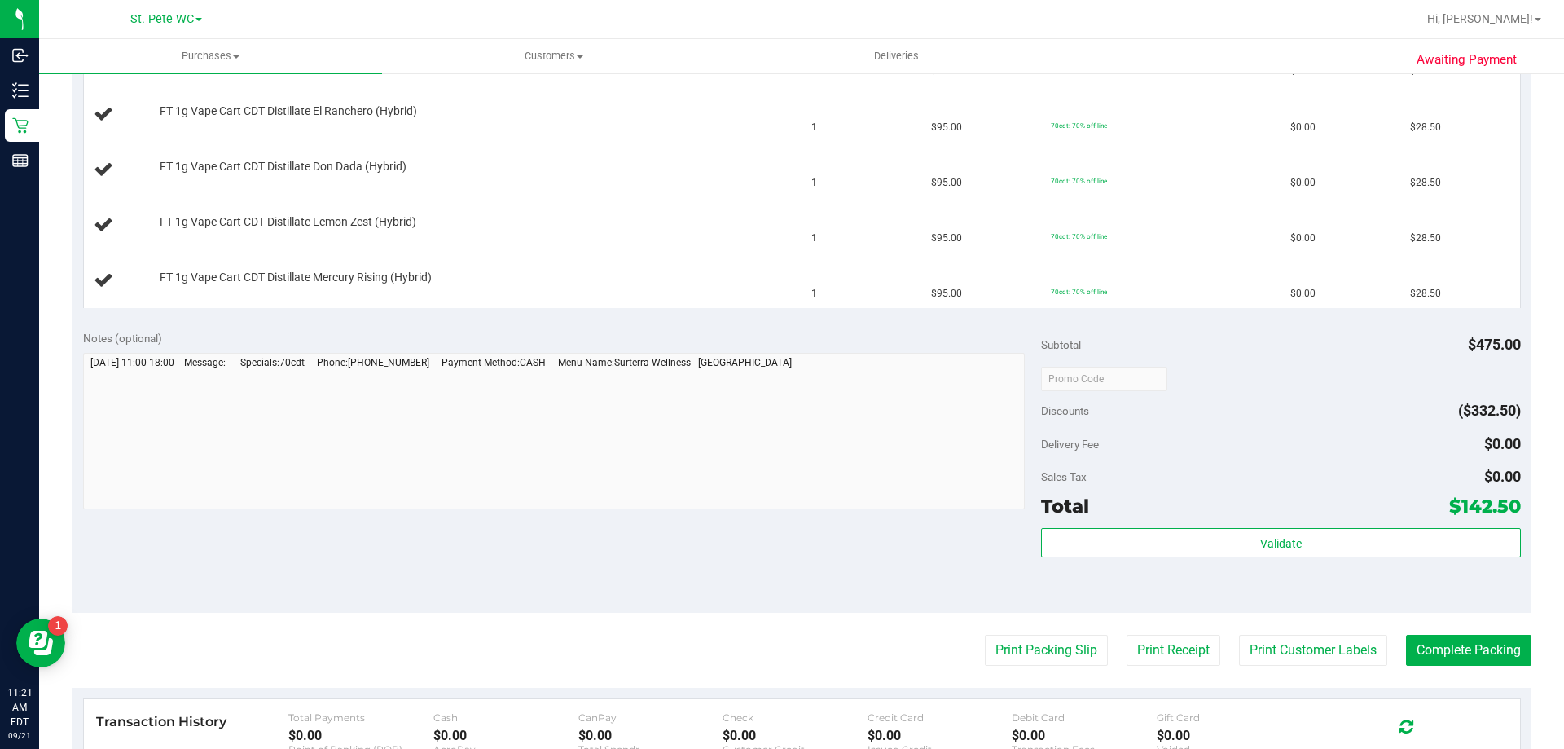
scroll to position [570, 0]
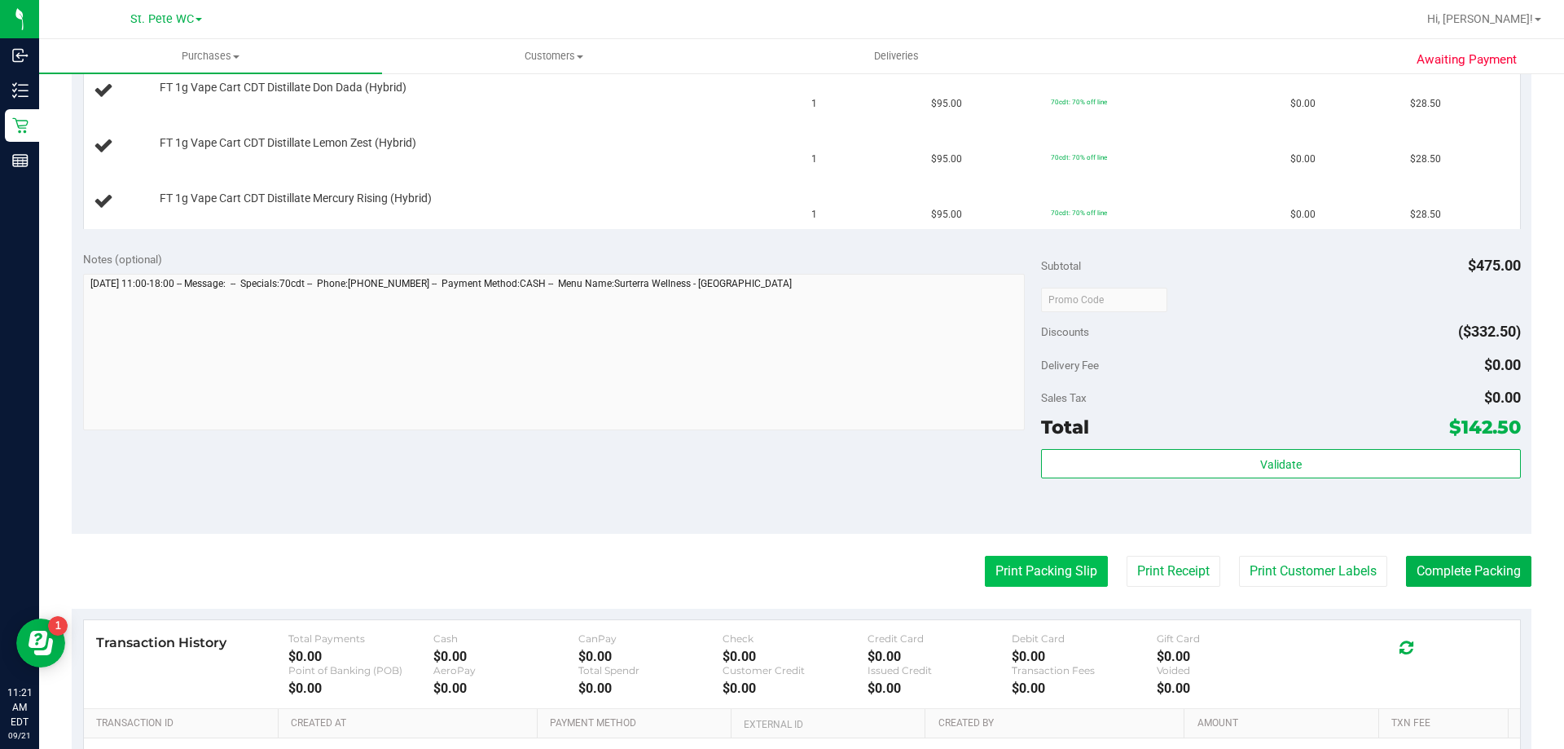
click at [1029, 582] on button "Print Packing Slip" at bounding box center [1046, 571] width 123 height 31
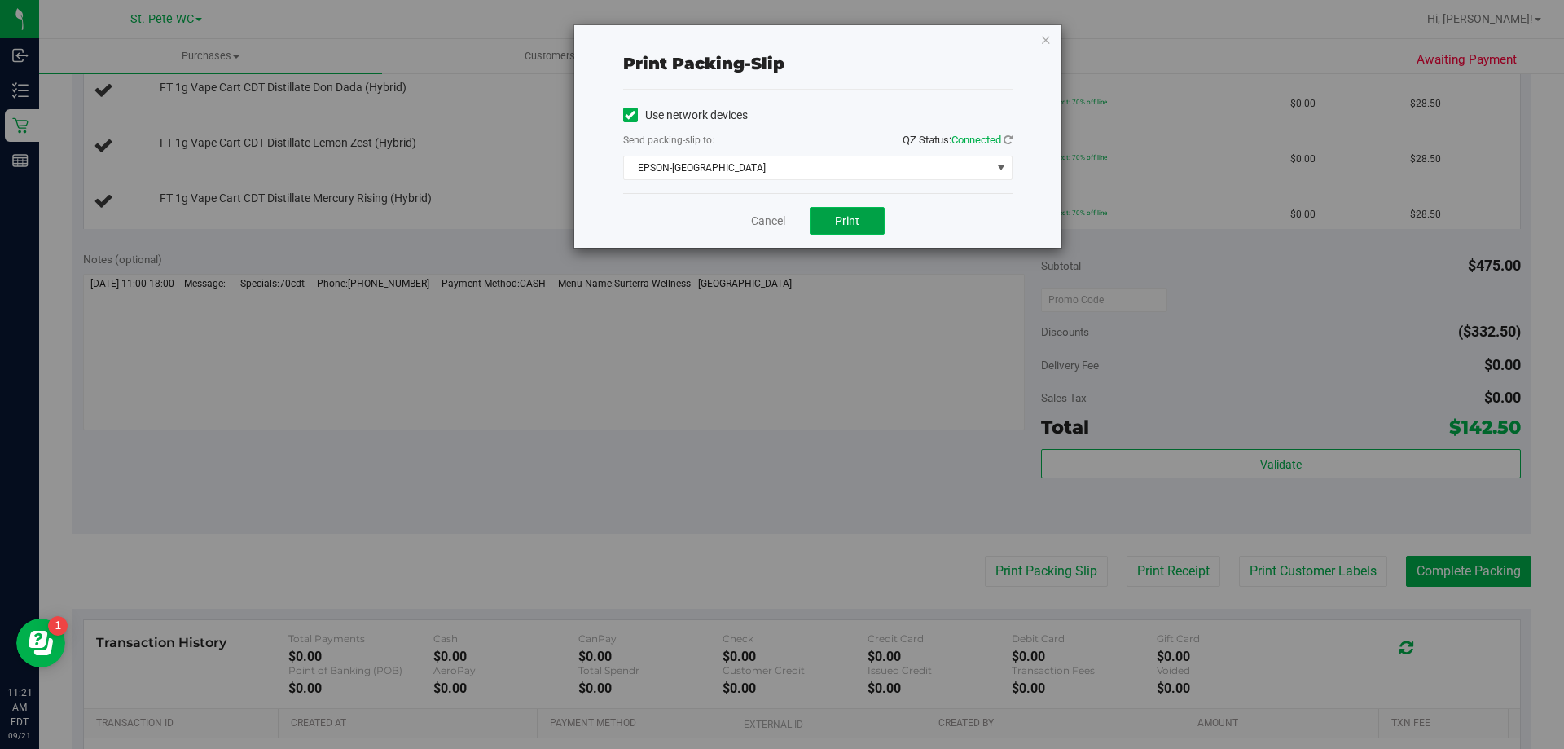
click at [851, 230] on button "Print" at bounding box center [847, 221] width 75 height 28
click at [963, 419] on div "Print packing-slip Use network devices Send packing-slip to: QZ Status: Connect…" at bounding box center [788, 374] width 1576 height 749
click at [1041, 39] on icon "button" at bounding box center [1045, 39] width 11 height 20
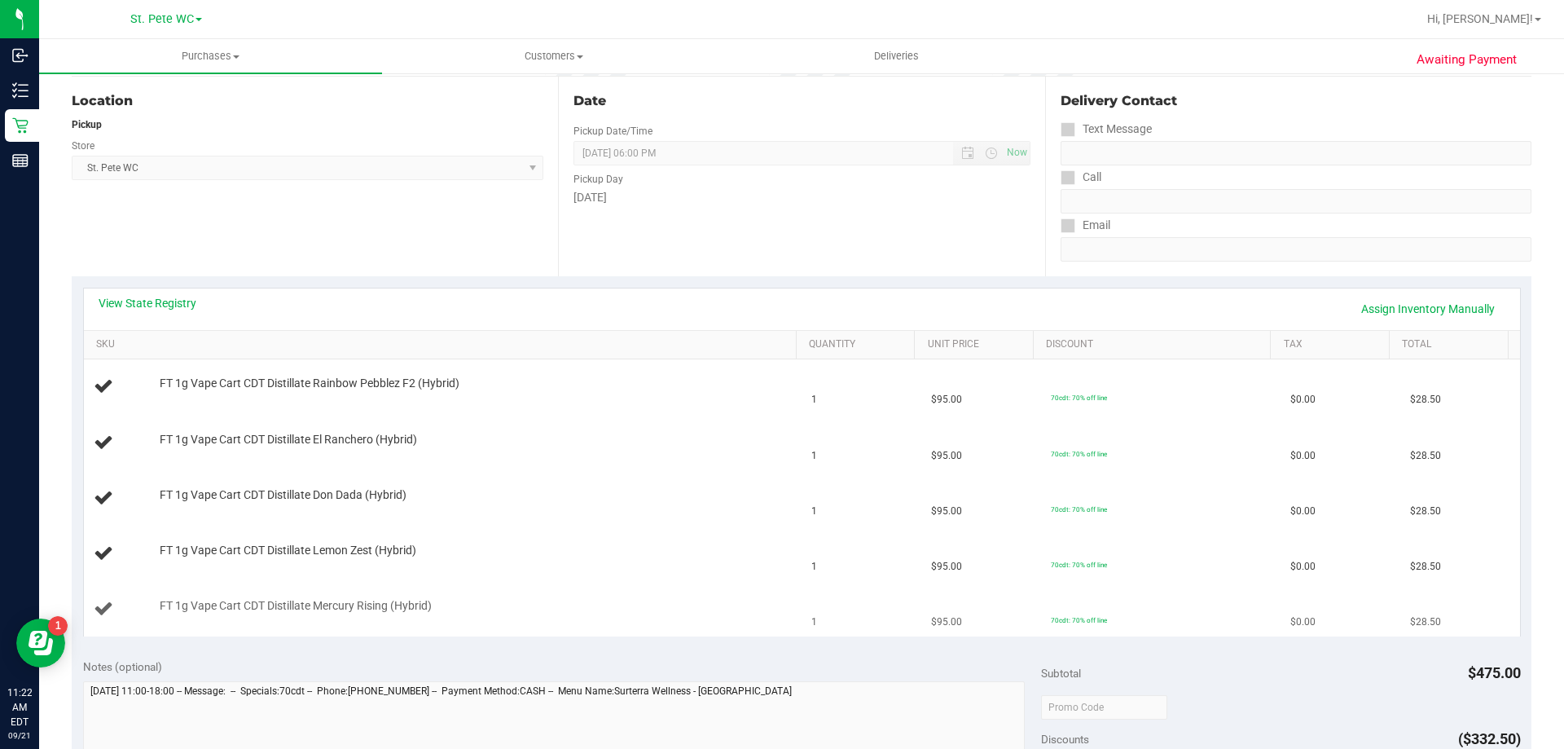
click at [624, 600] on div "FT 1g Vape Cart CDT Distillate Mercury Rising (Hybrid)" at bounding box center [470, 606] width 637 height 16
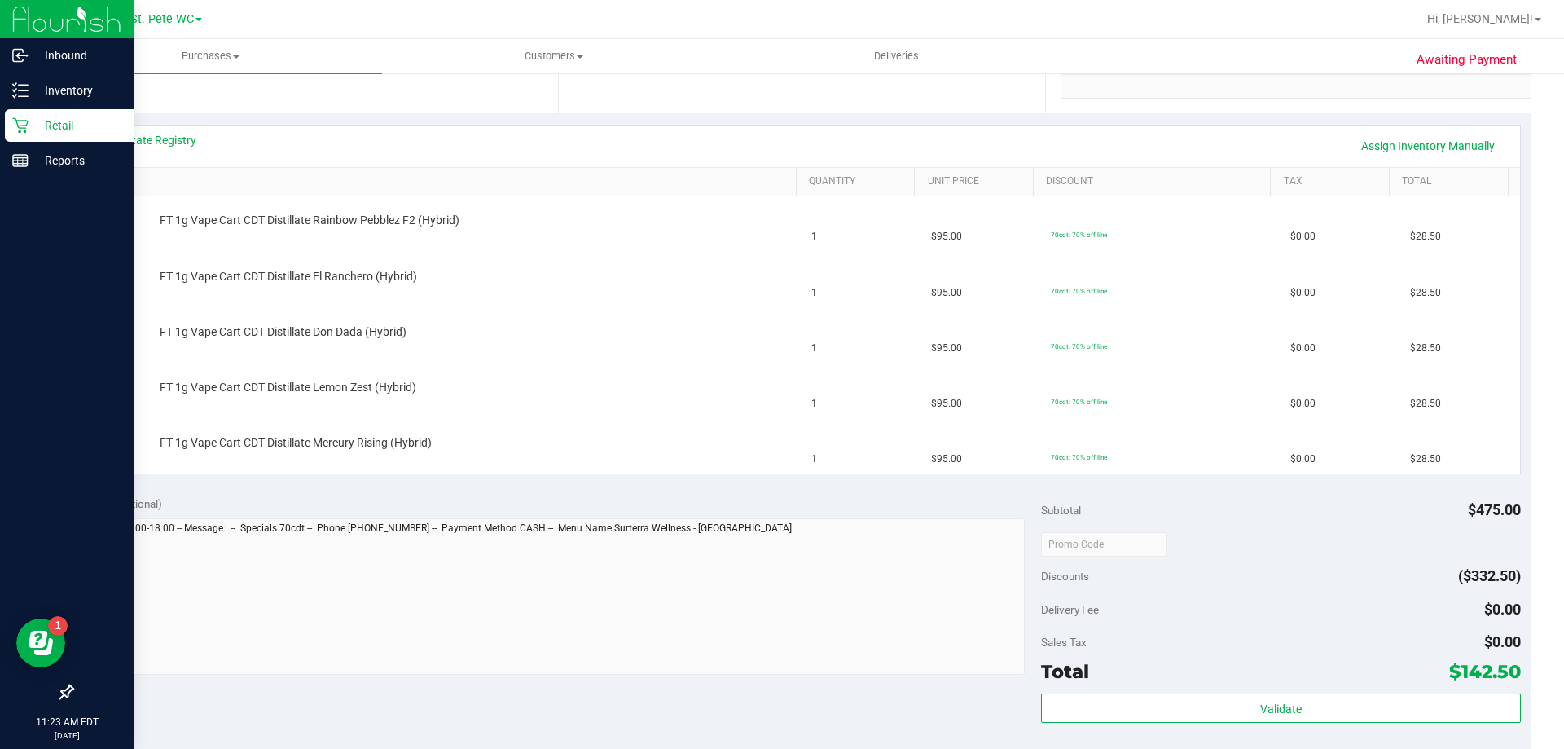
click at [27, 112] on div "Retail" at bounding box center [69, 125] width 129 height 33
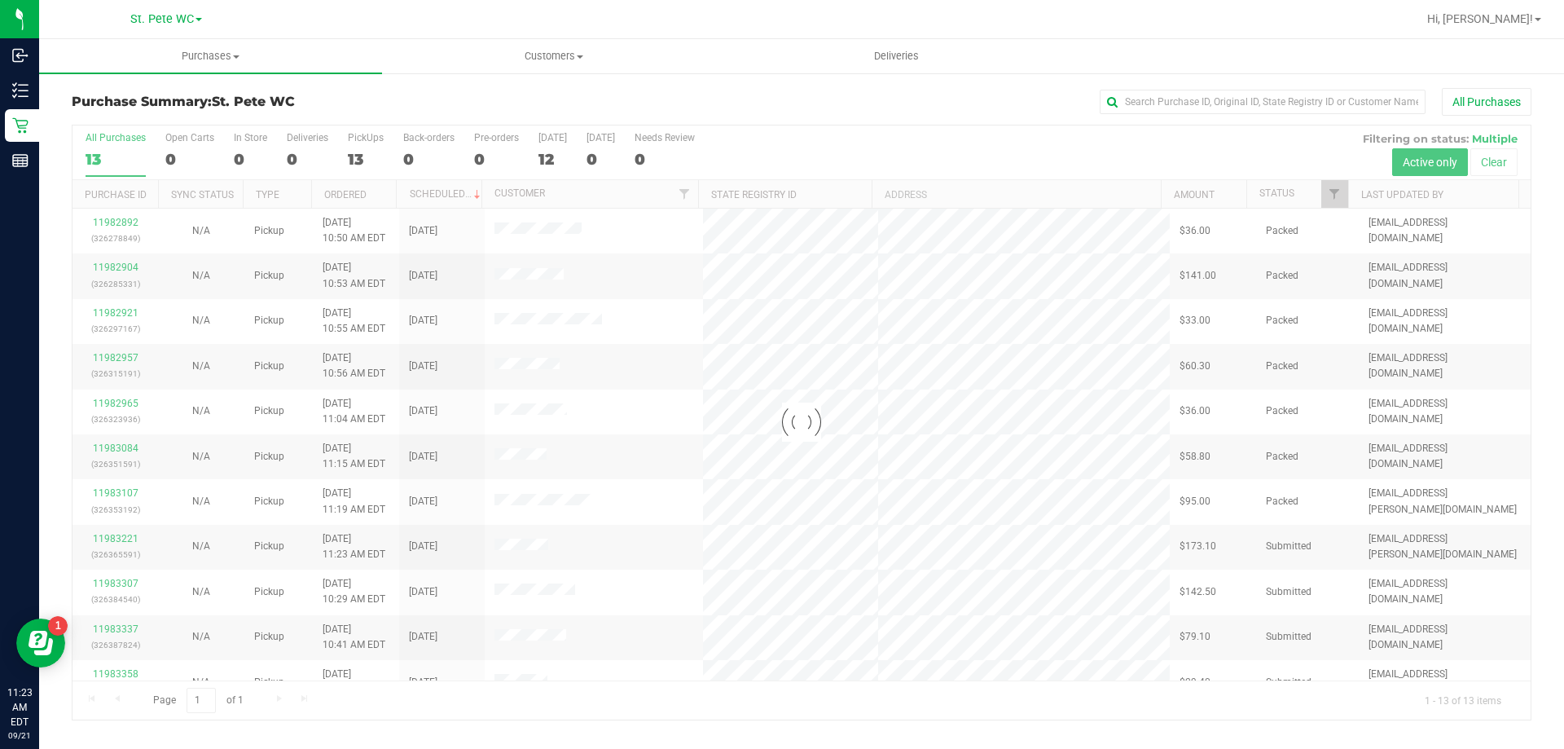
click at [1336, 201] on div at bounding box center [801, 422] width 1458 height 594
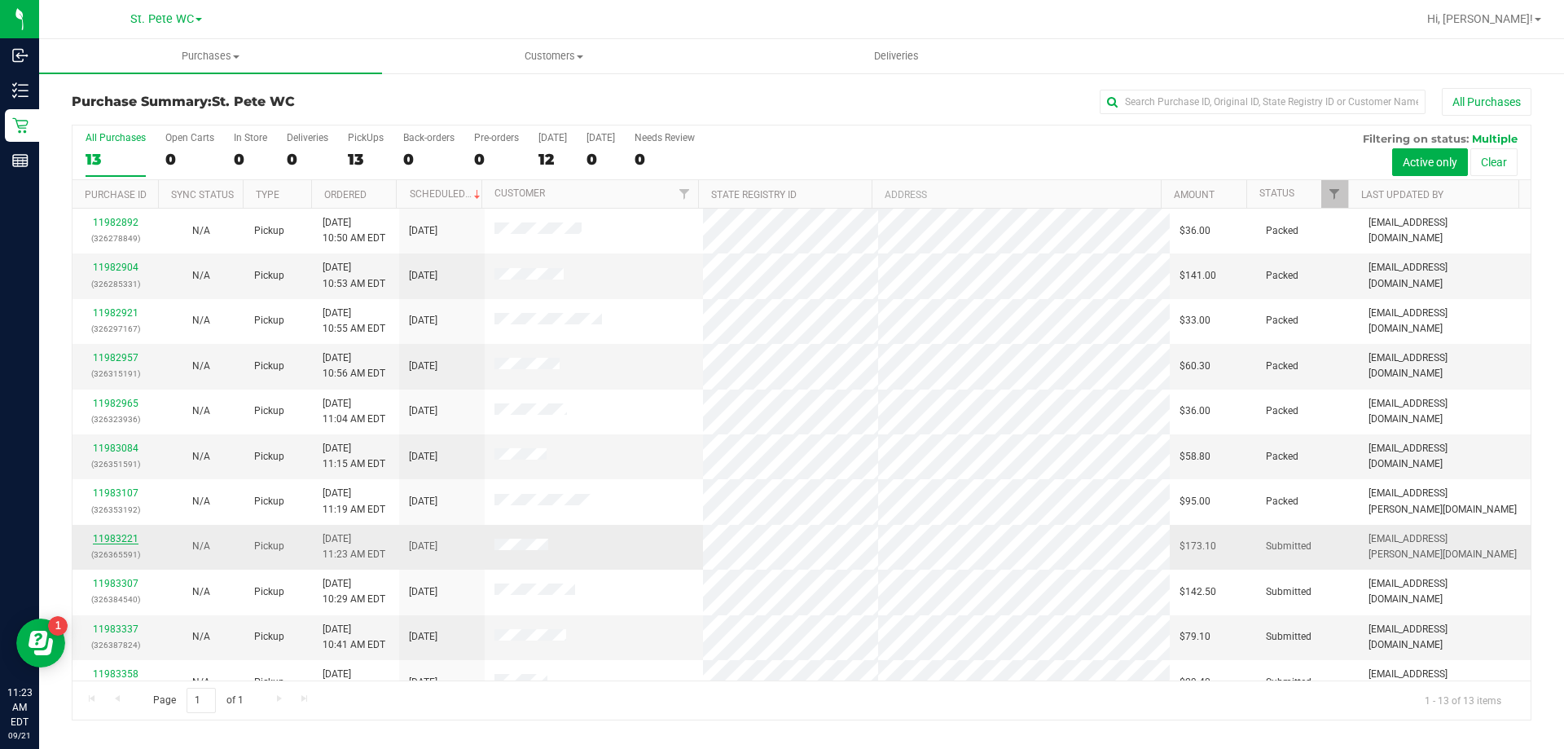
click at [133, 540] on link "11983221" at bounding box center [116, 538] width 46 height 11
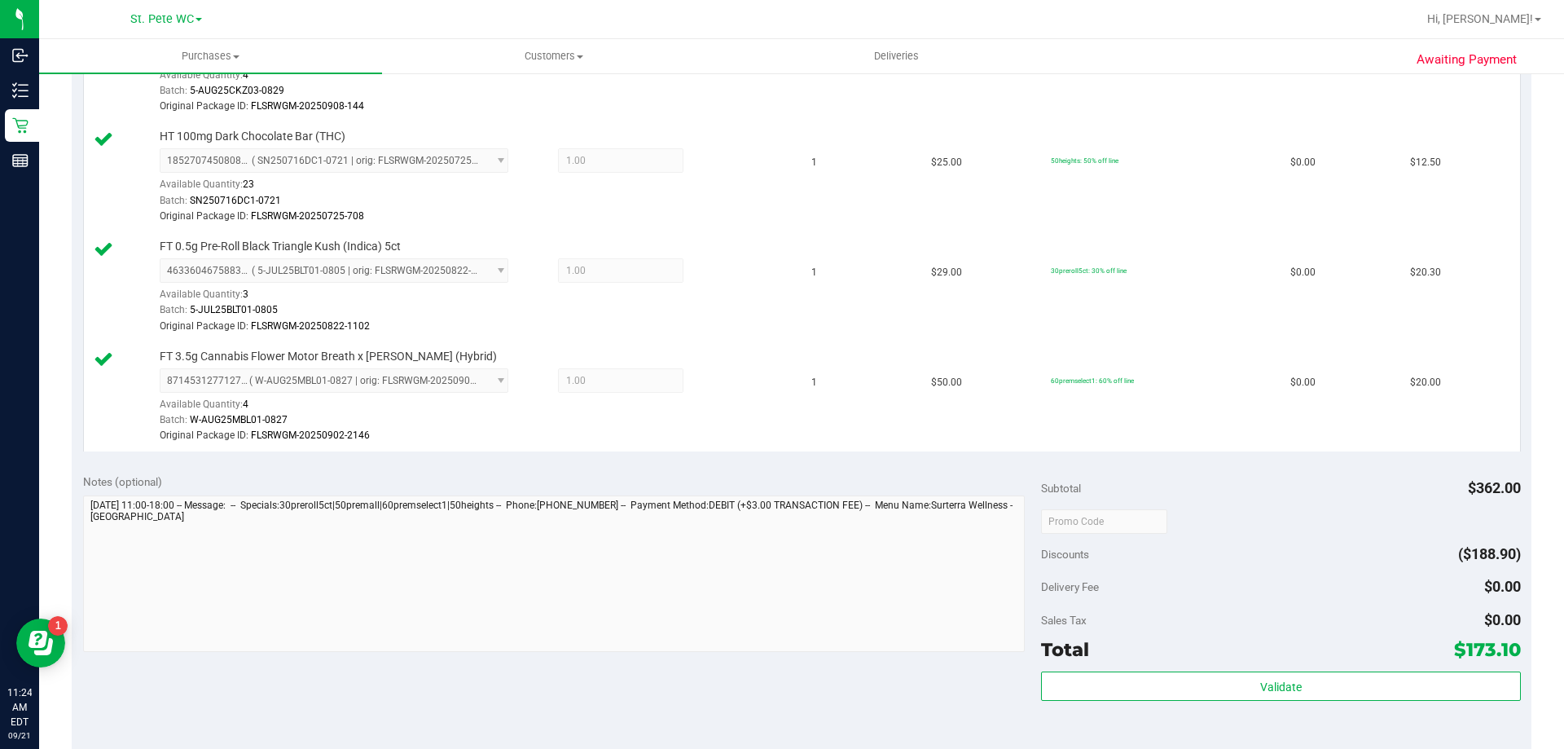
scroll to position [1385, 0]
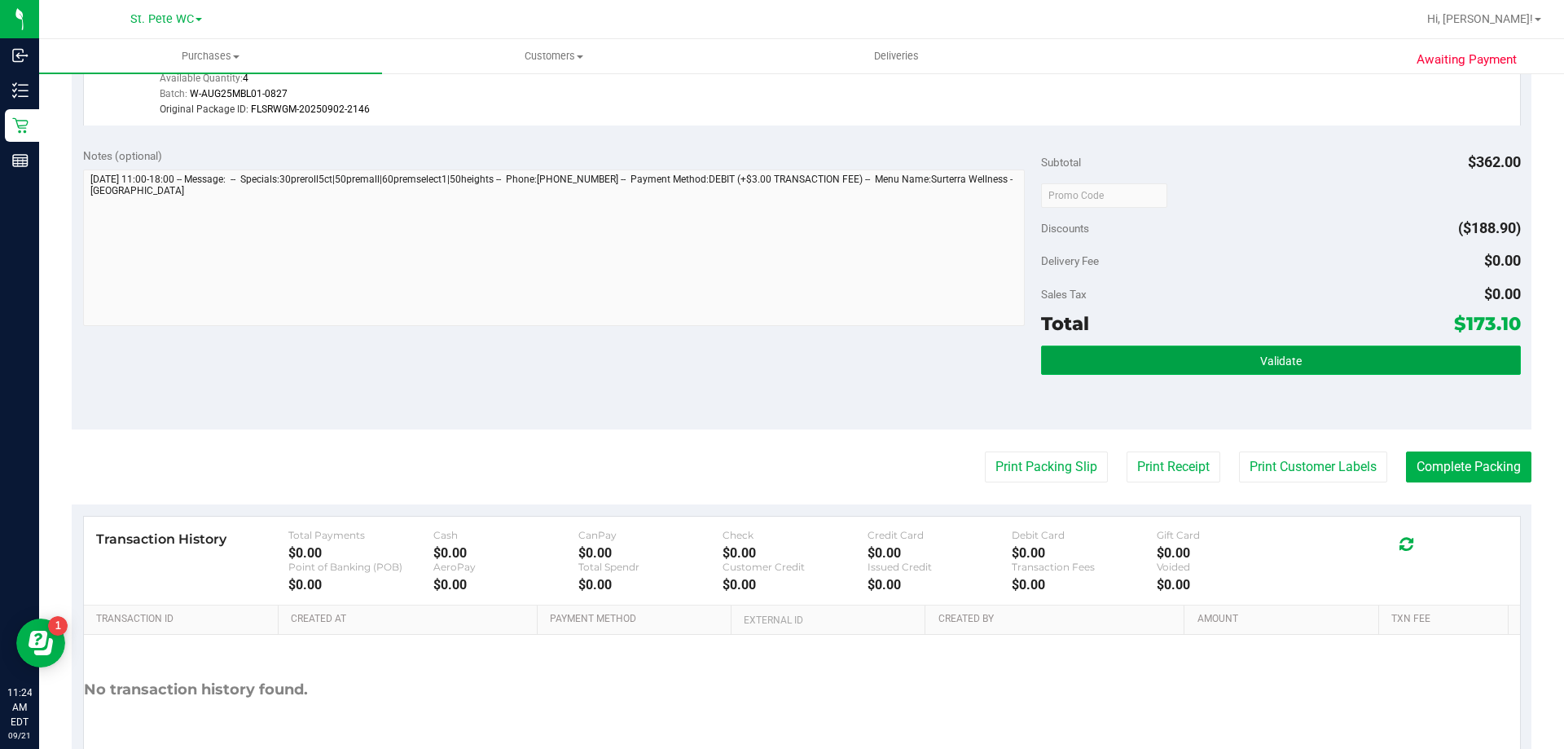
click at [1127, 369] on button "Validate" at bounding box center [1280, 359] width 479 height 29
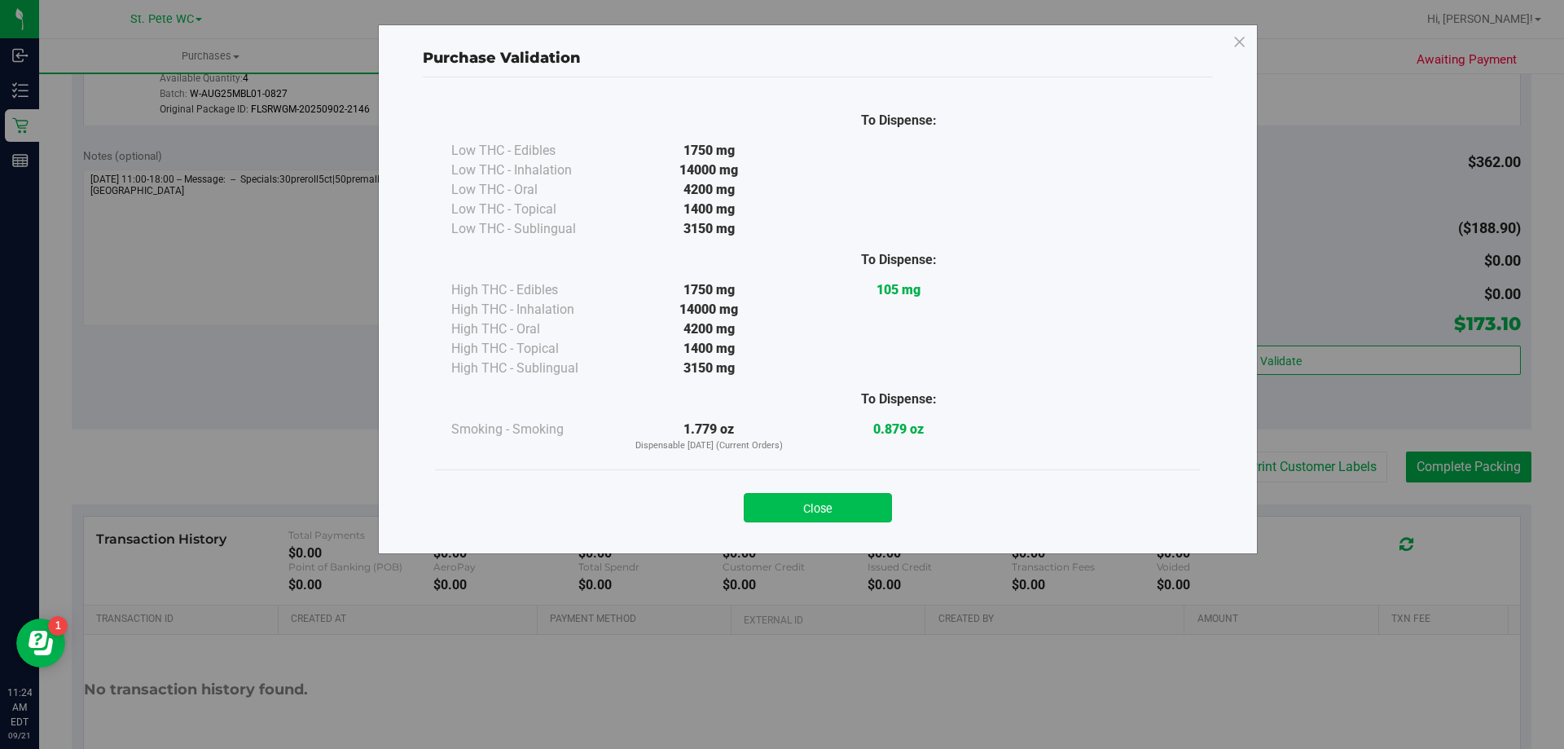
click at [854, 511] on button "Close" at bounding box center [818, 507] width 148 height 29
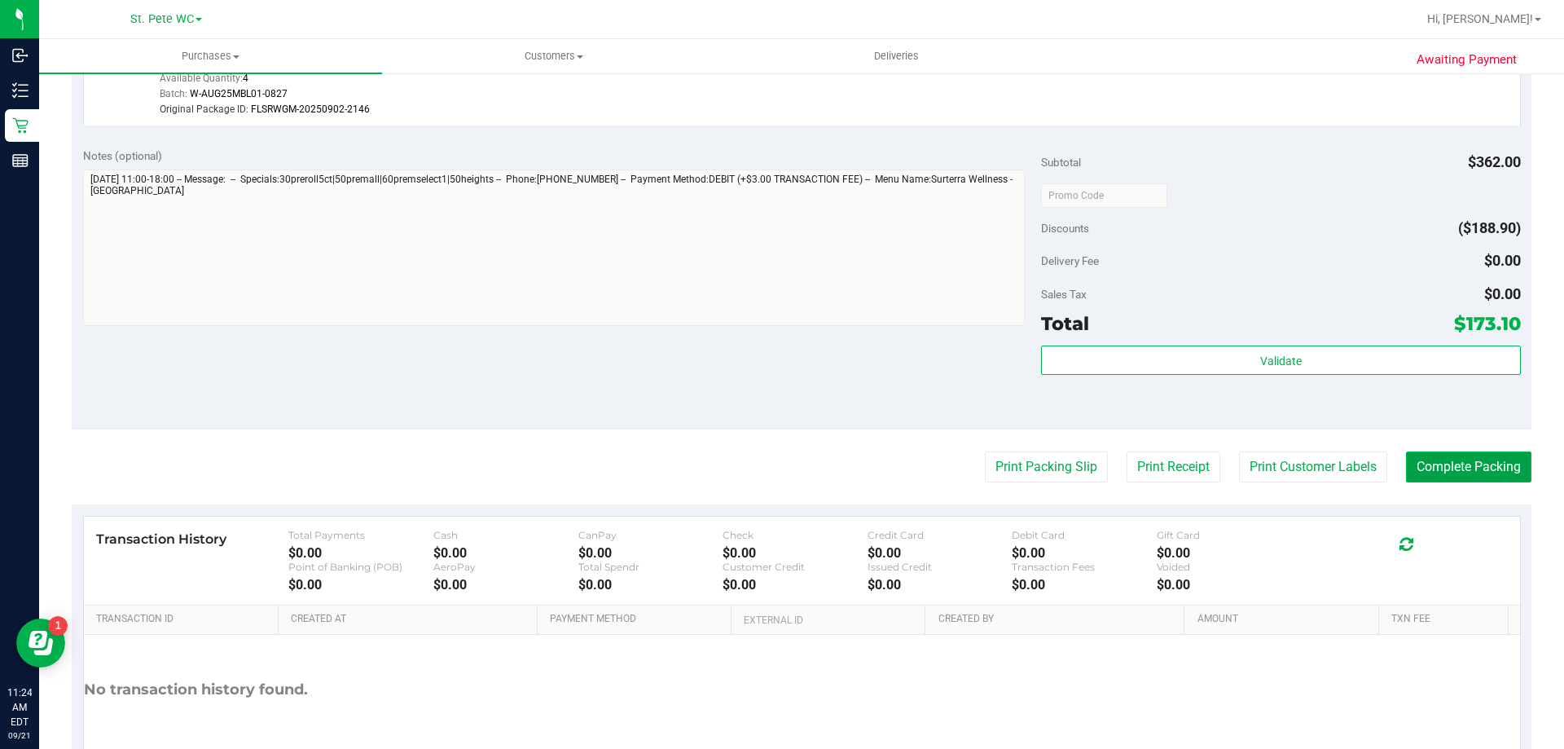
click at [1406, 467] on button "Complete Packing" at bounding box center [1468, 466] width 125 height 31
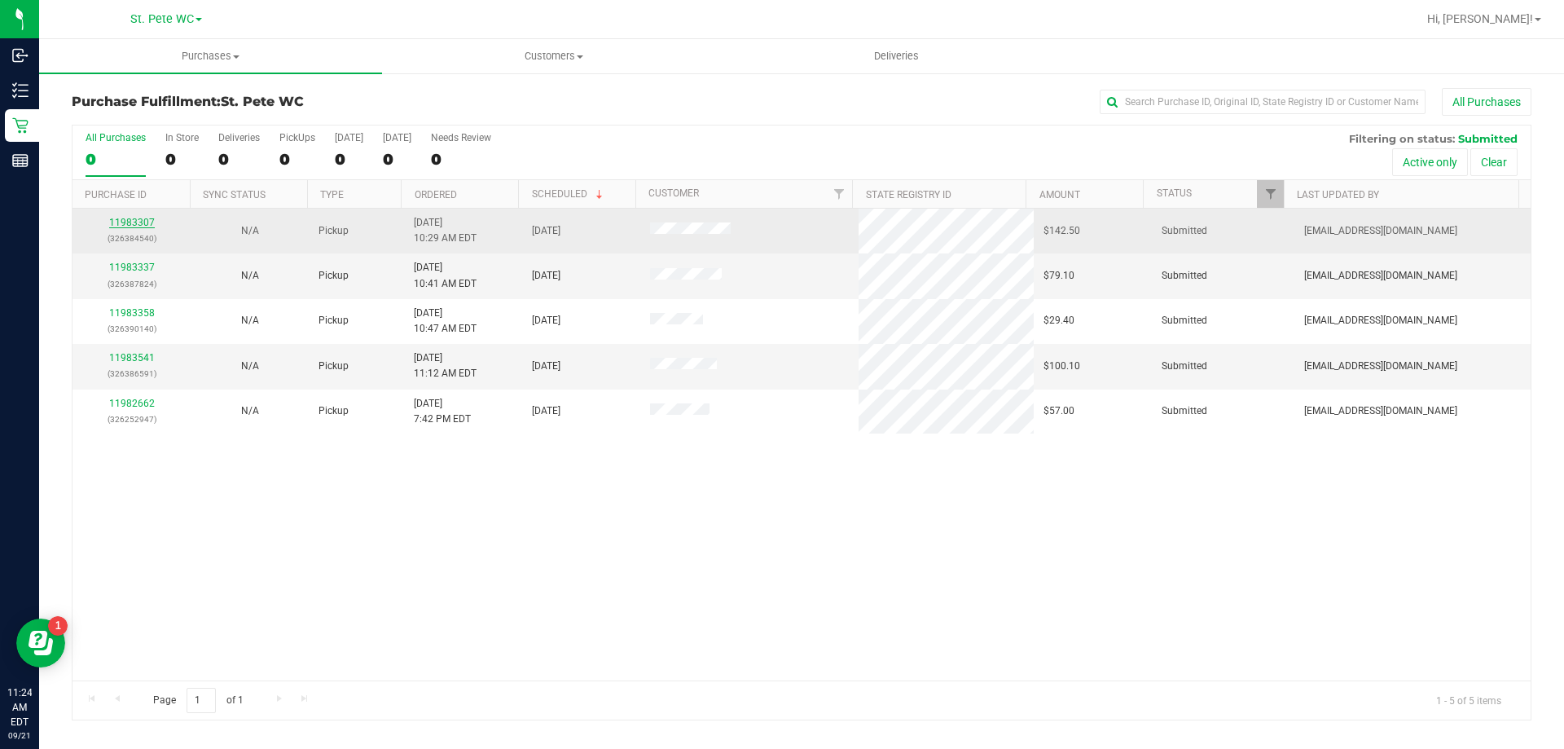
click at [147, 225] on link "11983307" at bounding box center [132, 222] width 46 height 11
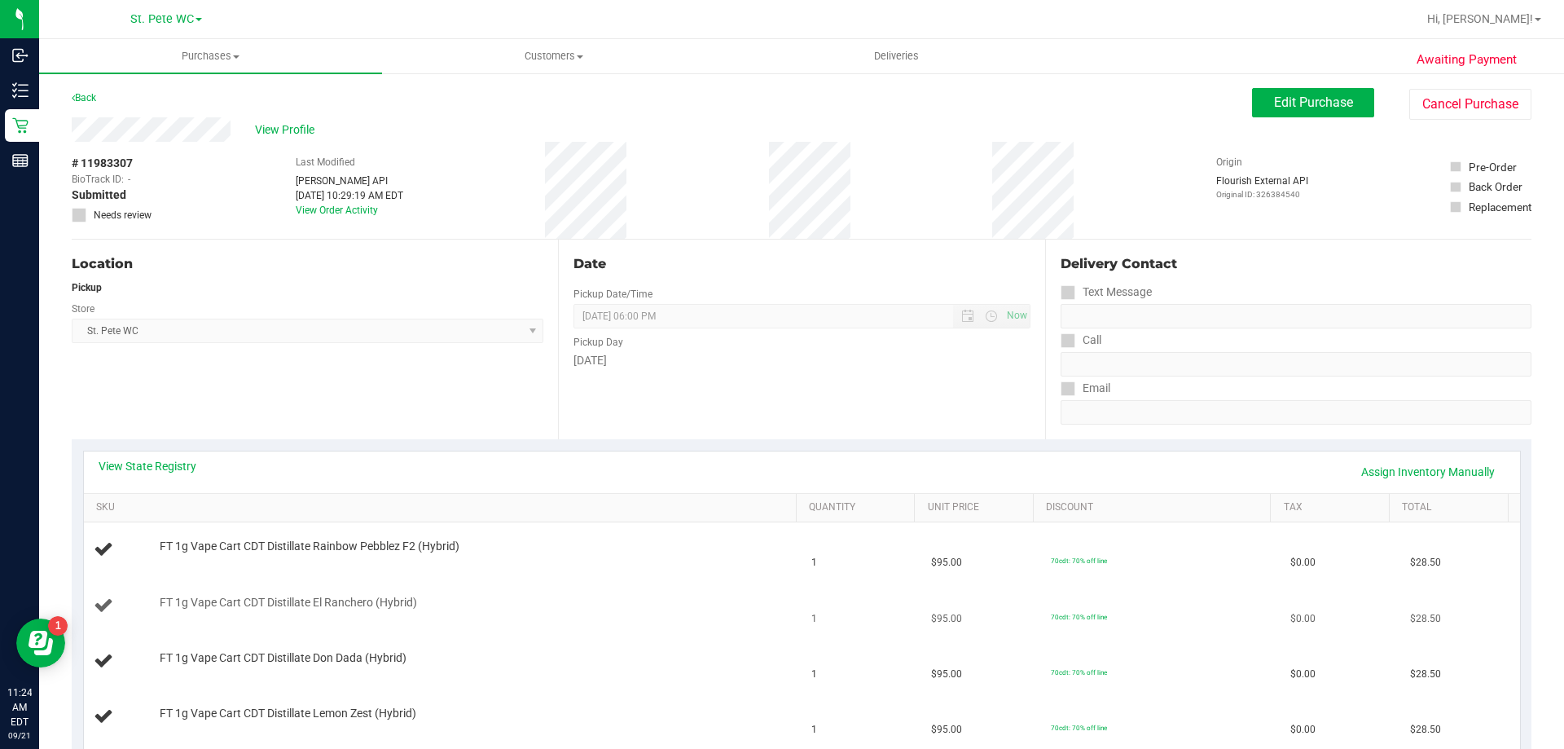
click at [635, 608] on div "FT 1g Vape Cart CDT Distillate El Ranchero (Hybrid)" at bounding box center [470, 603] width 637 height 16
click at [625, 575] on td "FT 1g Vape Cart CDT Distillate Rainbow Pebblez F2 (Hybrid)" at bounding box center [443, 549] width 718 height 55
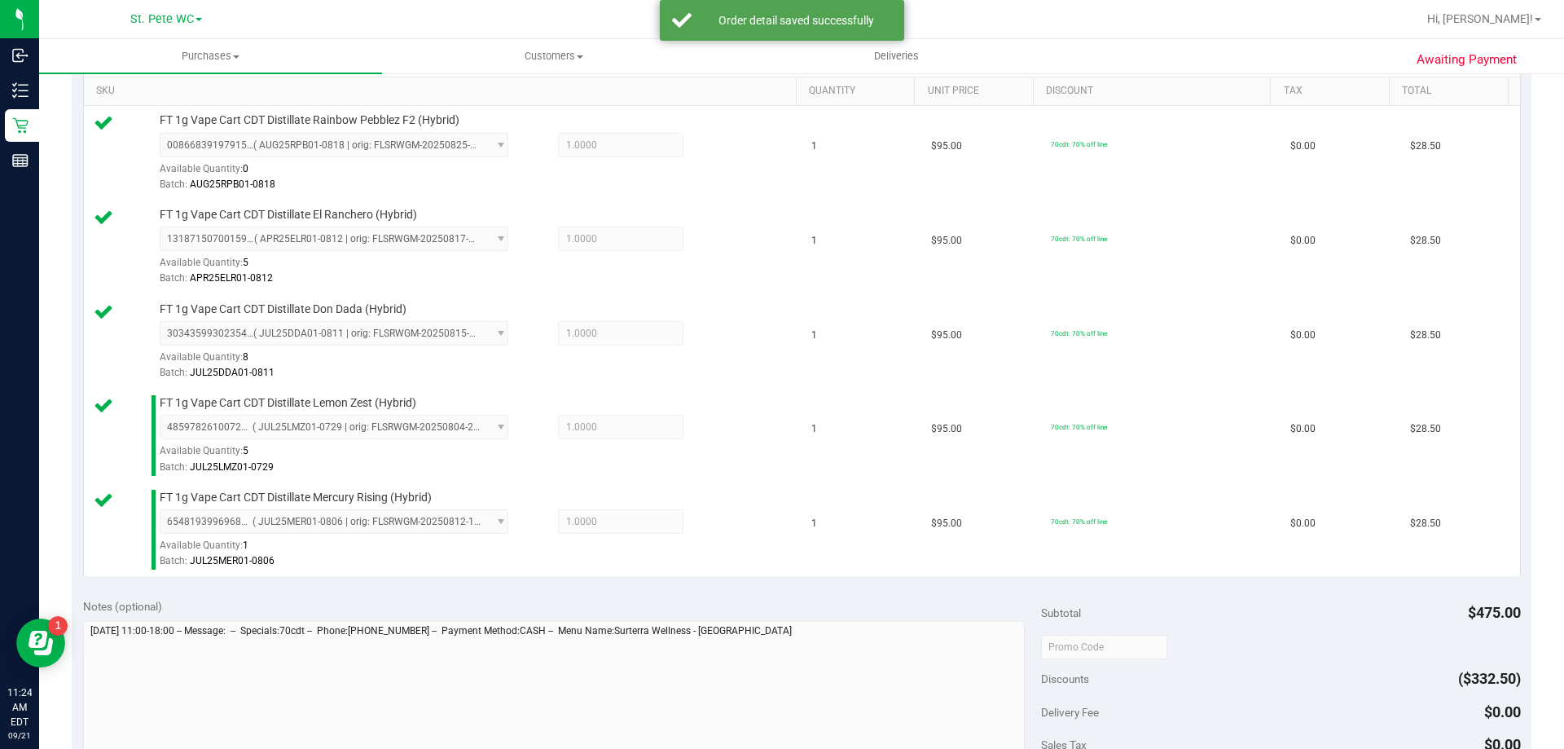
scroll to position [570, 0]
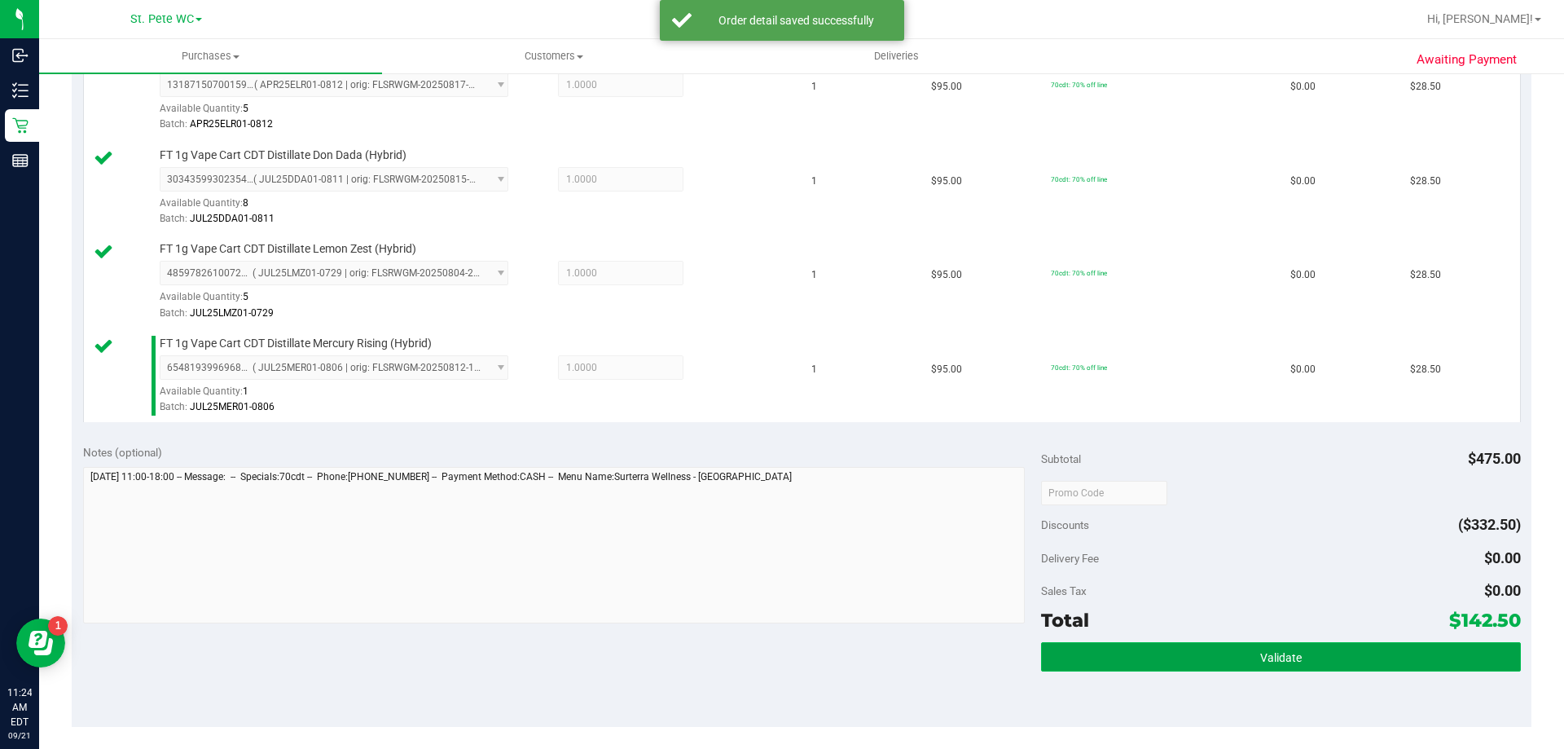
click at [1395, 665] on button "Validate" at bounding box center [1280, 656] width 479 height 29
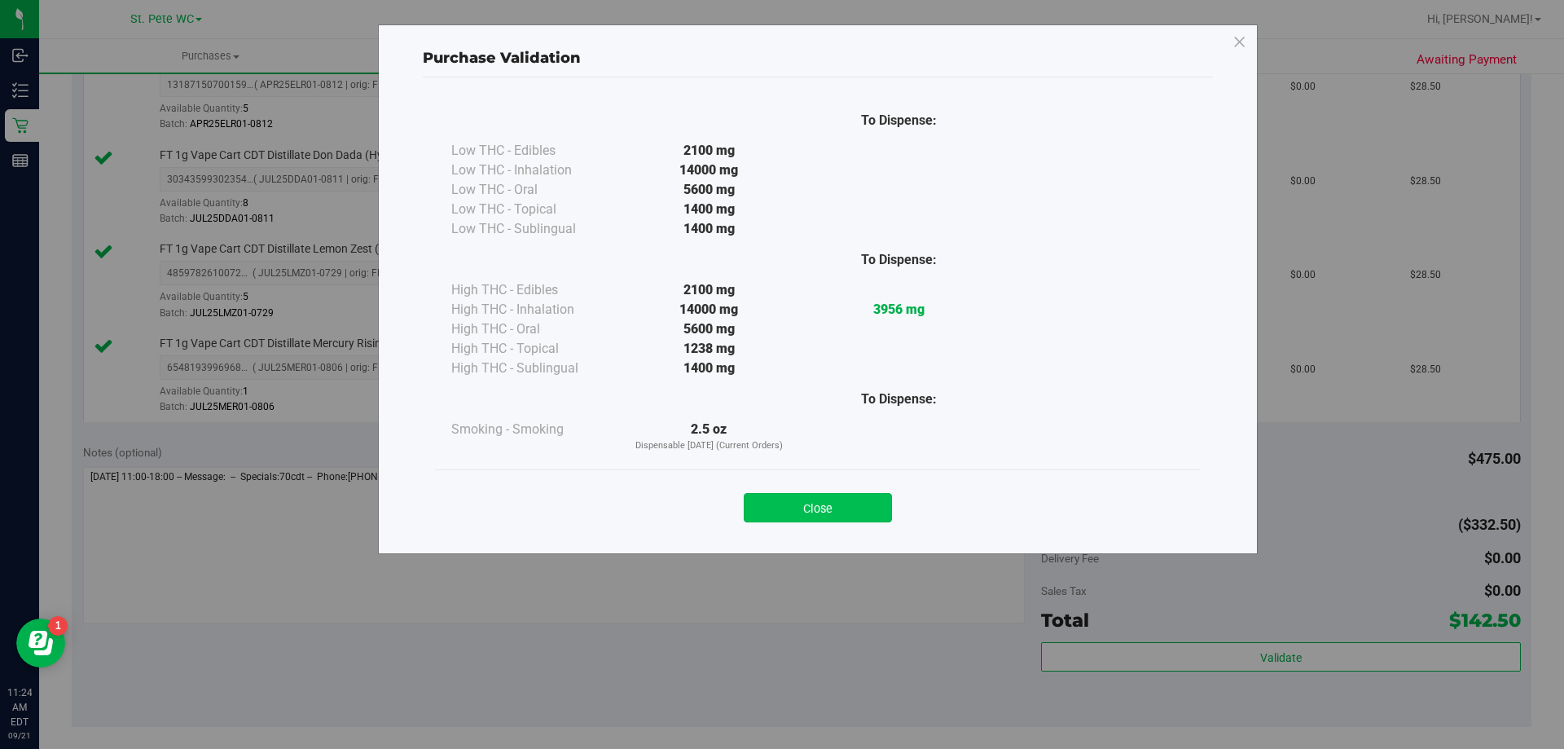
click at [859, 503] on button "Close" at bounding box center [818, 507] width 148 height 29
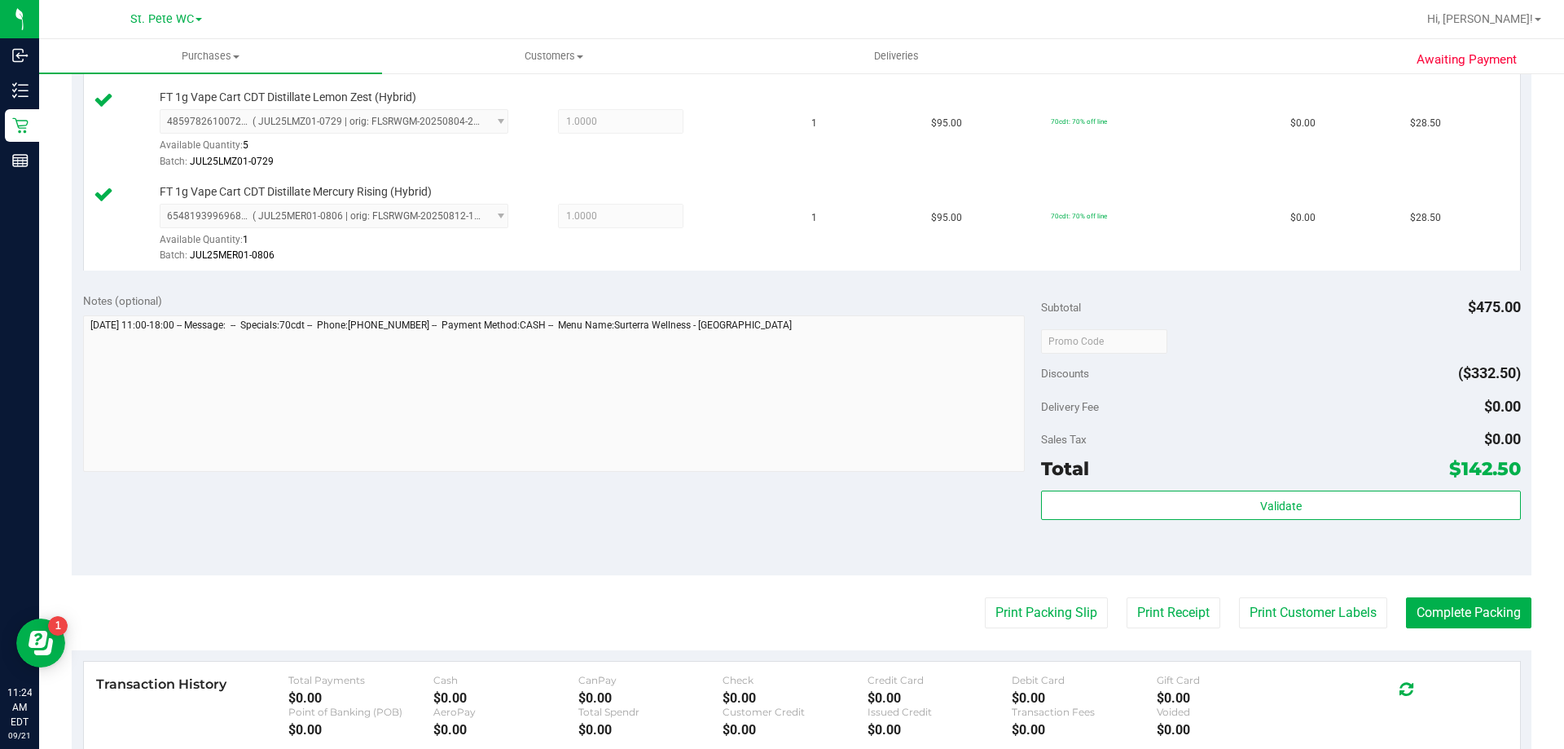
scroll to position [896, 0]
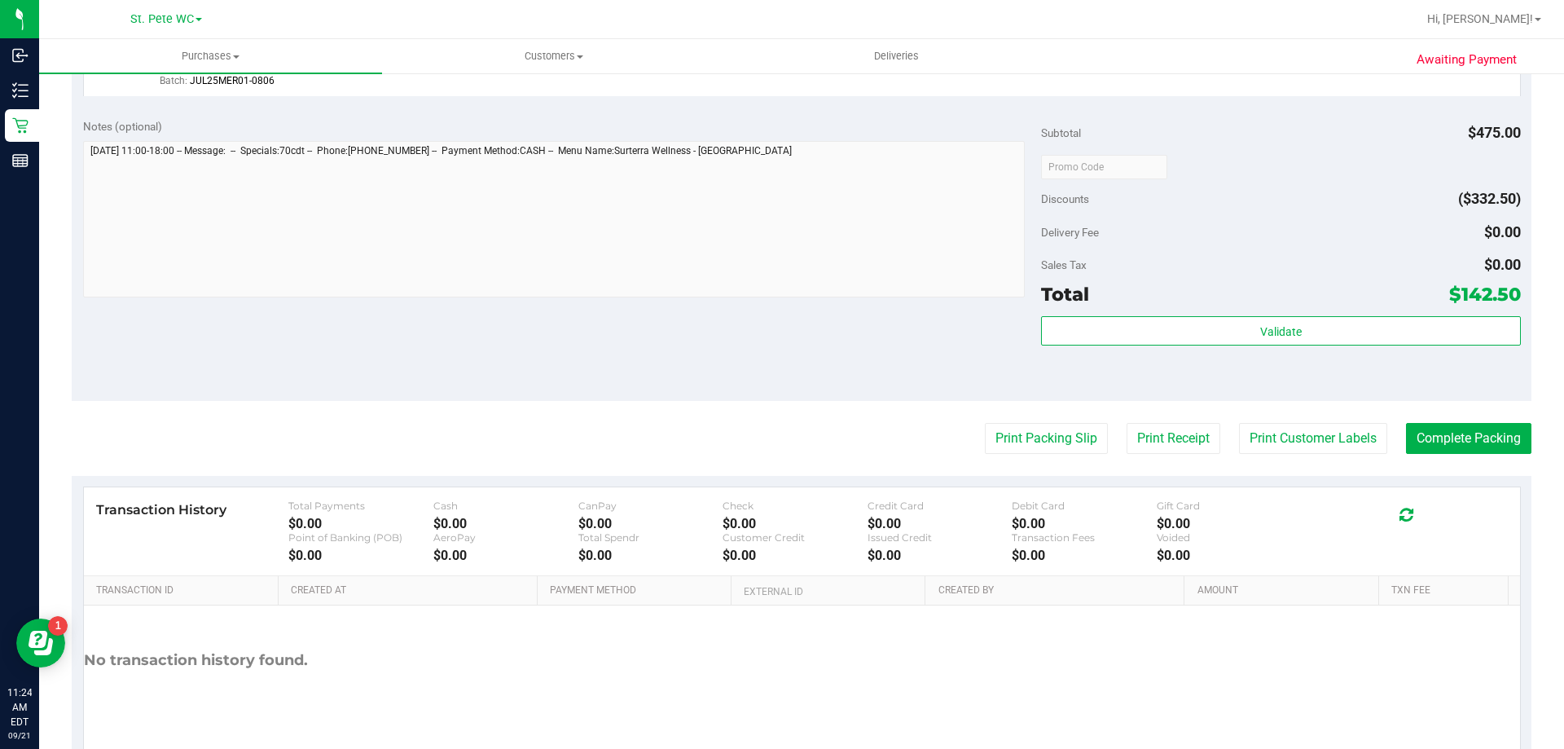
click at [1251, 446] on button "Print Customer Labels" at bounding box center [1313, 438] width 148 height 31
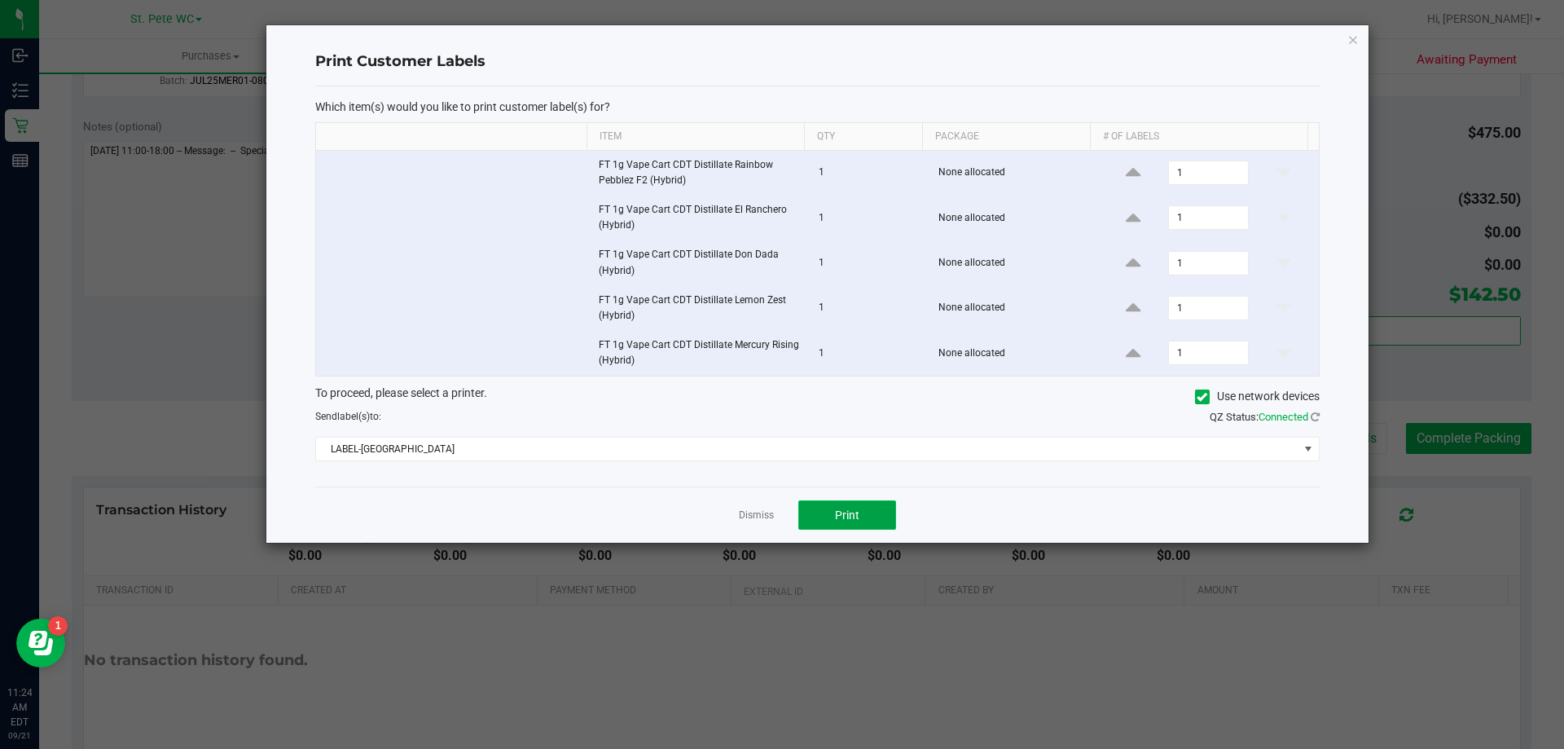
click at [844, 516] on span "Print" at bounding box center [847, 514] width 24 height 13
click at [1354, 43] on icon "button" at bounding box center [1352, 39] width 11 height 20
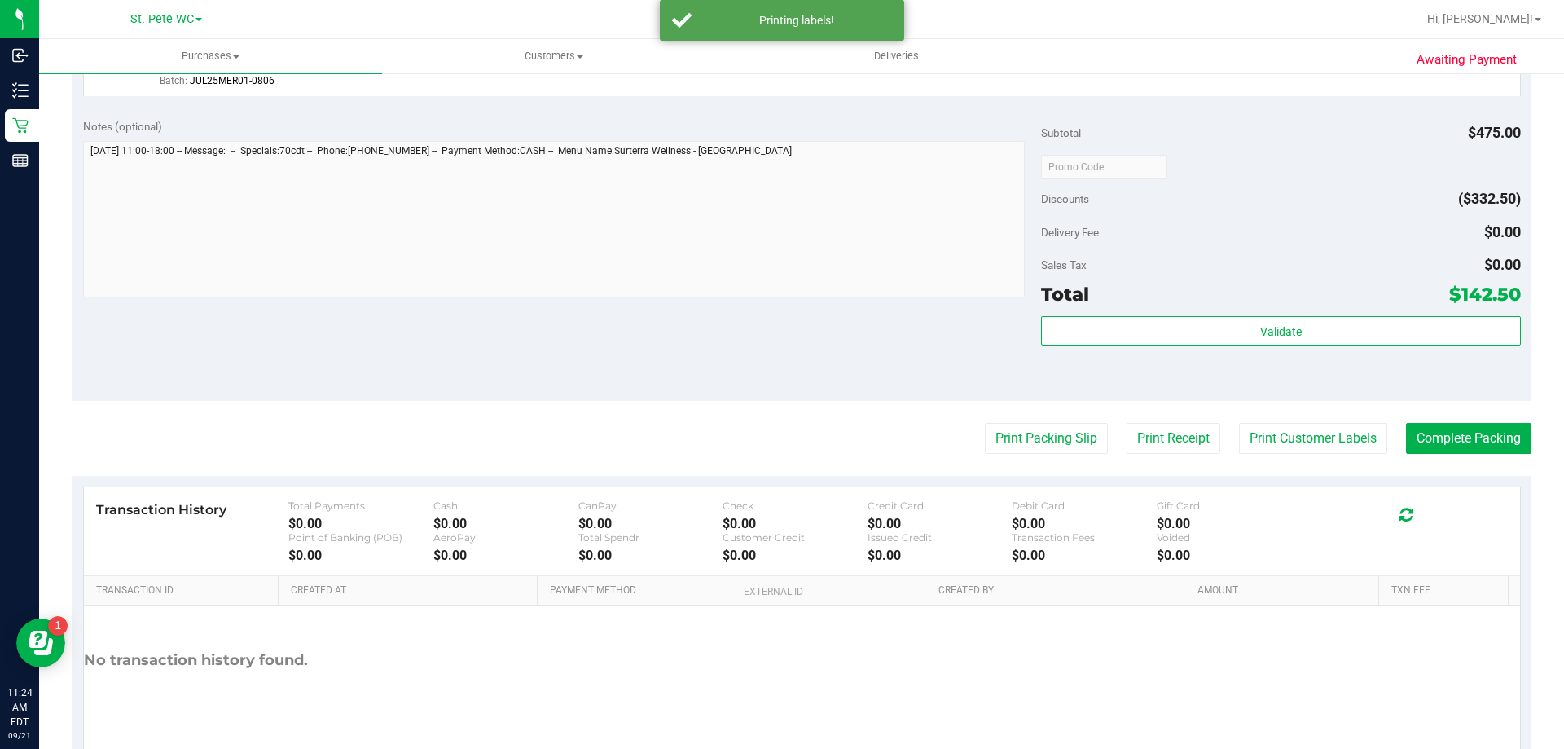
click at [1487, 435] on button "Complete Packing" at bounding box center [1468, 438] width 125 height 31
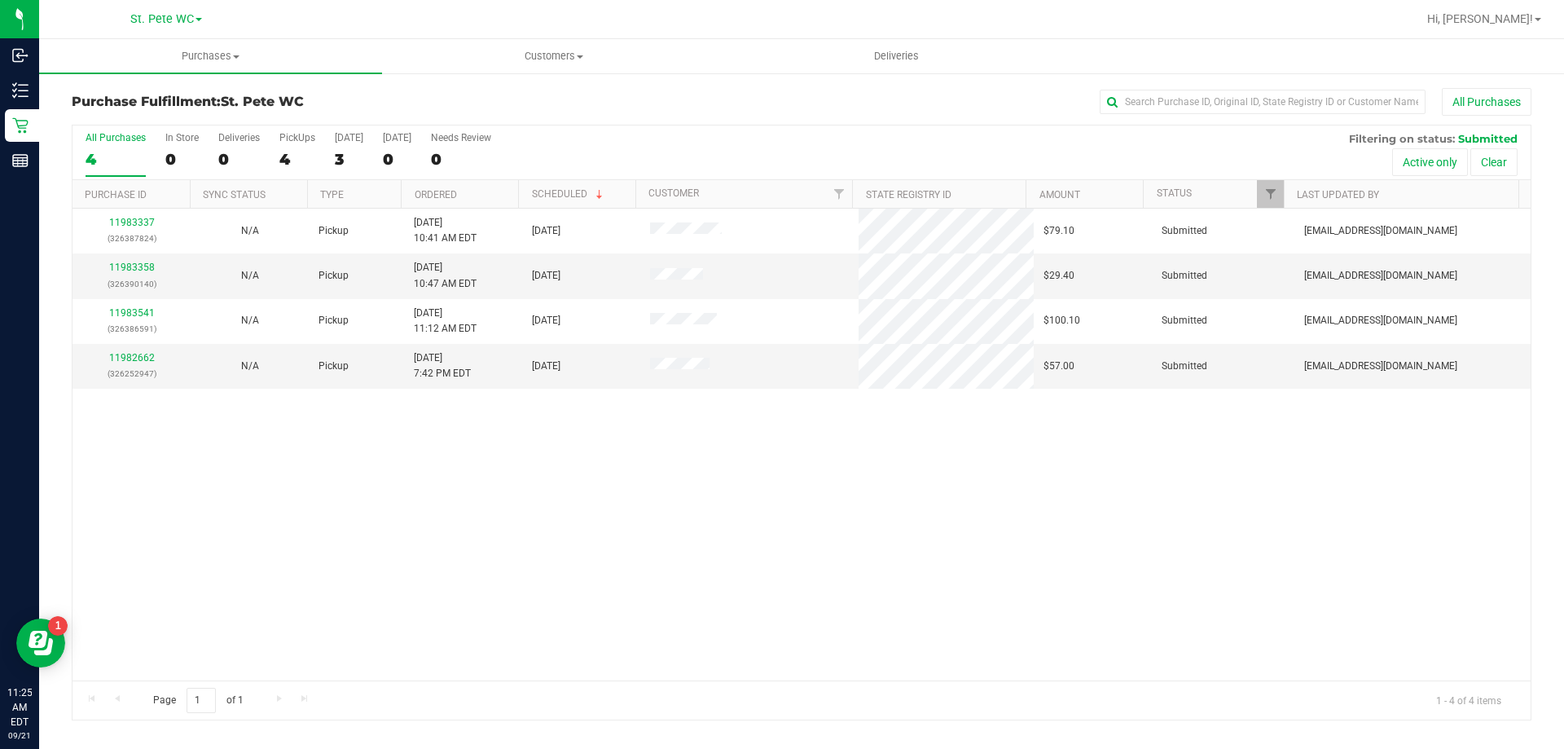
drag, startPoint x: 1358, startPoint y: 473, endPoint x: 1301, endPoint y: 459, distance: 58.9
click at [1355, 473] on div "11983337 (326387824) N/A Pickup 9/21/2025 10:41 AM EDT 9/21/2025 $79.10 Submitt…" at bounding box center [801, 445] width 1458 height 472
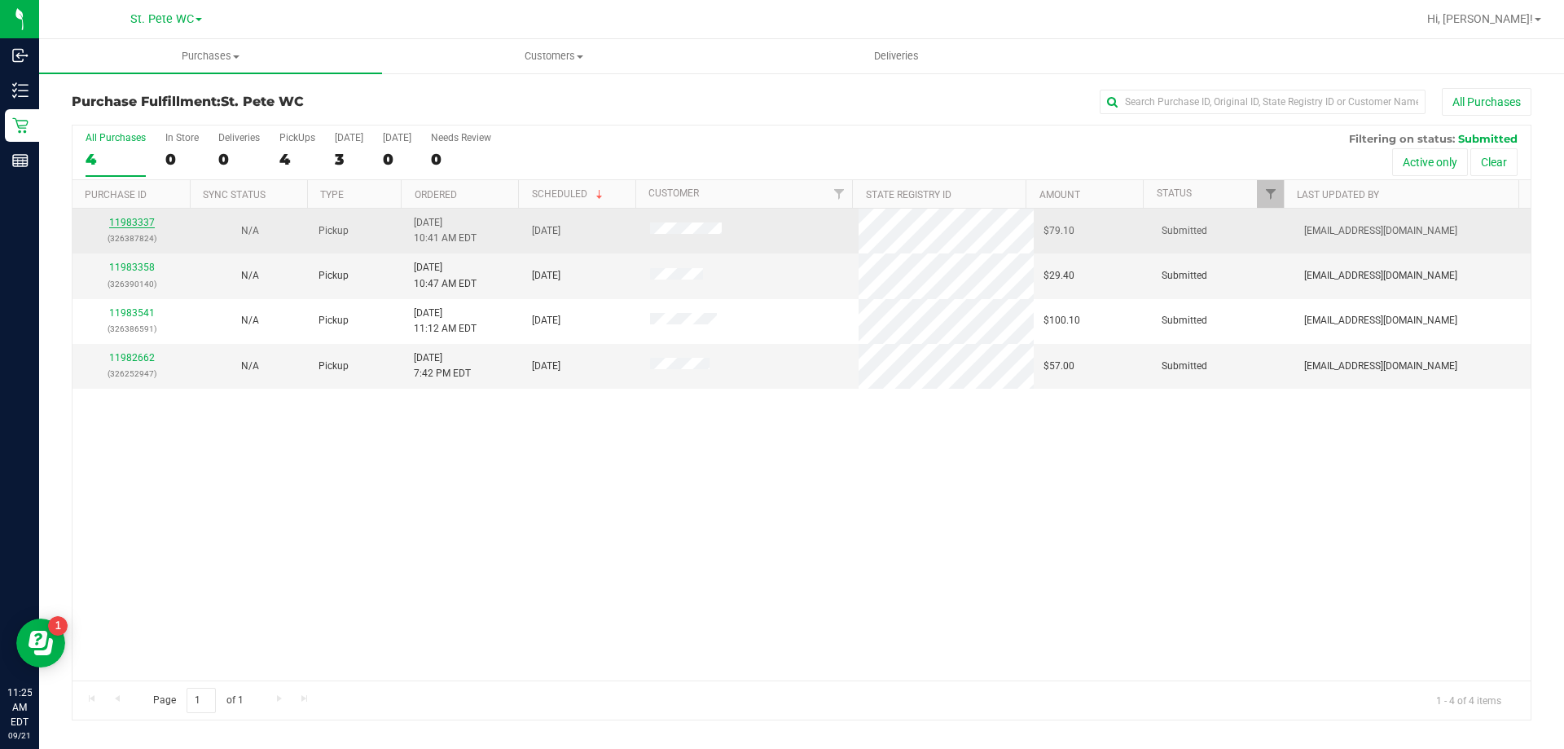
click at [152, 224] on div "11983337 (326387824)" at bounding box center [131, 230] width 99 height 31
click at [145, 224] on link "11983337" at bounding box center [132, 222] width 46 height 11
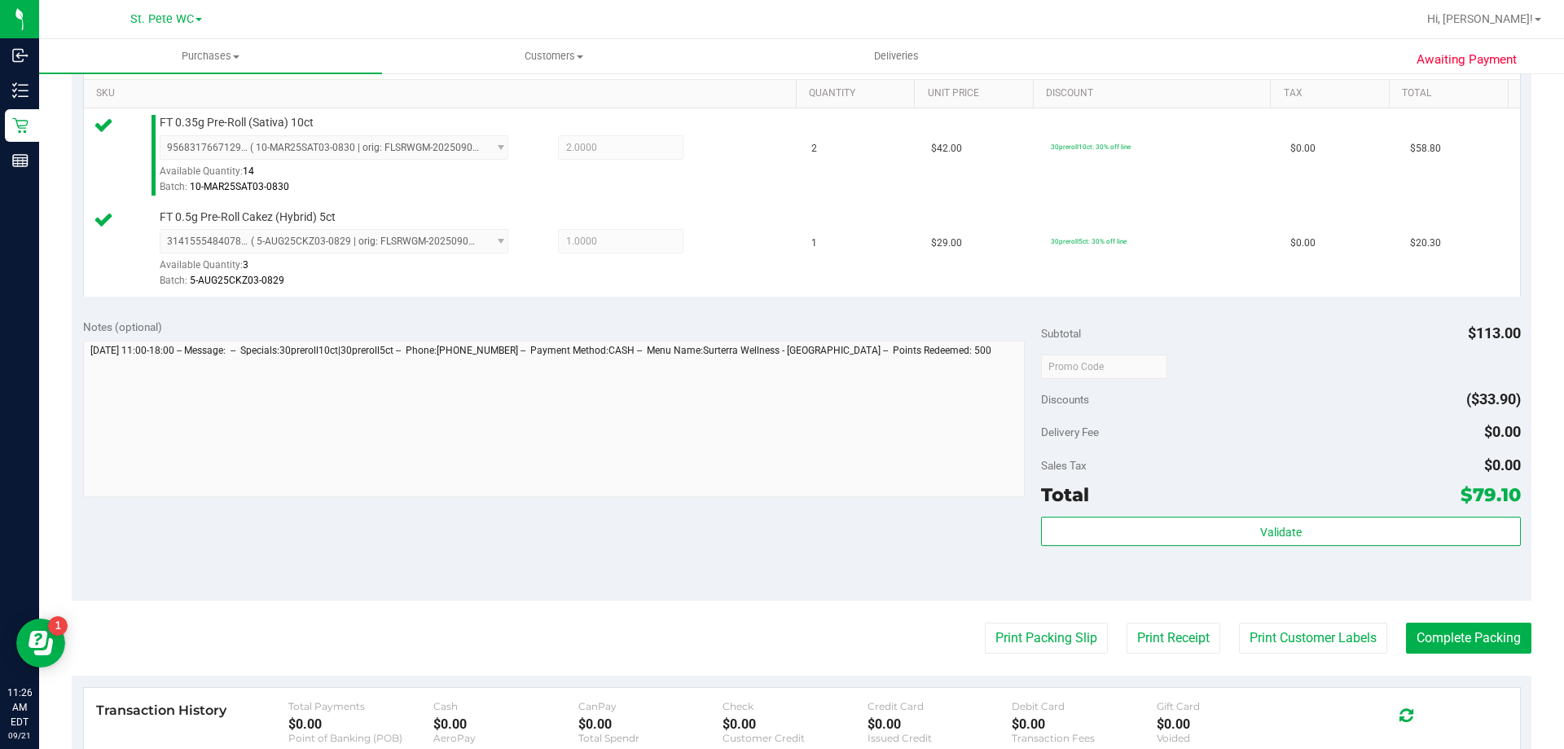
scroll to position [570, 0]
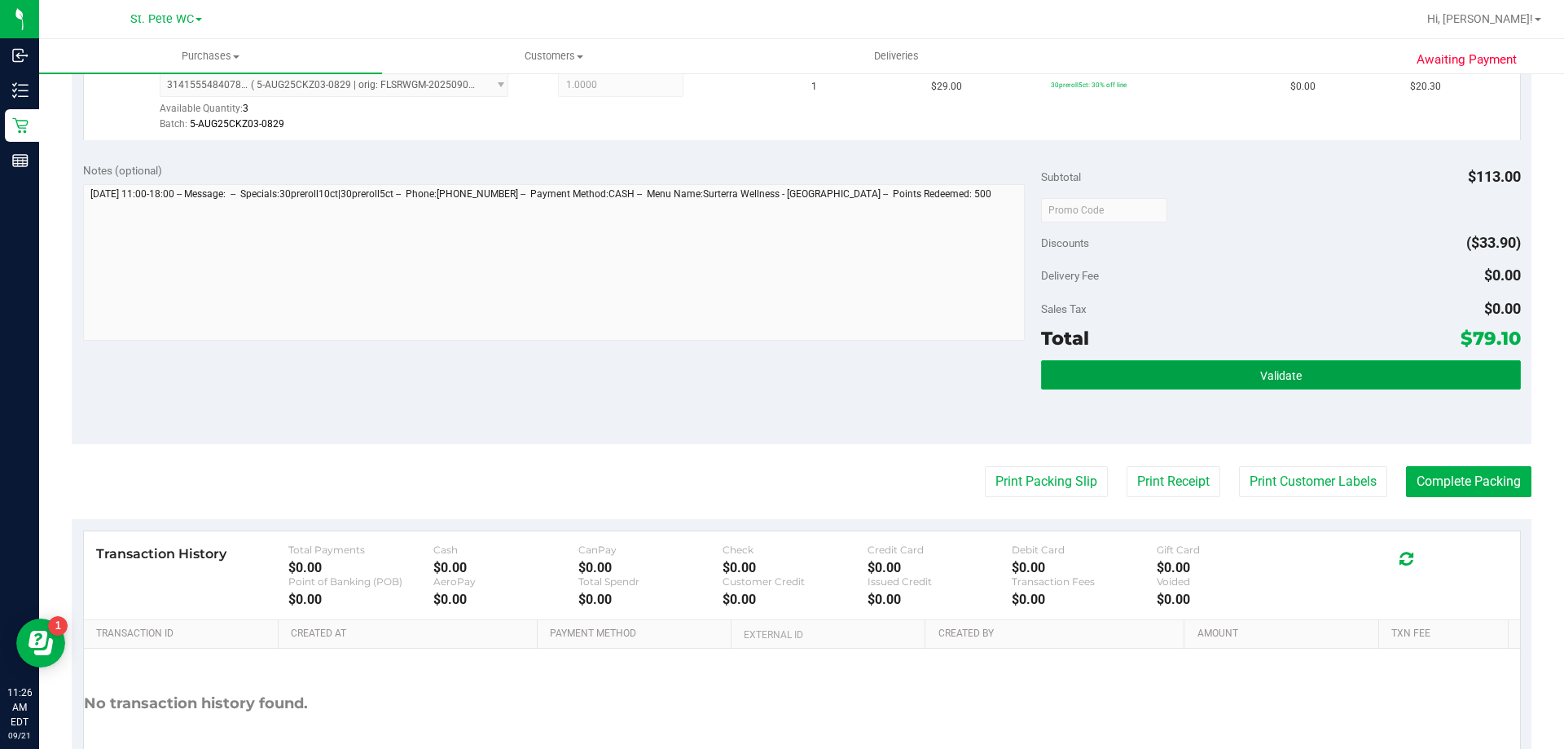
click at [1229, 387] on button "Validate" at bounding box center [1280, 374] width 479 height 29
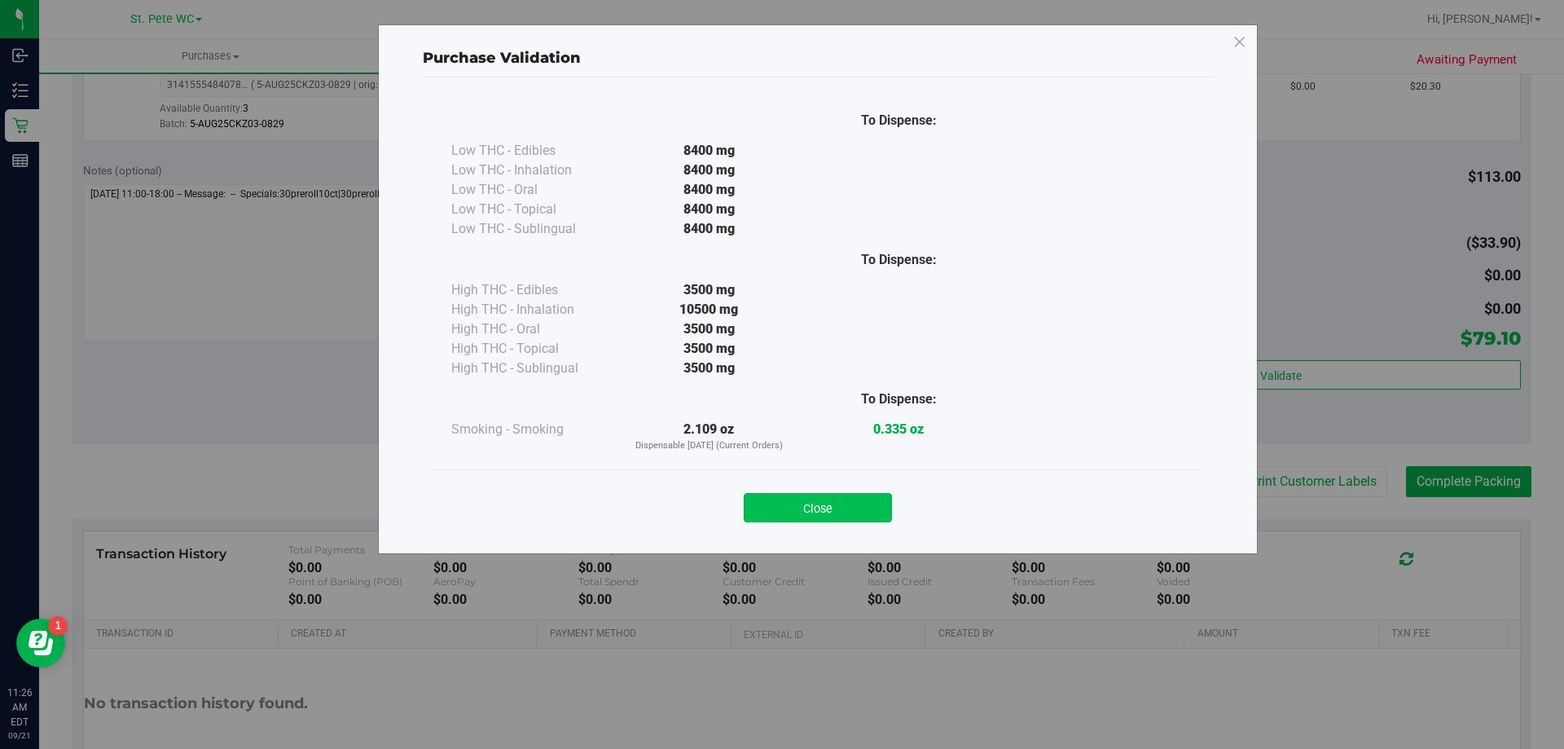
click at [820, 513] on button "Close" at bounding box center [818, 507] width 148 height 29
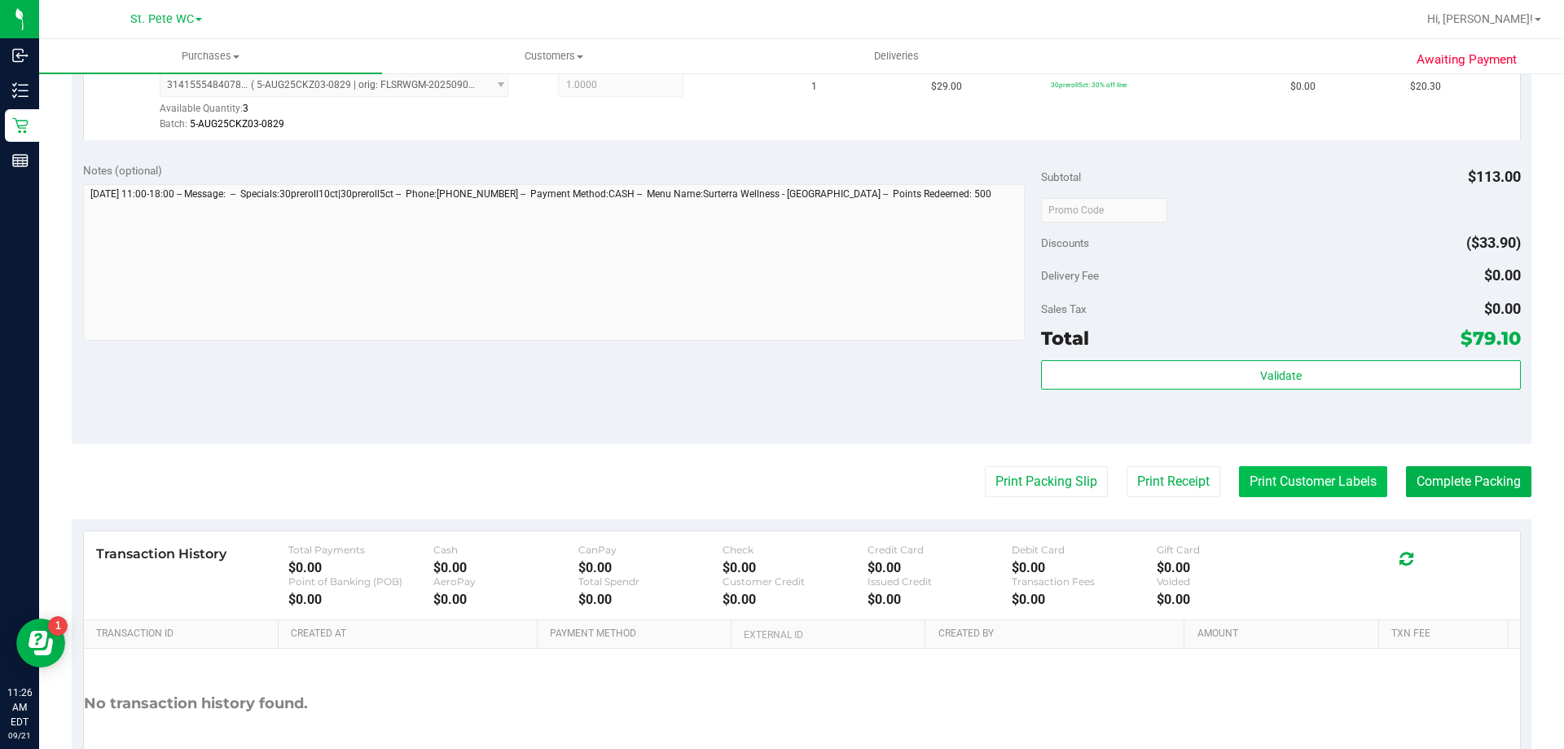
click at [1303, 482] on button "Print Customer Labels" at bounding box center [1313, 481] width 148 height 31
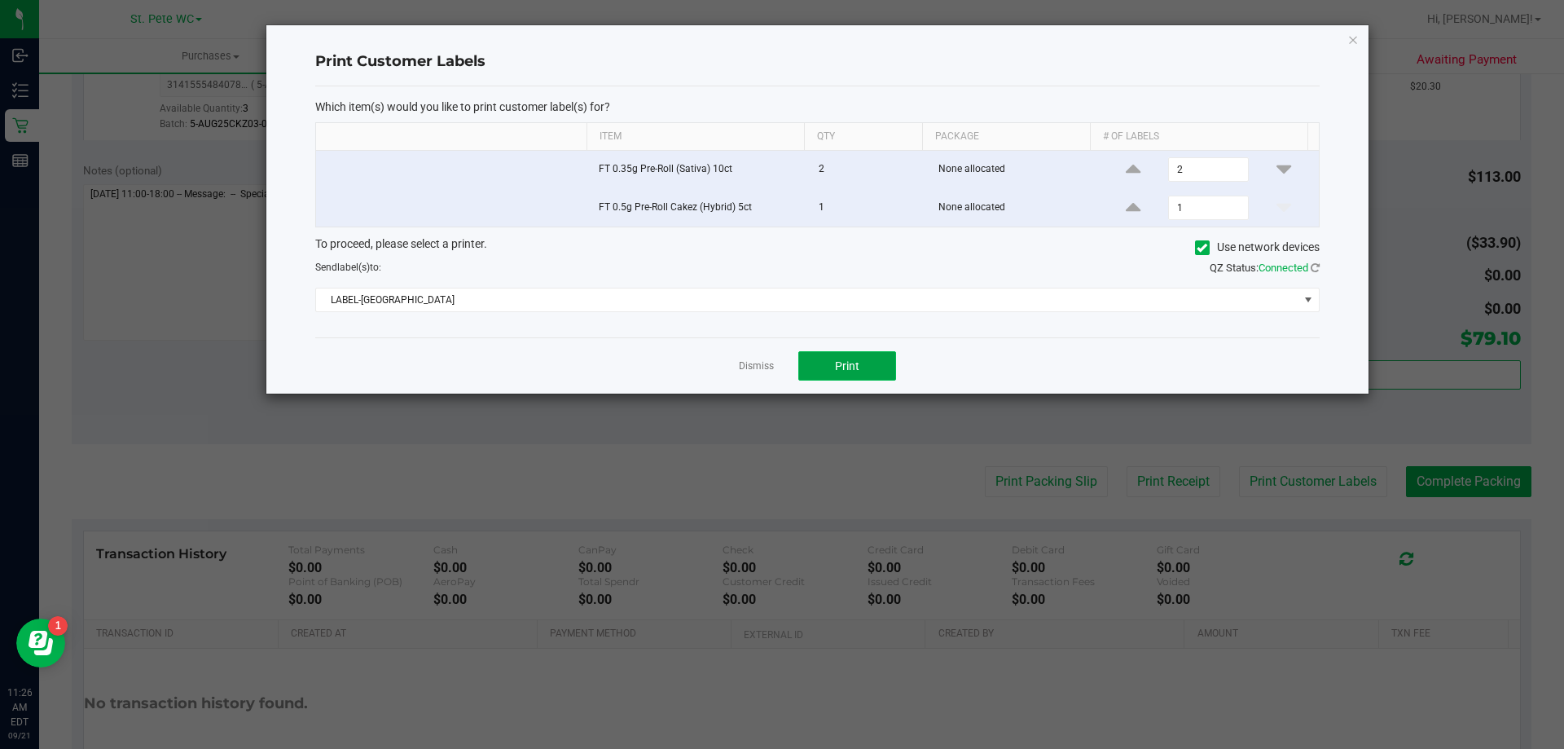
click at [891, 372] on button "Print" at bounding box center [847, 365] width 98 height 29
click at [1353, 39] on icon "button" at bounding box center [1352, 39] width 11 height 20
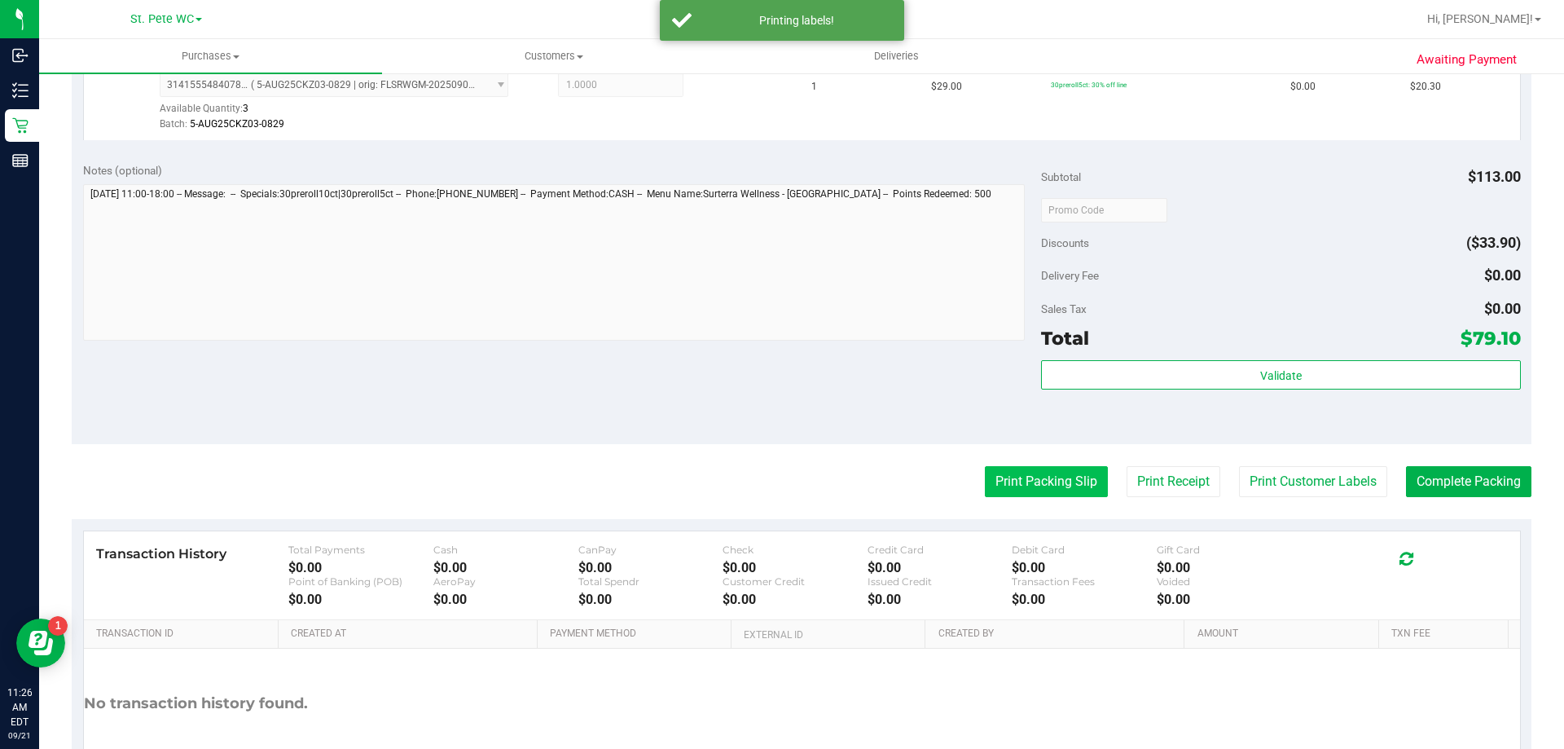
click at [1021, 489] on button "Print Packing Slip" at bounding box center [1046, 481] width 123 height 31
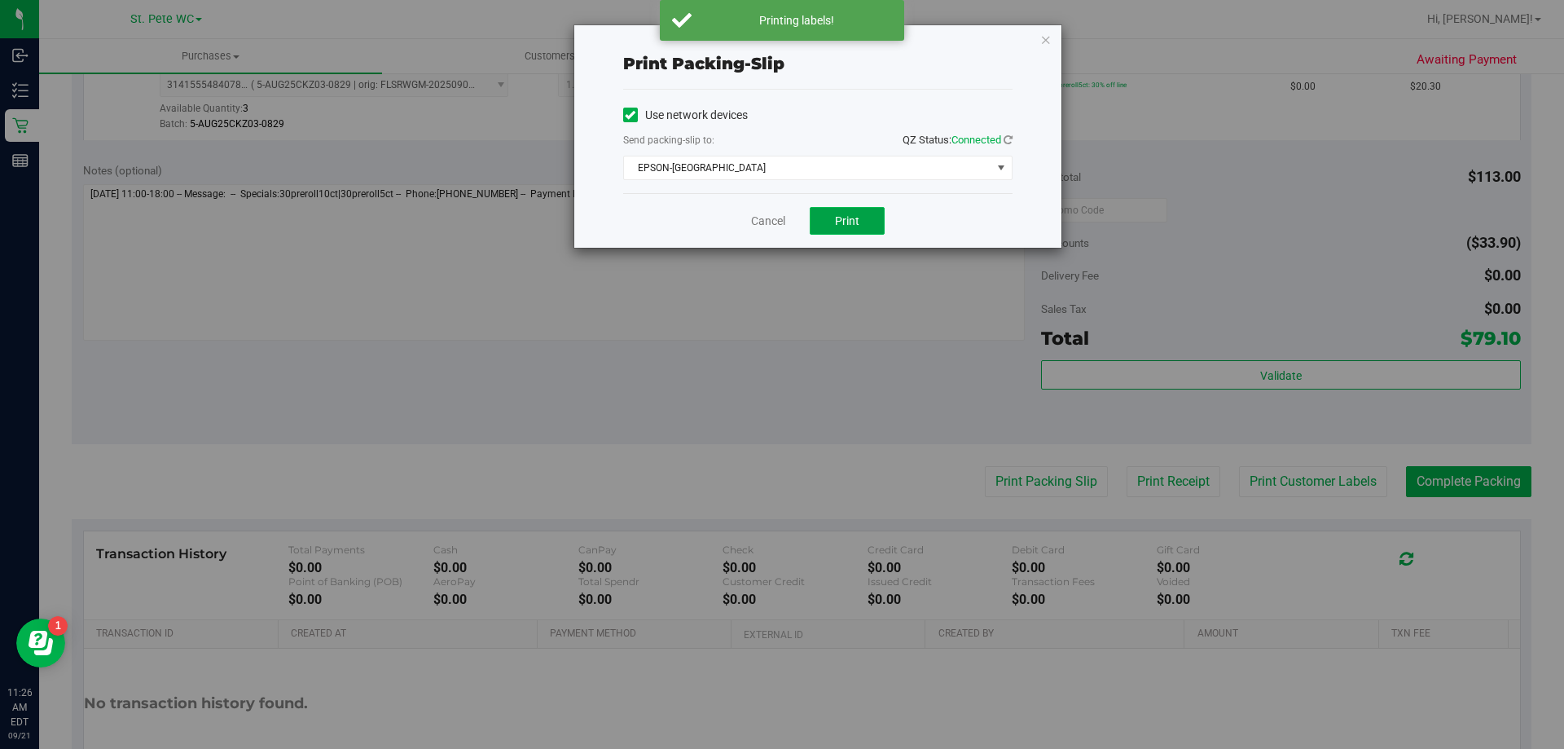
click at [859, 222] on span "Print" at bounding box center [847, 220] width 24 height 13
click at [1047, 40] on icon "button" at bounding box center [1045, 39] width 11 height 20
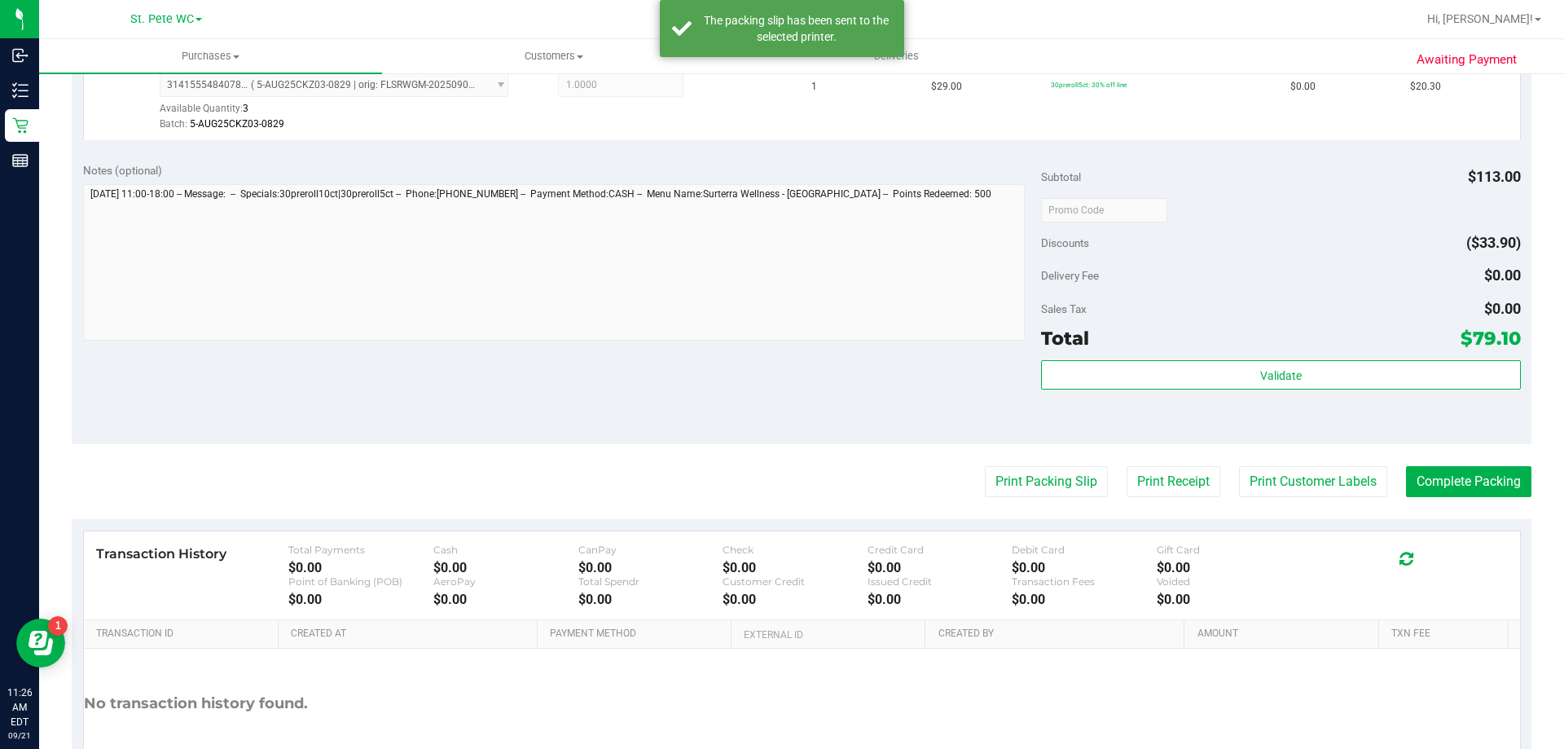
click at [1196, 389] on div "Validate" at bounding box center [1280, 375] width 479 height 31
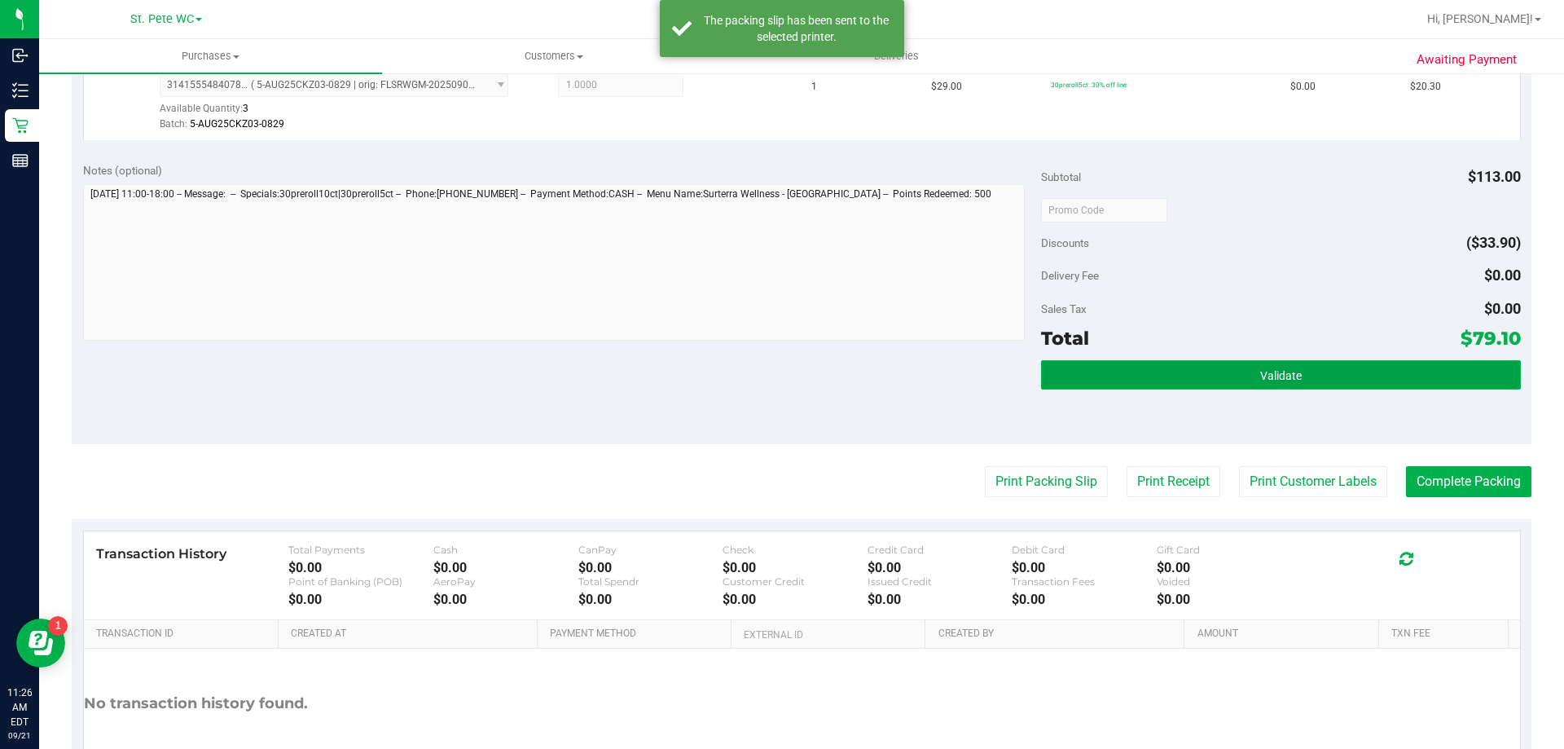
click at [1196, 385] on button "Validate" at bounding box center [1280, 374] width 479 height 29
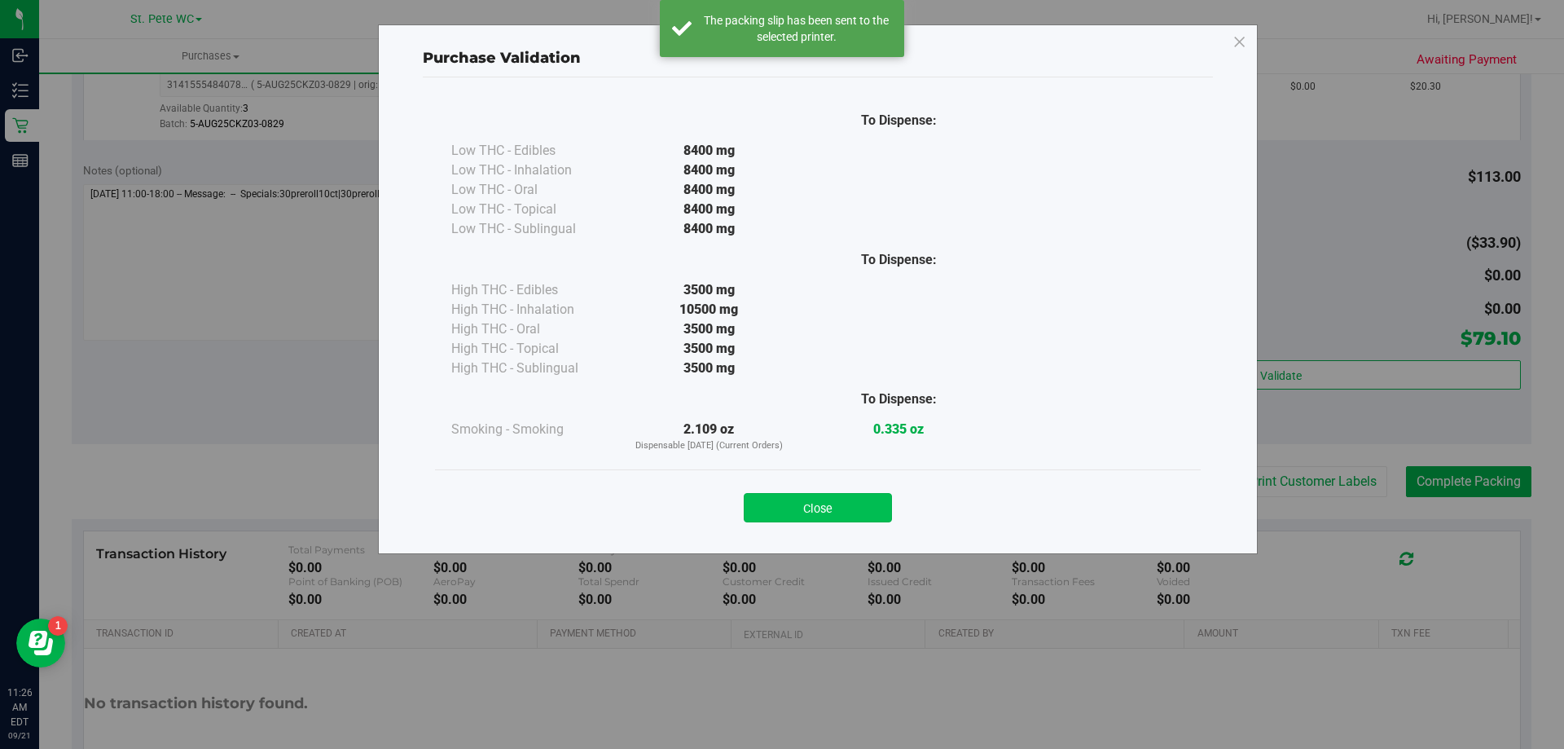
click at [824, 507] on button "Close" at bounding box center [818, 507] width 148 height 29
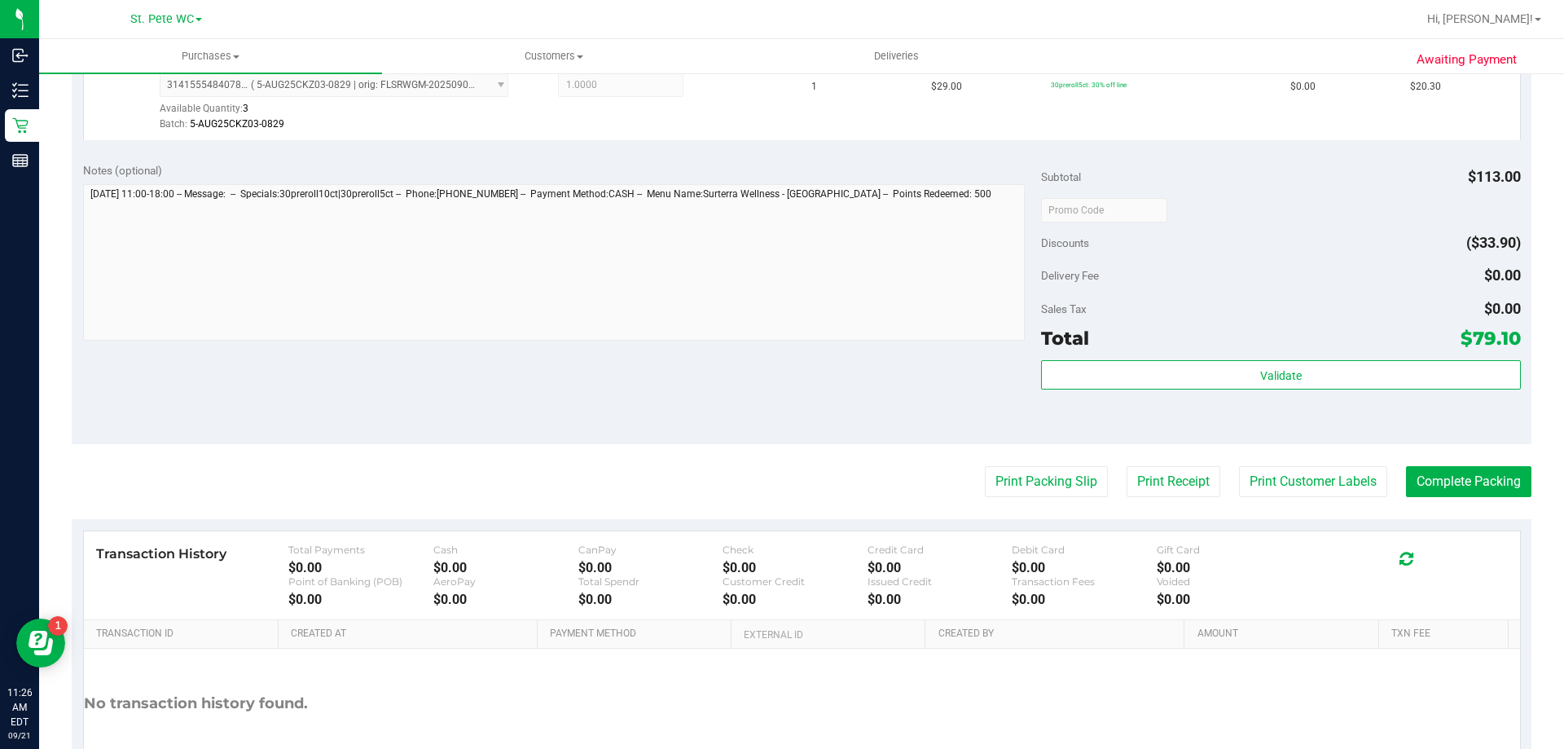
click at [1401, 465] on purchase-details "Back Edit Purchase Cancel Purchase View Profile # 11983337 BioTrack ID: - Submi…" at bounding box center [802, 171] width 1460 height 1306
click at [1414, 470] on button "Complete Packing" at bounding box center [1468, 481] width 125 height 31
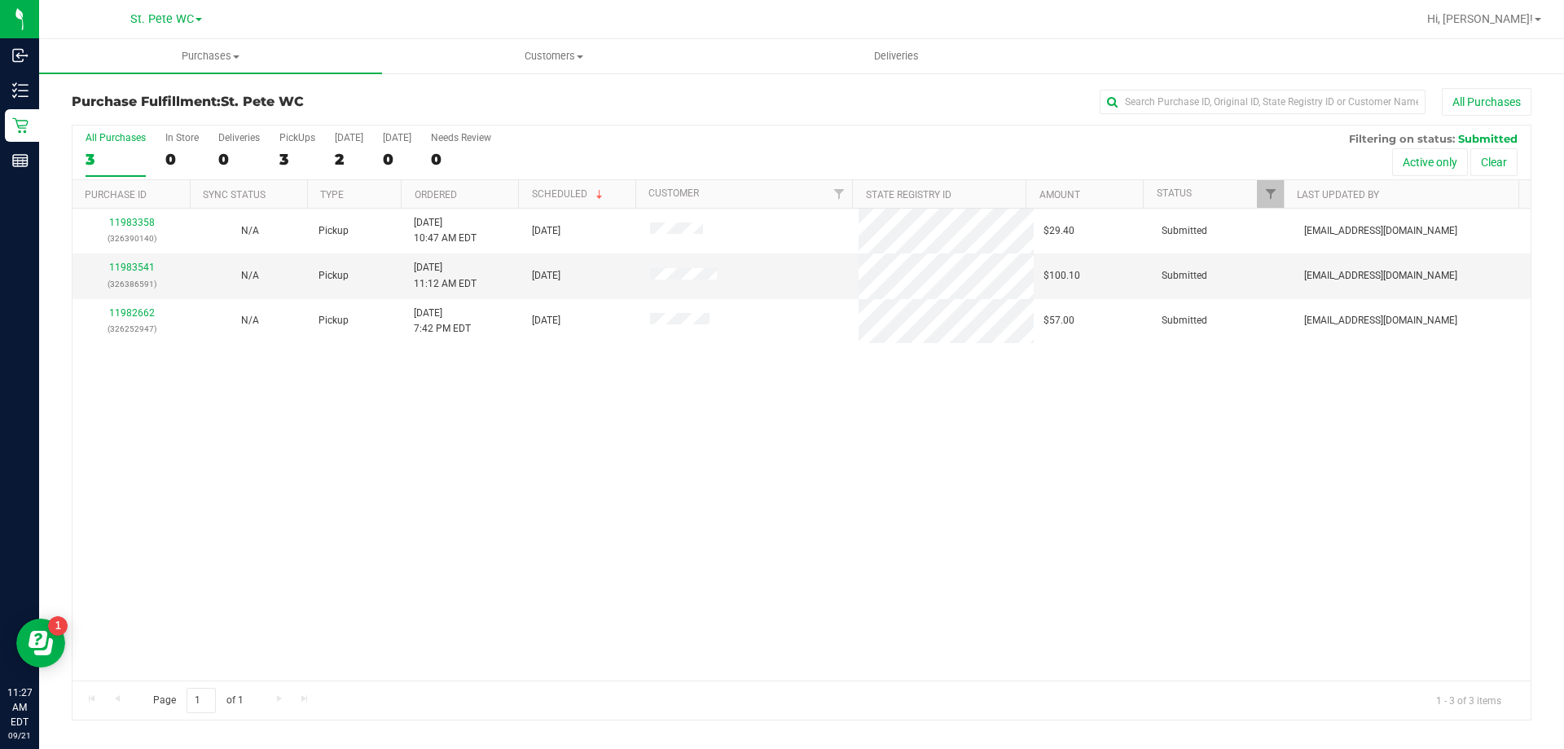
click at [1273, 510] on div "11983358 (326390140) N/A Pickup 9/21/2025 10:47 AM EDT 9/21/2025 $29.40 Submitt…" at bounding box center [801, 445] width 1458 height 472
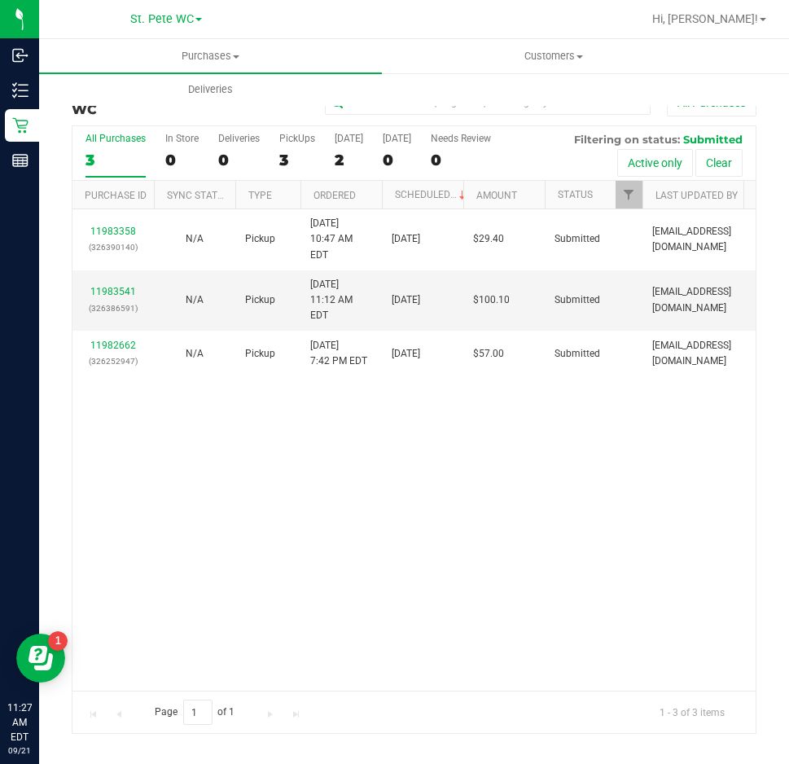
click at [572, 536] on div "11983358 (326390140) N/A Pickup 9/21/2025 10:47 AM EDT 9/21/2025 $29.40 Submitt…" at bounding box center [413, 449] width 683 height 481
click at [487, 472] on div "11983358 (326390140) N/A Pickup 9/21/2025 10:47 AM EDT 9/21/2025 $29.40 Submitt…" at bounding box center [413, 449] width 683 height 481
drag, startPoint x: 439, startPoint y: 494, endPoint x: 603, endPoint y: 7, distance: 513.9
click at [471, 393] on div "11983358 (326390140) N/A Pickup 9/21/2025 10:47 AM EDT 9/21/2025 $29.40 Submitt…" at bounding box center [413, 449] width 683 height 481
click at [723, 488] on div "11983358 (326390140) N/A Pickup 9/21/2025 10:47 AM EDT 9/21/2025 $29.40 Submitt…" at bounding box center [413, 449] width 683 height 481
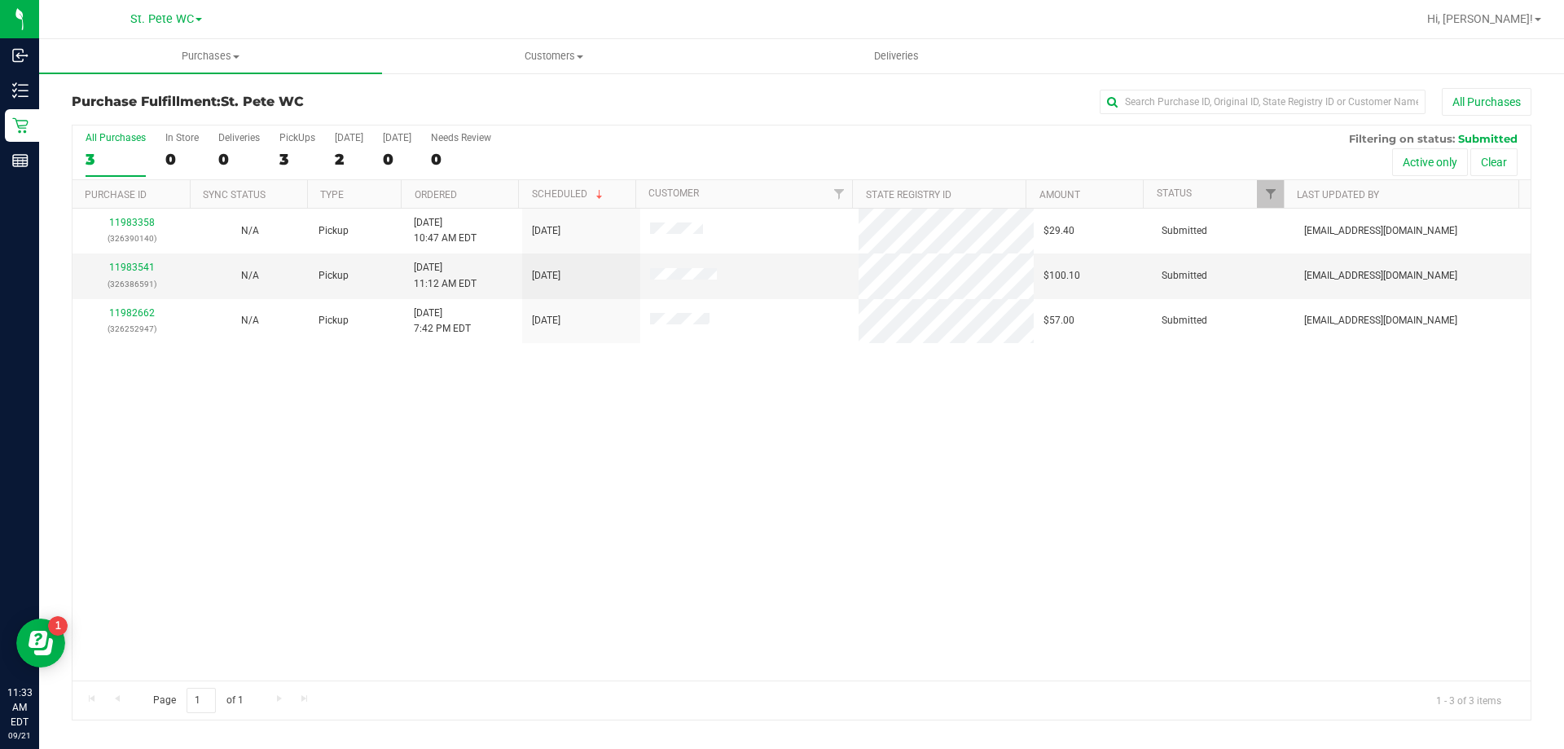
click at [562, 419] on div "11983358 (326390140) N/A Pickup 9/21/2025 10:47 AM EDT 9/21/2025 $29.40 Submitt…" at bounding box center [801, 445] width 1458 height 472
click at [134, 270] on link "11983541" at bounding box center [132, 266] width 46 height 11
click at [328, 407] on div "11983358 (326390140) N/A Pickup 9/21/2025 10:47 AM EDT 9/21/2025 $29.40 Submitt…" at bounding box center [801, 445] width 1458 height 472
click at [536, 528] on div "11983358 (326390140) N/A Pickup 9/21/2025 10:47 AM EDT 9/21/2025 $29.40 Submitt…" at bounding box center [801, 445] width 1458 height 472
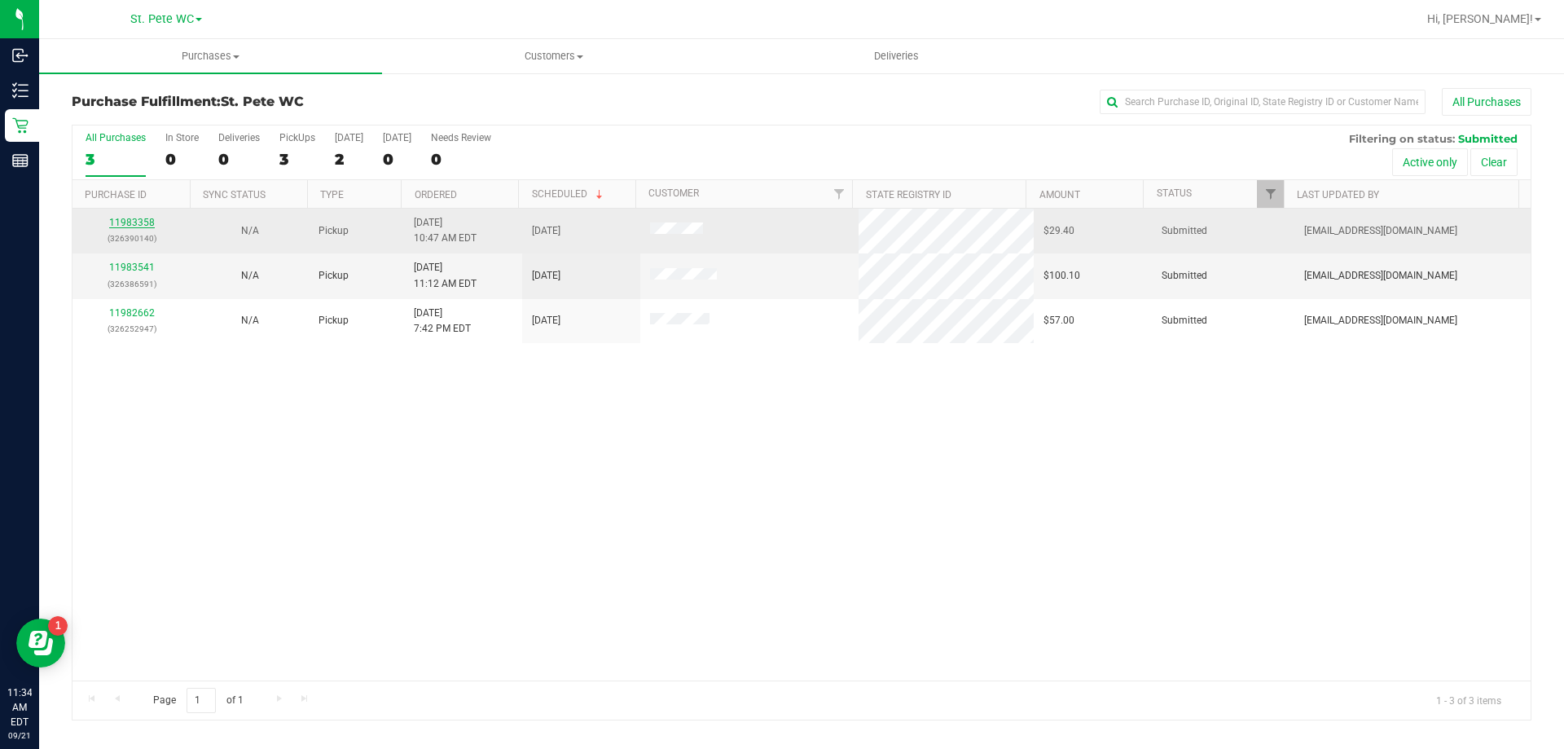
click at [134, 222] on link "11983358" at bounding box center [132, 222] width 46 height 11
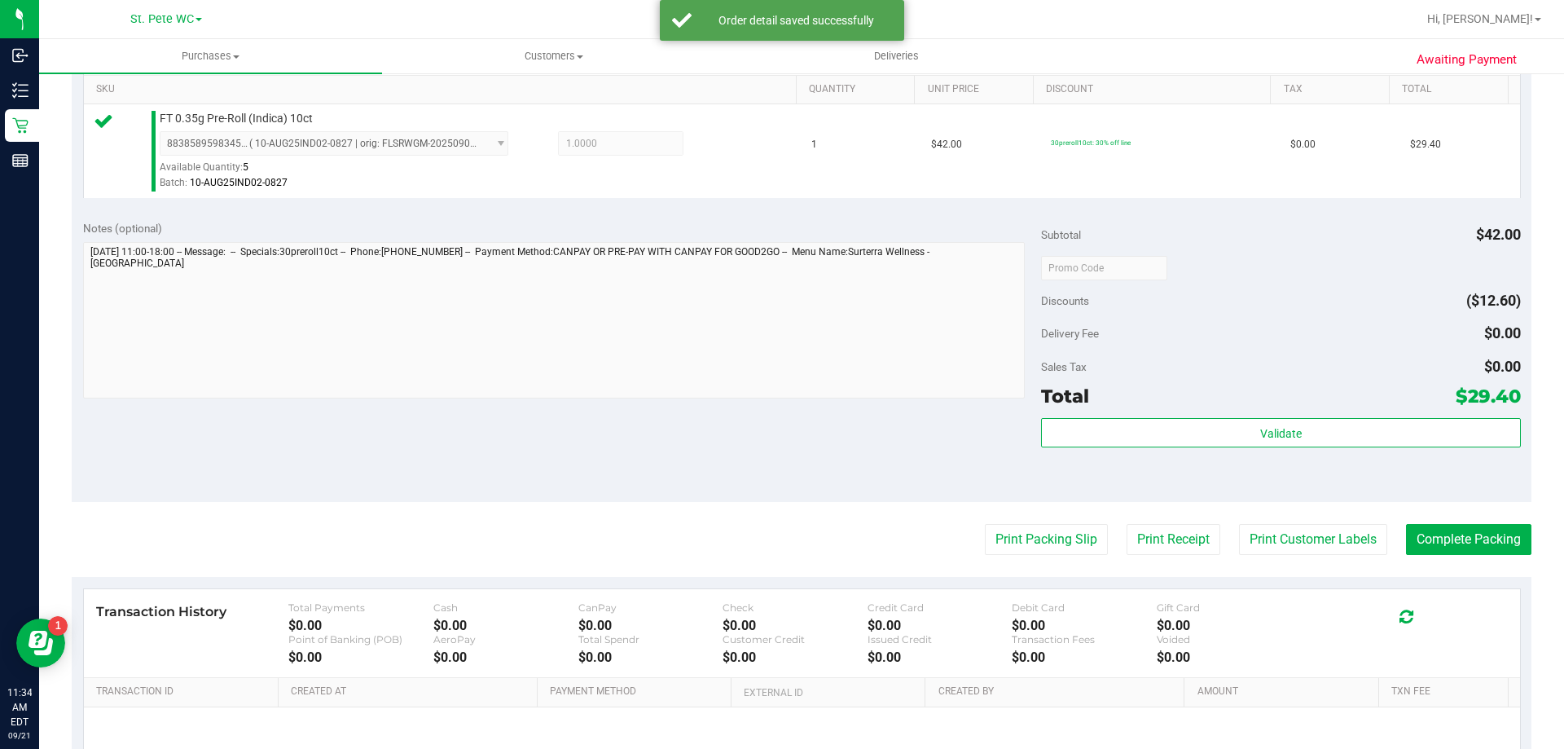
scroll to position [570, 0]
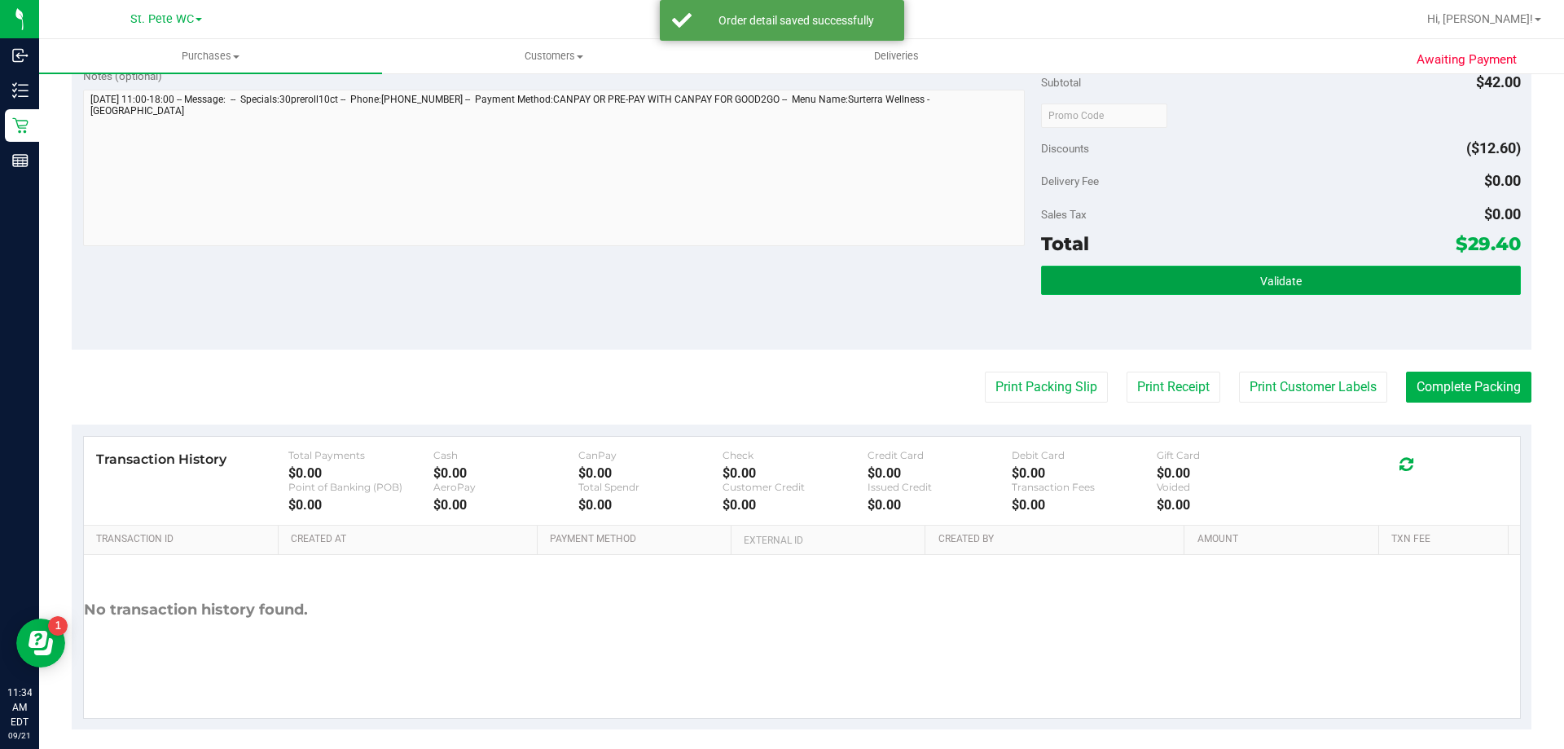
click at [1105, 283] on button "Validate" at bounding box center [1280, 280] width 479 height 29
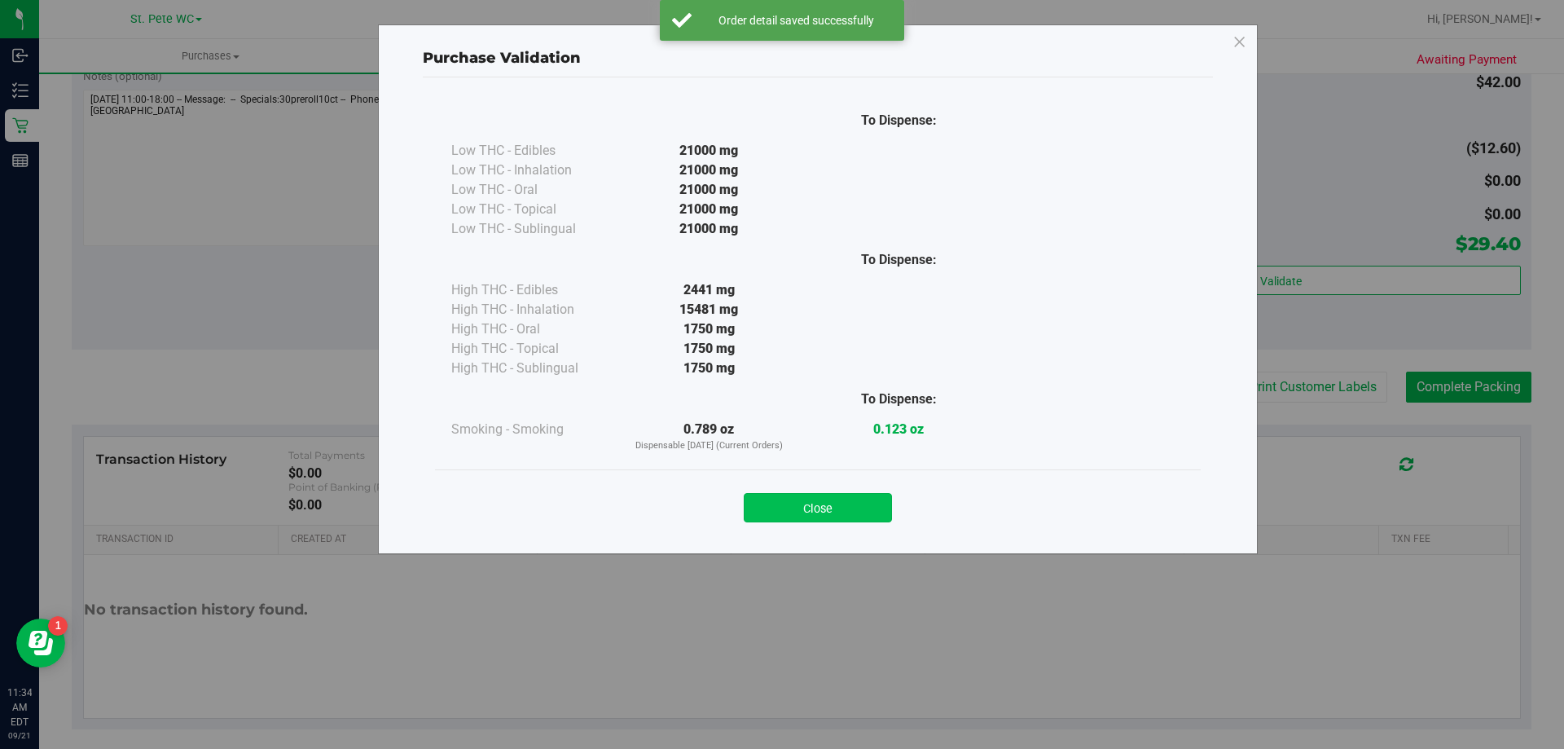
click at [840, 505] on button "Close" at bounding box center [818, 507] width 148 height 29
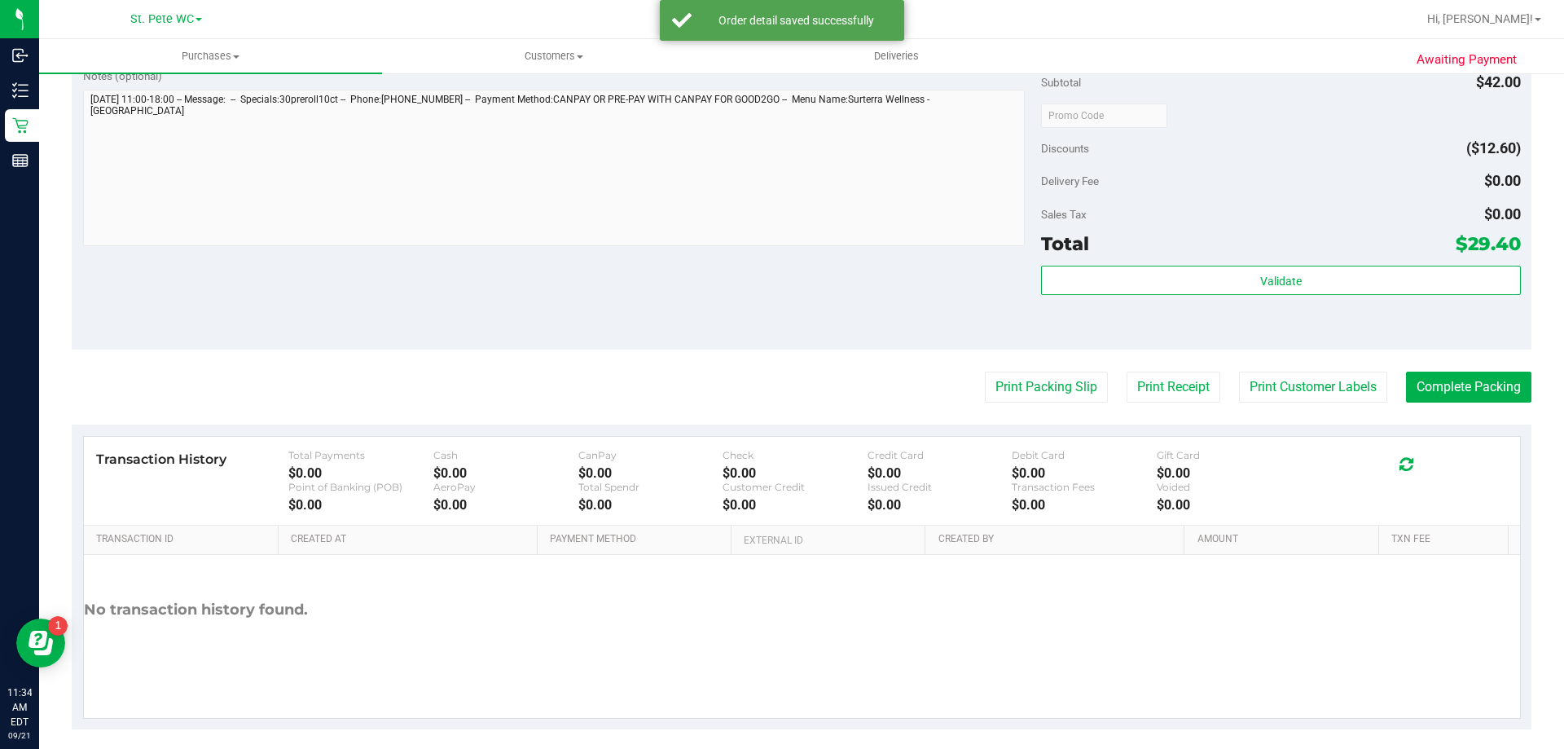
drag, startPoint x: 1197, startPoint y: 370, endPoint x: 1238, endPoint y: 371, distance: 41.6
click at [1197, 369] on purchase-details "Back Edit Purchase Cancel Purchase View Profile # 11983358 BioTrack ID: - Submi…" at bounding box center [802, 123] width 1460 height 1211
click at [1270, 384] on button "Print Customer Labels" at bounding box center [1313, 386] width 148 height 31
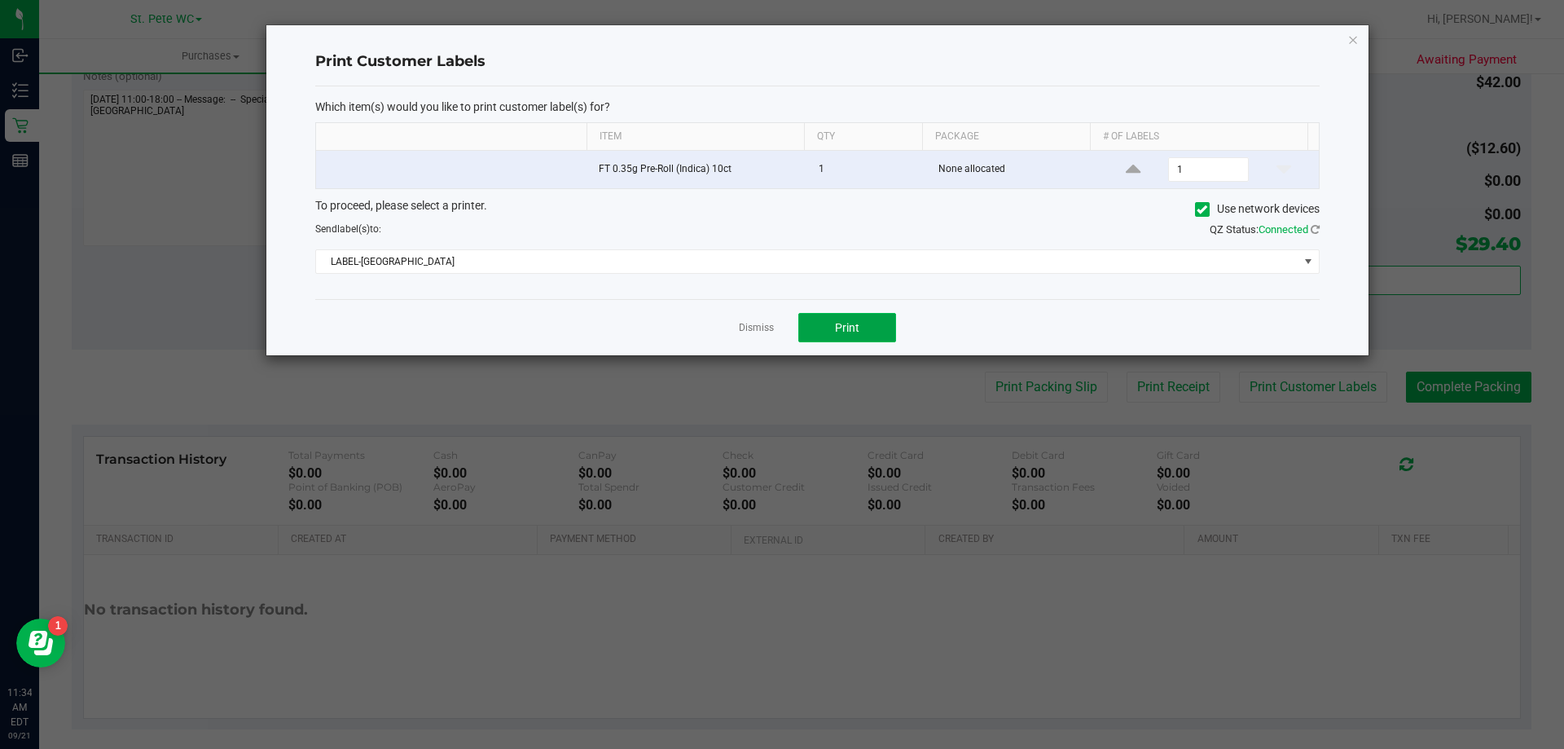
click at [855, 337] on button "Print" at bounding box center [847, 327] width 98 height 29
click at [1355, 36] on icon "button" at bounding box center [1352, 39] width 11 height 20
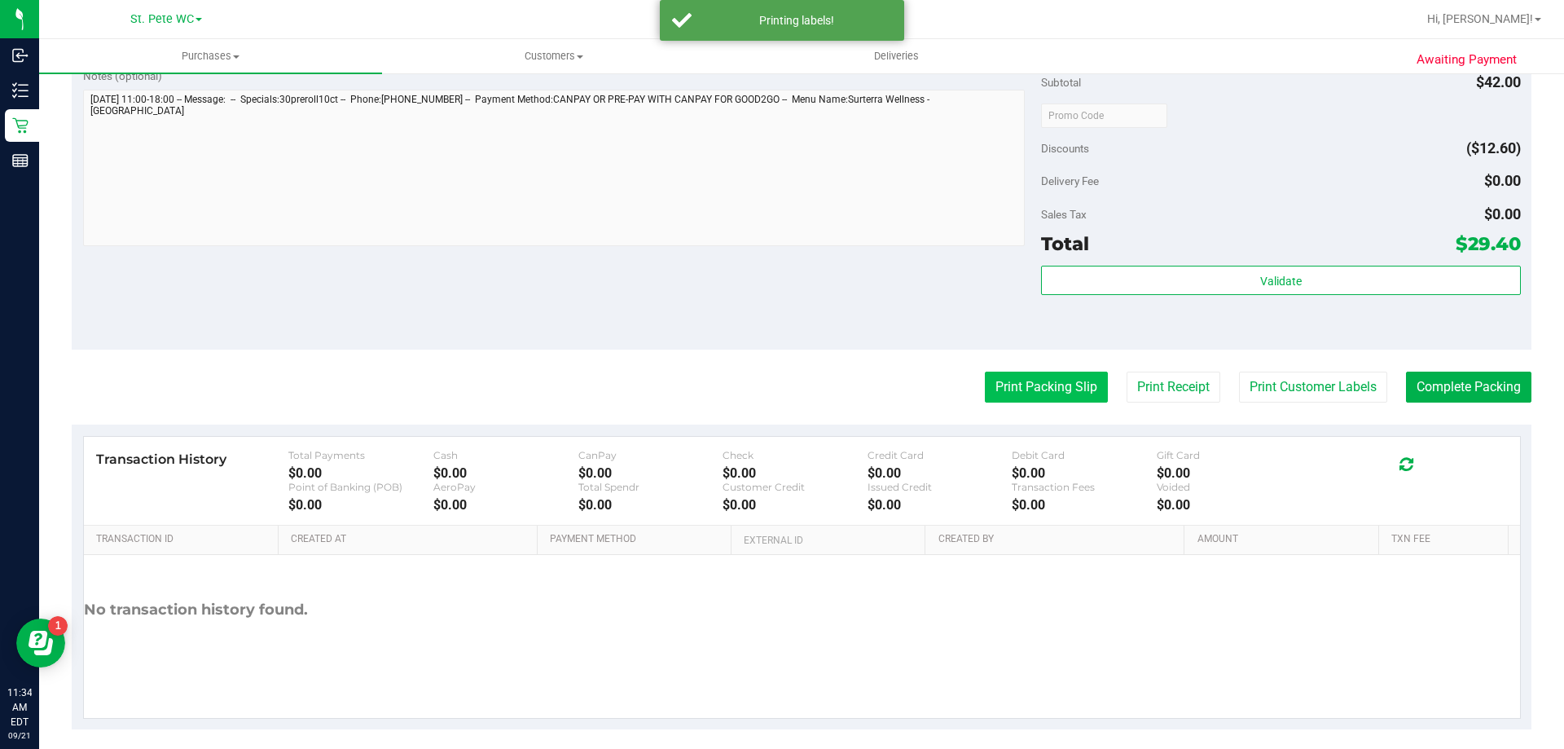
click at [1032, 380] on button "Print Packing Slip" at bounding box center [1046, 386] width 123 height 31
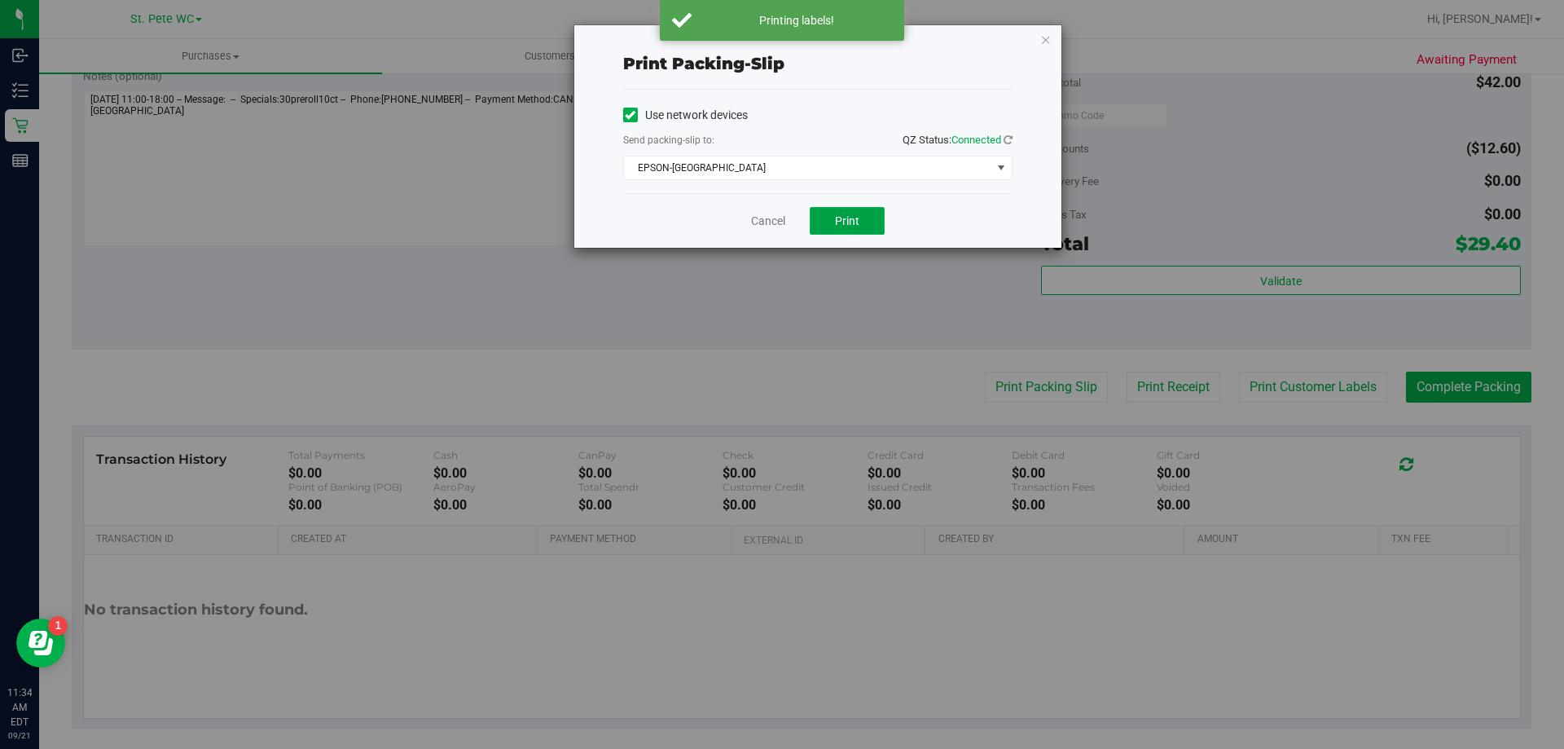
click at [871, 222] on button "Print" at bounding box center [847, 221] width 75 height 28
click at [1046, 35] on icon "button" at bounding box center [1045, 39] width 11 height 20
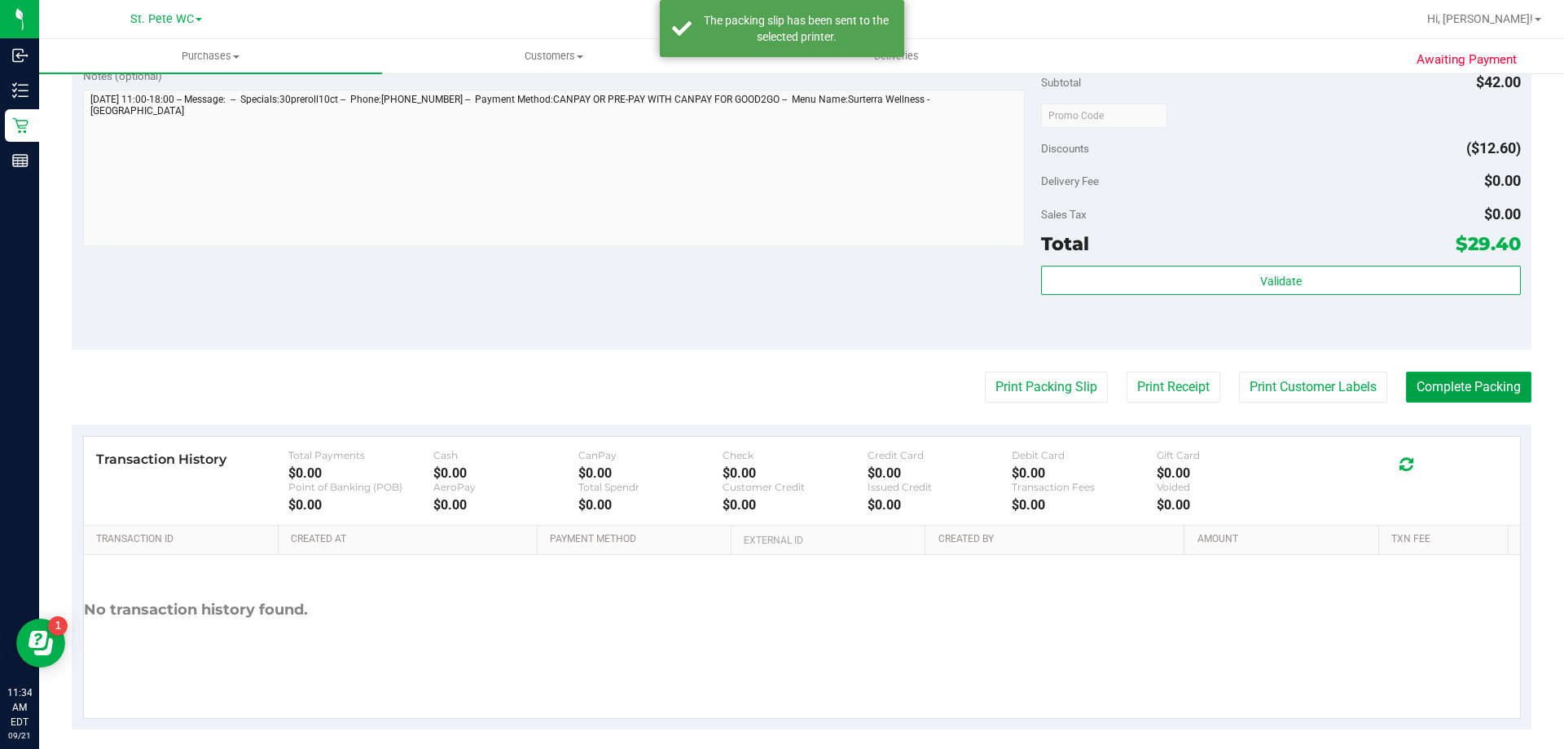
click at [1469, 397] on button "Complete Packing" at bounding box center [1468, 386] width 125 height 31
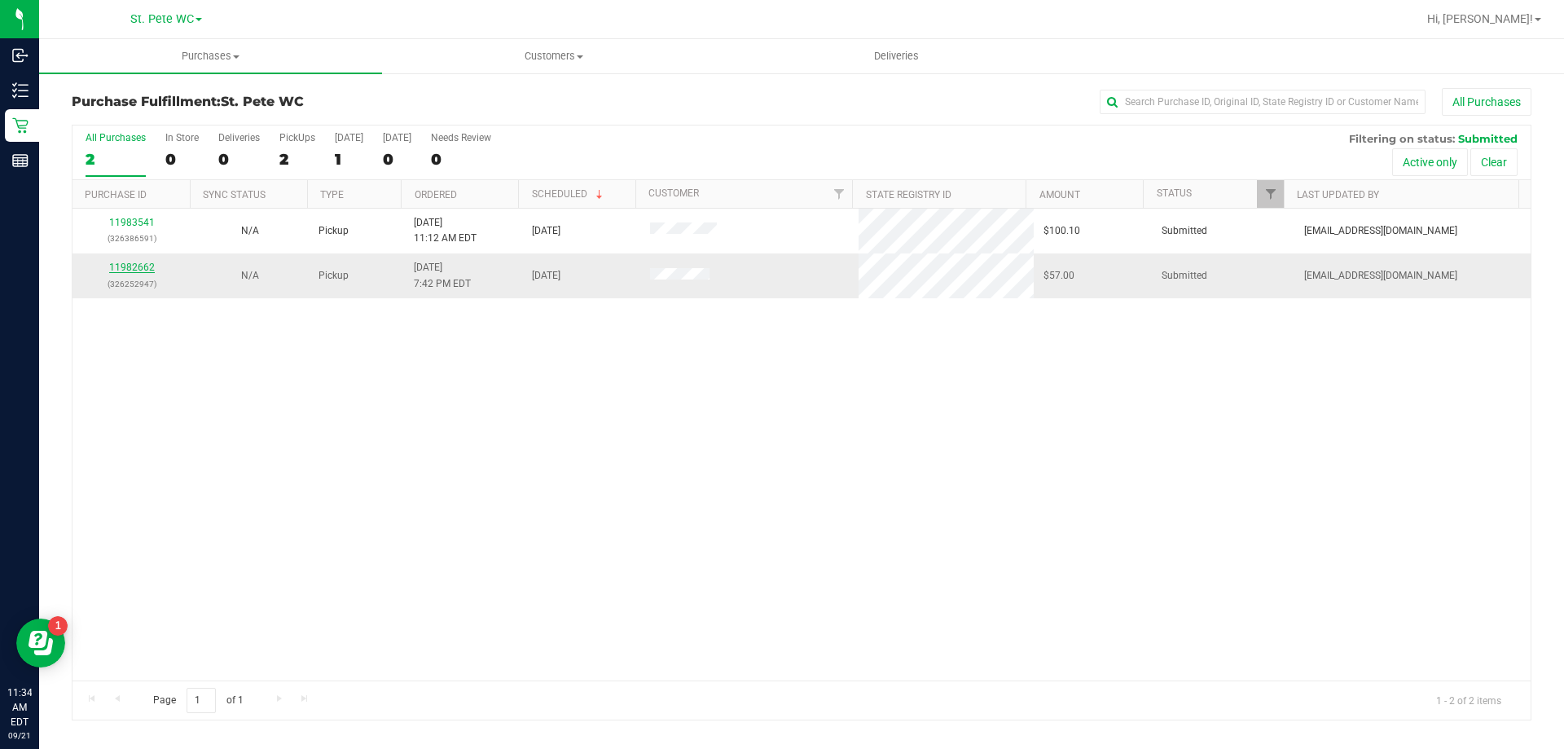
click at [134, 264] on link "11982662" at bounding box center [132, 266] width 46 height 11
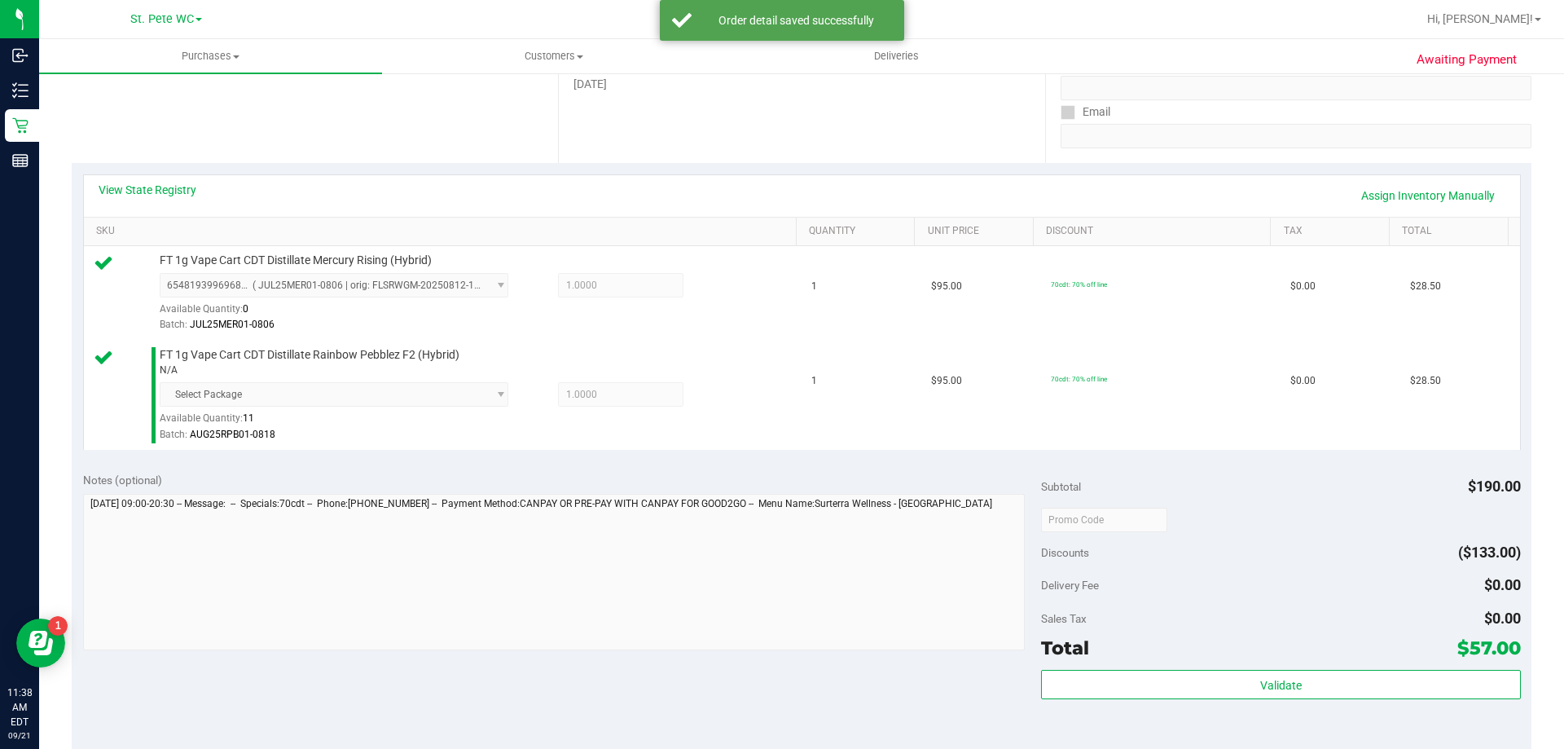
scroll to position [652, 0]
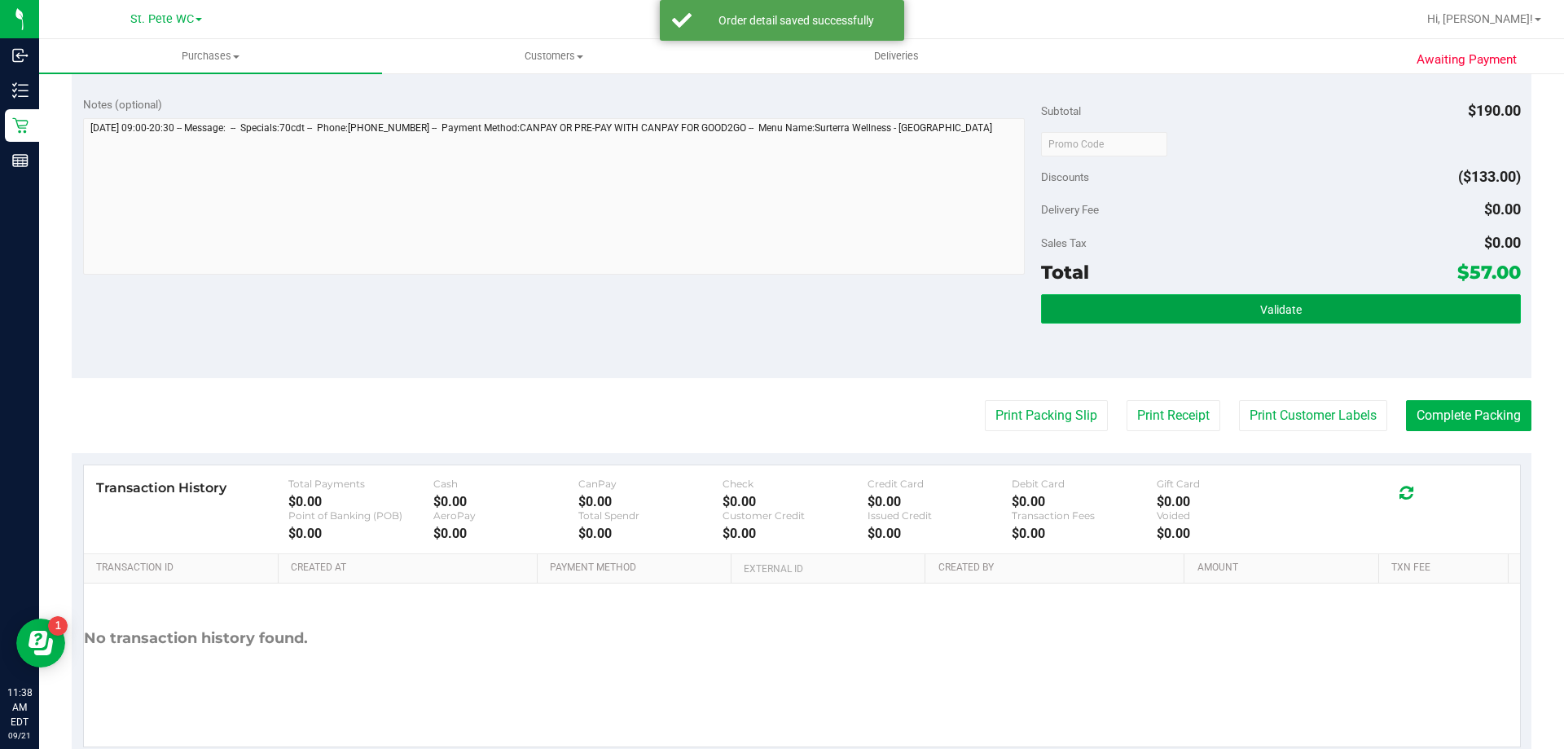
click at [1240, 314] on button "Validate" at bounding box center [1280, 308] width 479 height 29
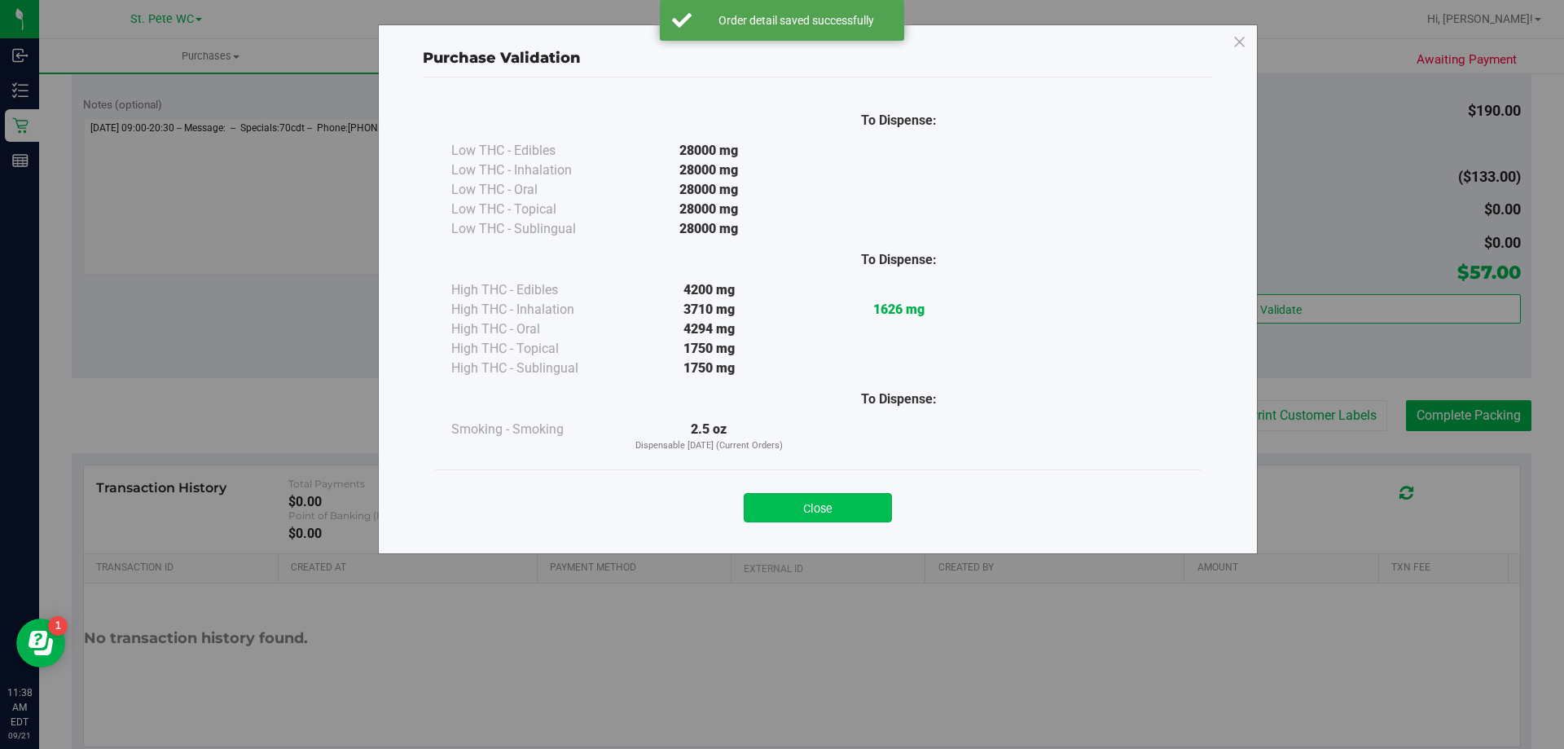
click at [791, 507] on button "Close" at bounding box center [818, 507] width 148 height 29
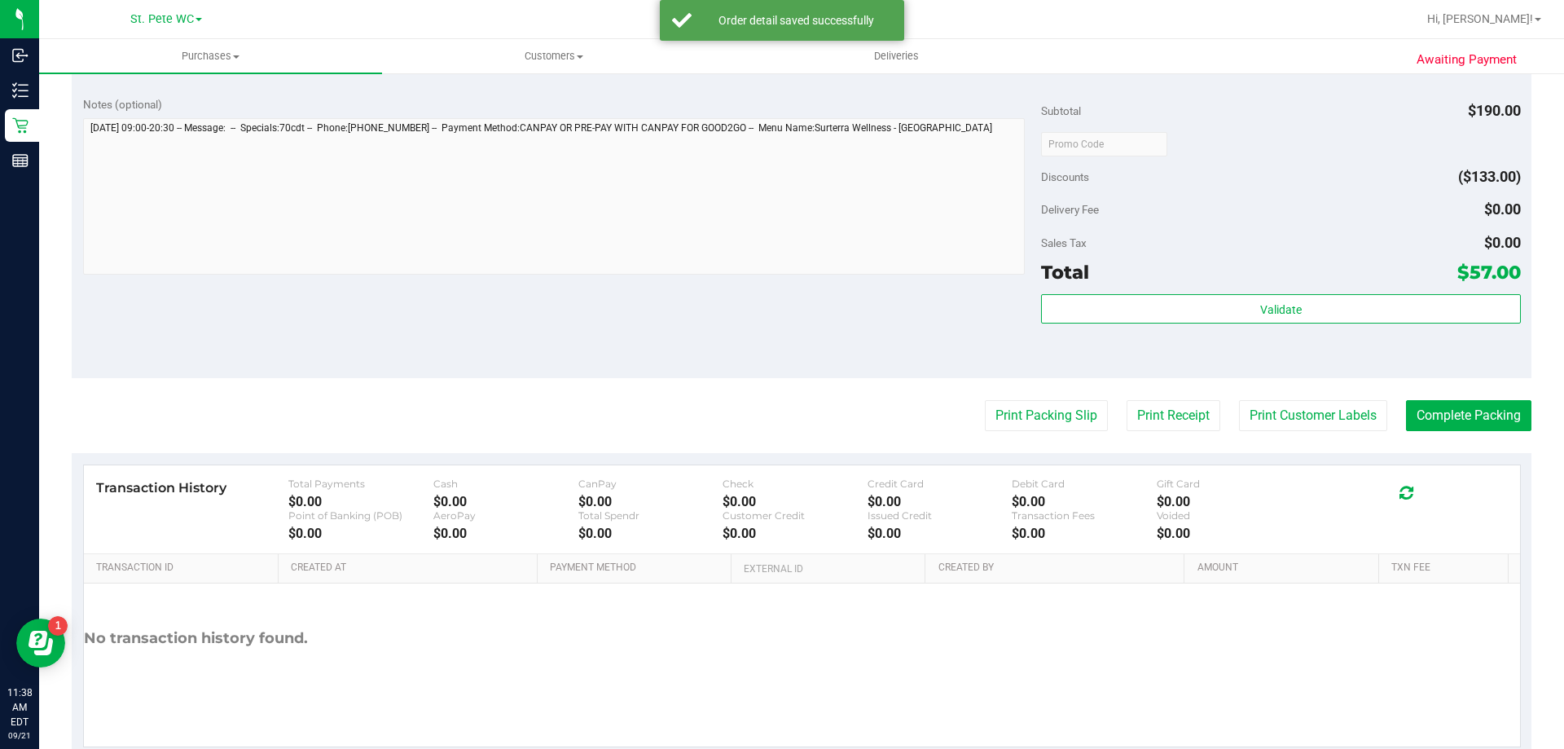
click at [1316, 396] on purchase-details "Back Edit Purchase Cancel Purchase View Profile # 11982662 BioTrack ID: - Submi…" at bounding box center [802, 96] width 1460 height 1321
click at [1307, 416] on button "Print Customer Labels" at bounding box center [1313, 415] width 148 height 31
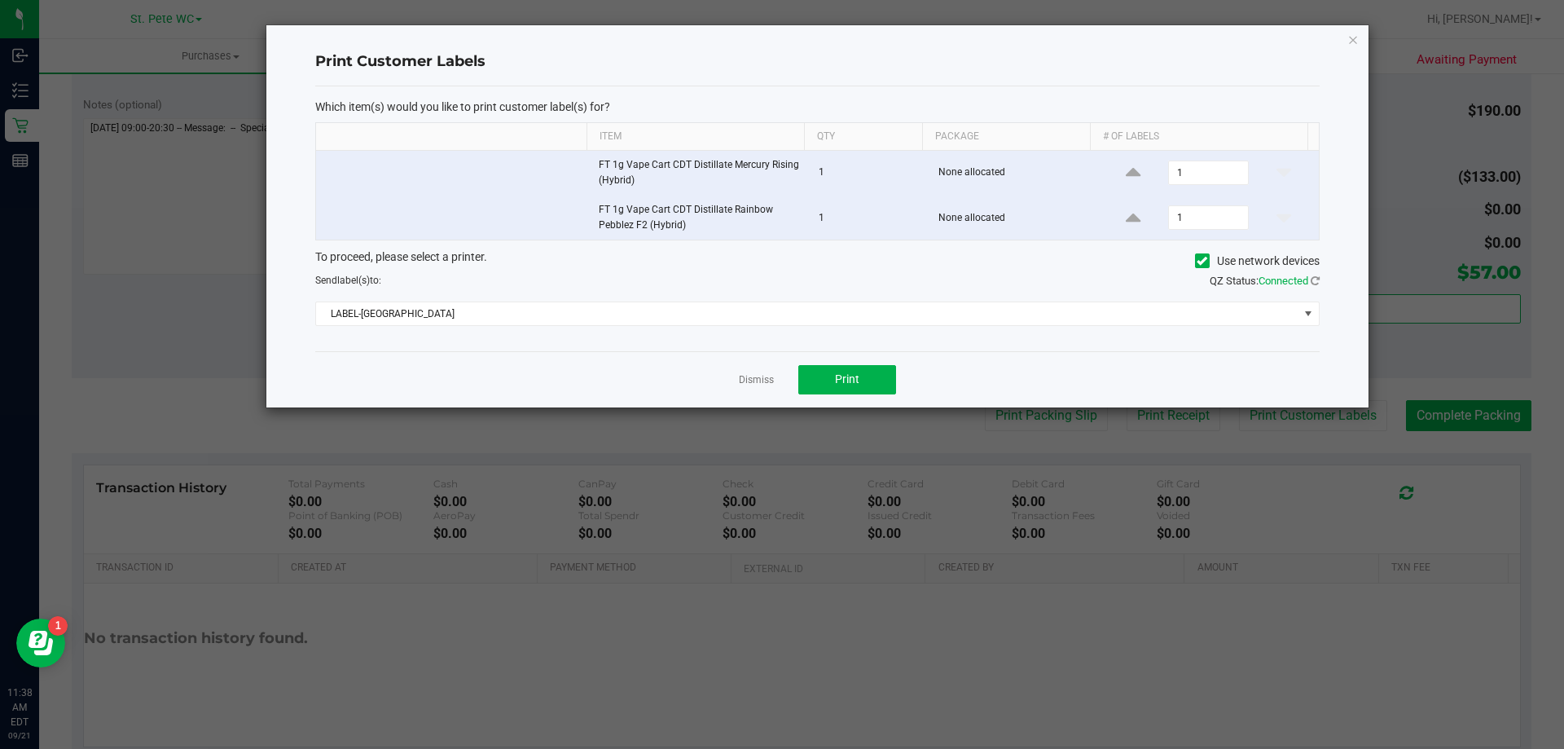
click at [861, 398] on div "Dismiss Print" at bounding box center [817, 379] width 1004 height 56
click at [868, 382] on button "Print" at bounding box center [847, 379] width 98 height 29
click at [1355, 43] on icon "button" at bounding box center [1352, 39] width 11 height 20
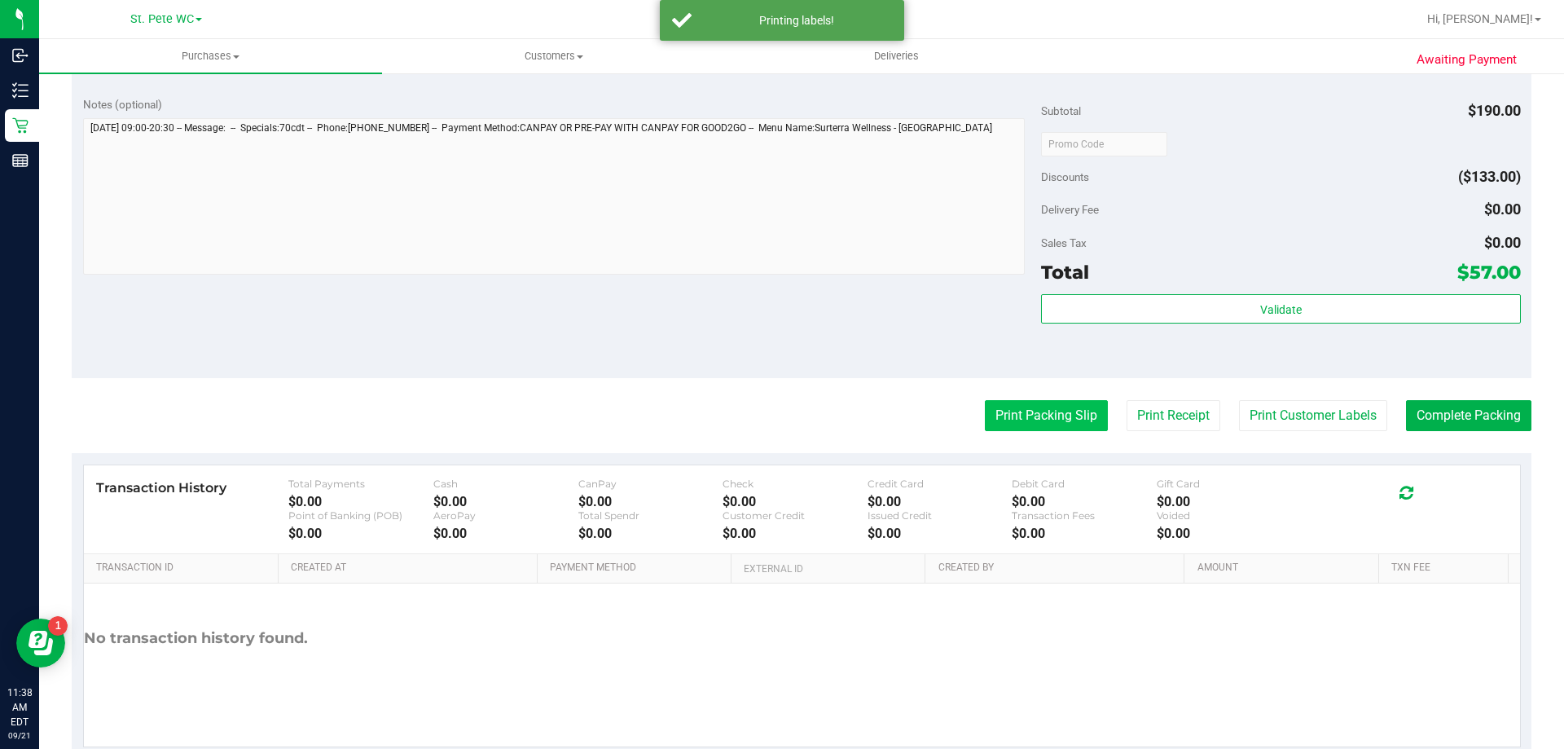
click at [1083, 431] on button "Print Packing Slip" at bounding box center [1046, 415] width 123 height 31
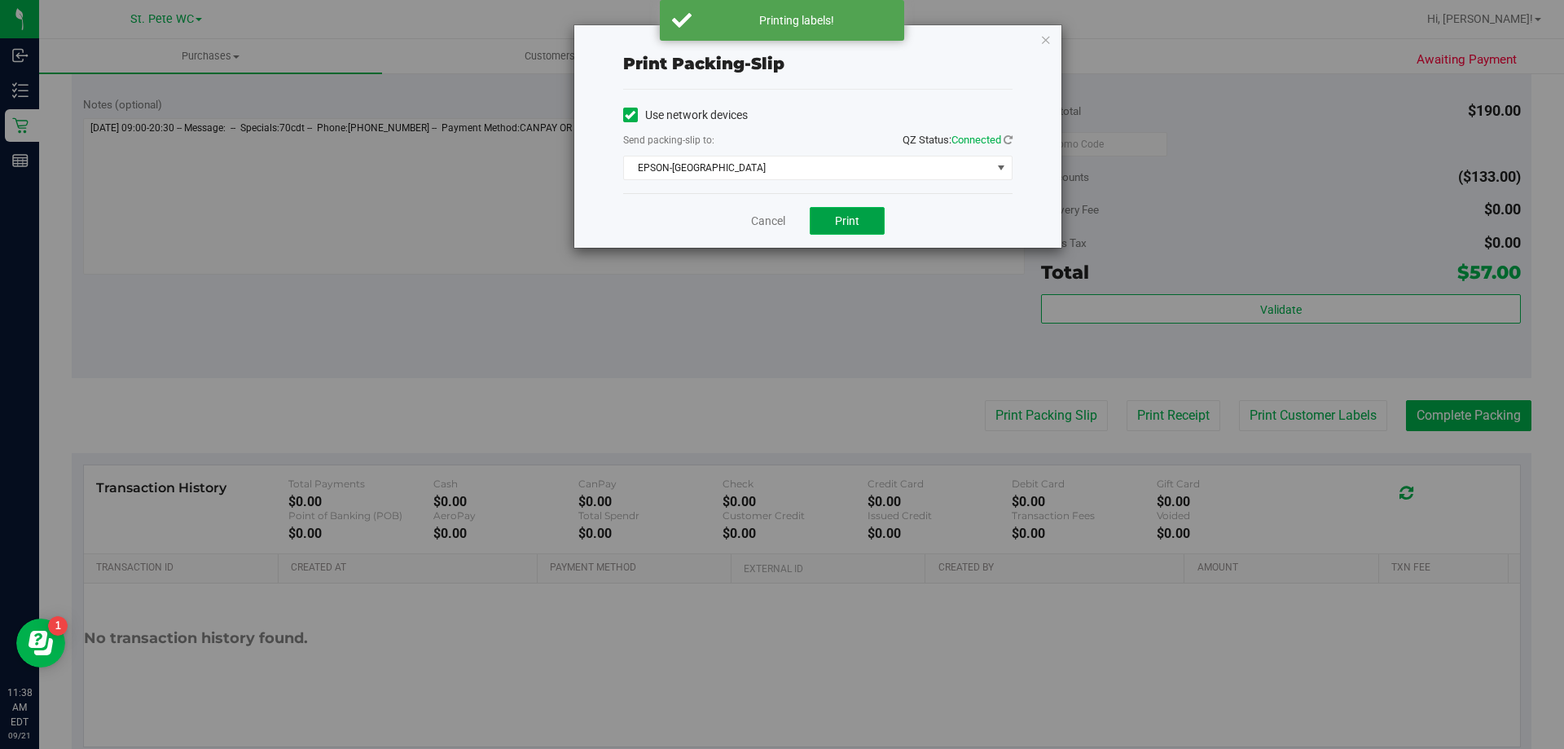
click at [830, 219] on button "Print" at bounding box center [847, 221] width 75 height 28
click at [1049, 40] on icon "button" at bounding box center [1045, 39] width 11 height 20
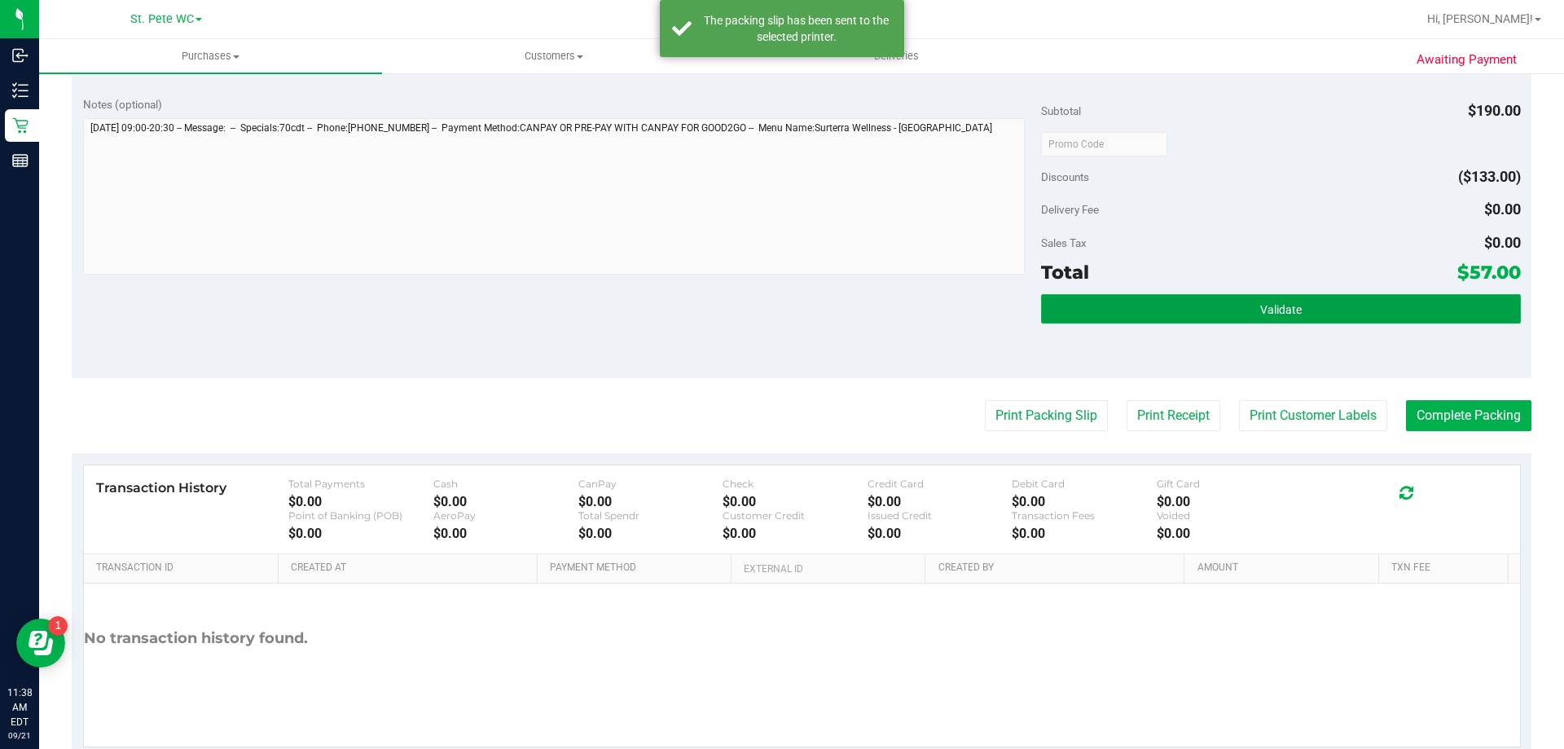
click at [1171, 307] on button "Validate" at bounding box center [1280, 308] width 479 height 29
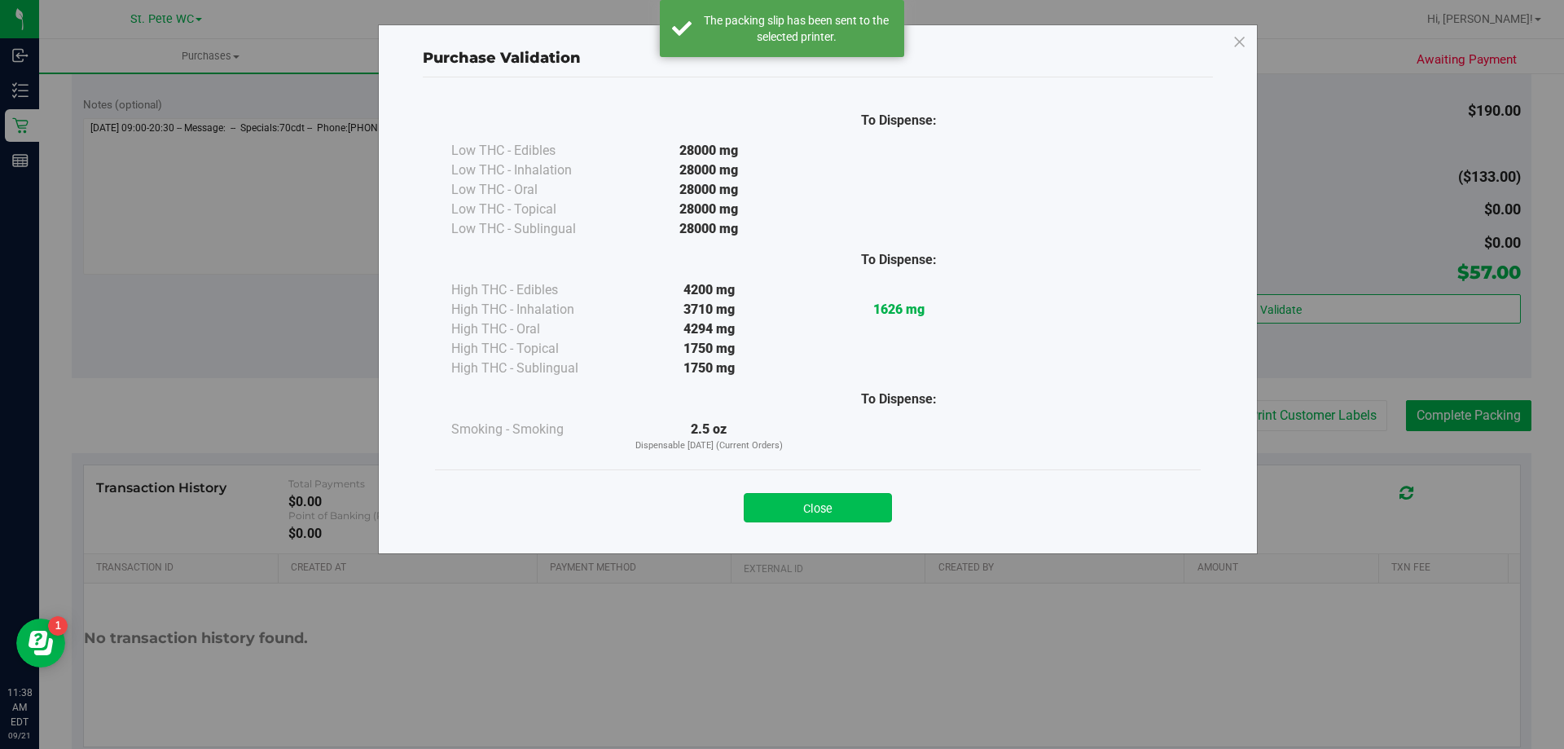
click at [790, 509] on button "Close" at bounding box center [818, 507] width 148 height 29
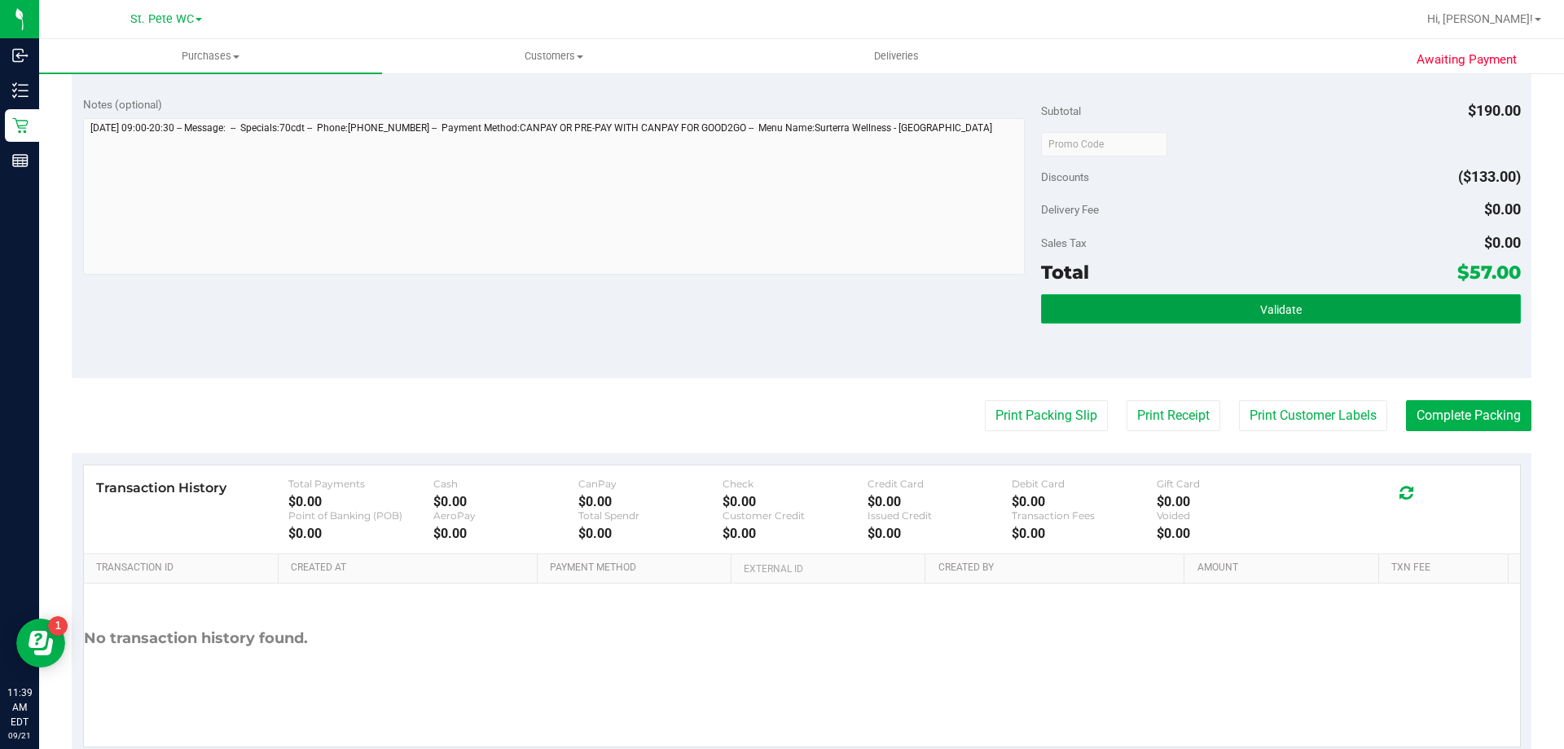
click at [1352, 320] on button "Validate" at bounding box center [1280, 308] width 479 height 29
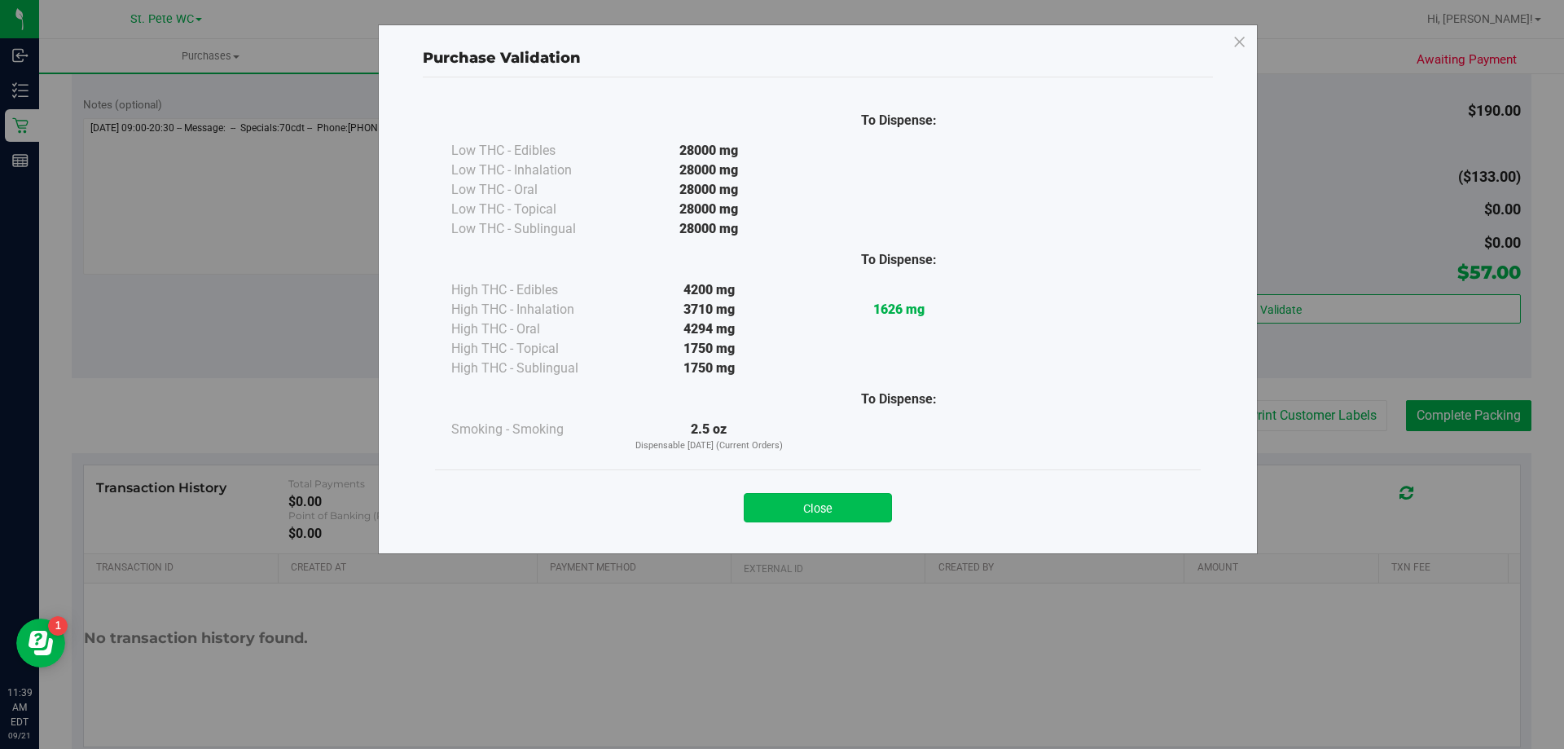
click at [822, 493] on button "Close" at bounding box center [818, 507] width 148 height 29
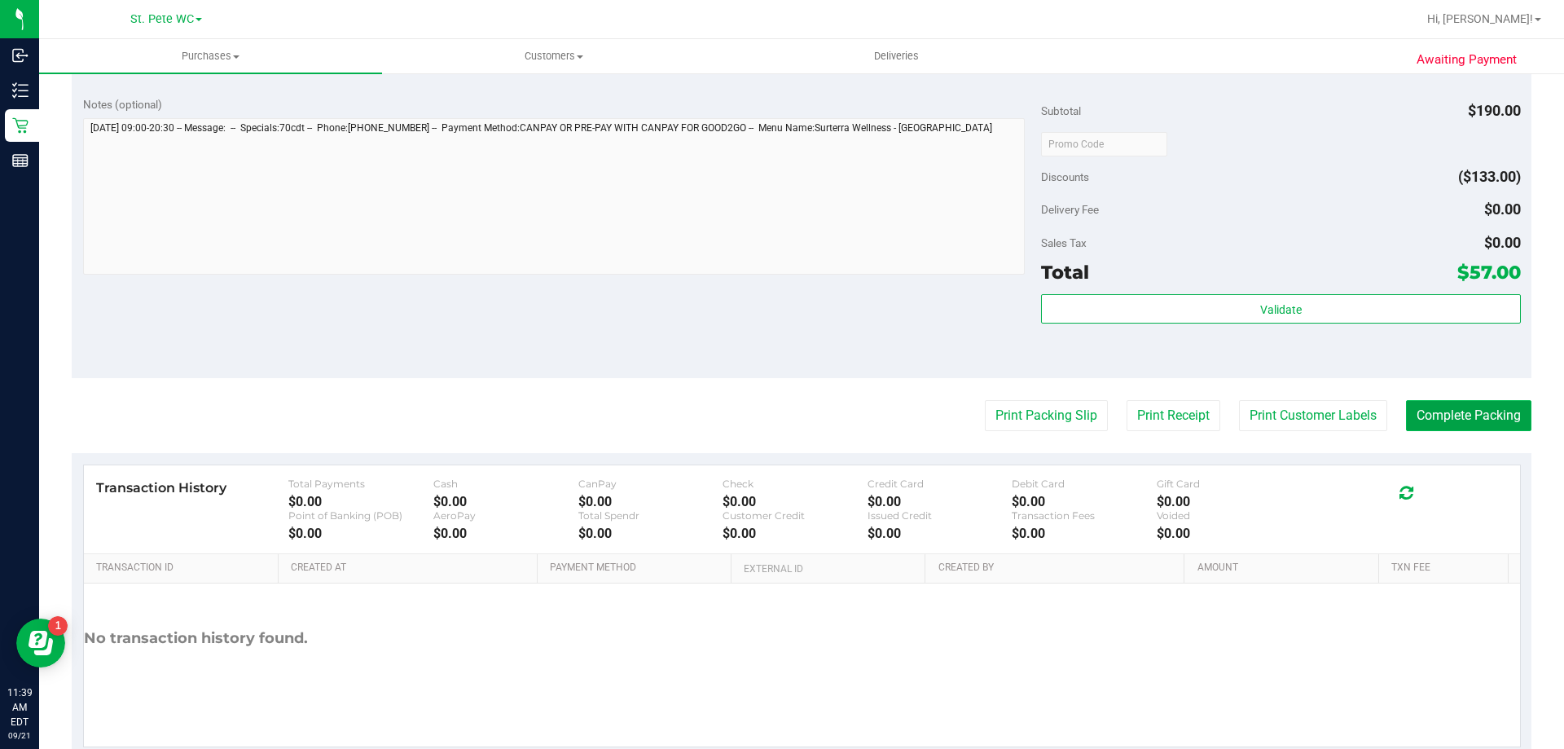
click at [1466, 414] on button "Complete Packing" at bounding box center [1468, 415] width 125 height 31
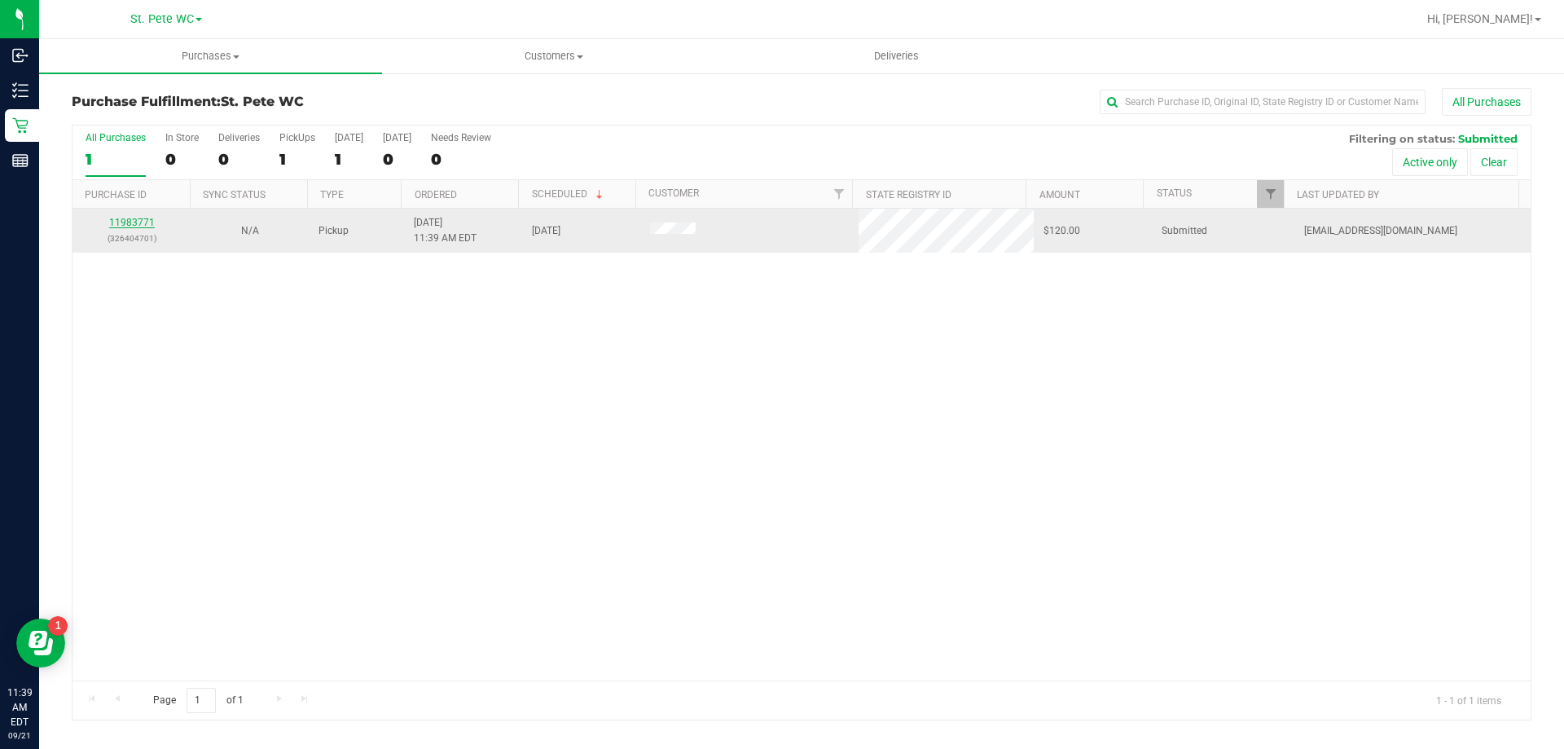
click at [143, 222] on link "11983771" at bounding box center [132, 222] width 46 height 11
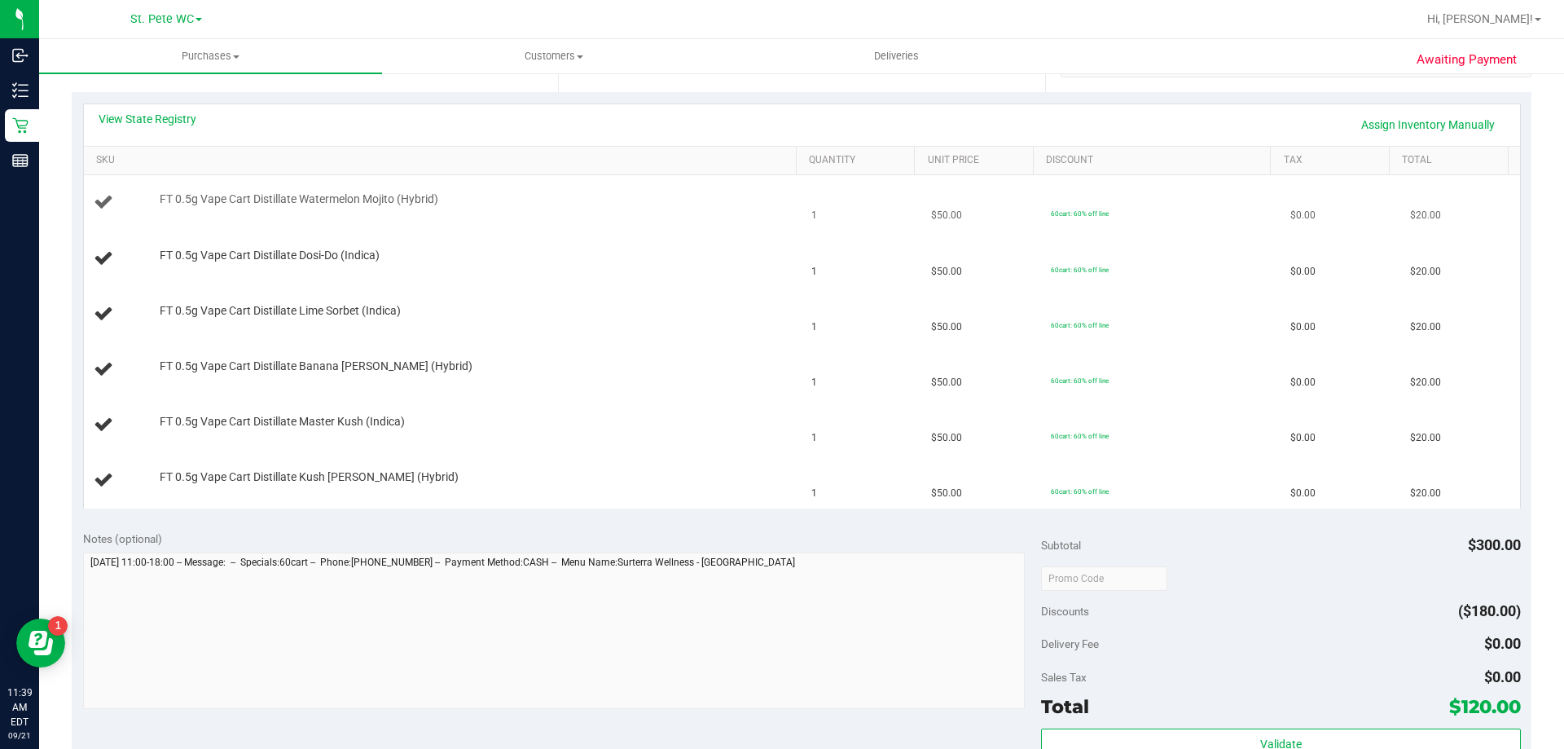
scroll to position [244, 0]
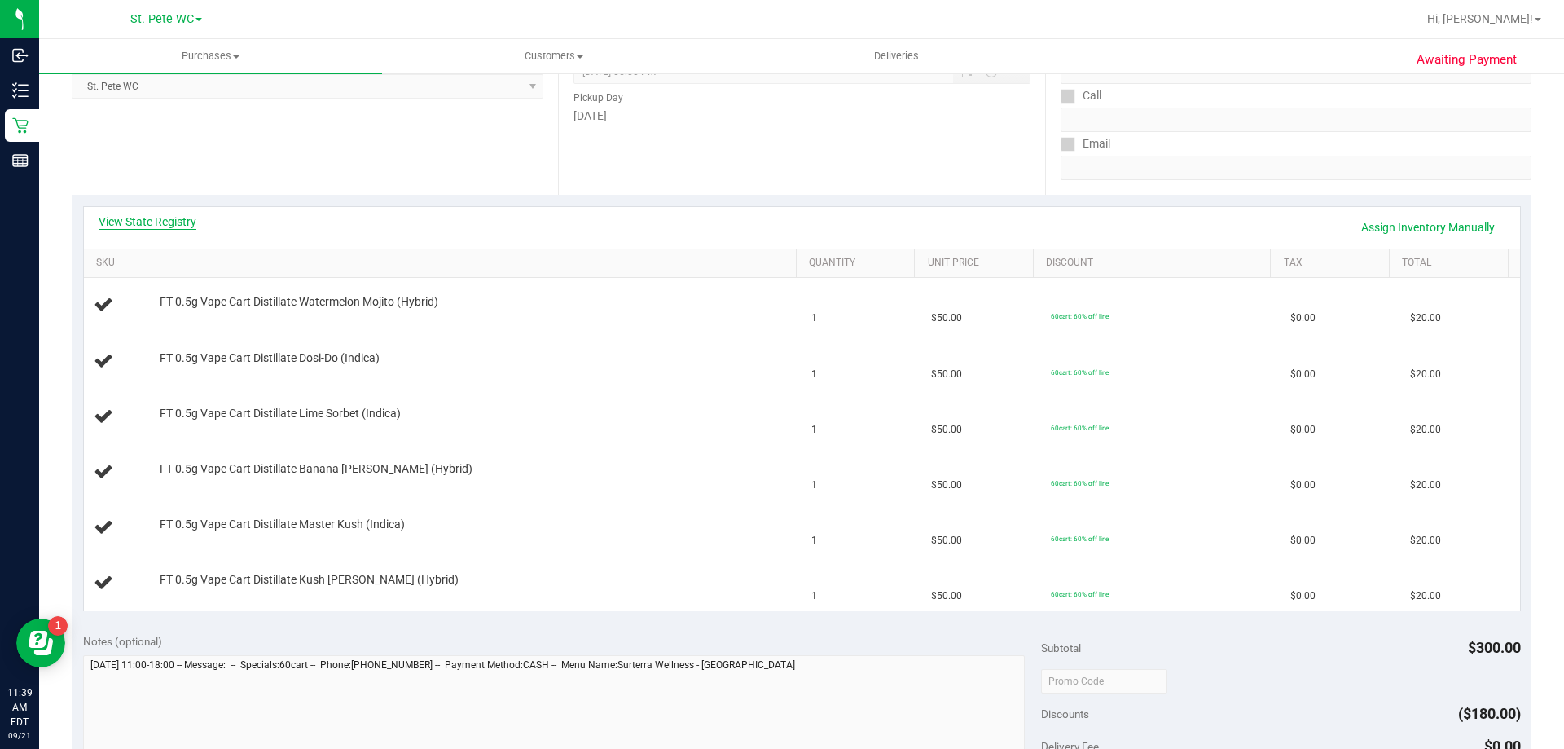
click at [141, 223] on link "View State Registry" at bounding box center [148, 221] width 98 height 16
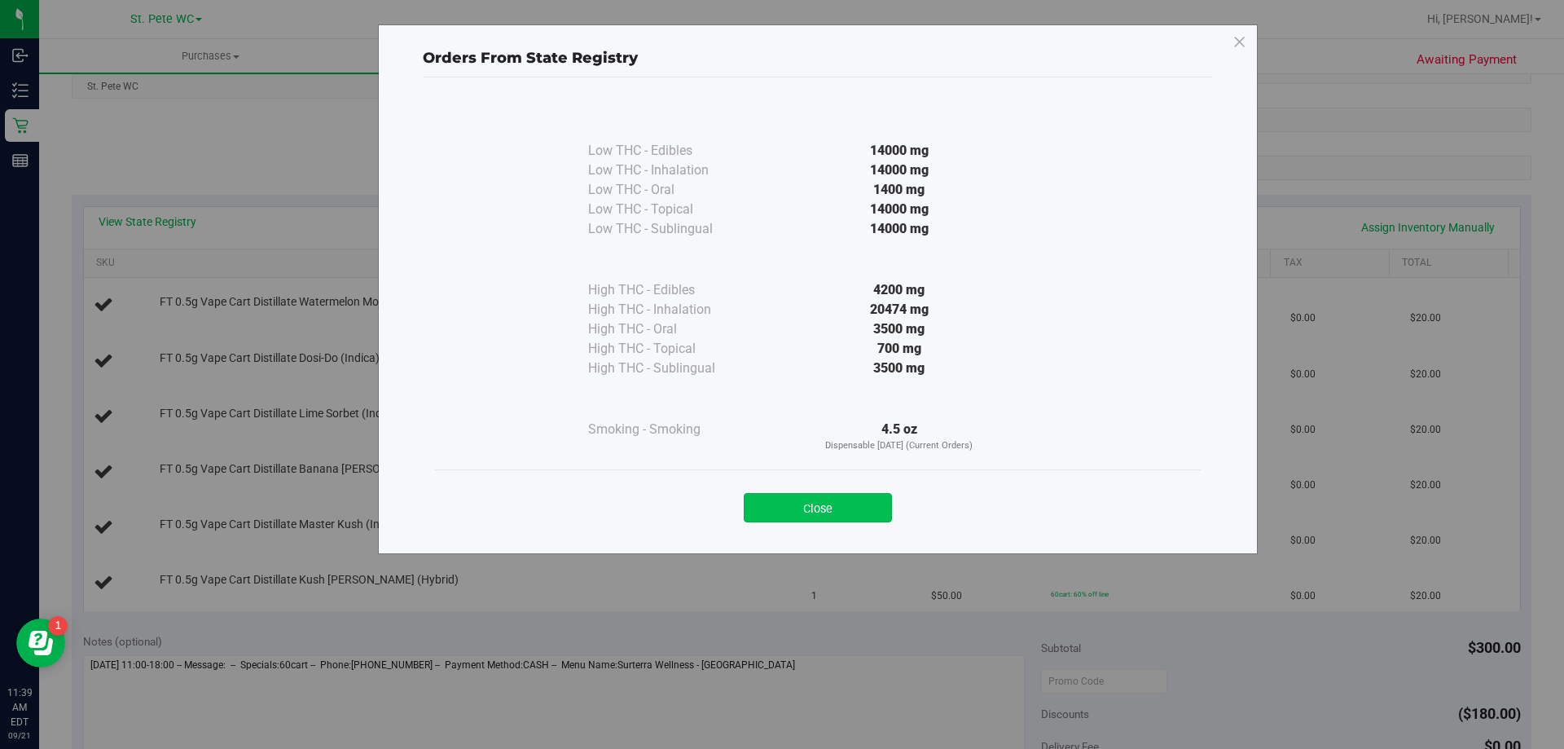
click at [819, 495] on button "Close" at bounding box center [818, 507] width 148 height 29
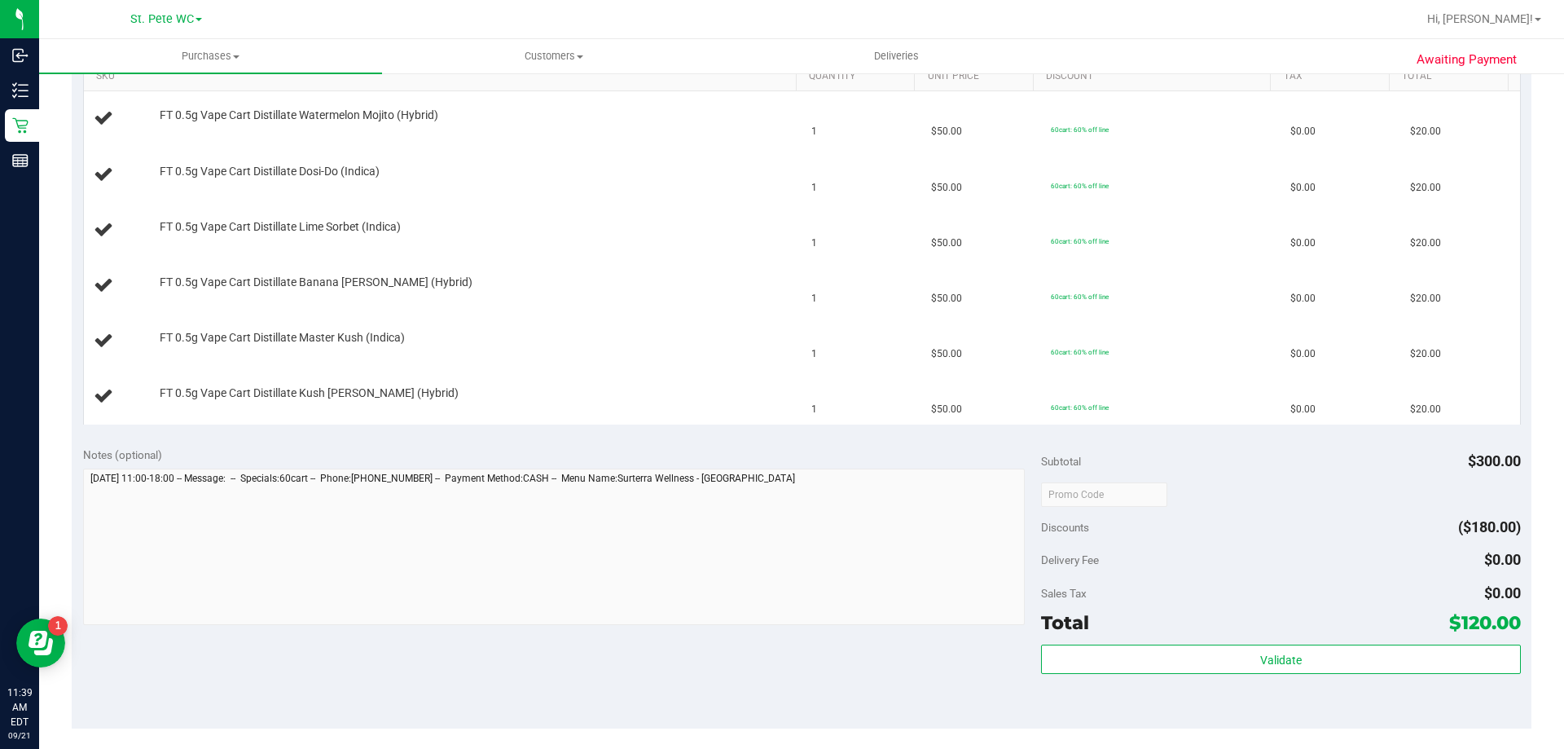
scroll to position [570, 0]
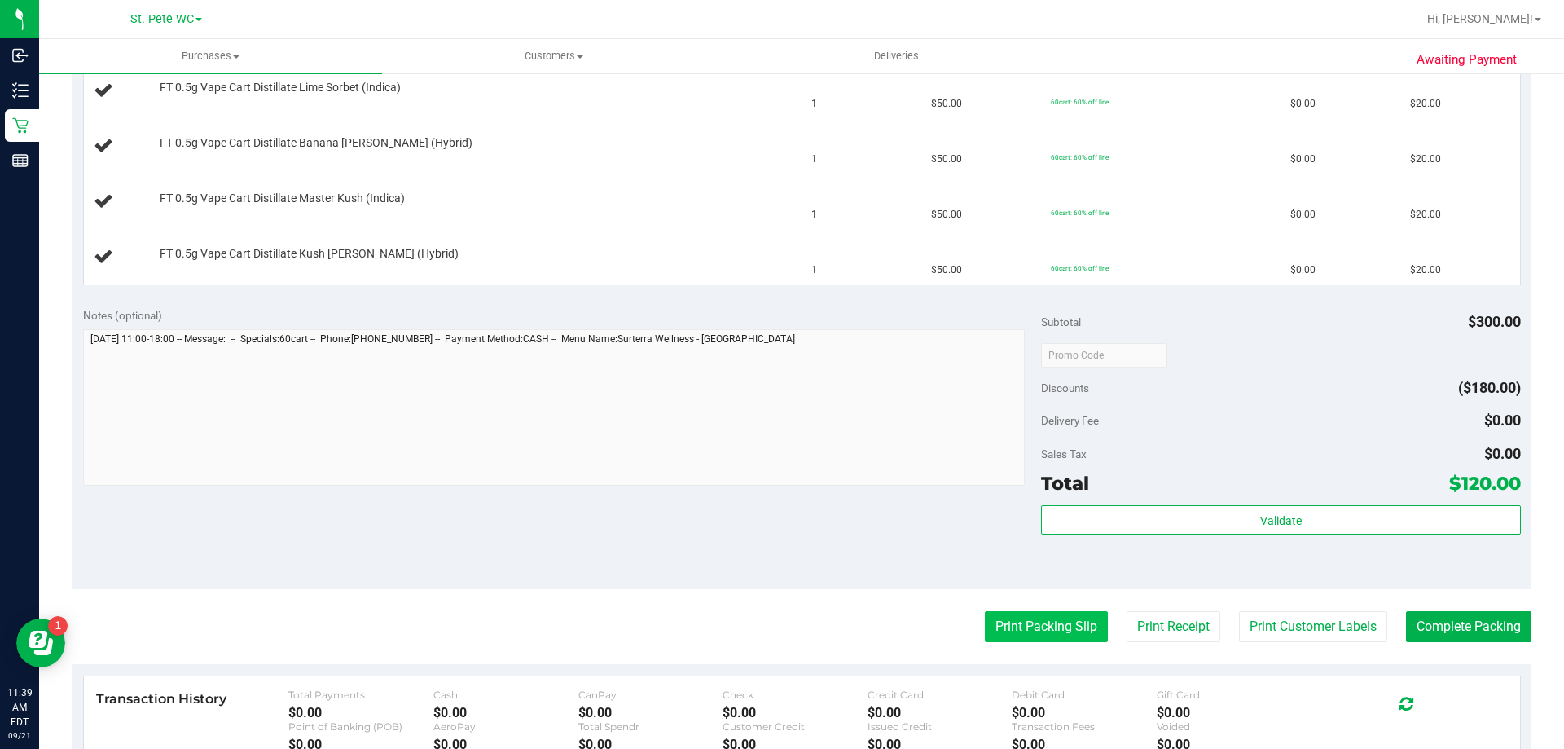
click at [985, 621] on button "Print Packing Slip" at bounding box center [1046, 626] width 123 height 31
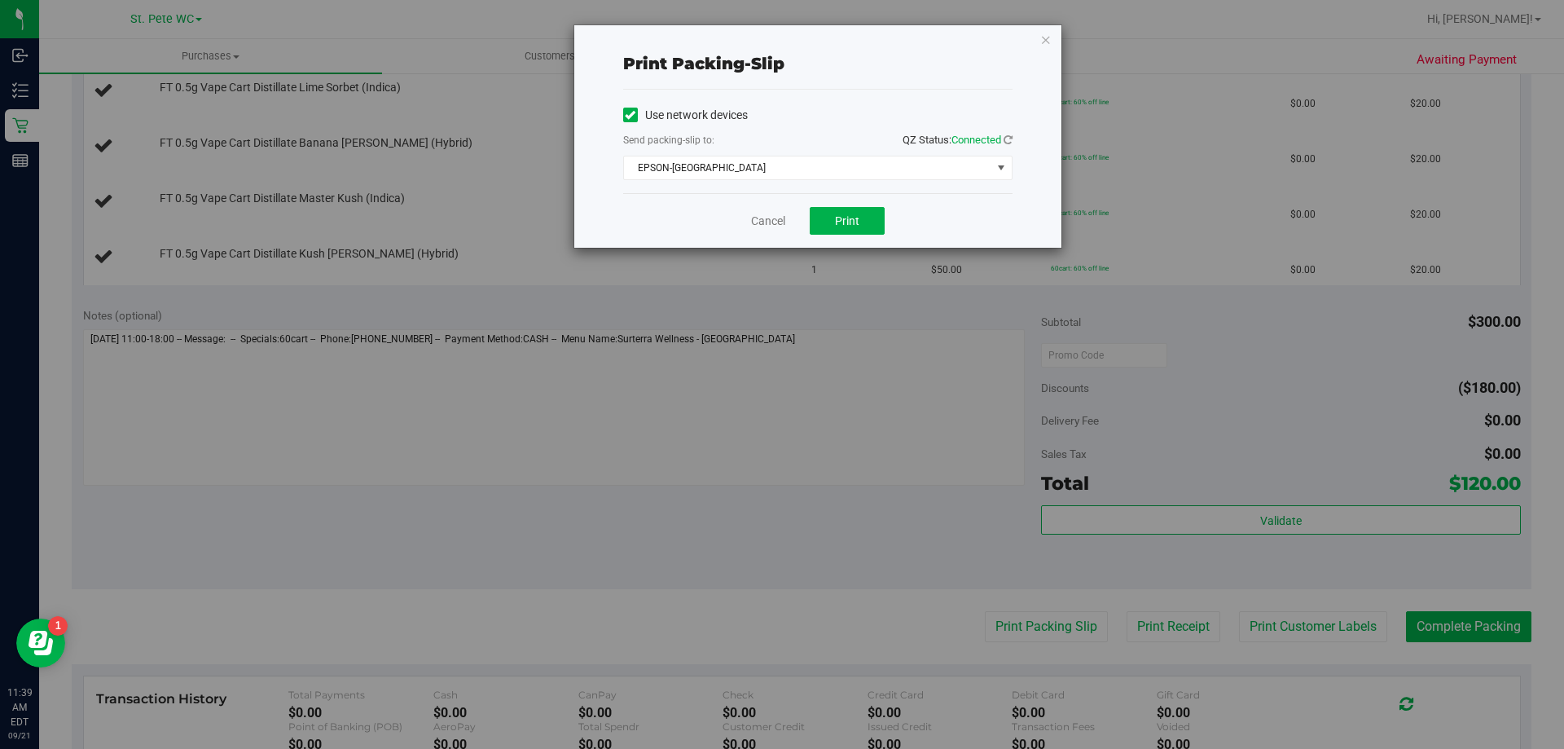
click at [838, 238] on div "Cancel Print" at bounding box center [817, 220] width 389 height 55
click at [840, 224] on span "Print" at bounding box center [847, 220] width 24 height 13
click at [1048, 46] on icon "button" at bounding box center [1045, 39] width 11 height 20
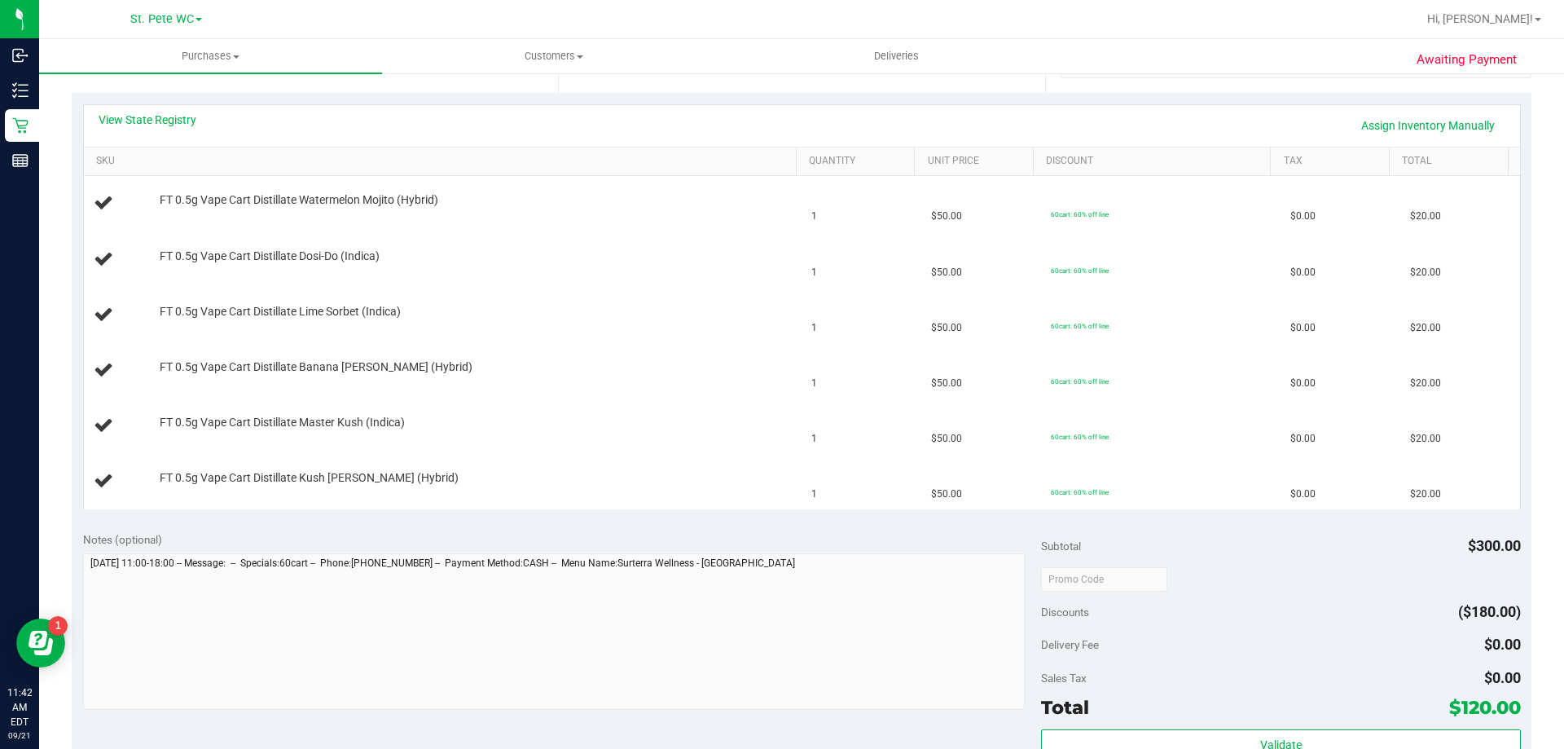
scroll to position [303, 0]
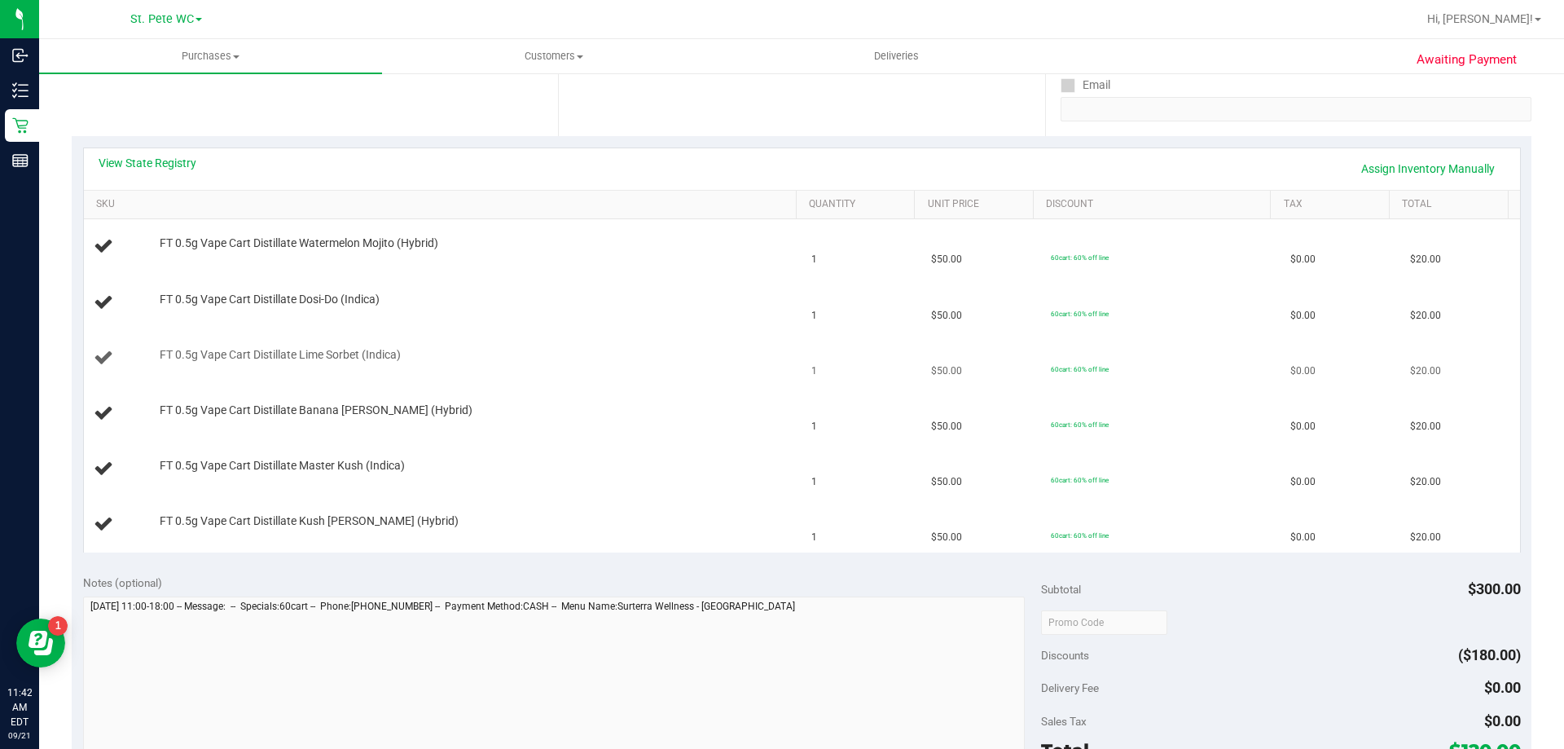
click at [556, 368] on div "FT 0.5g Vape Cart Distillate Lime Sorbet (Indica)" at bounding box center [443, 358] width 699 height 22
click at [565, 349] on div "FT 0.5g Vape Cart Distillate Lime Sorbet (Indica)" at bounding box center [470, 355] width 637 height 16
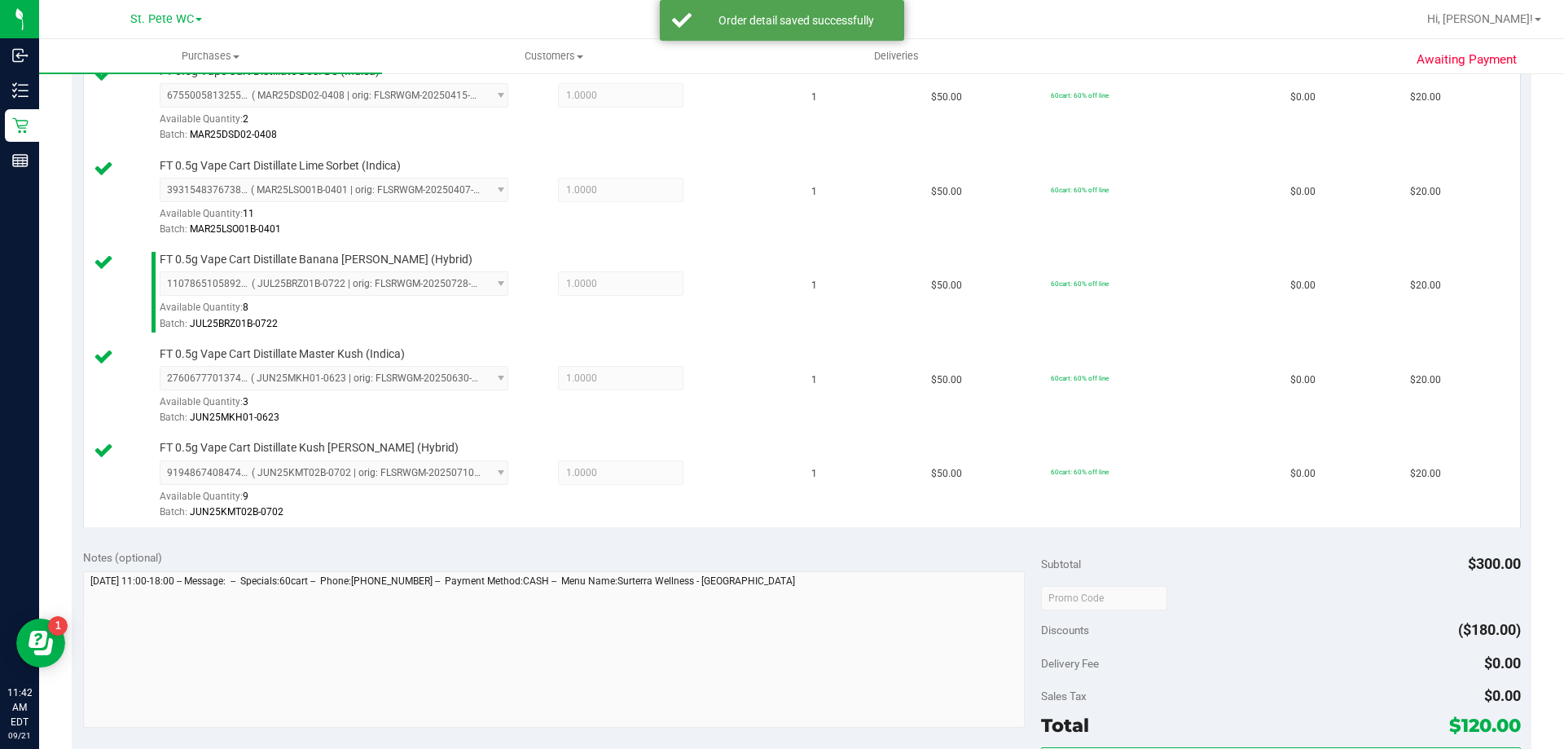
scroll to position [710, 0]
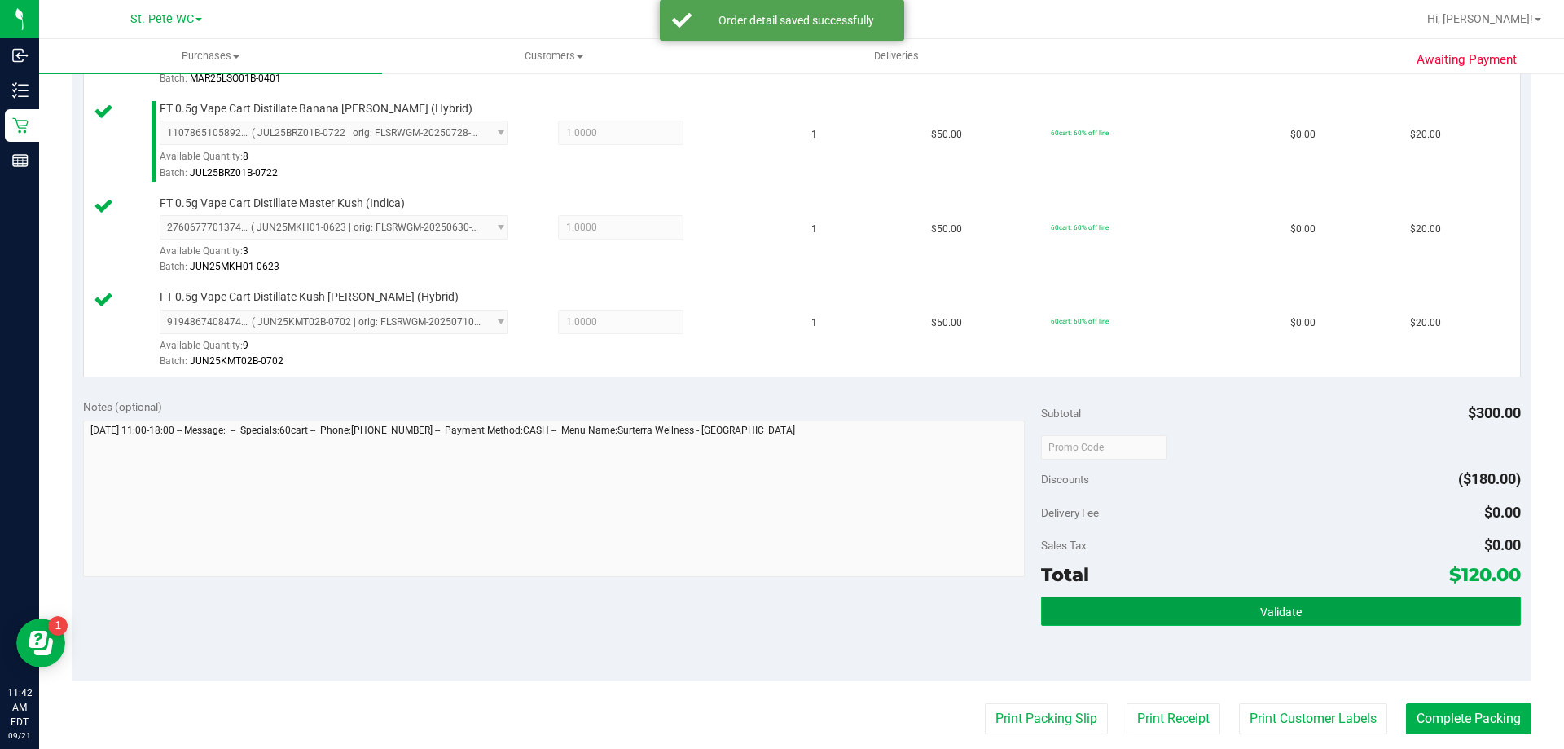
click at [1149, 603] on button "Validate" at bounding box center [1280, 610] width 479 height 29
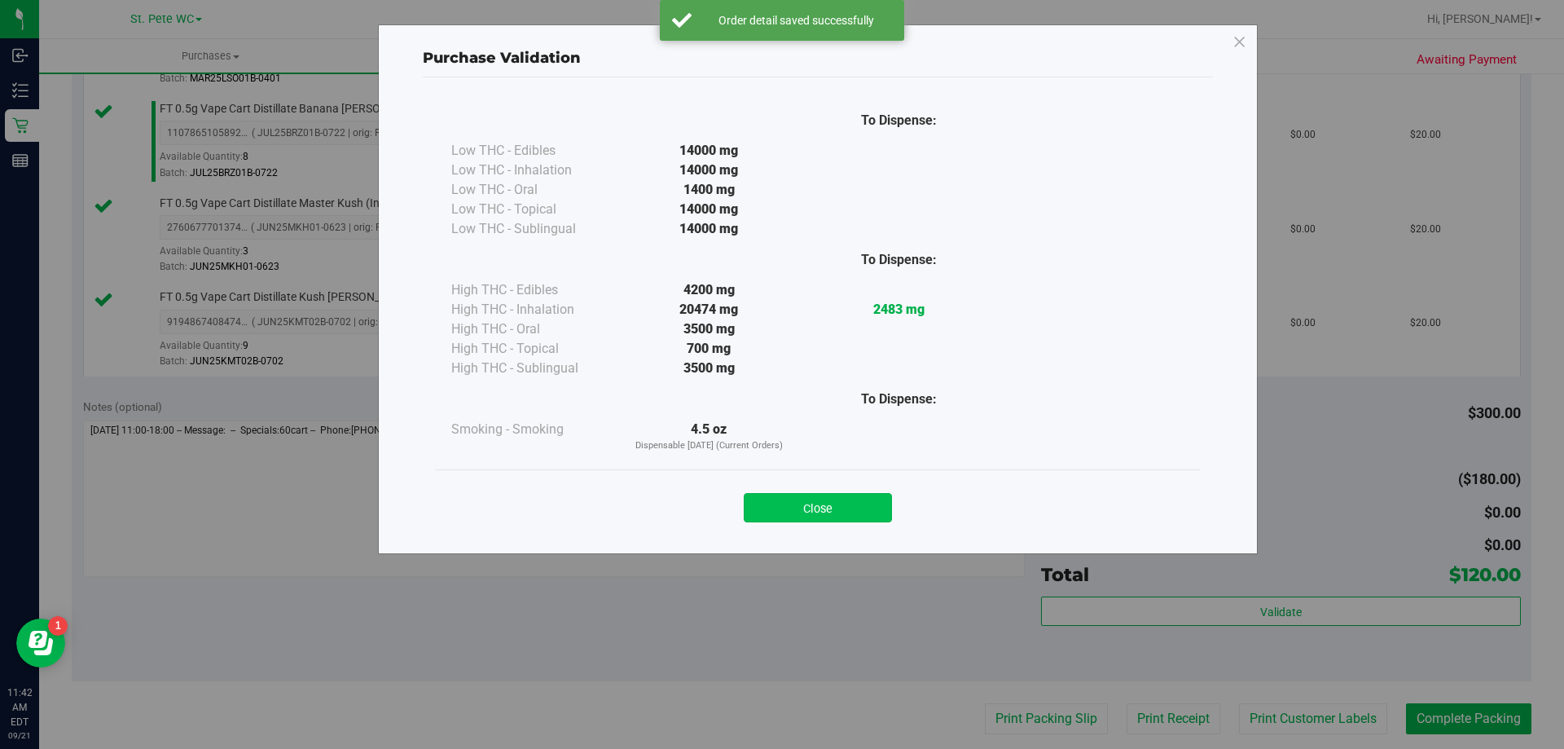
click at [829, 517] on button "Close" at bounding box center [818, 507] width 148 height 29
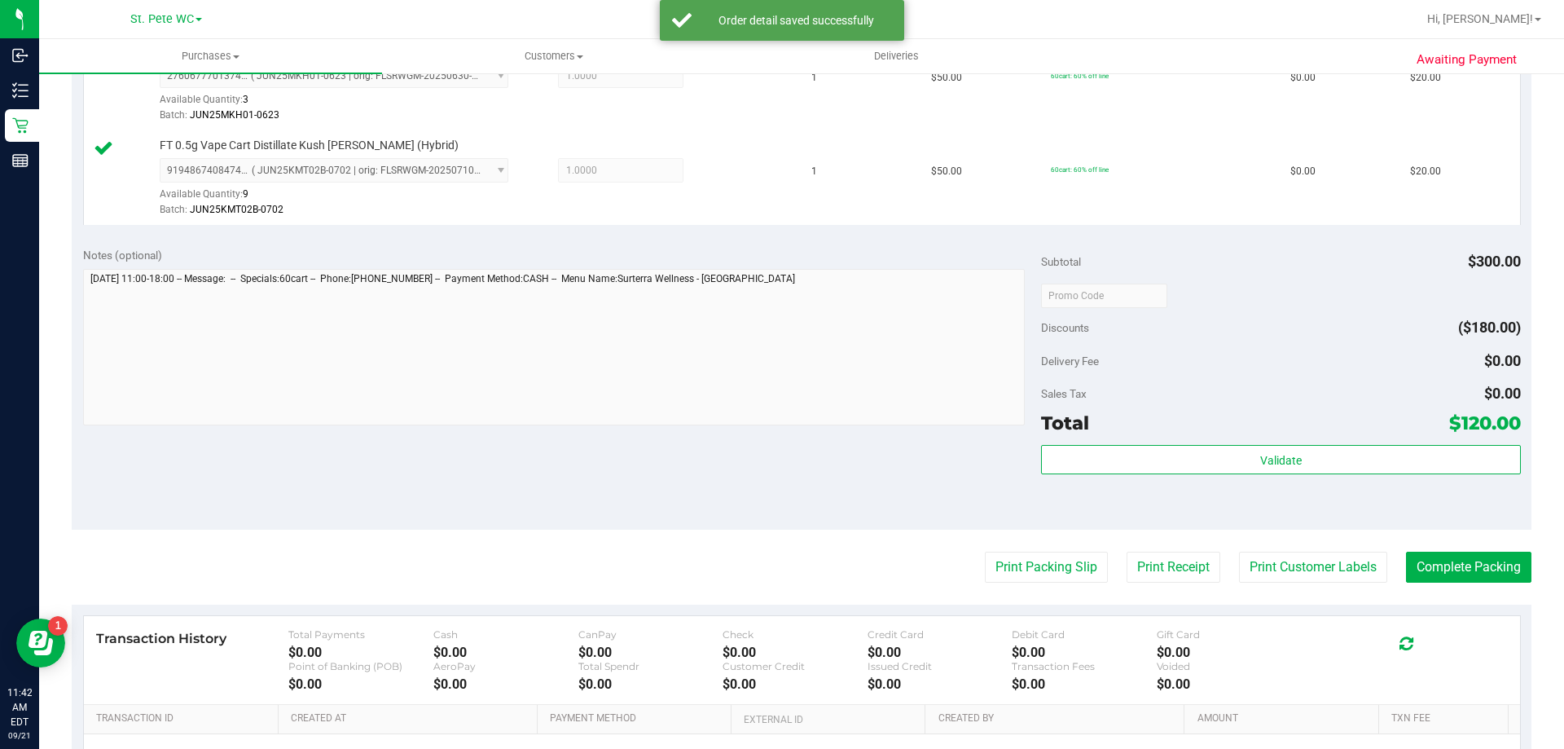
scroll to position [1054, 0]
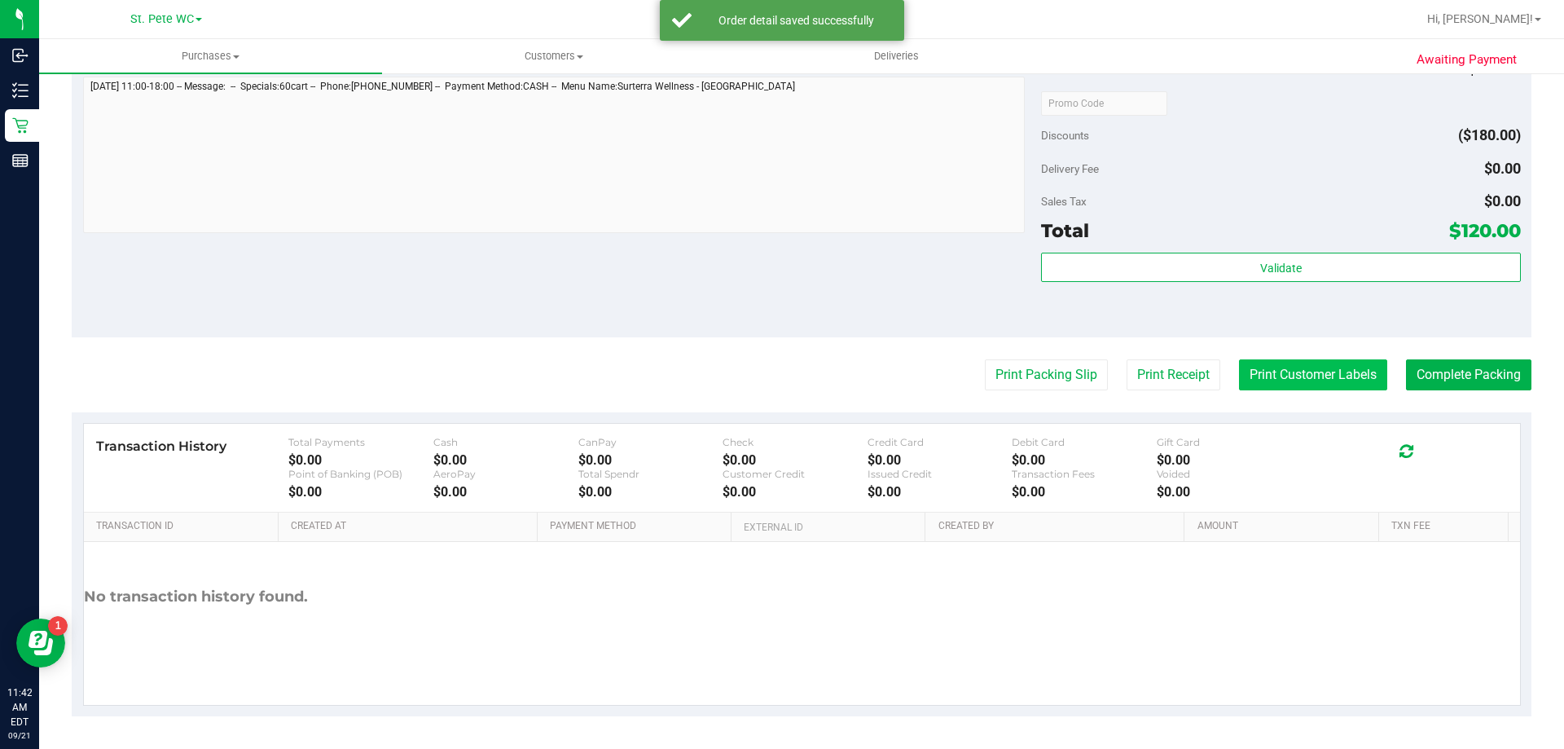
click at [1271, 381] on button "Print Customer Labels" at bounding box center [1313, 374] width 148 height 31
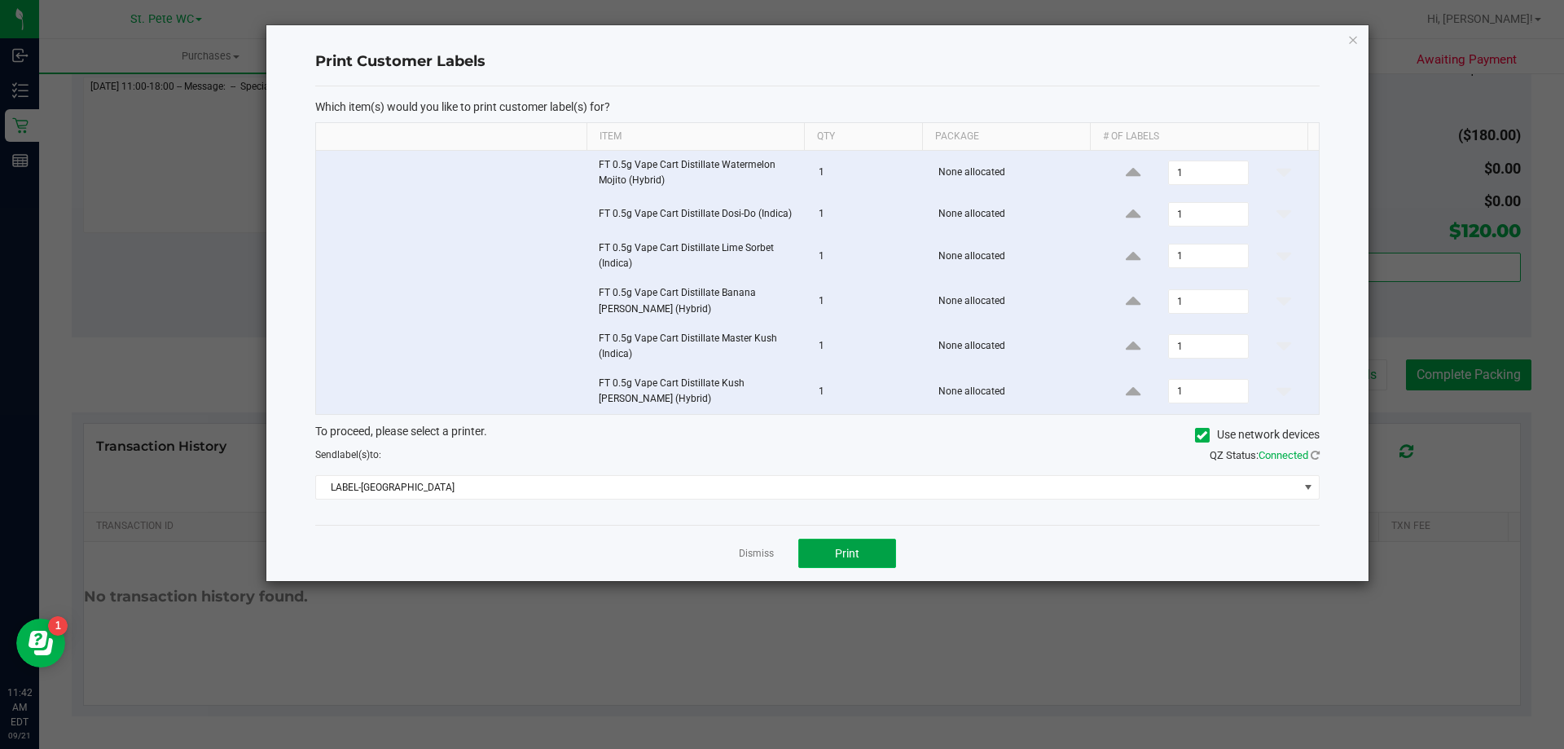
click at [822, 559] on button "Print" at bounding box center [847, 552] width 98 height 29
click at [1353, 42] on icon "button" at bounding box center [1352, 39] width 11 height 20
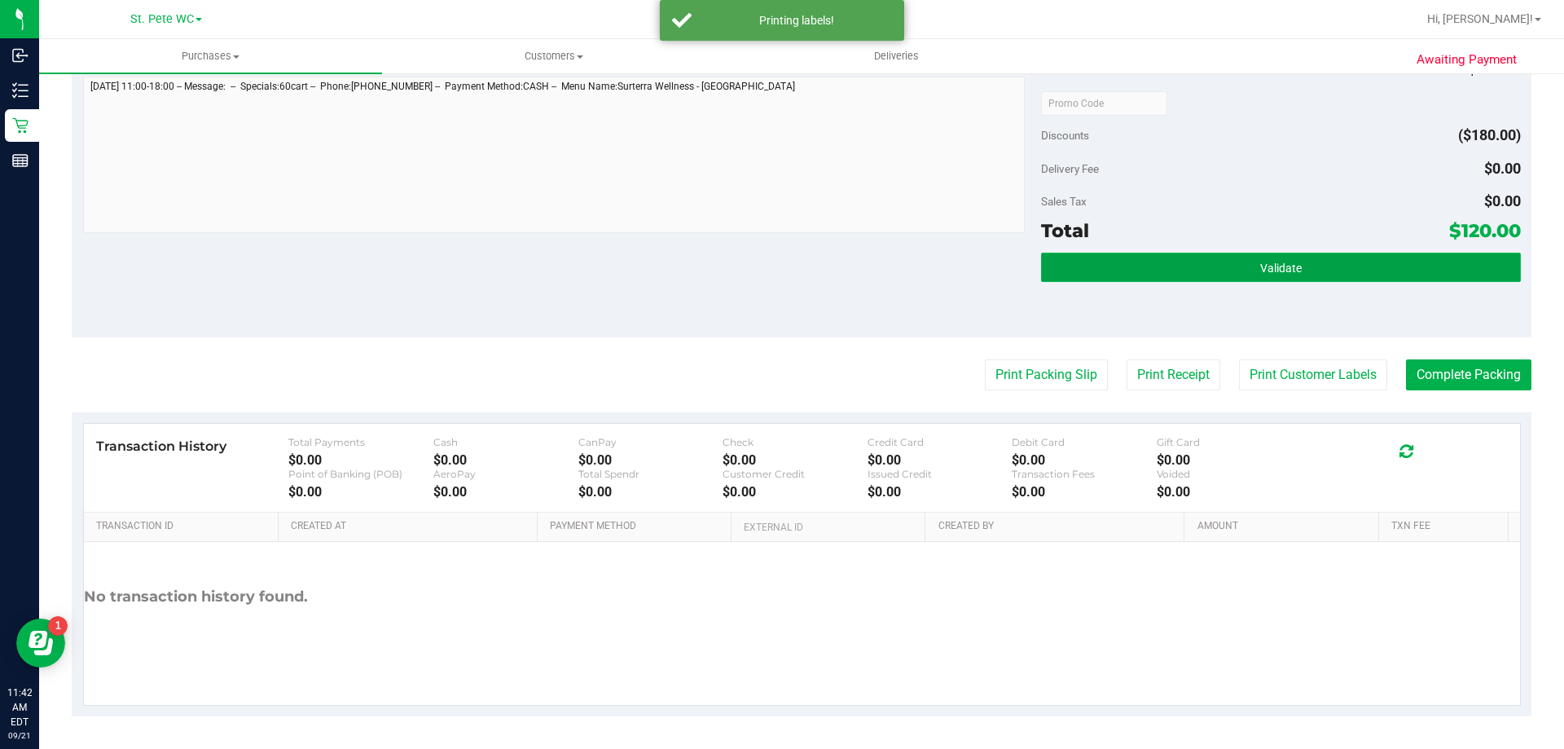
click at [1339, 262] on button "Validate" at bounding box center [1280, 267] width 479 height 29
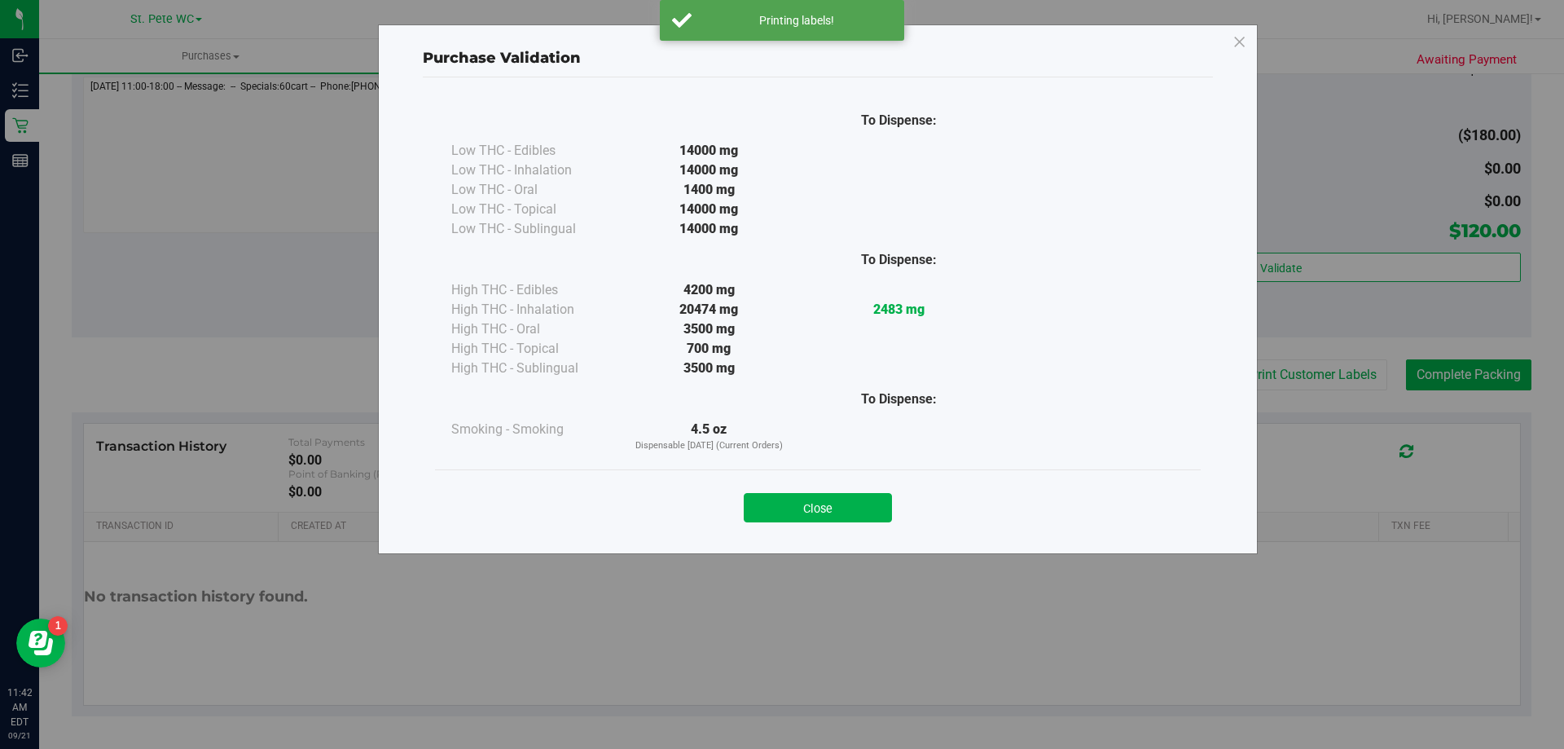
drag, startPoint x: 822, startPoint y: 519, endPoint x: 894, endPoint y: 494, distance: 76.5
click at [824, 520] on button "Close" at bounding box center [818, 507] width 148 height 29
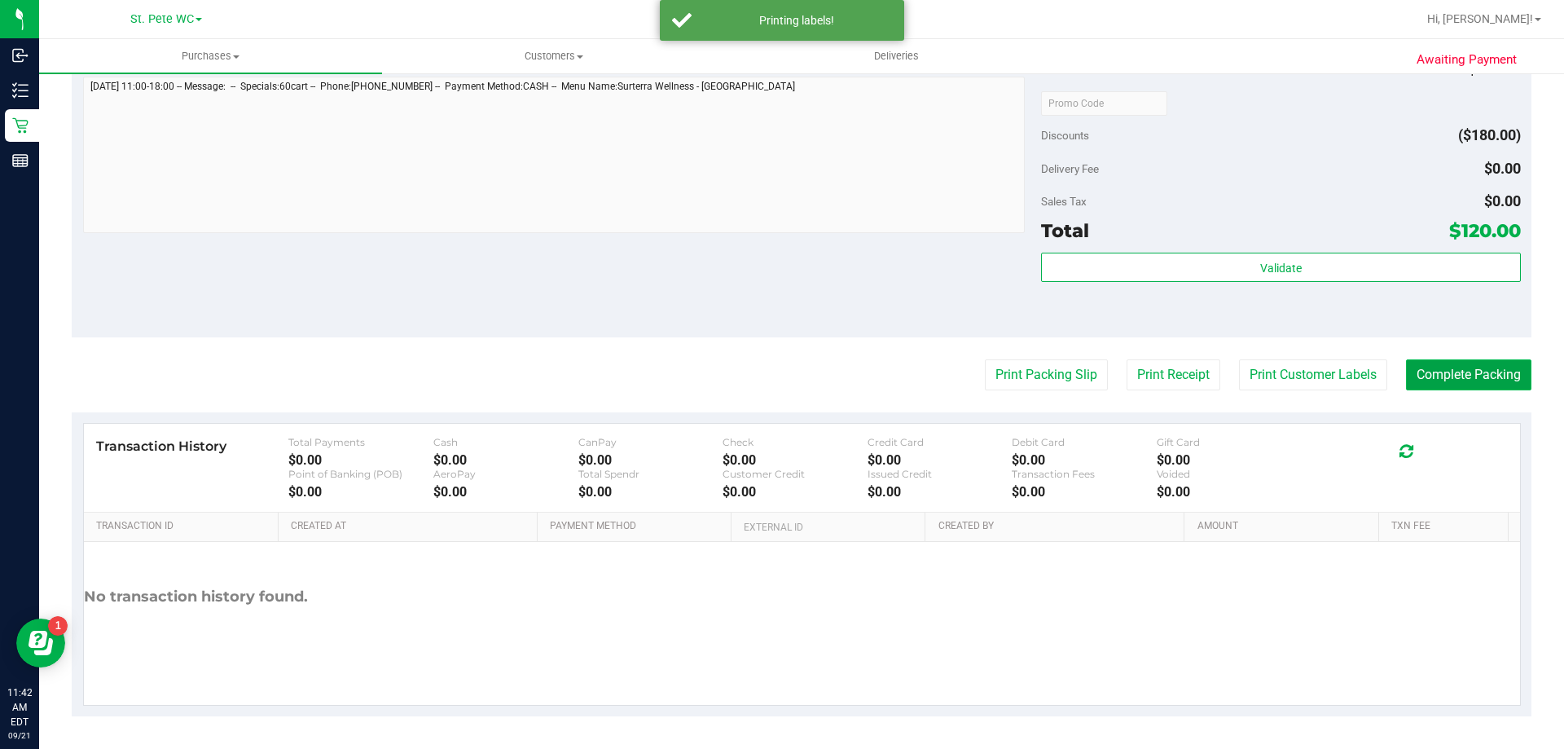
click at [1435, 367] on button "Complete Packing" at bounding box center [1468, 374] width 125 height 31
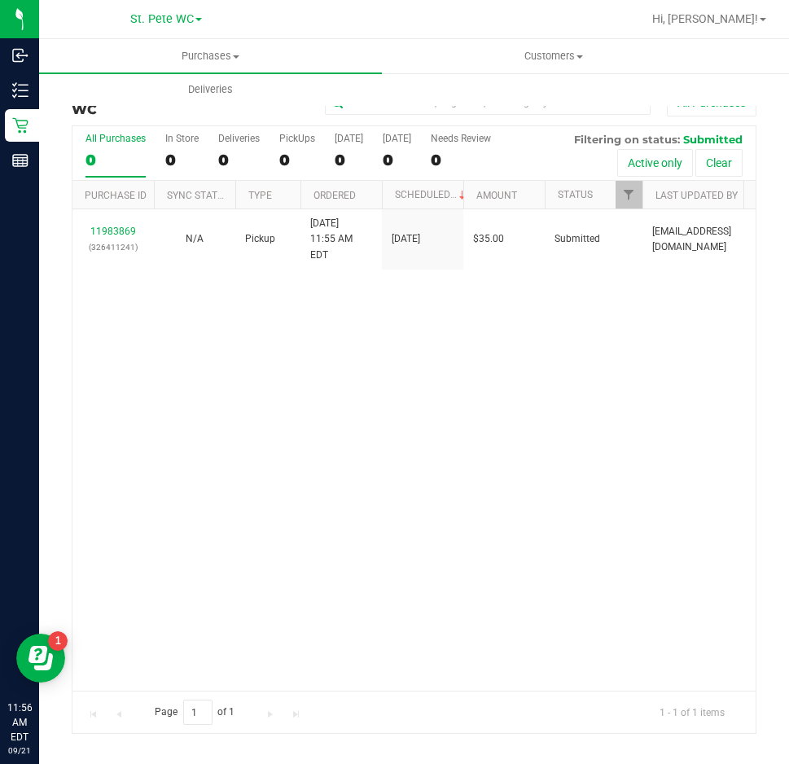
drag, startPoint x: 260, startPoint y: 379, endPoint x: 254, endPoint y: 368, distance: 12.0
click at [260, 379] on div "11983869 (326411241) N/A Pickup 9/21/2025 11:55 AM EDT 9/21/2025 $35.00 Submitt…" at bounding box center [413, 449] width 683 height 481
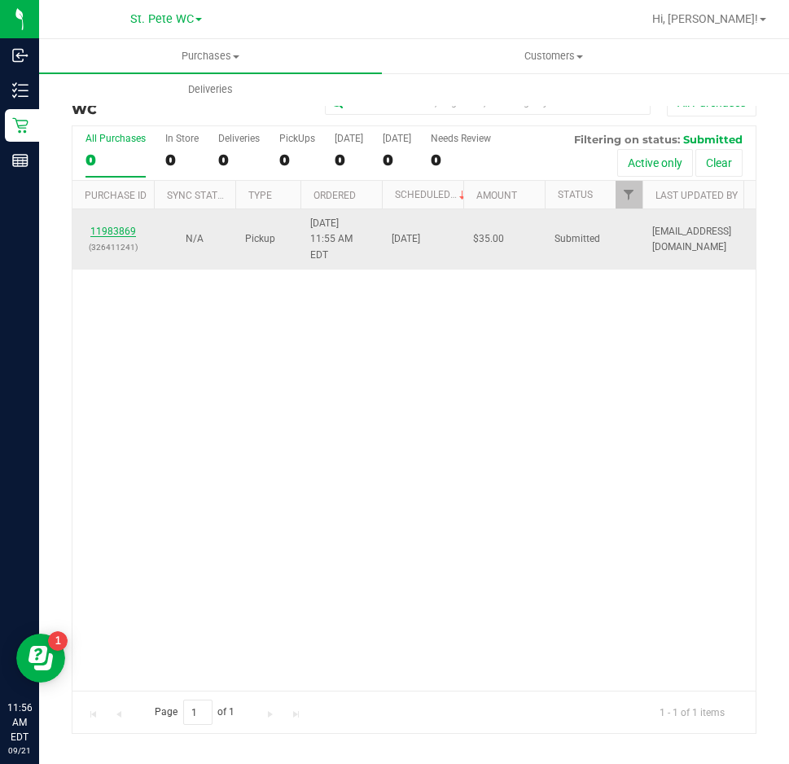
click at [100, 226] on link "11983869" at bounding box center [113, 231] width 46 height 11
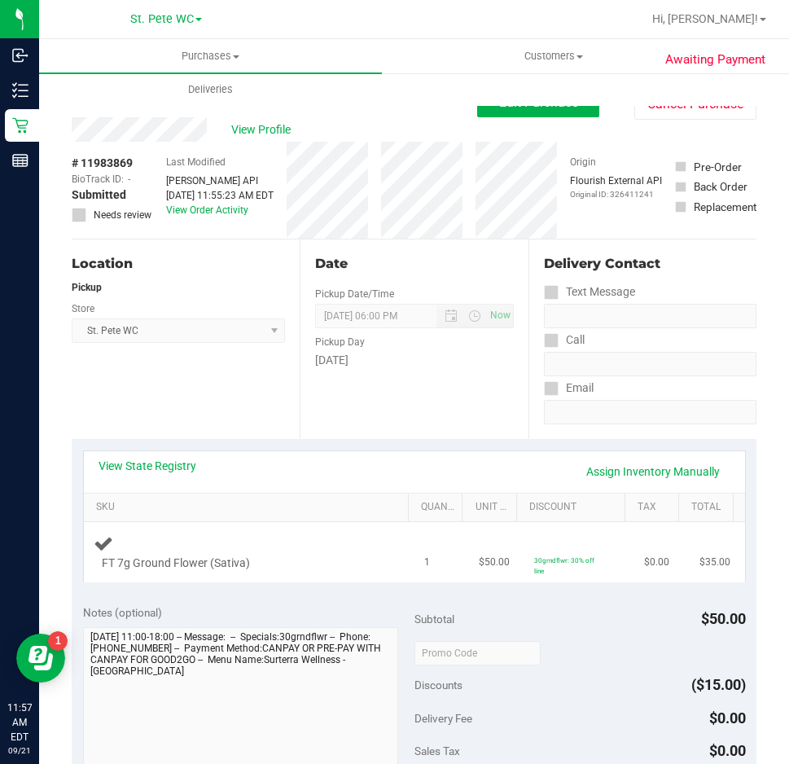
click at [282, 534] on div "FT 7g Ground Flower (Sativa)" at bounding box center [249, 553] width 311 height 38
click at [254, 538] on div "FT 7g Ground Flower (Sativa)" at bounding box center [249, 553] width 311 height 38
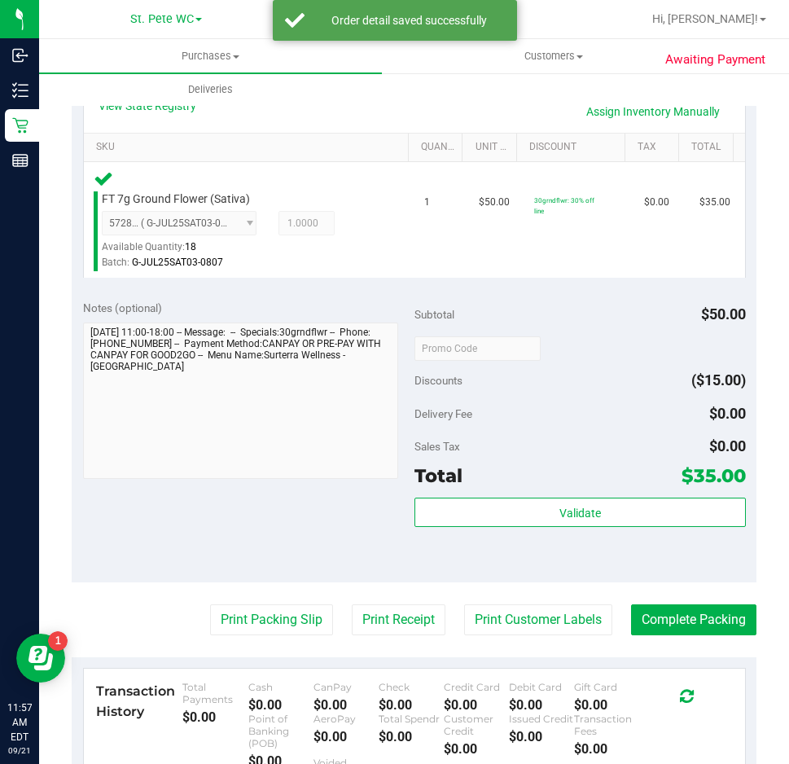
scroll to position [489, 0]
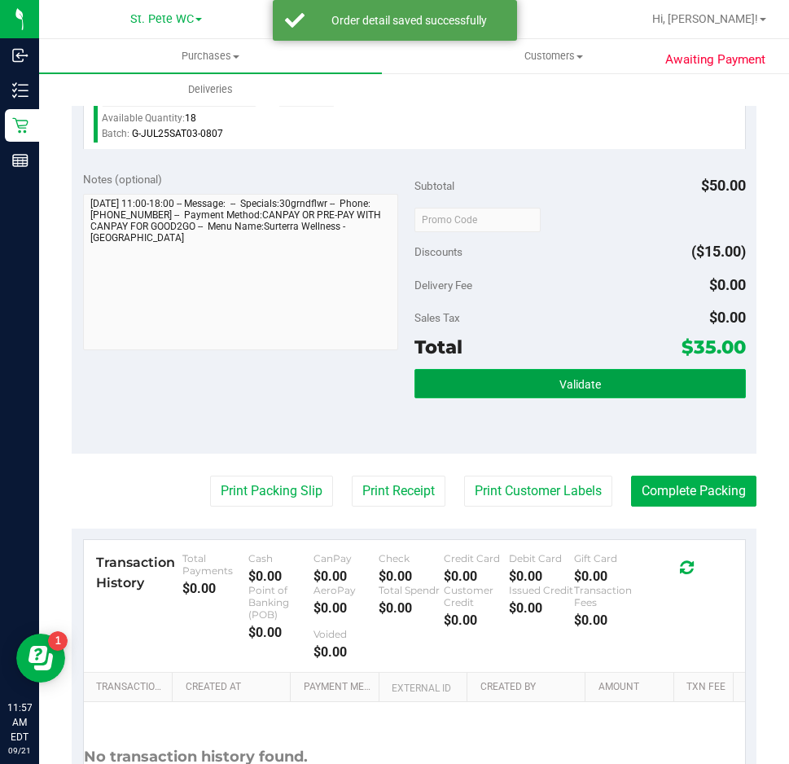
click at [593, 377] on button "Validate" at bounding box center [581, 383] width 332 height 29
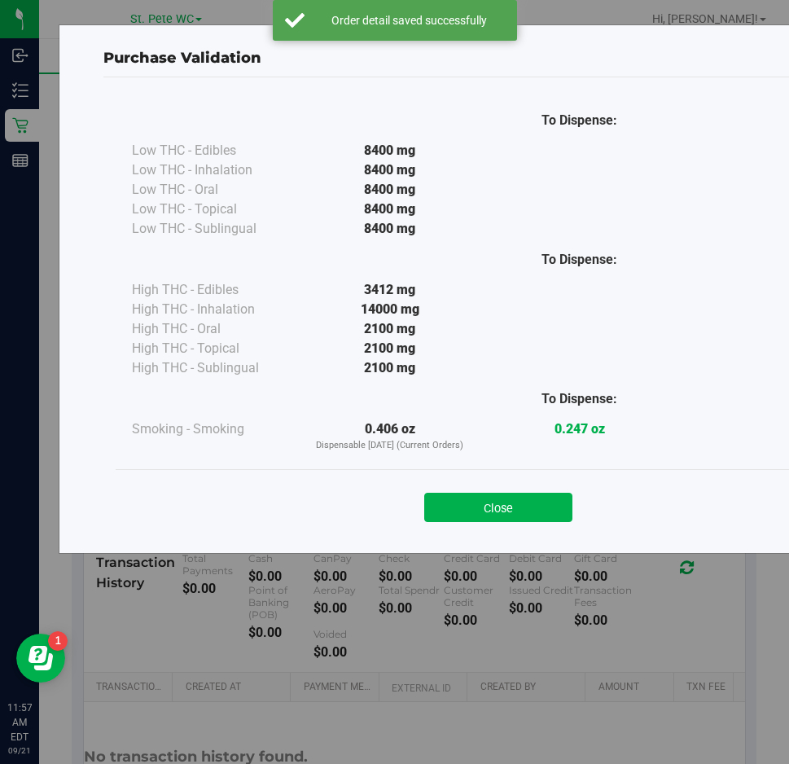
click at [456, 523] on div "Close" at bounding box center [499, 502] width 766 height 66
click at [470, 509] on button "Close" at bounding box center [498, 507] width 148 height 29
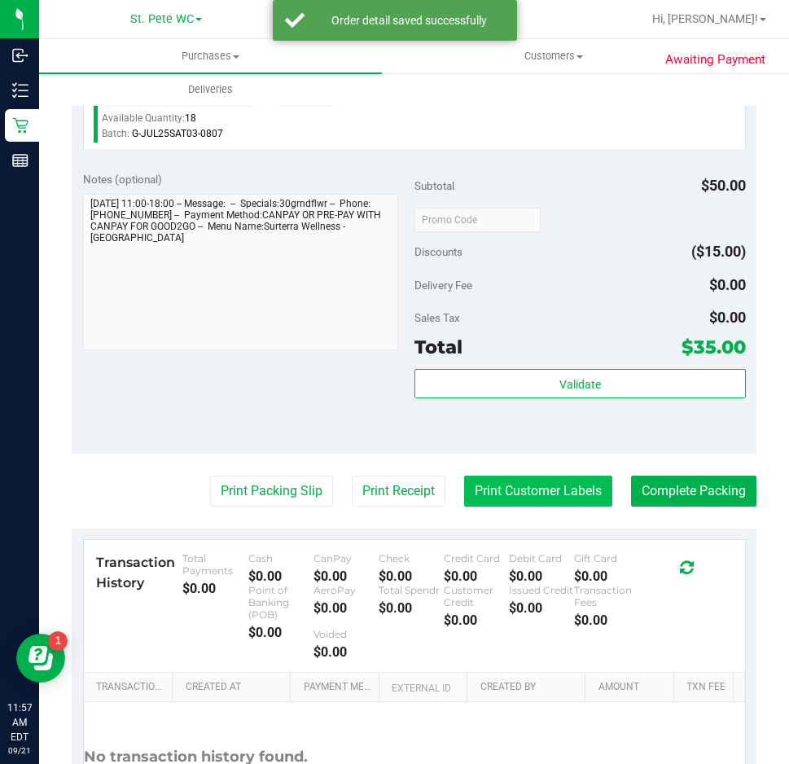
click at [514, 494] on button "Print Customer Labels" at bounding box center [538, 491] width 148 height 31
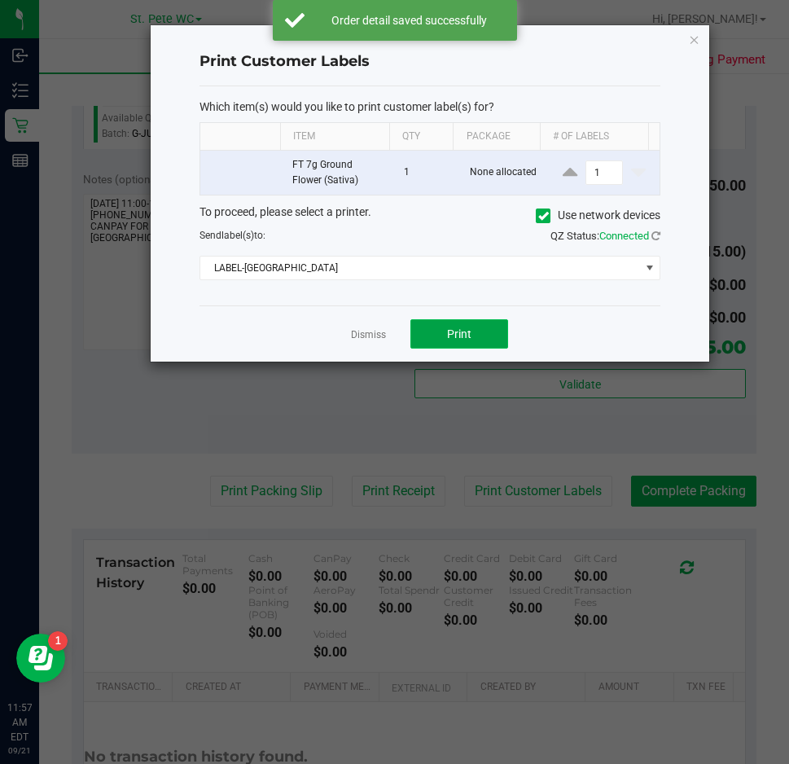
click at [461, 330] on span "Print" at bounding box center [459, 333] width 24 height 13
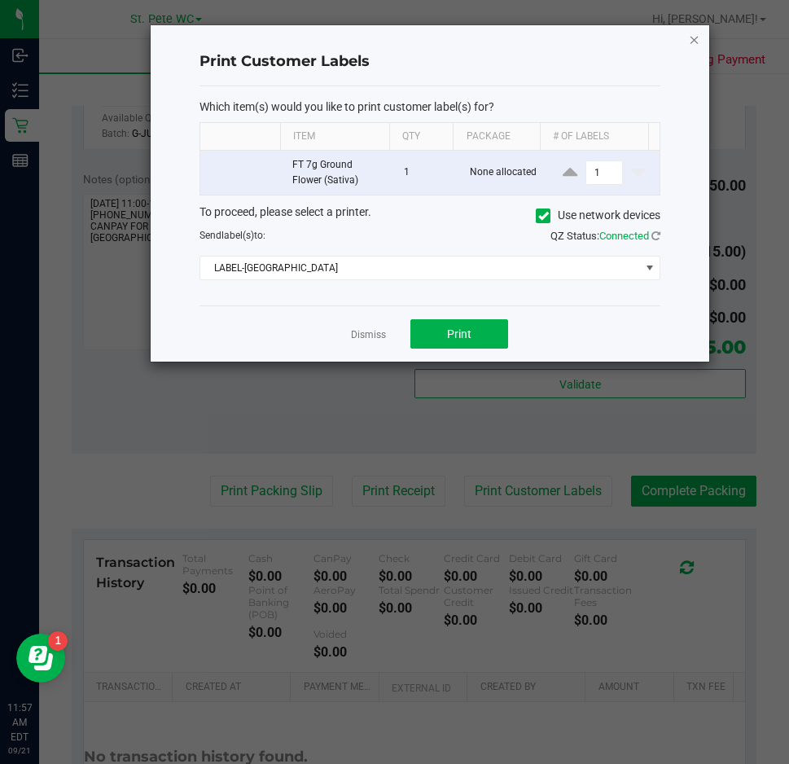
click at [696, 42] on icon "button" at bounding box center [694, 39] width 11 height 20
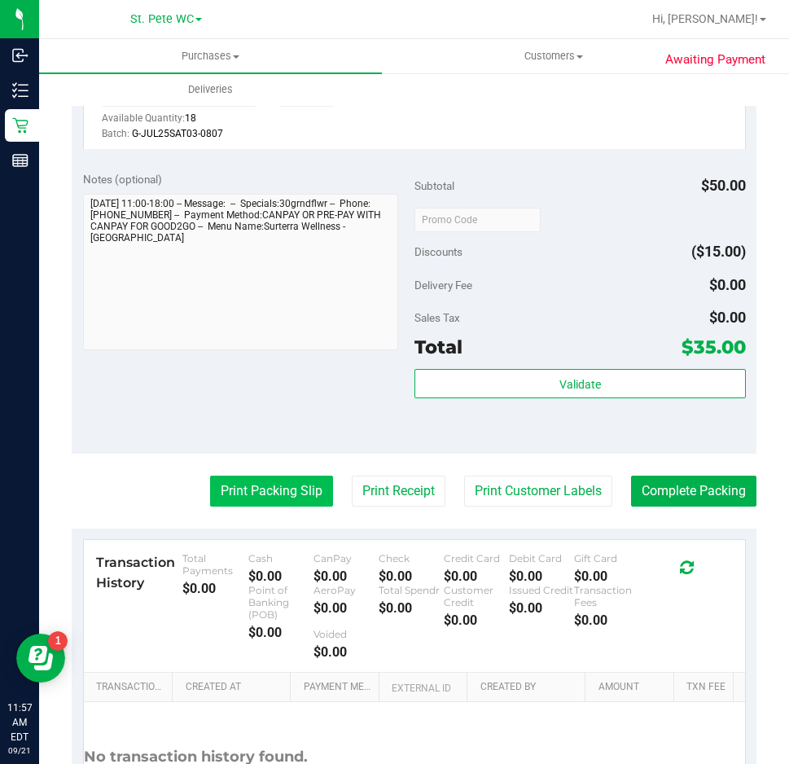
click at [239, 501] on button "Print Packing Slip" at bounding box center [271, 491] width 123 height 31
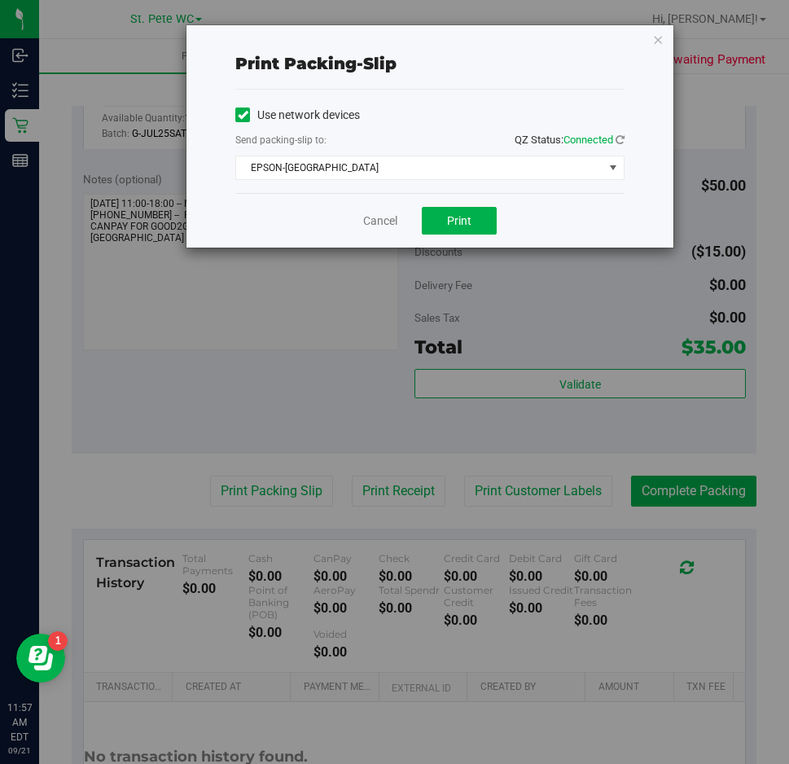
click at [456, 199] on div "Cancel Print" at bounding box center [429, 220] width 389 height 55
click at [450, 220] on span "Print" at bounding box center [459, 220] width 24 height 13
click at [662, 39] on icon "button" at bounding box center [657, 39] width 11 height 20
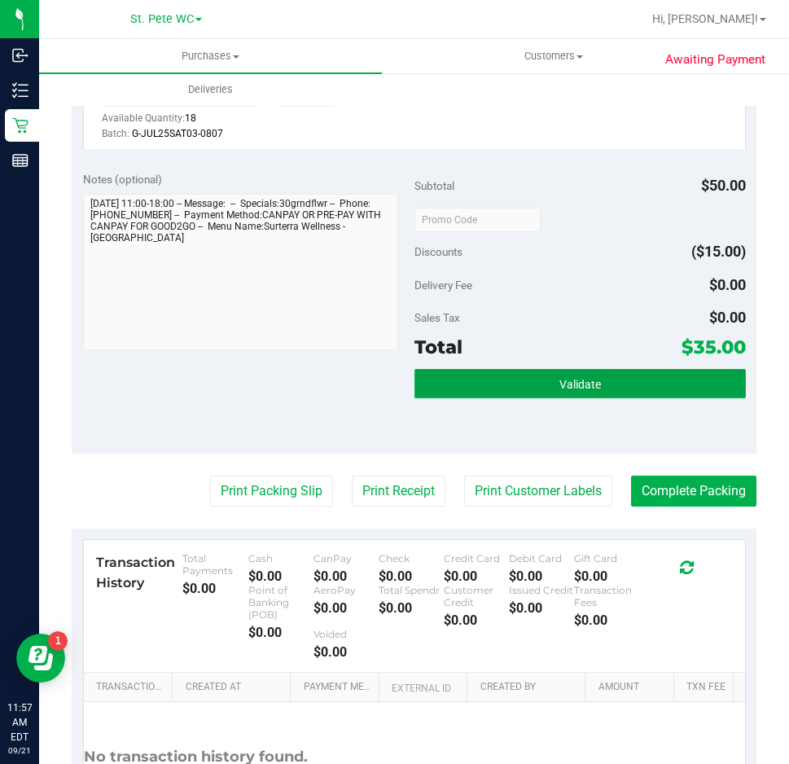
click at [627, 387] on button "Validate" at bounding box center [581, 383] width 332 height 29
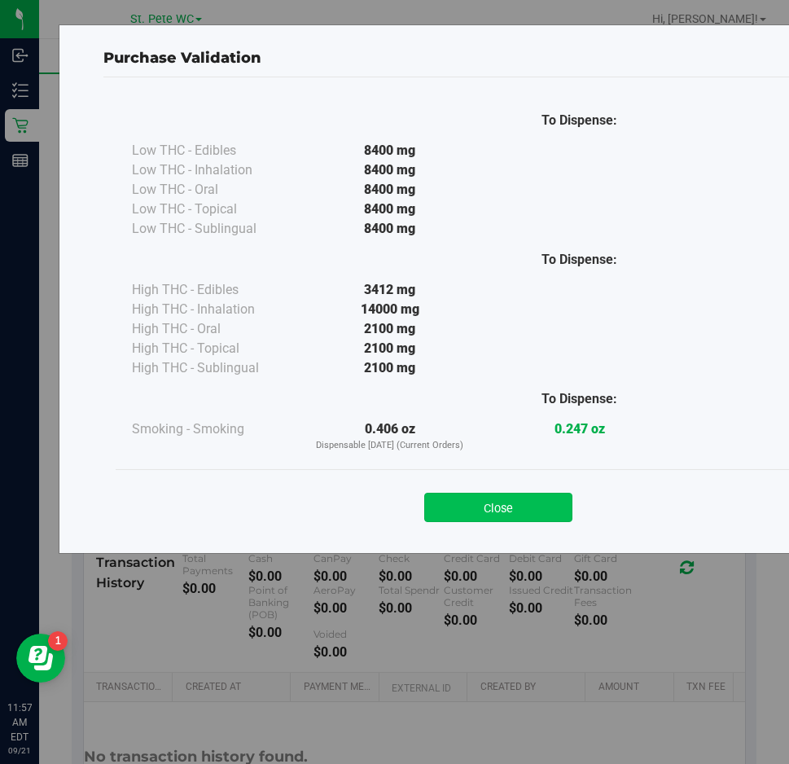
click at [446, 512] on button "Close" at bounding box center [498, 507] width 148 height 29
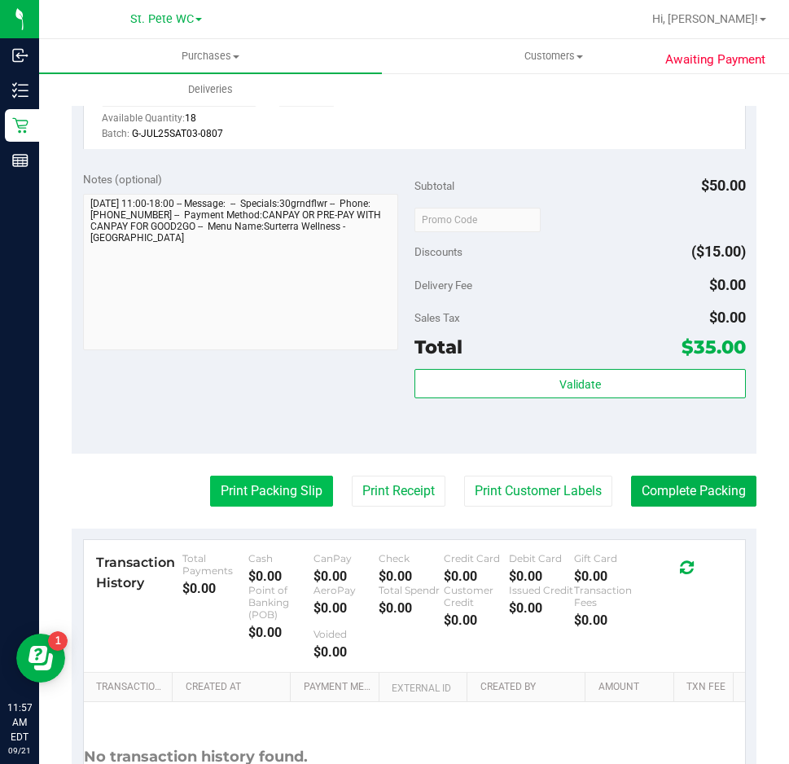
click at [279, 506] on purchase-details "Back Edit Purchase Cancel Purchase View Profile # 11983869 BioTrack ID: - Submi…" at bounding box center [414, 238] width 685 height 1278
click at [273, 497] on button "Print Packing Slip" at bounding box center [271, 491] width 123 height 31
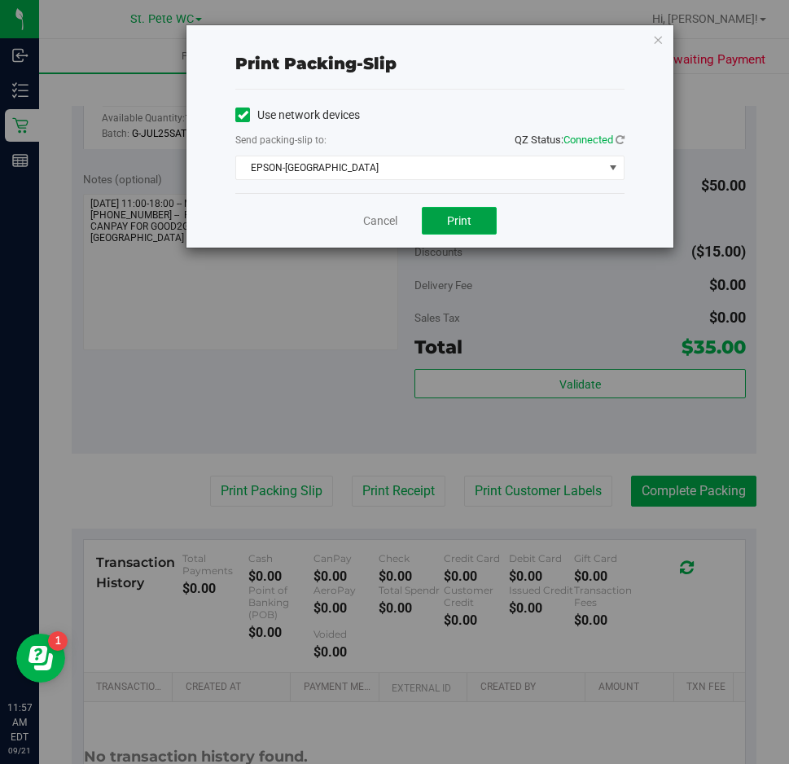
click at [449, 224] on span "Print" at bounding box center [459, 220] width 24 height 13
click at [660, 36] on icon "button" at bounding box center [657, 39] width 11 height 20
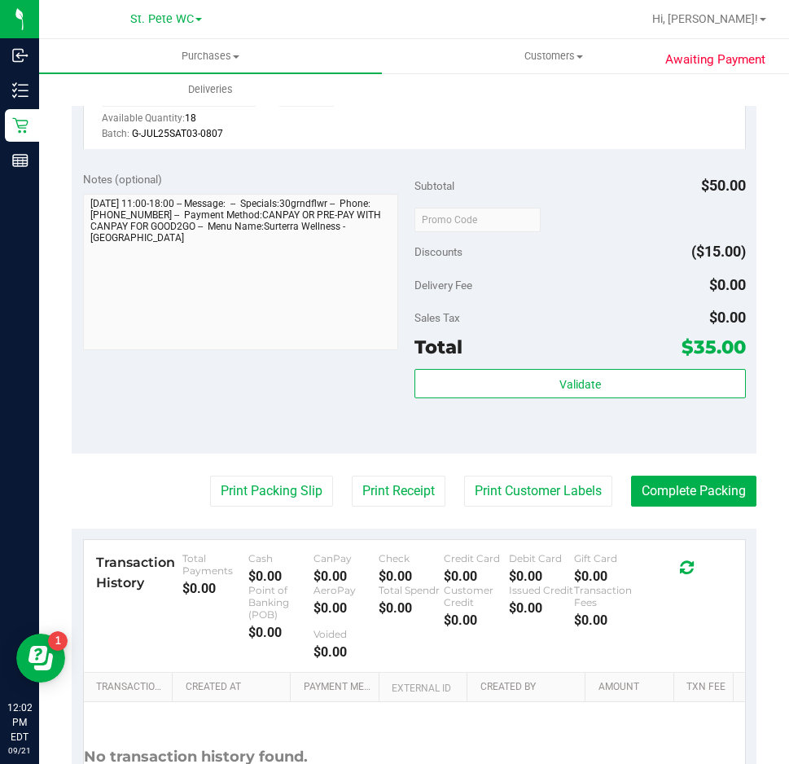
click at [235, 376] on div "Notes (optional) Subtotal $50.00 Discounts ($15.00) Delivery Fee $0.00 Sales Ta…" at bounding box center [414, 306] width 685 height 293
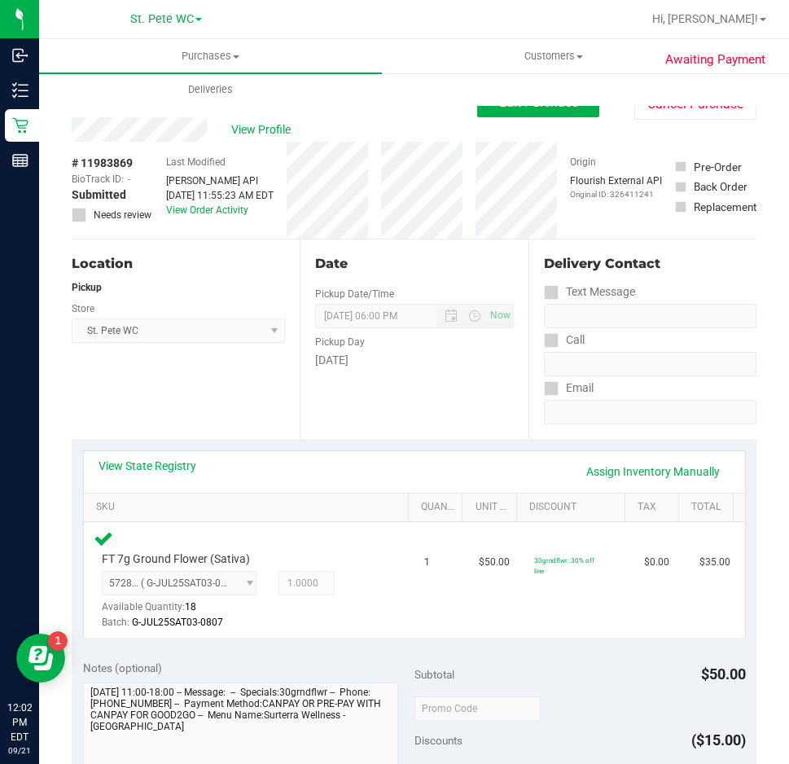
scroll to position [635, 0]
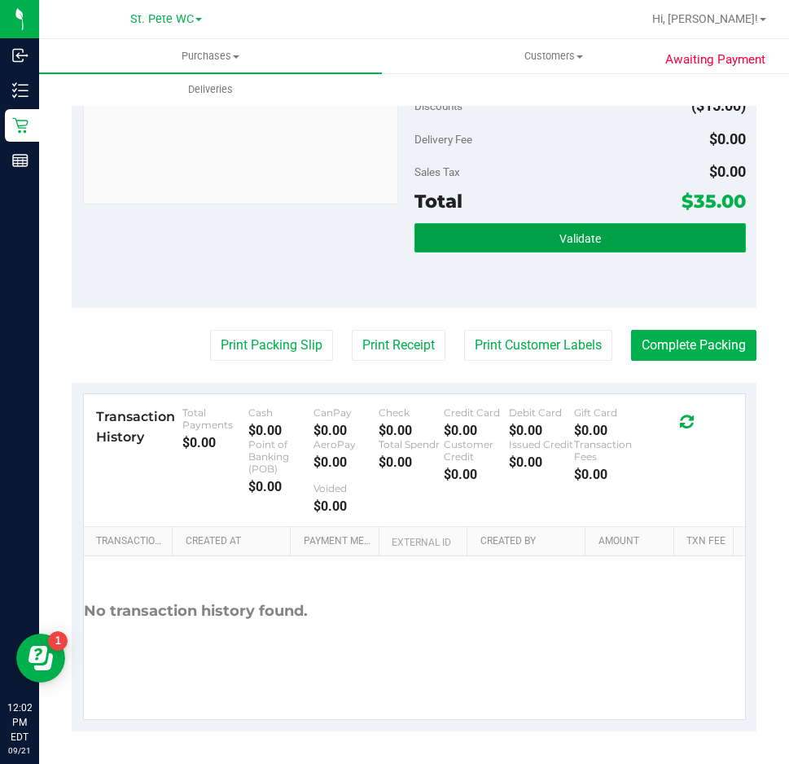
click at [600, 251] on button "Validate" at bounding box center [581, 237] width 332 height 29
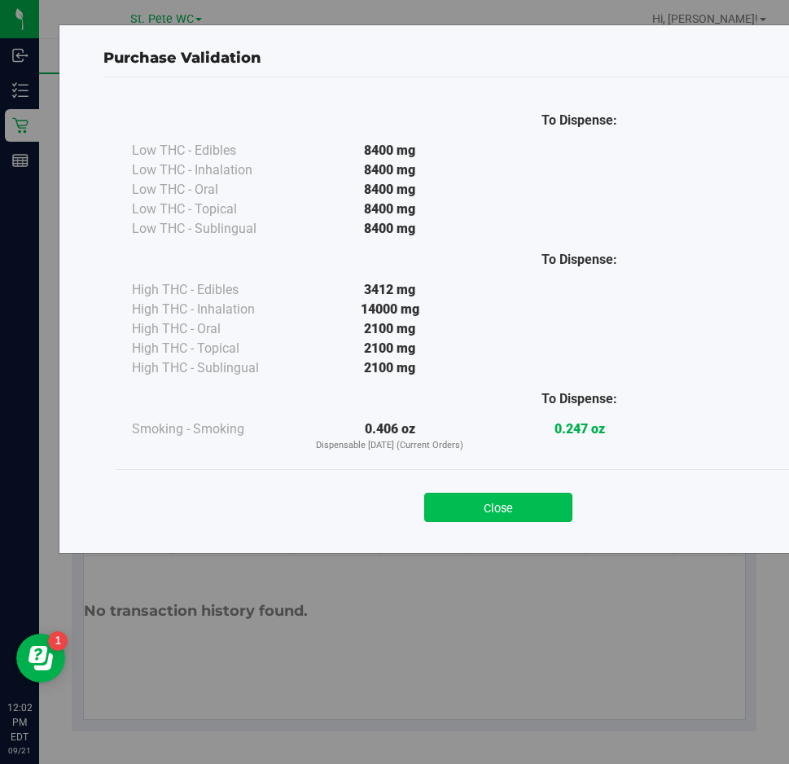
click at [439, 508] on button "Close" at bounding box center [498, 507] width 148 height 29
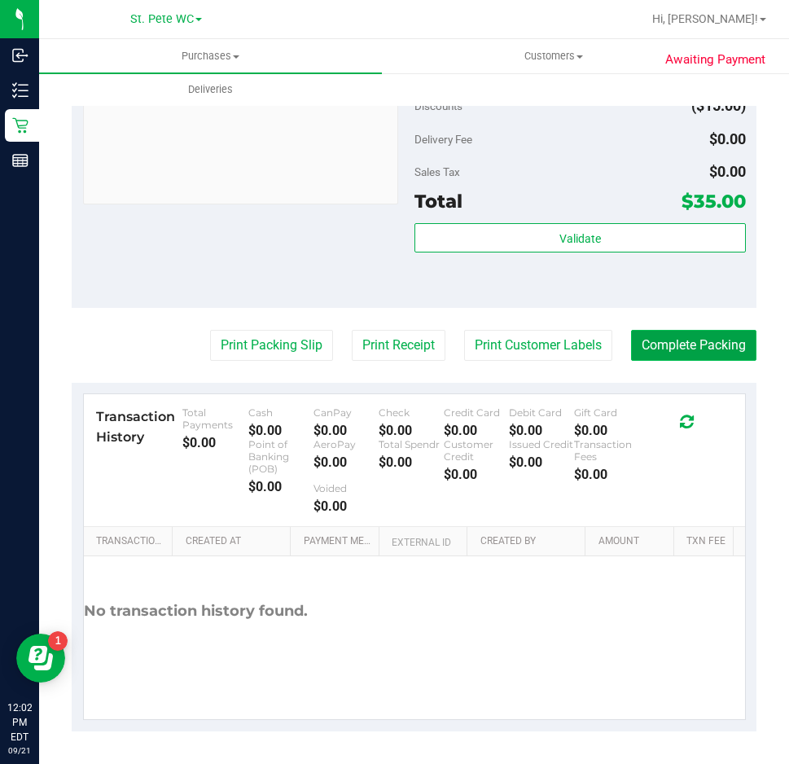
click at [660, 351] on button "Complete Packing" at bounding box center [693, 345] width 125 height 31
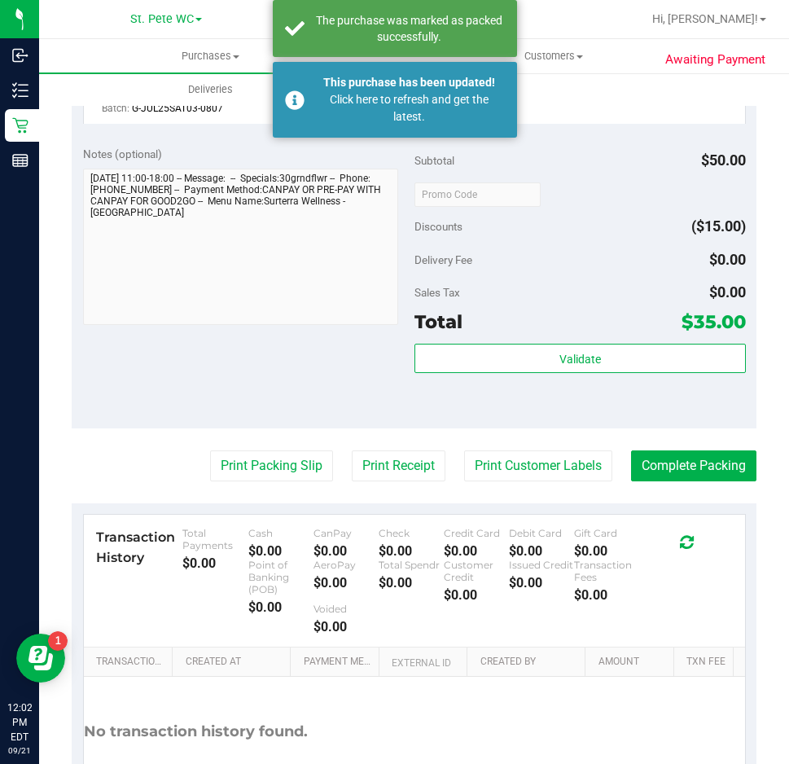
scroll to position [103, 0]
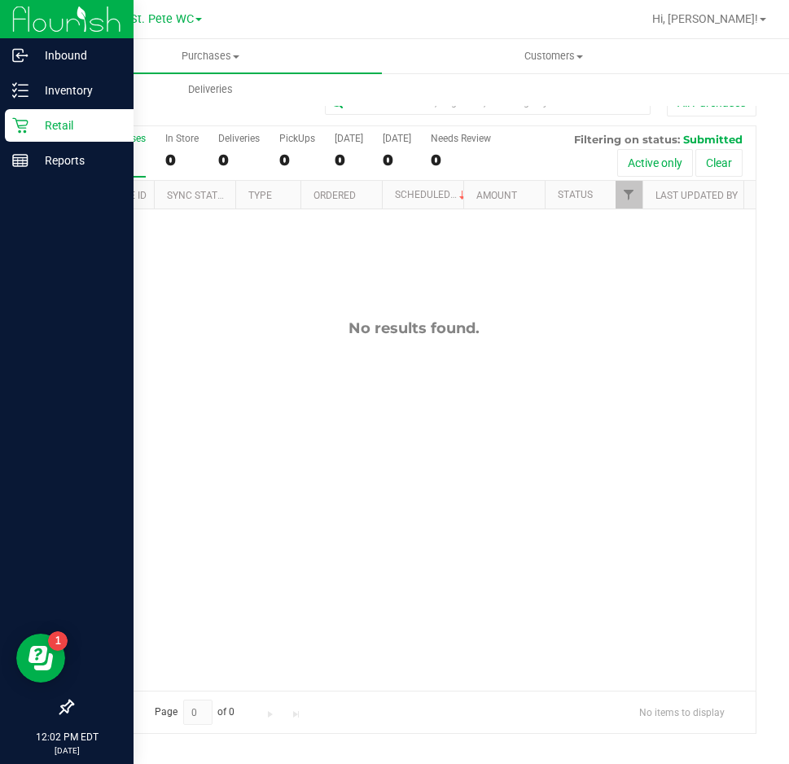
click at [38, 113] on div "Retail" at bounding box center [69, 125] width 129 height 33
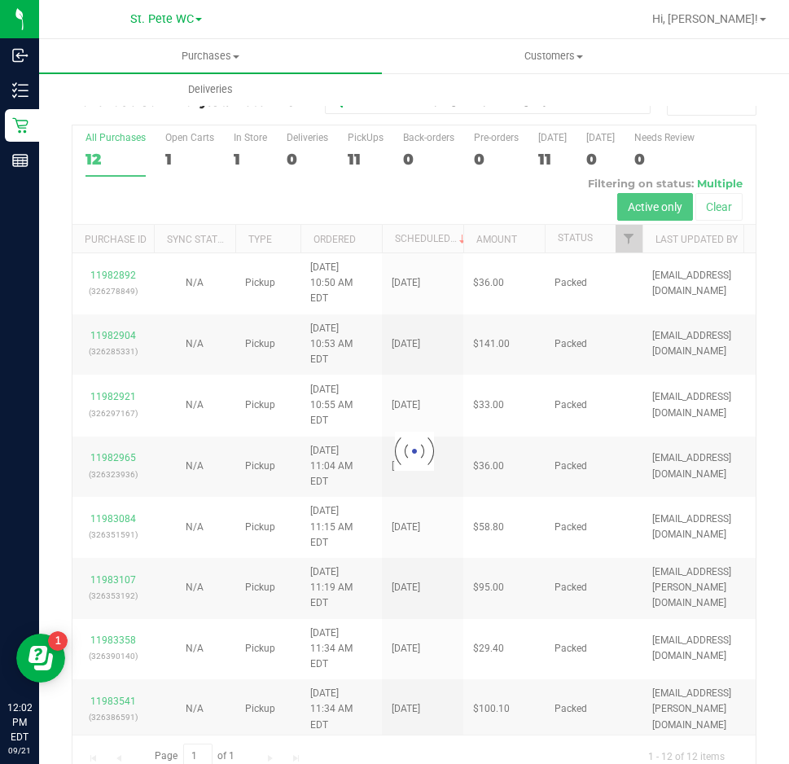
click at [626, 241] on div at bounding box center [413, 451] width 683 height 652
click at [626, 240] on div at bounding box center [413, 451] width 683 height 652
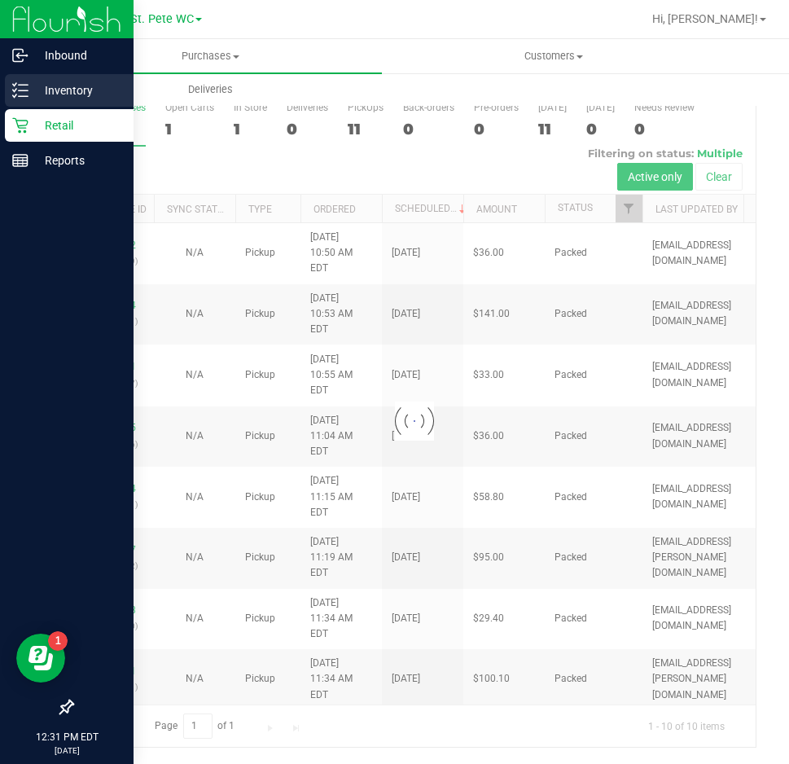
click at [28, 101] on div "Inventory" at bounding box center [69, 90] width 129 height 33
click at [64, 90] on p "Inventory" at bounding box center [78, 91] width 98 height 20
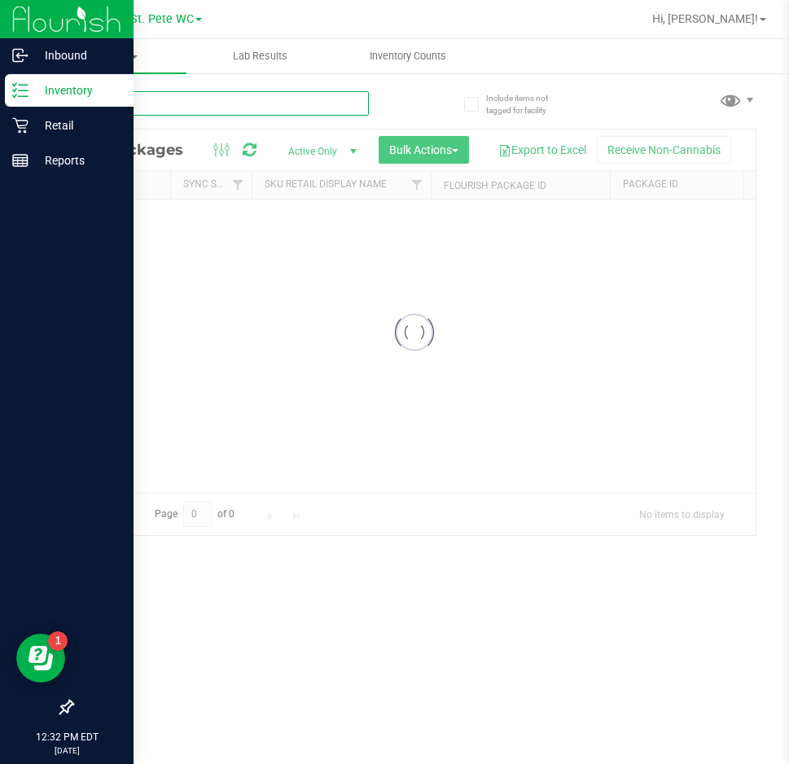
click at [171, 111] on input "text" at bounding box center [220, 103] width 297 height 24
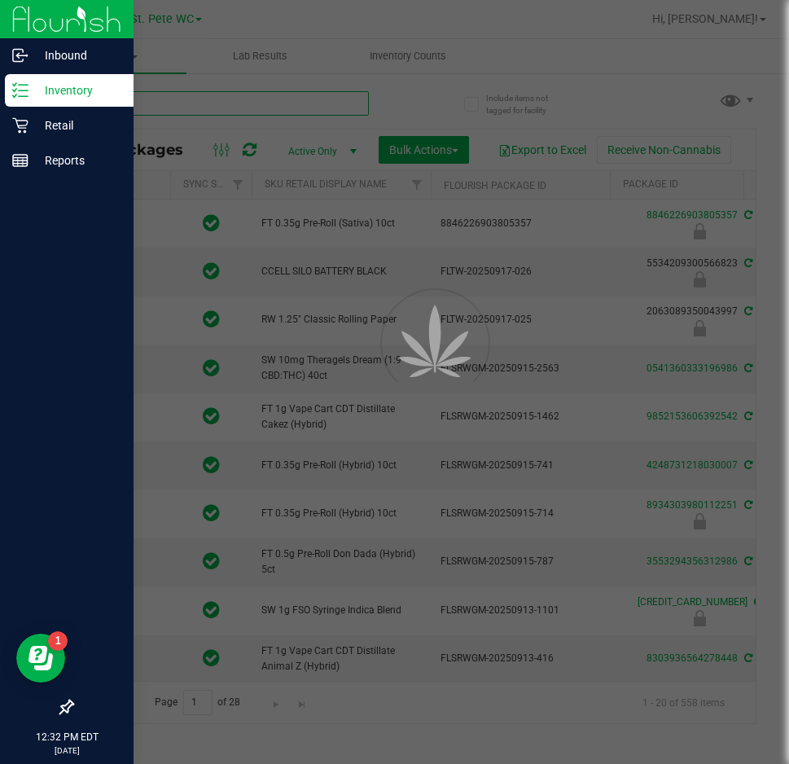
type input "bdl"
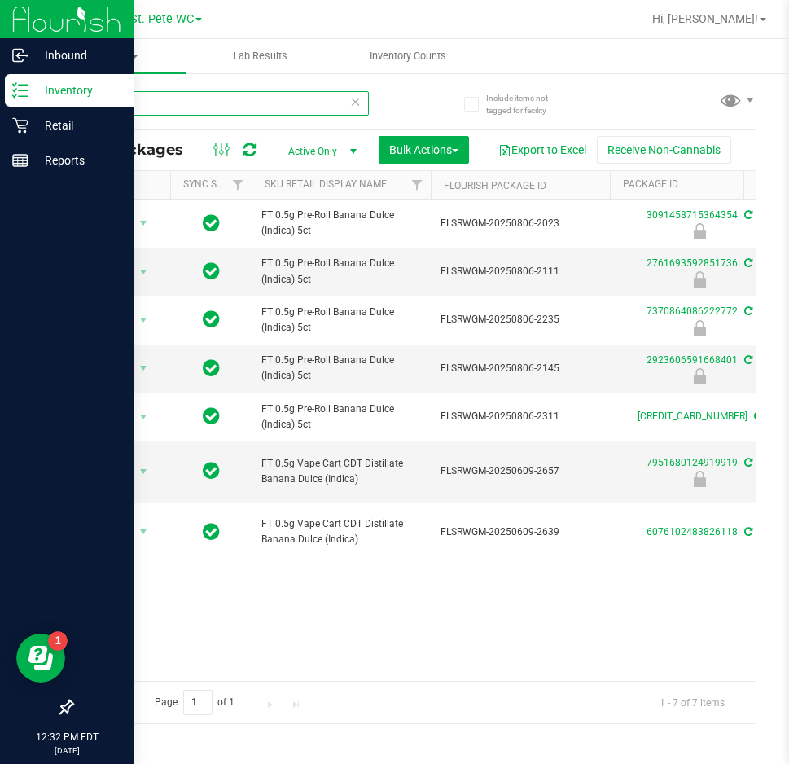
drag, startPoint x: 162, startPoint y: 92, endPoint x: -7, endPoint y: 78, distance: 169.2
click at [0, 78] on html "Inbound Inventory Retail Reports 12:32 PM EDT 09/21/2025 09/21 St. Pete WC Hi, …" at bounding box center [394, 382] width 789 height 764
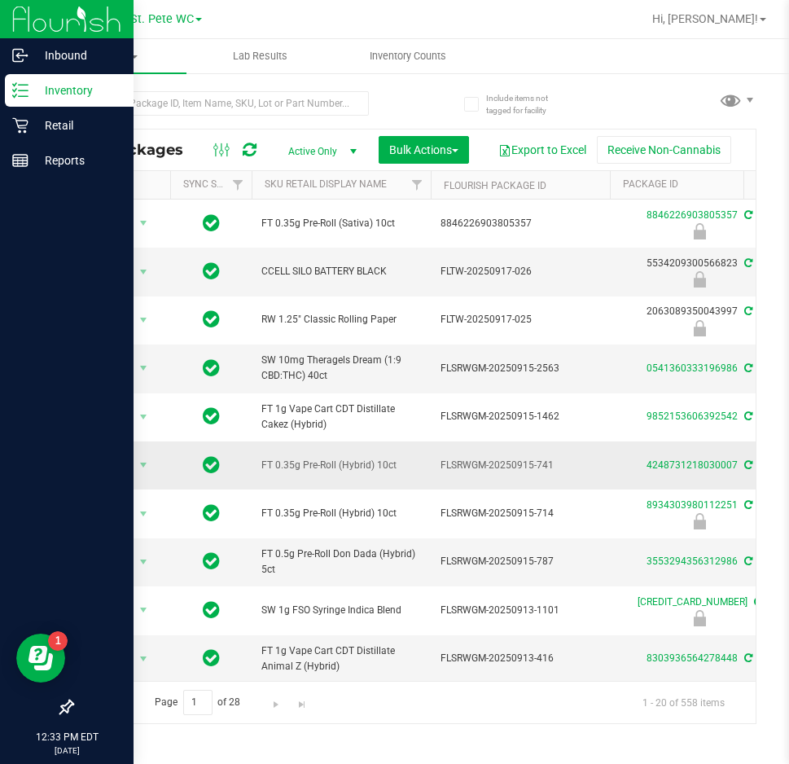
scroll to position [535, 0]
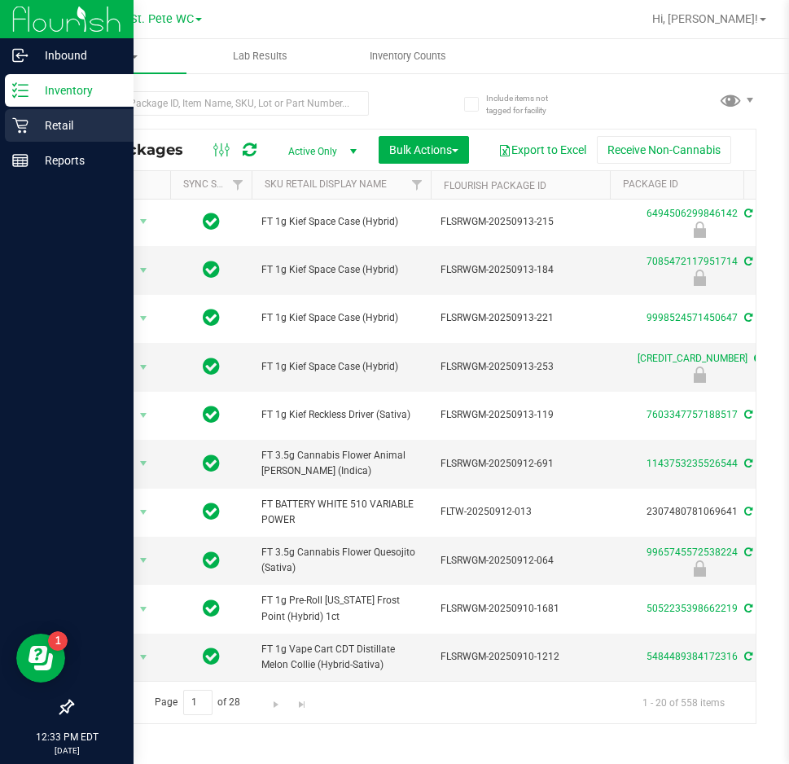
click at [27, 116] on div "Retail" at bounding box center [69, 125] width 129 height 33
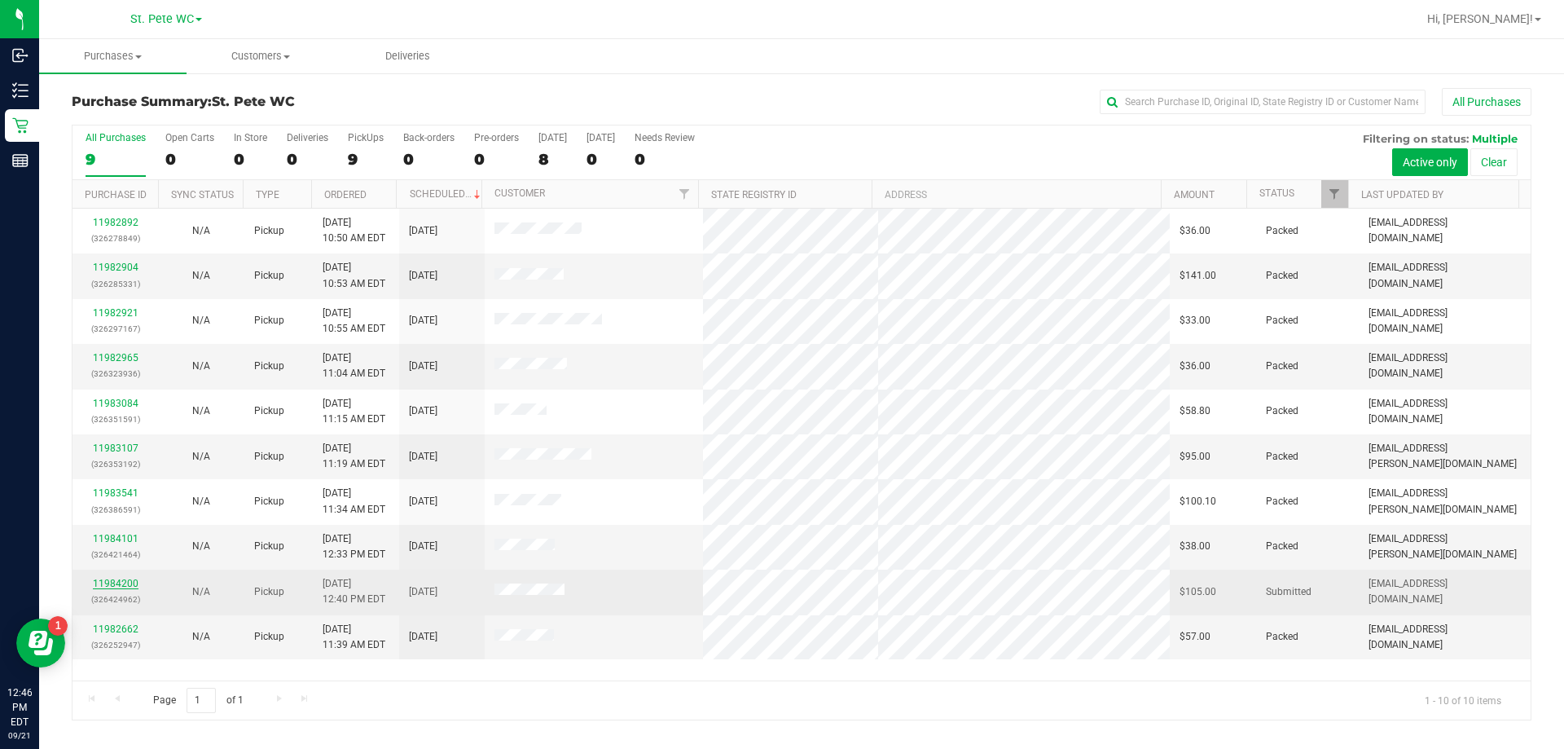
click at [108, 584] on link "11984200" at bounding box center [116, 583] width 46 height 11
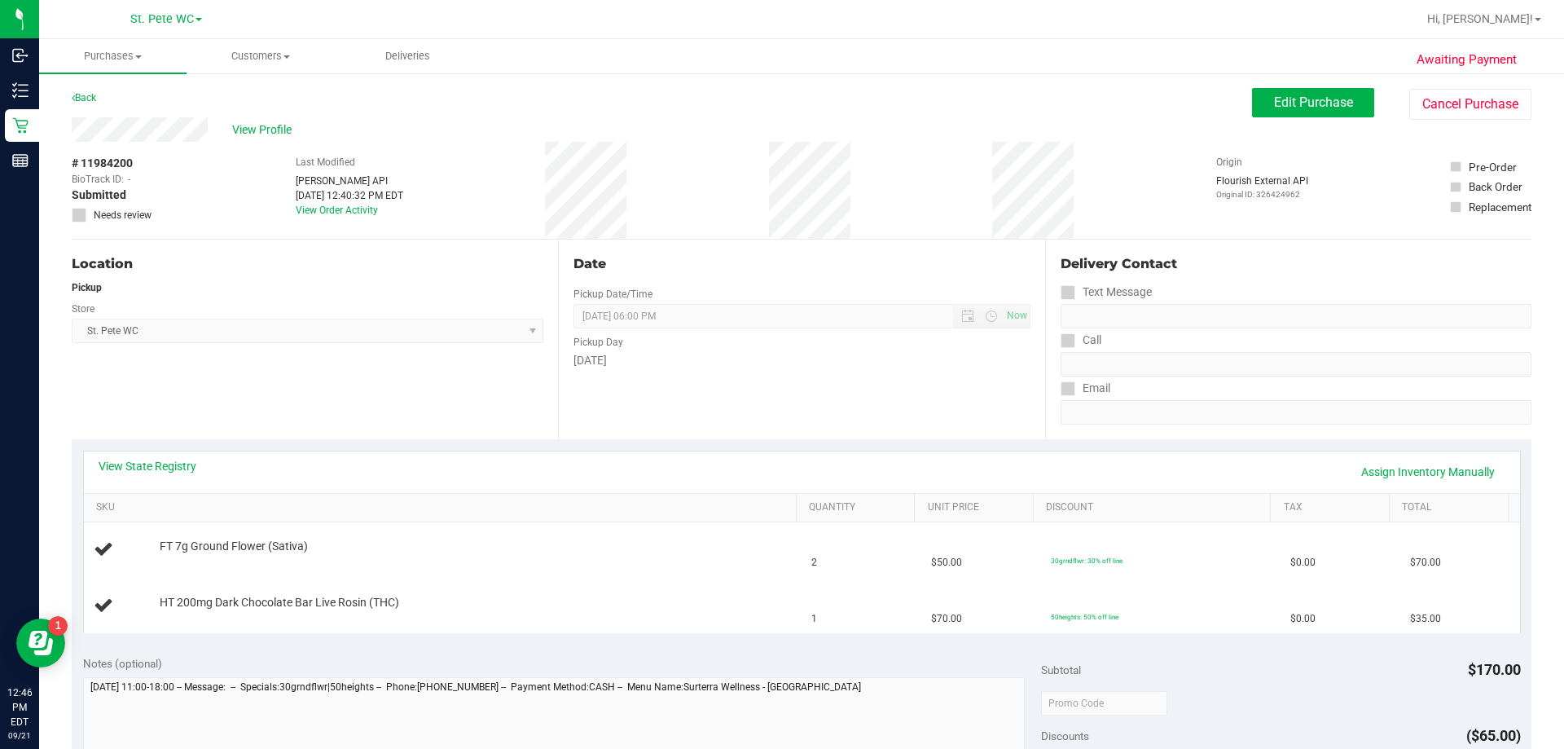
click at [197, 474] on div "View State Registry Assign Inventory Manually" at bounding box center [802, 472] width 1407 height 28
click at [192, 473] on link "View State Registry" at bounding box center [148, 466] width 98 height 16
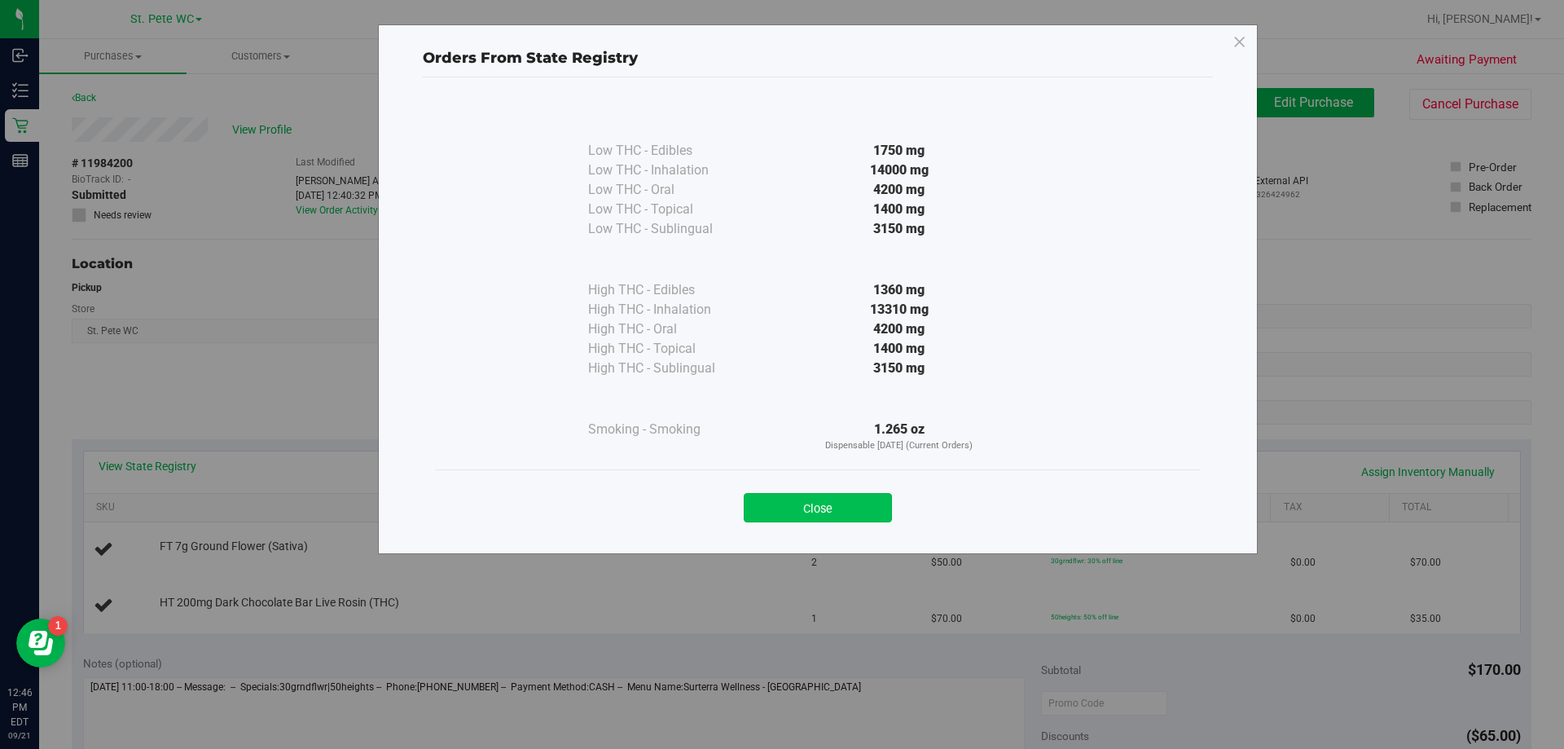
click at [848, 514] on button "Close" at bounding box center [818, 507] width 148 height 29
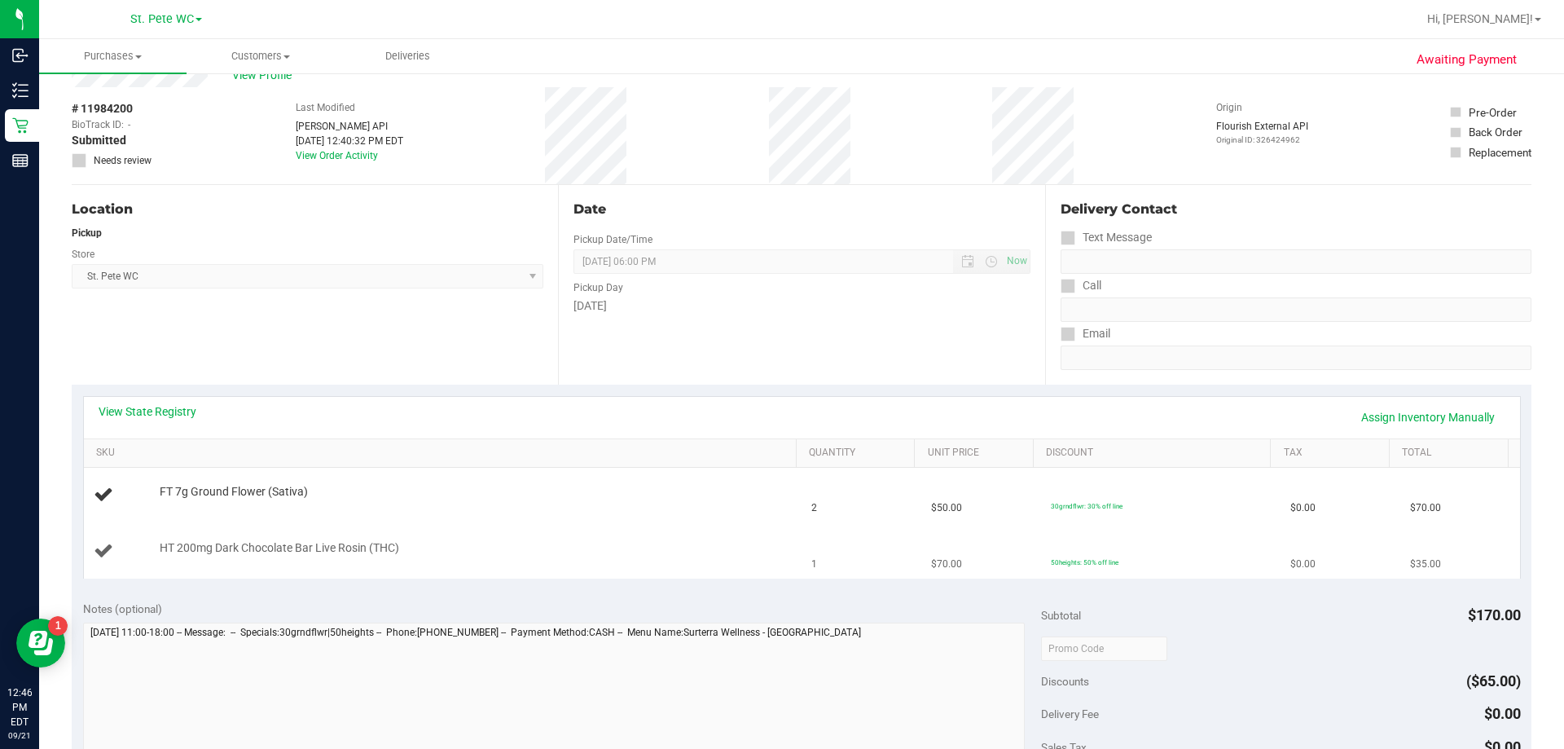
scroll to position [81, 0]
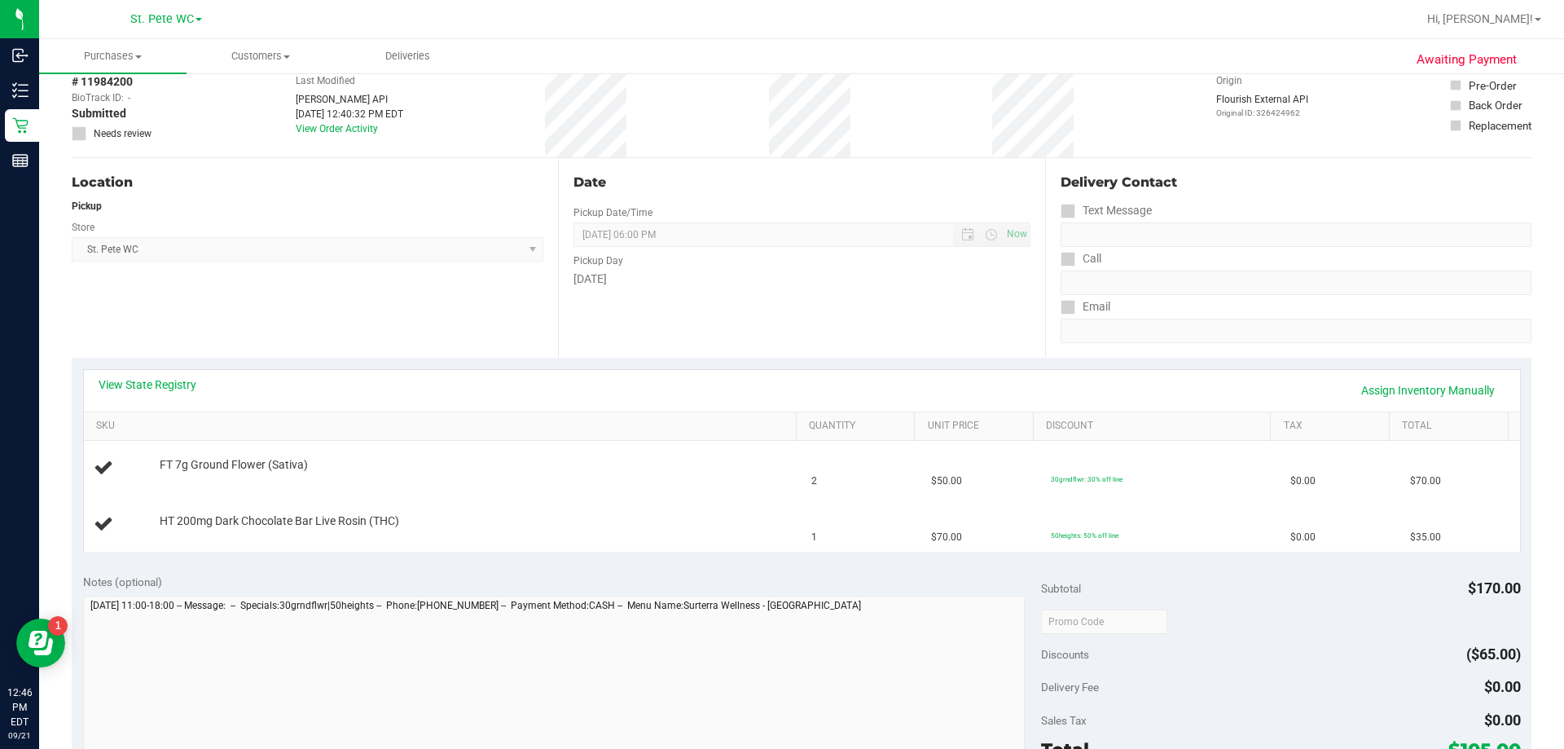
click at [670, 595] on div "Notes (optional)" at bounding box center [562, 664] width 959 height 182
click at [661, 488] on td "FT 7g Ground Flower (Sativa)" at bounding box center [443, 468] width 718 height 55
click at [534, 473] on div at bounding box center [474, 473] width 629 height 1
click at [525, 492] on td "FT 7g Ground Flower (Sativa)" at bounding box center [443, 468] width 718 height 55
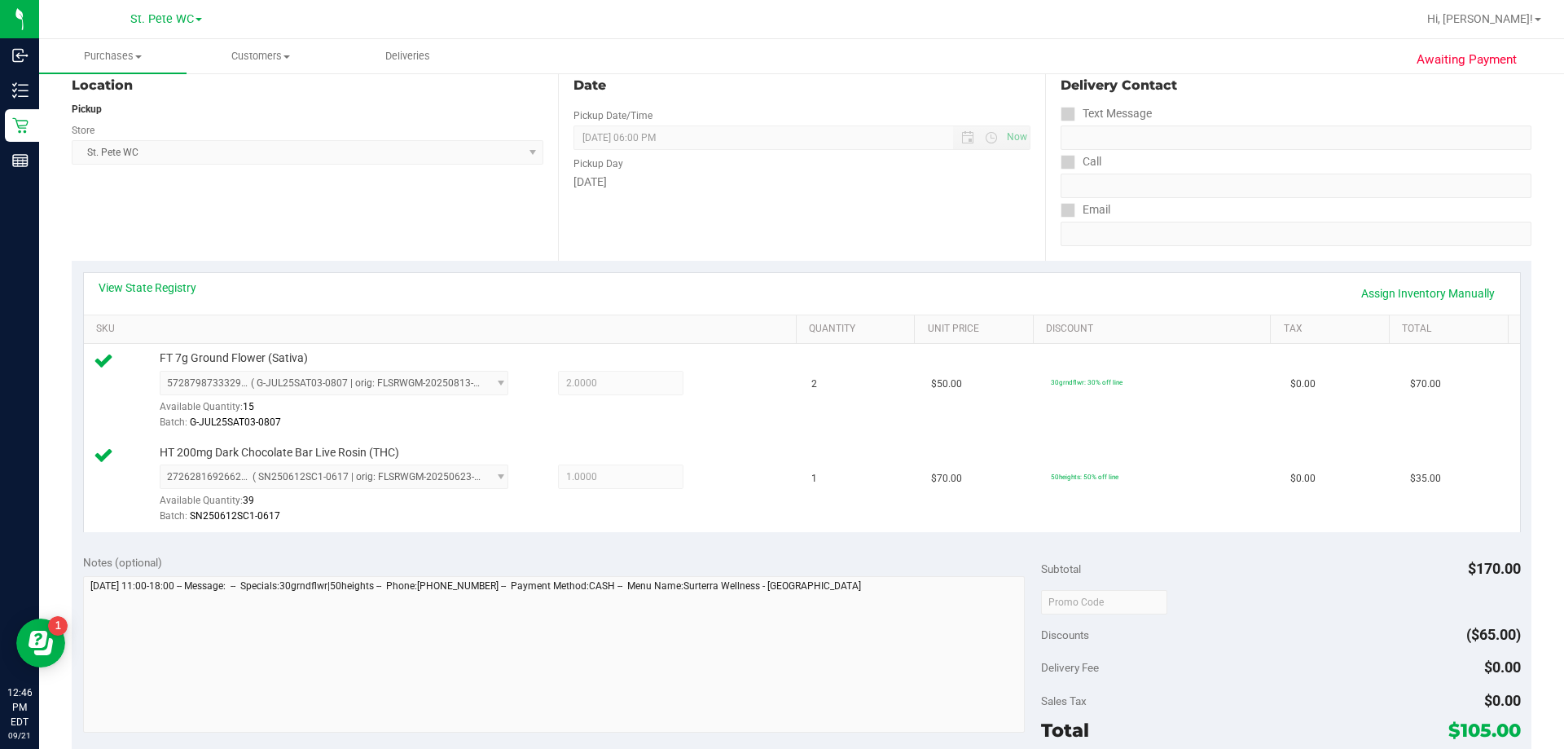
scroll to position [489, 0]
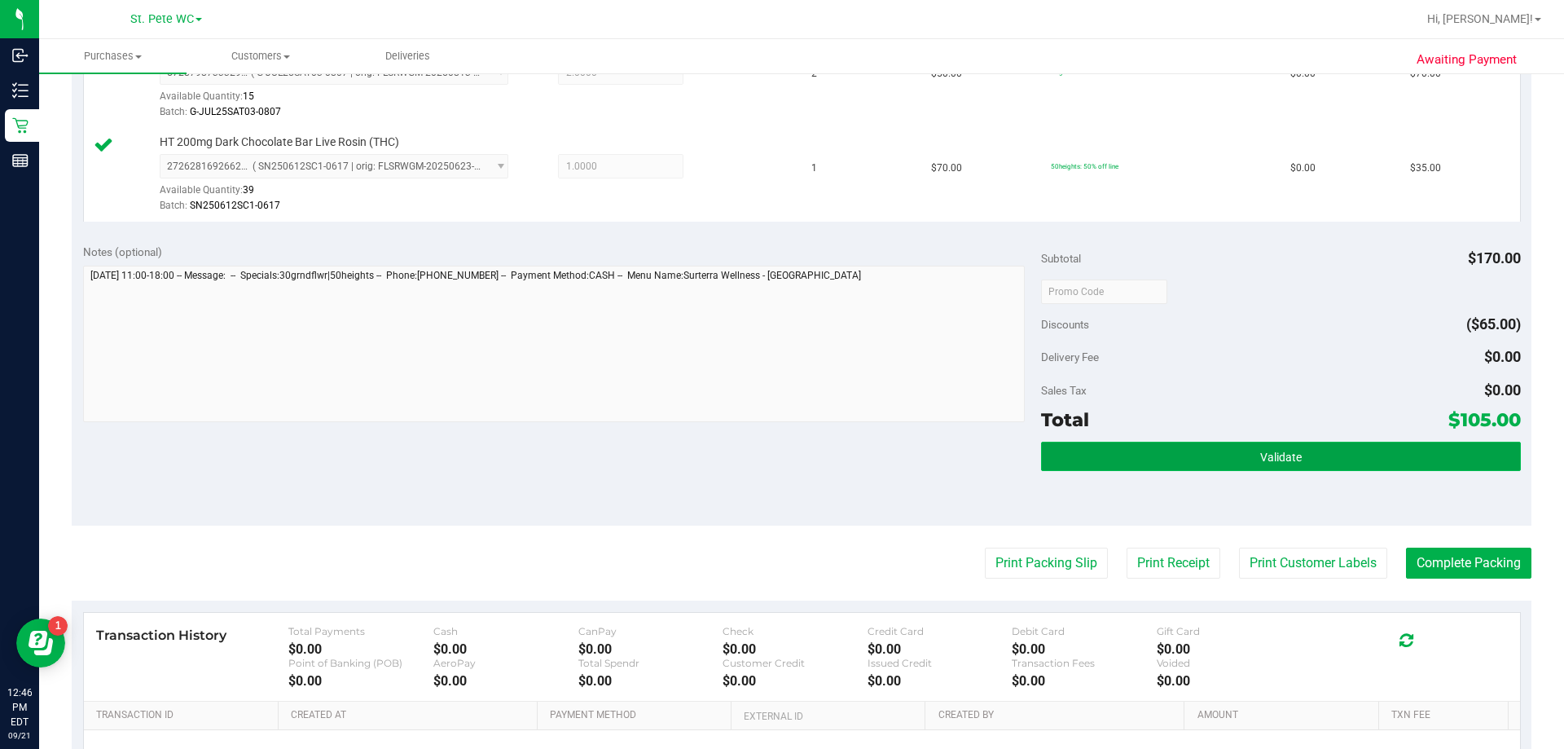
click at [1378, 461] on button "Validate" at bounding box center [1280, 455] width 479 height 29
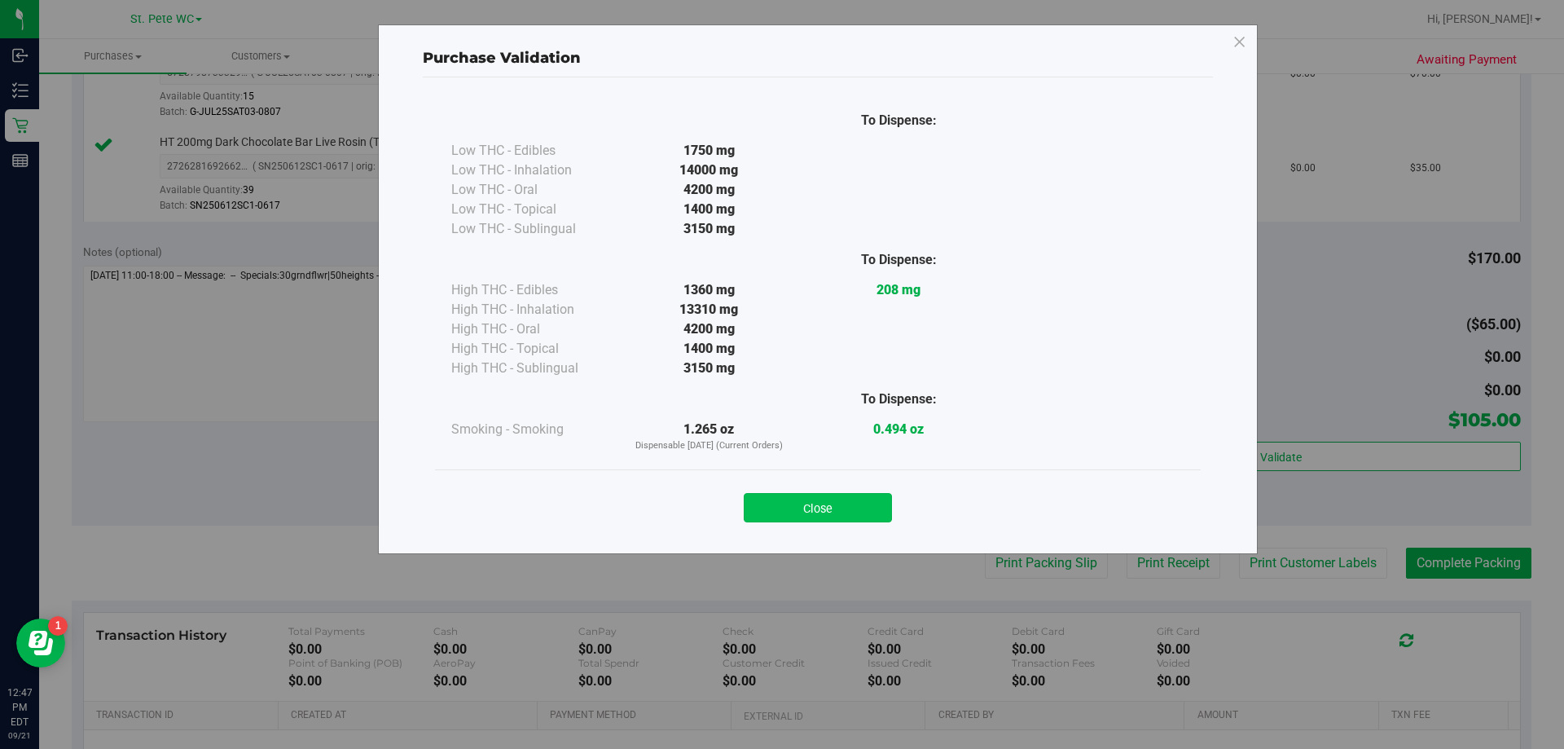
click at [799, 498] on button "Close" at bounding box center [818, 507] width 148 height 29
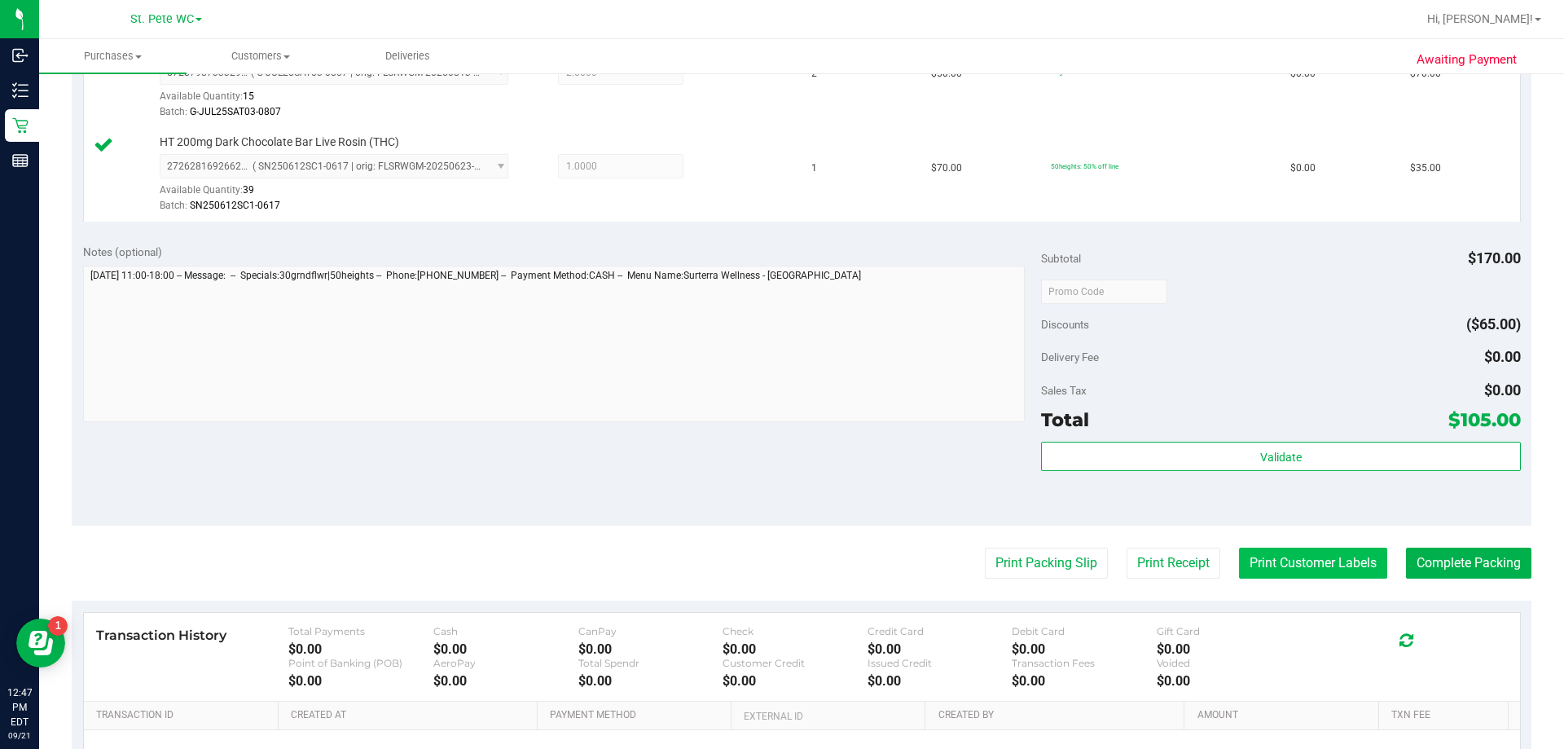
click at [1263, 560] on button "Print Customer Labels" at bounding box center [1313, 562] width 148 height 31
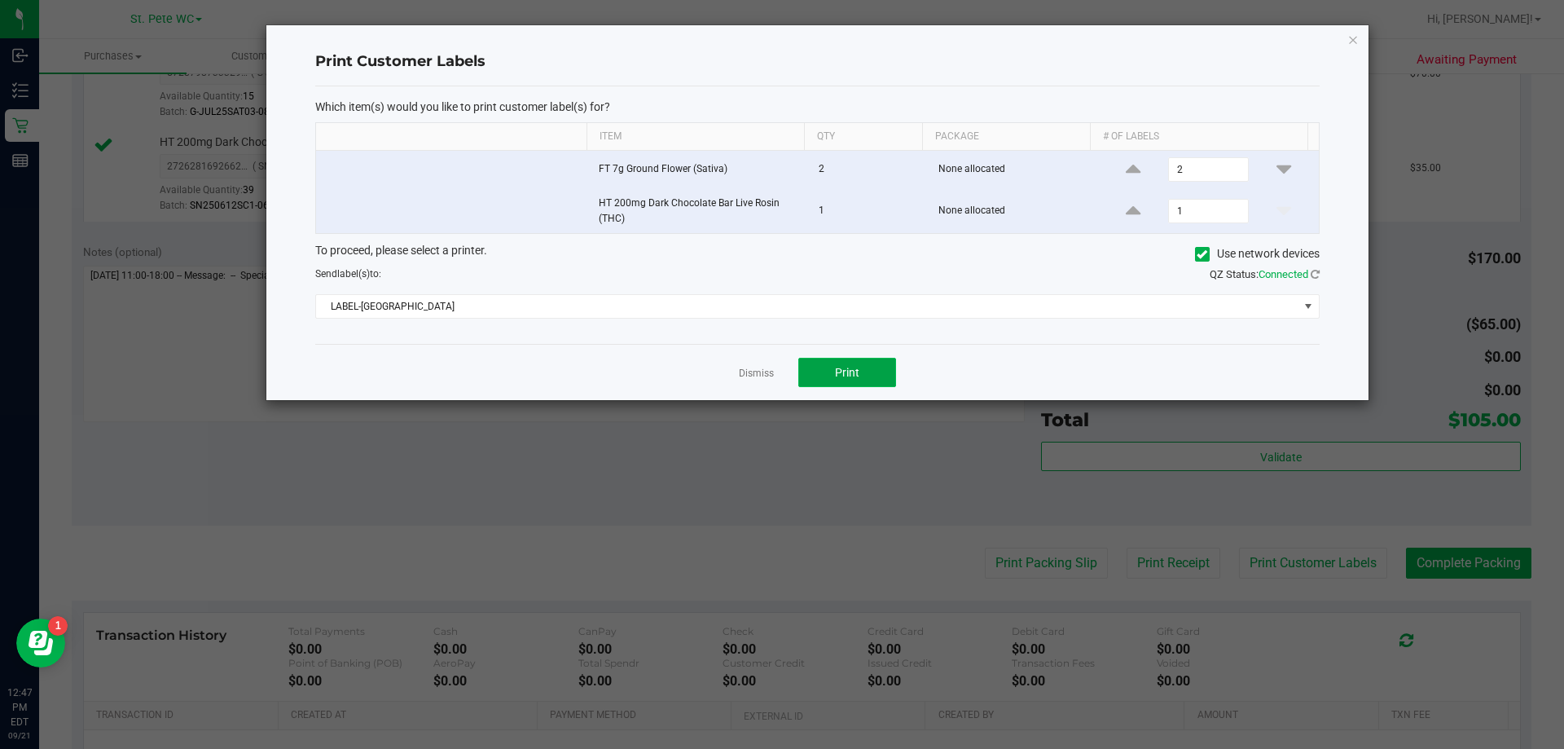
click at [855, 358] on button "Print" at bounding box center [847, 372] width 98 height 29
click at [1352, 46] on icon "button" at bounding box center [1352, 39] width 11 height 20
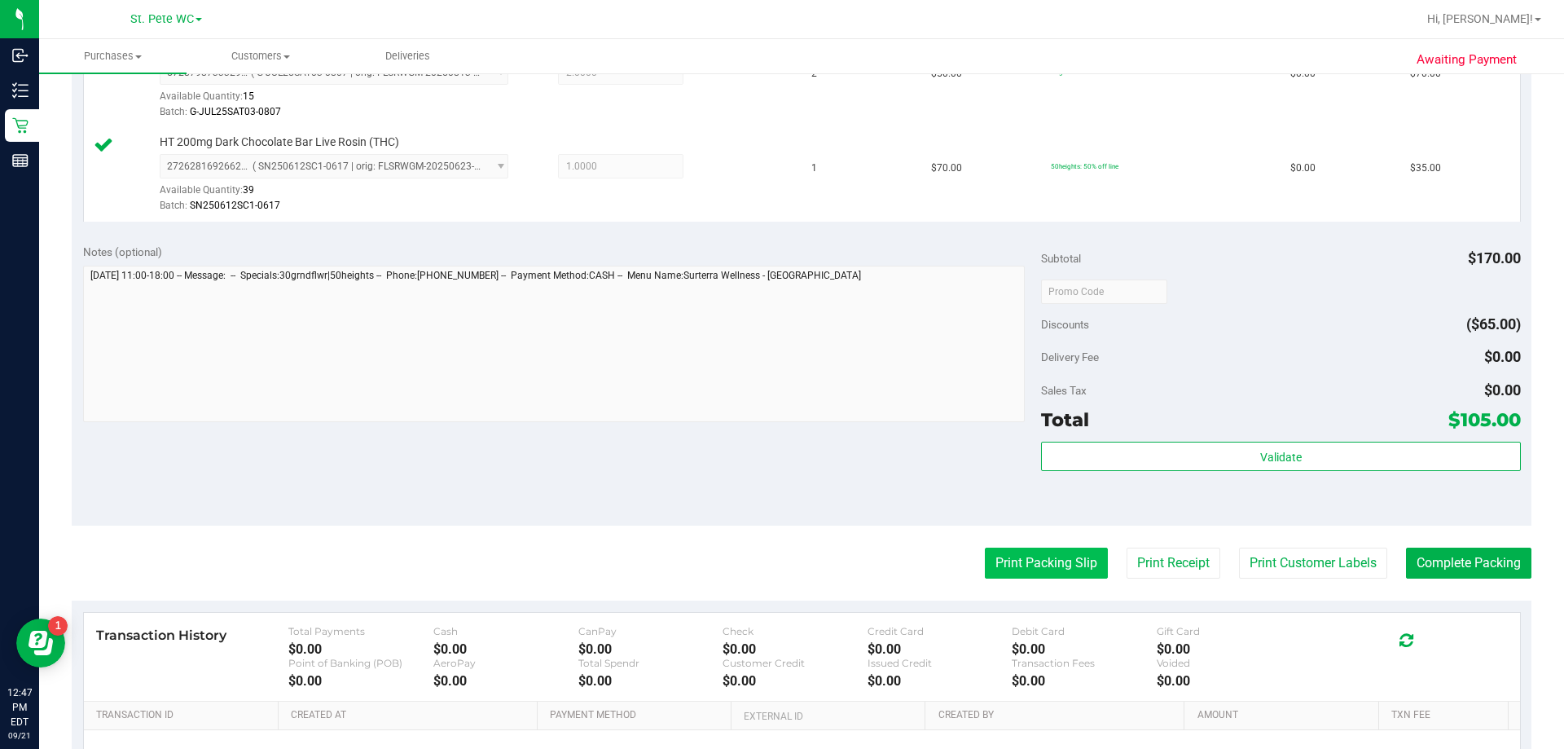
click at [1013, 562] on button "Print Packing Slip" at bounding box center [1046, 562] width 123 height 31
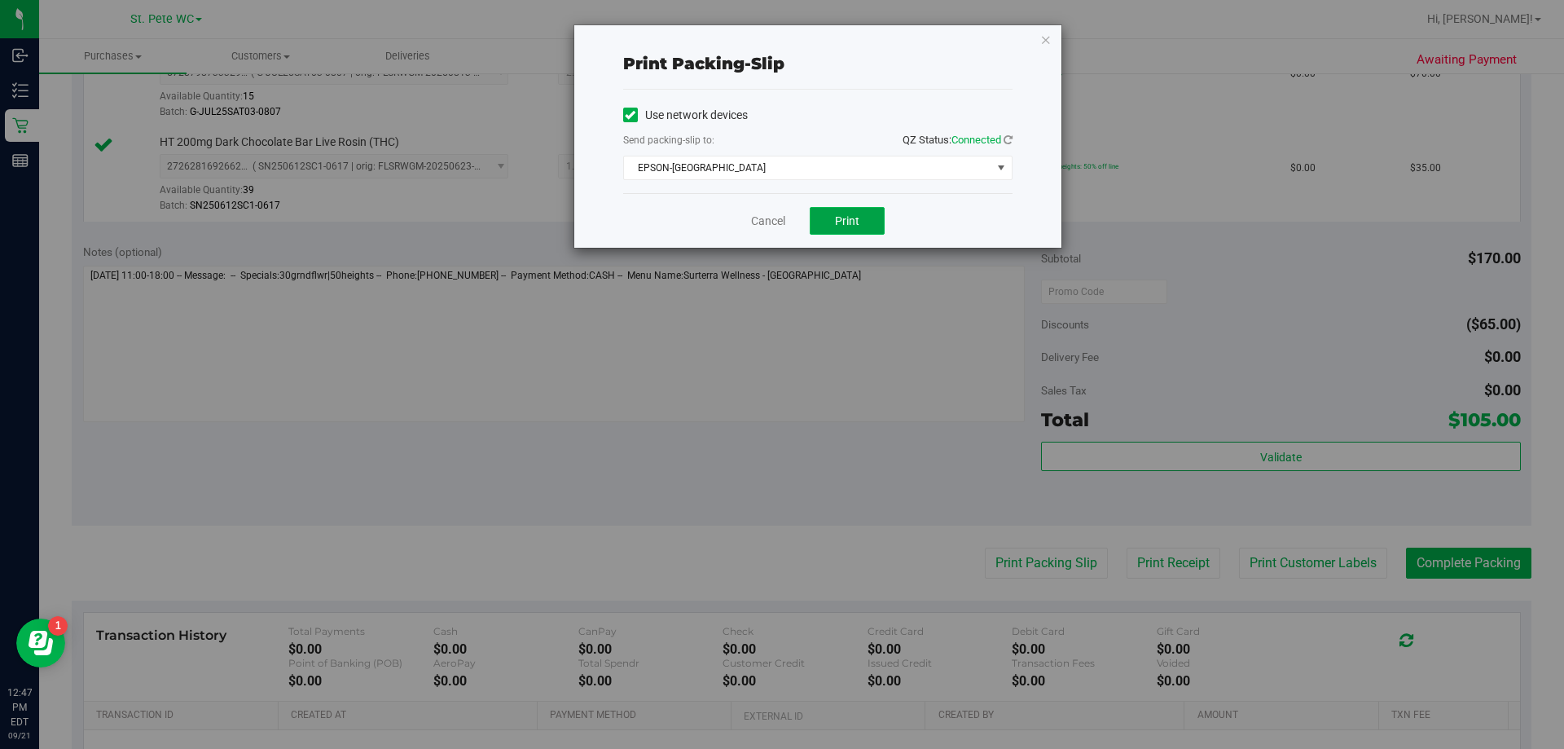
click at [859, 228] on button "Print" at bounding box center [847, 221] width 75 height 28
click at [1041, 37] on icon "button" at bounding box center [1045, 39] width 11 height 20
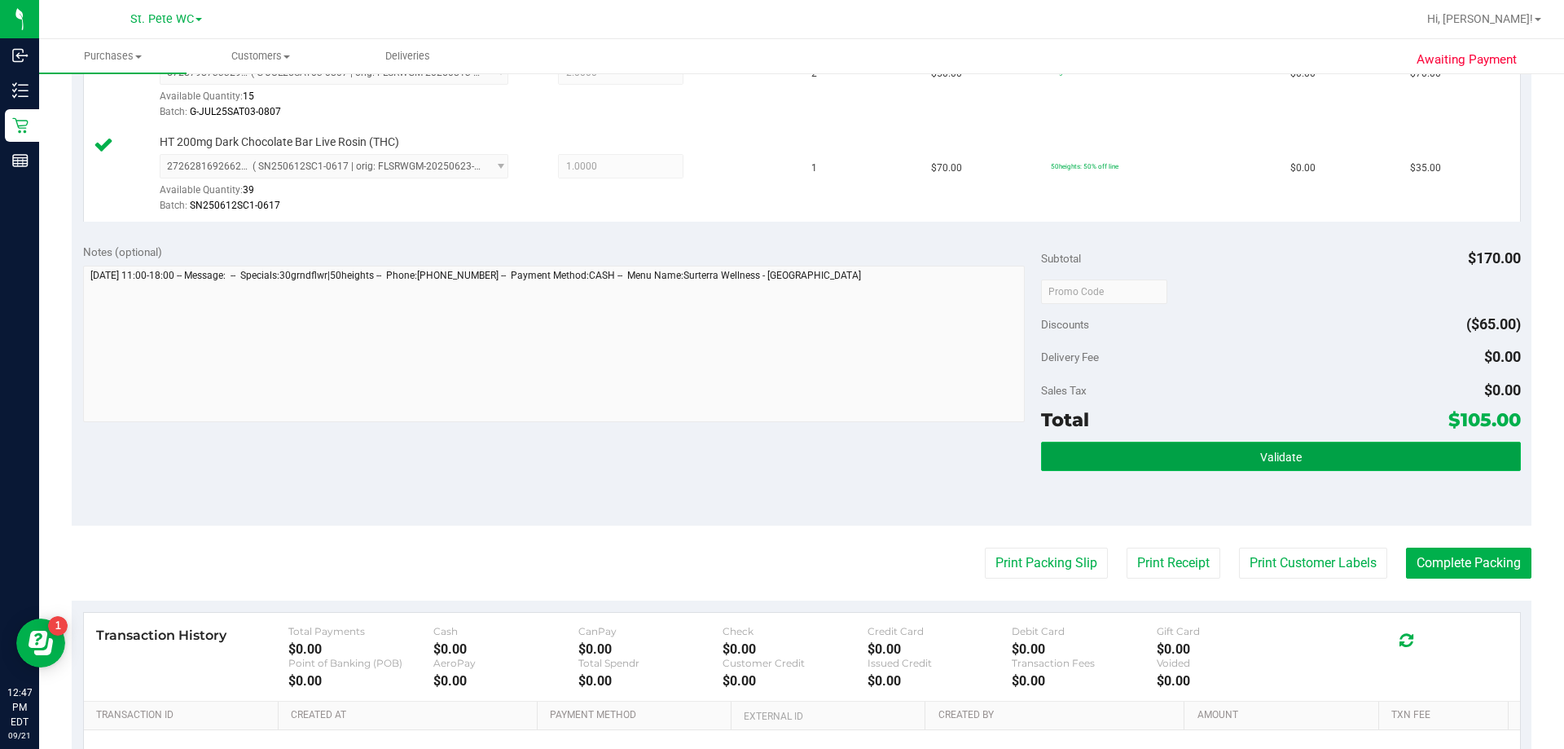
click at [1145, 446] on button "Validate" at bounding box center [1280, 455] width 479 height 29
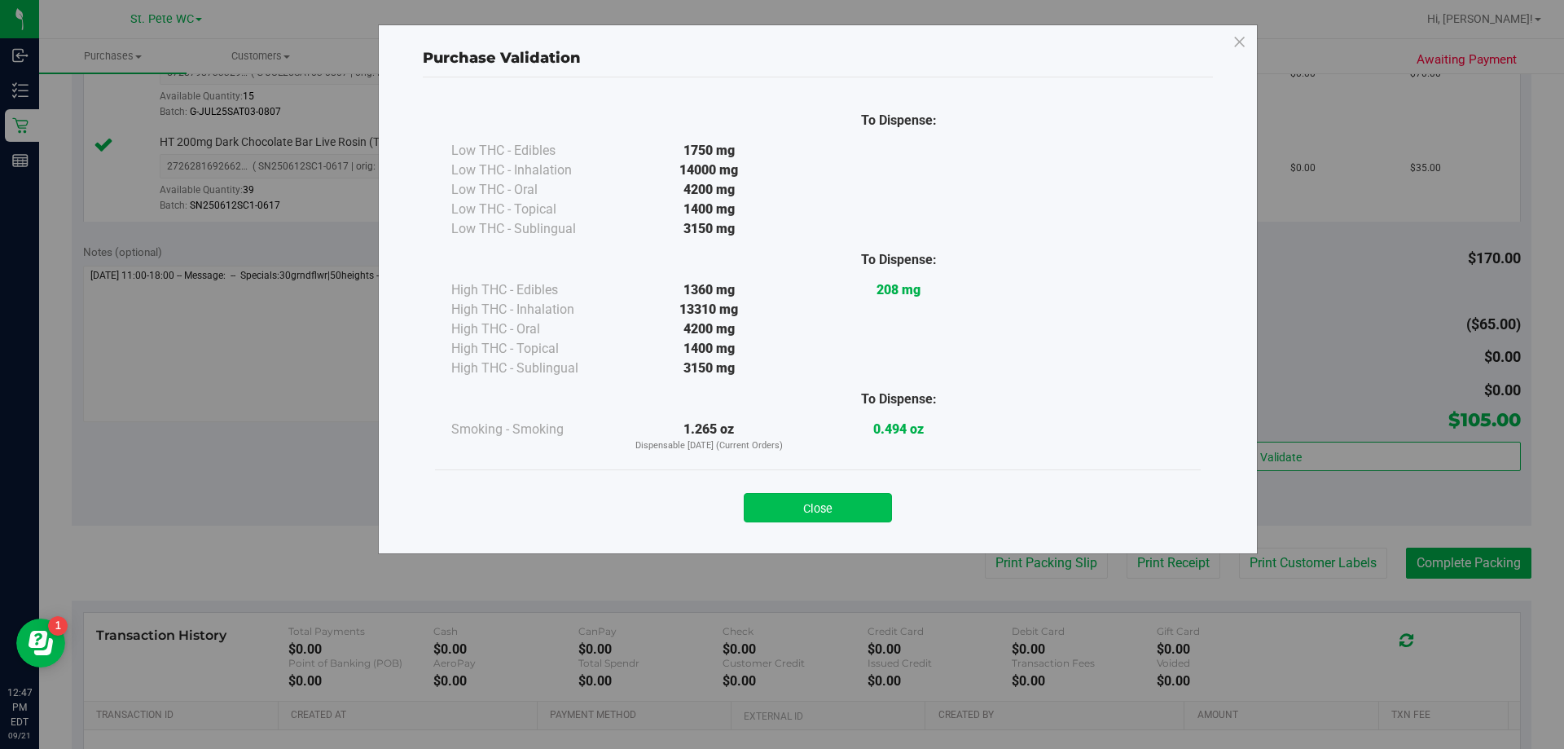
click at [854, 518] on button "Close" at bounding box center [818, 507] width 148 height 29
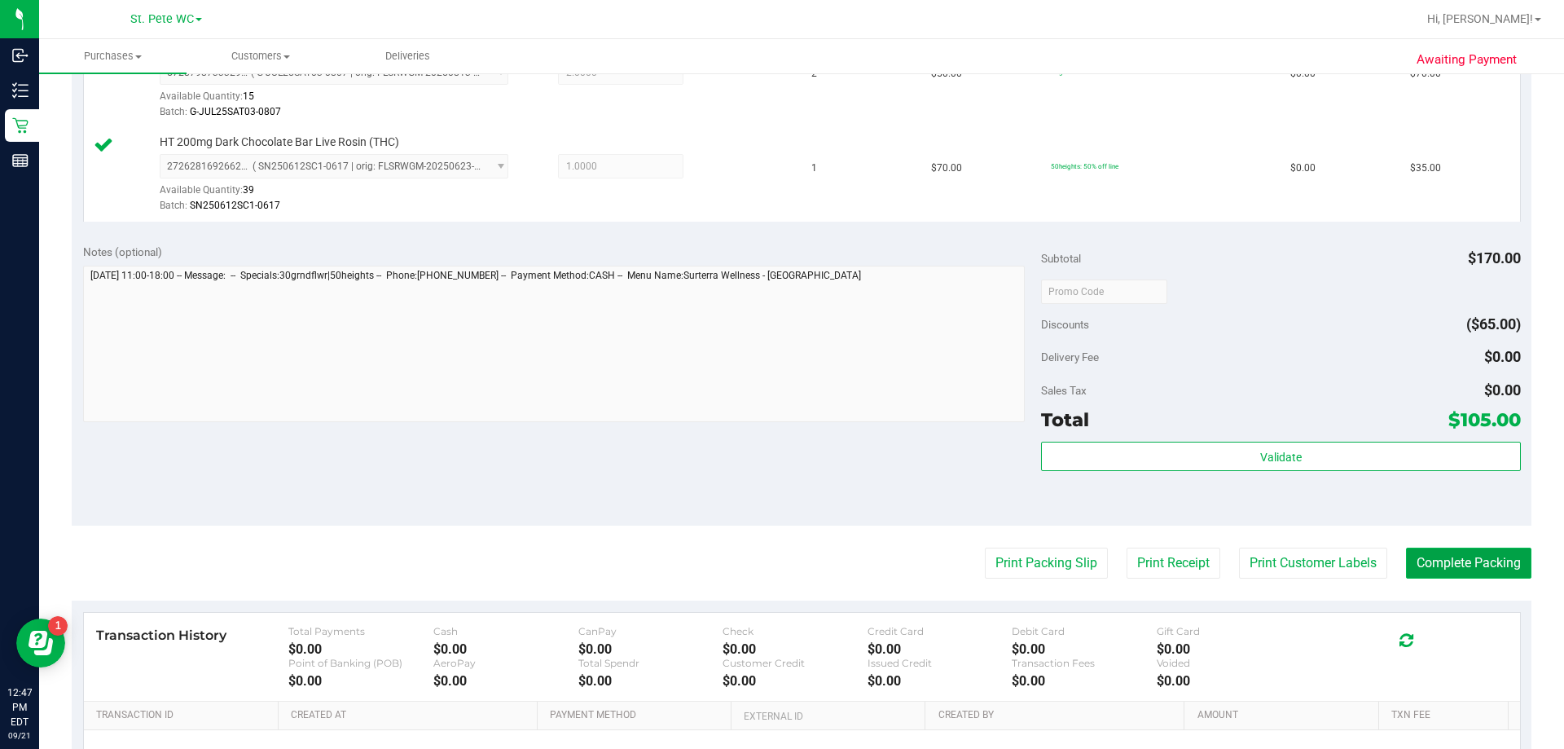
click at [1410, 564] on button "Complete Packing" at bounding box center [1468, 562] width 125 height 31
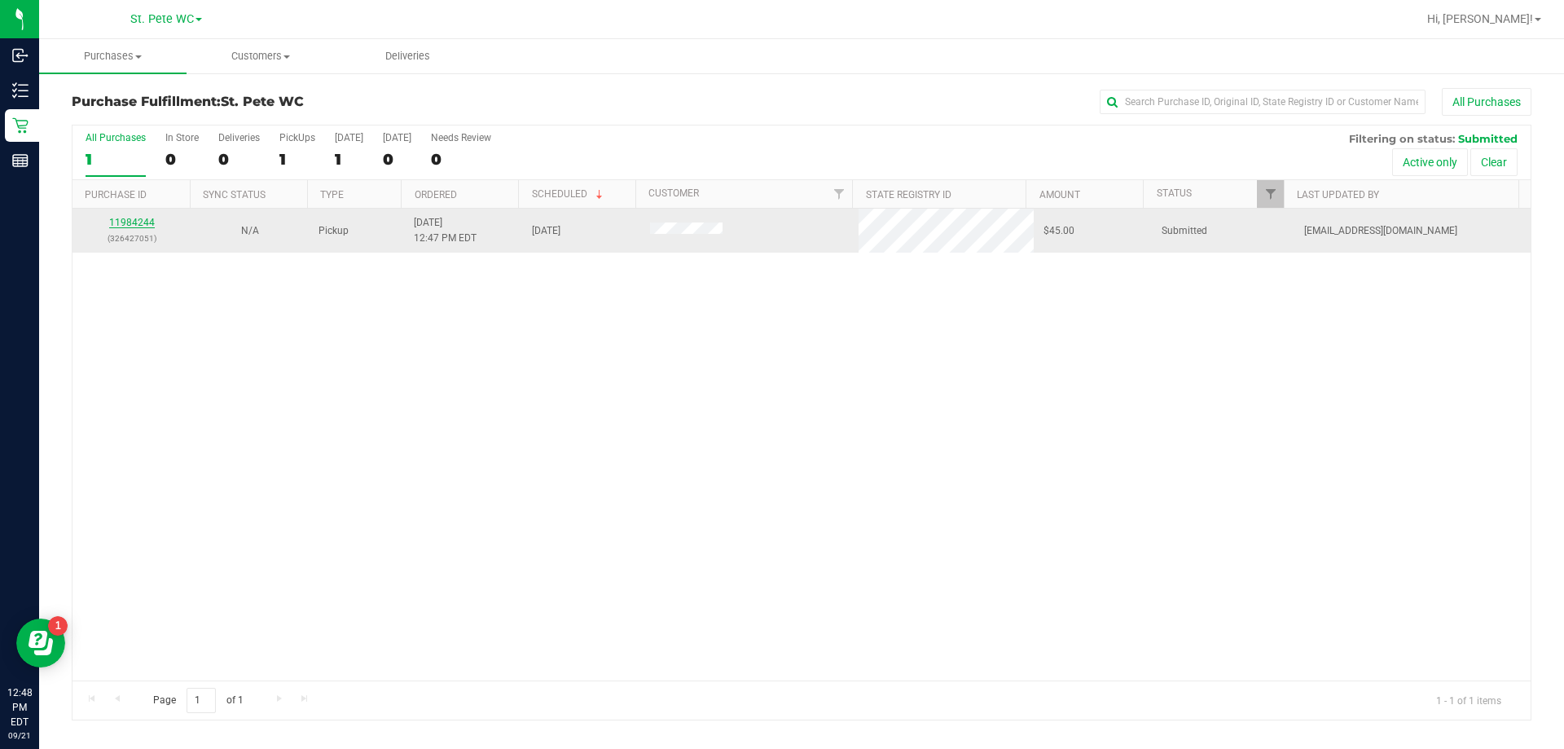
click at [152, 221] on link "11984244" at bounding box center [132, 222] width 46 height 11
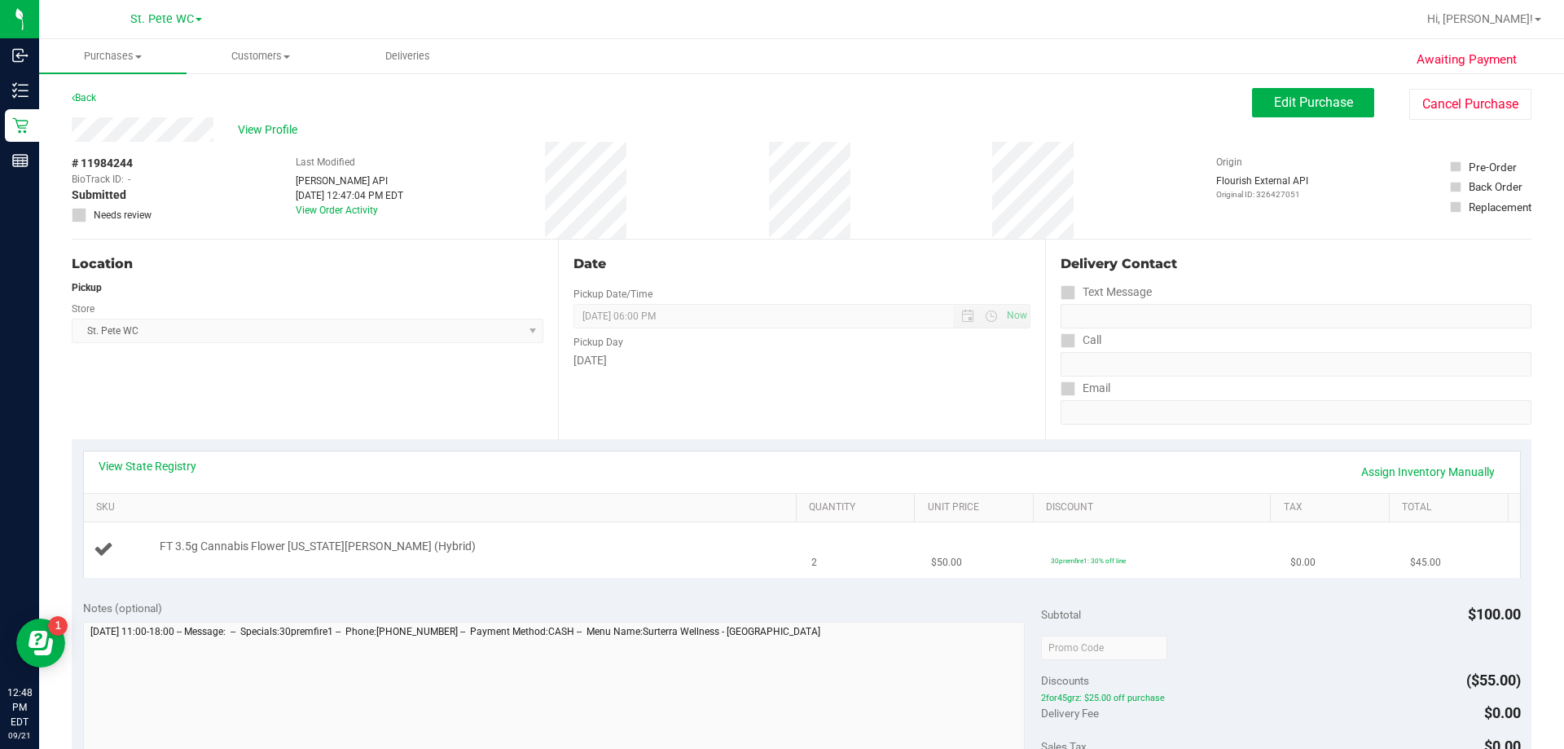
click at [495, 555] on div at bounding box center [474, 555] width 629 height 1
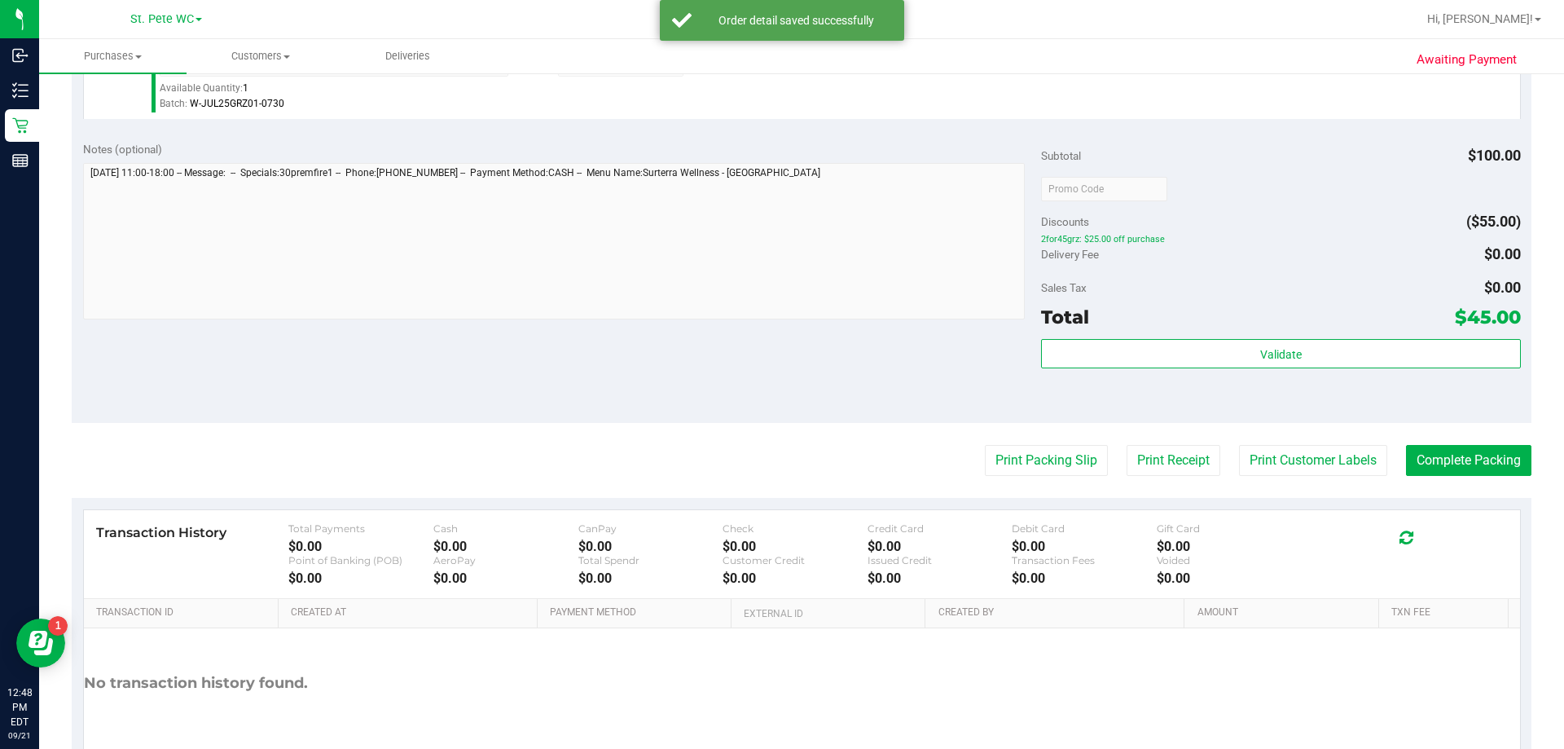
scroll to position [583, 0]
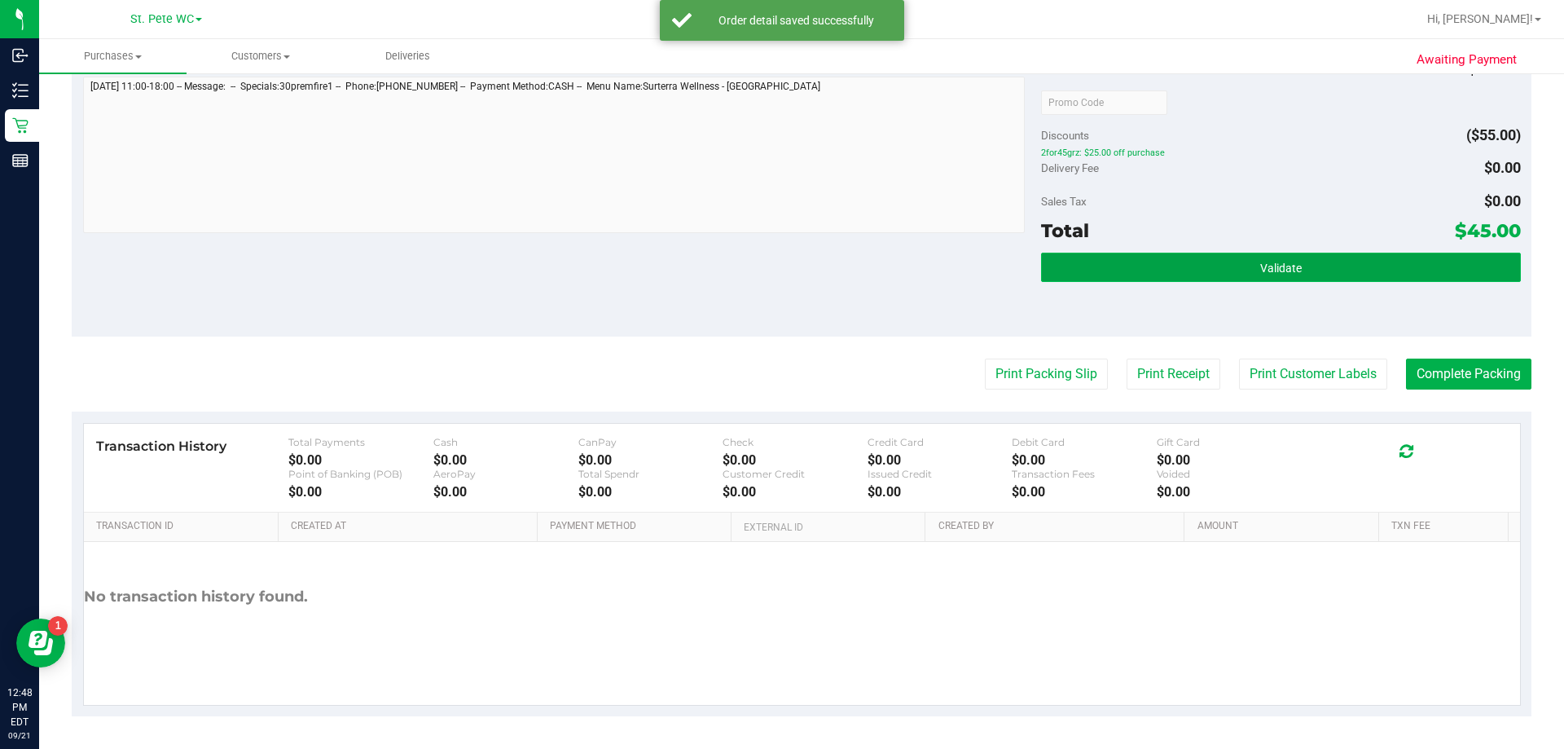
click at [1283, 267] on span "Validate" at bounding box center [1281, 267] width 42 height 13
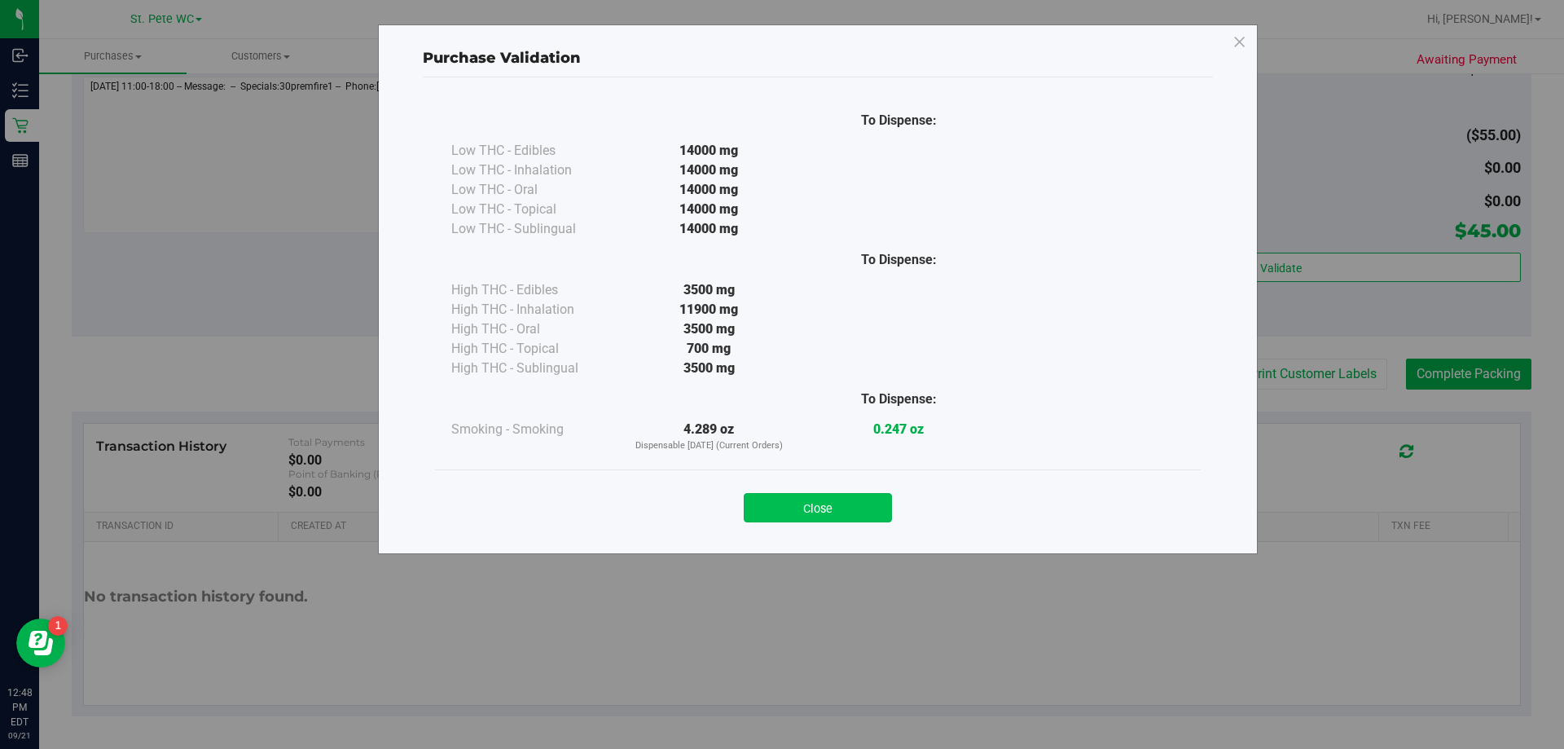
click at [795, 514] on button "Close" at bounding box center [818, 507] width 148 height 29
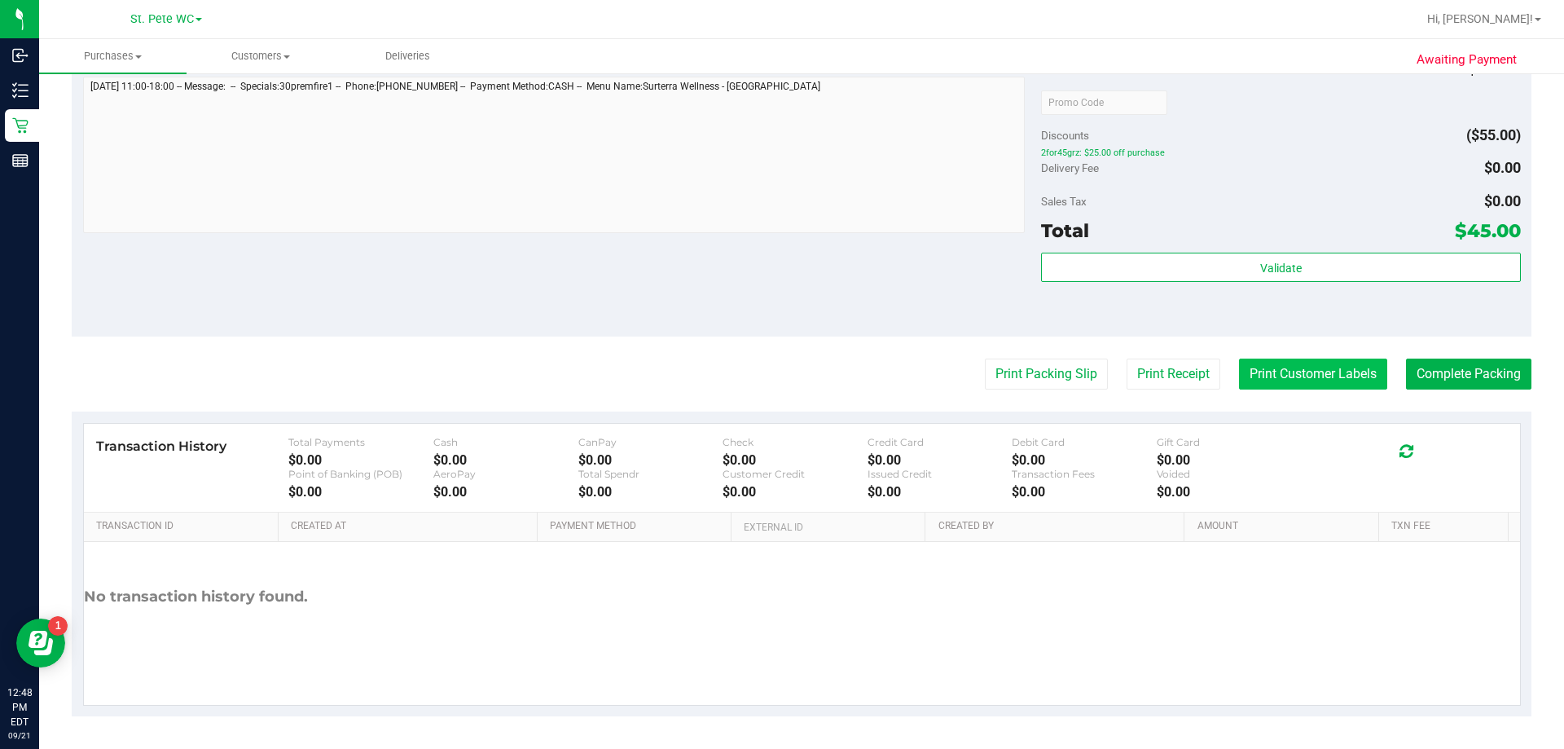
click at [1313, 373] on button "Print Customer Labels" at bounding box center [1313, 373] width 148 height 31
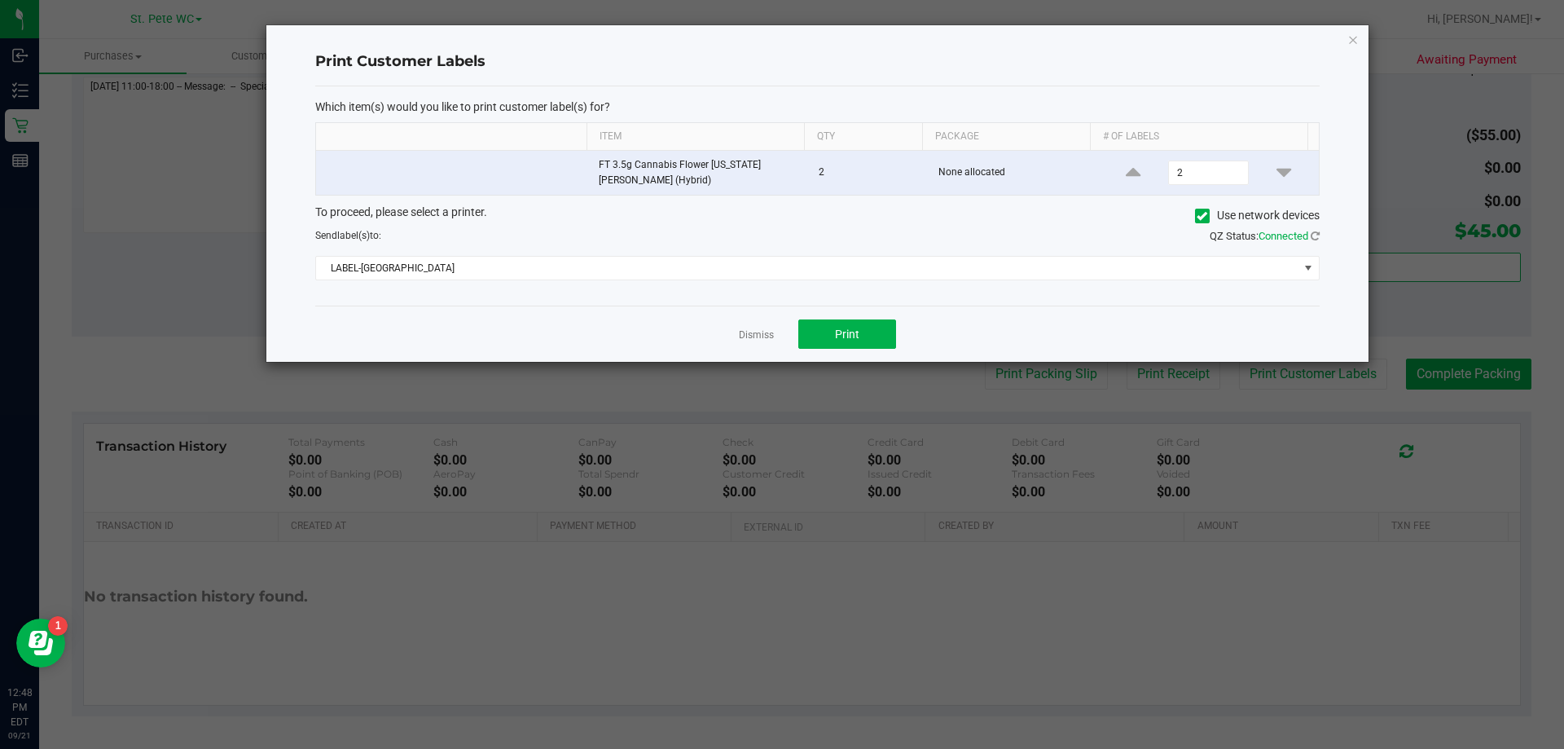
click at [911, 353] on div "Dismiss Print" at bounding box center [817, 333] width 1004 height 56
click at [859, 322] on button "Print" at bounding box center [847, 333] width 98 height 29
click at [1351, 39] on icon "button" at bounding box center [1352, 39] width 11 height 20
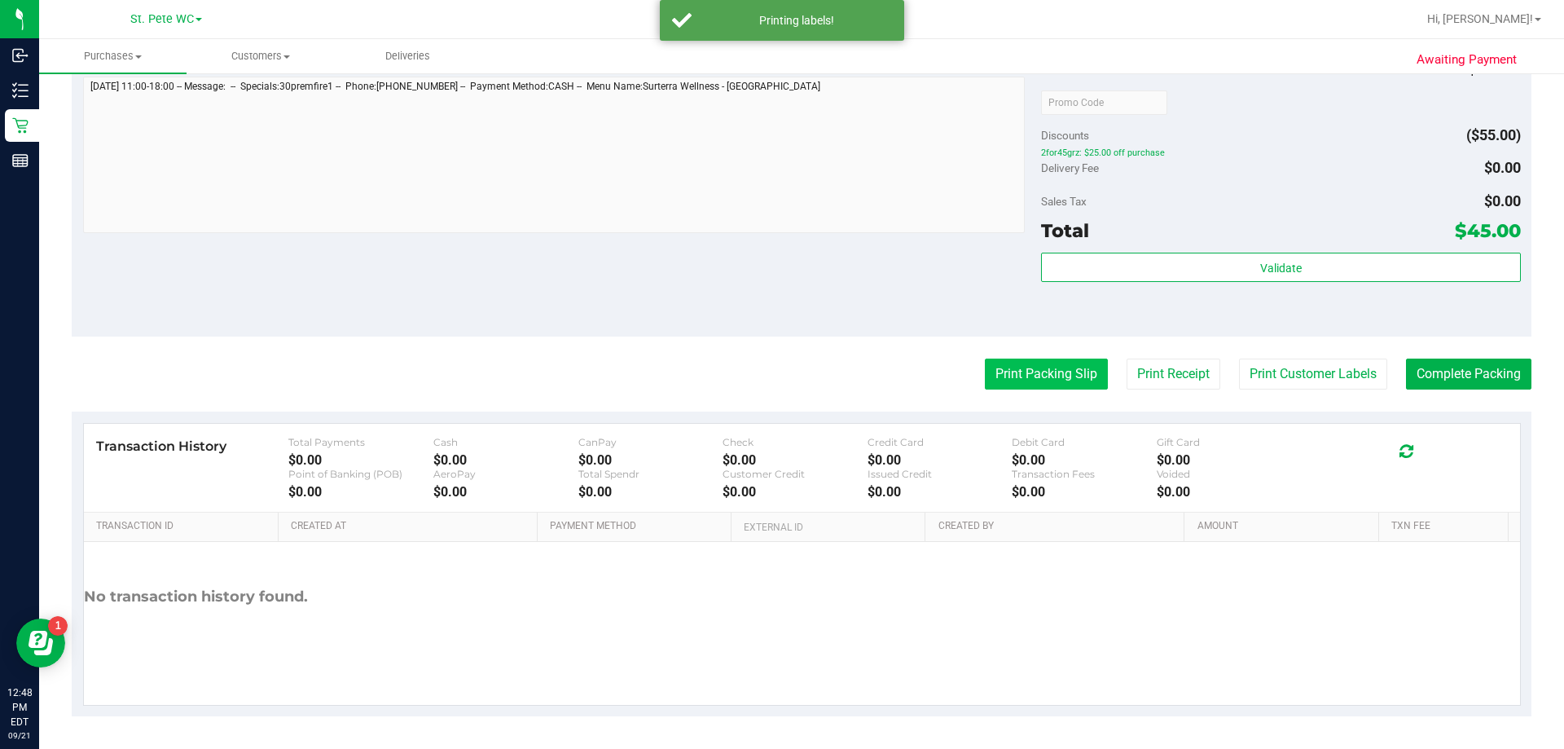
click at [1011, 380] on button "Print Packing Slip" at bounding box center [1046, 373] width 123 height 31
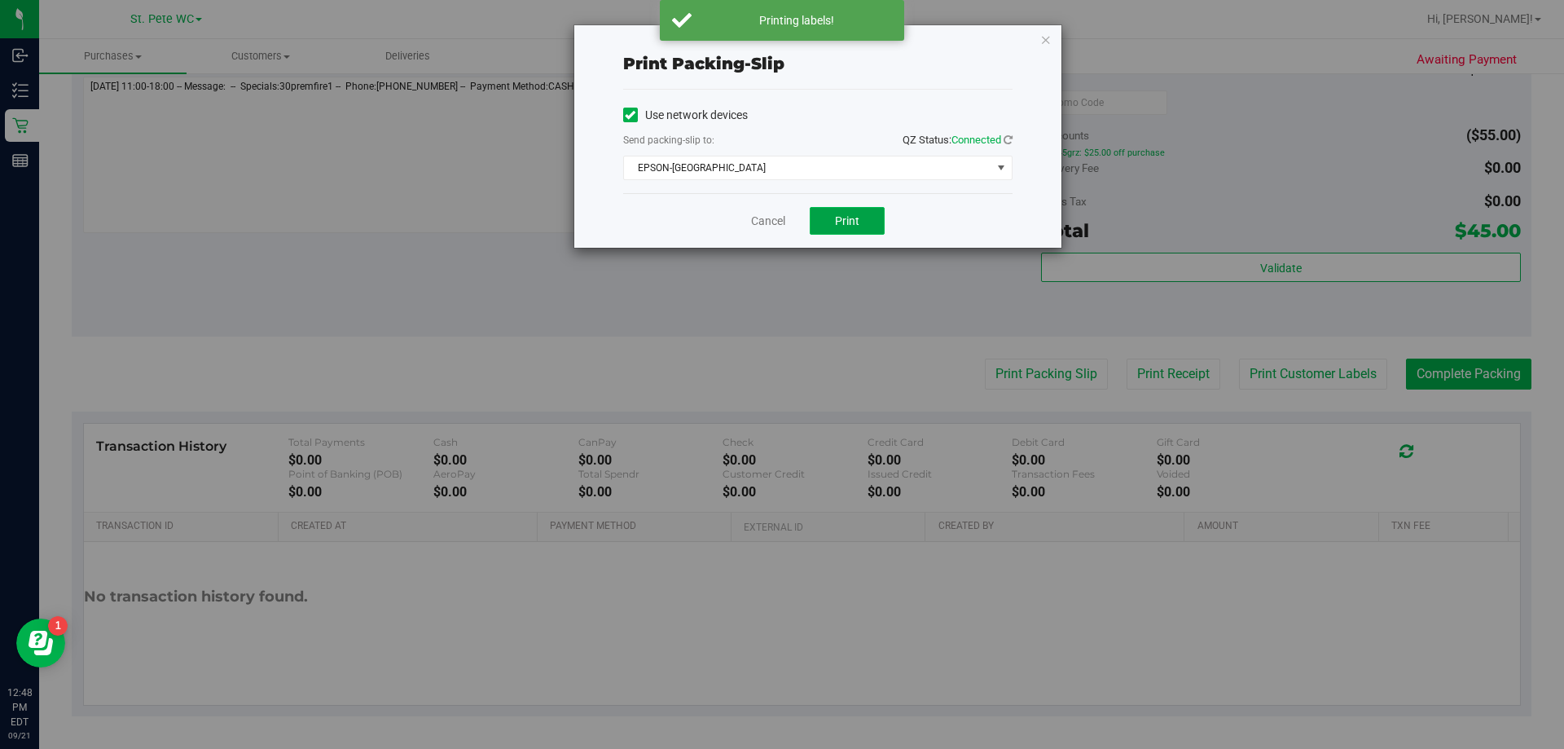
click at [877, 221] on button "Print" at bounding box center [847, 221] width 75 height 28
click at [1048, 44] on icon "button" at bounding box center [1045, 39] width 11 height 20
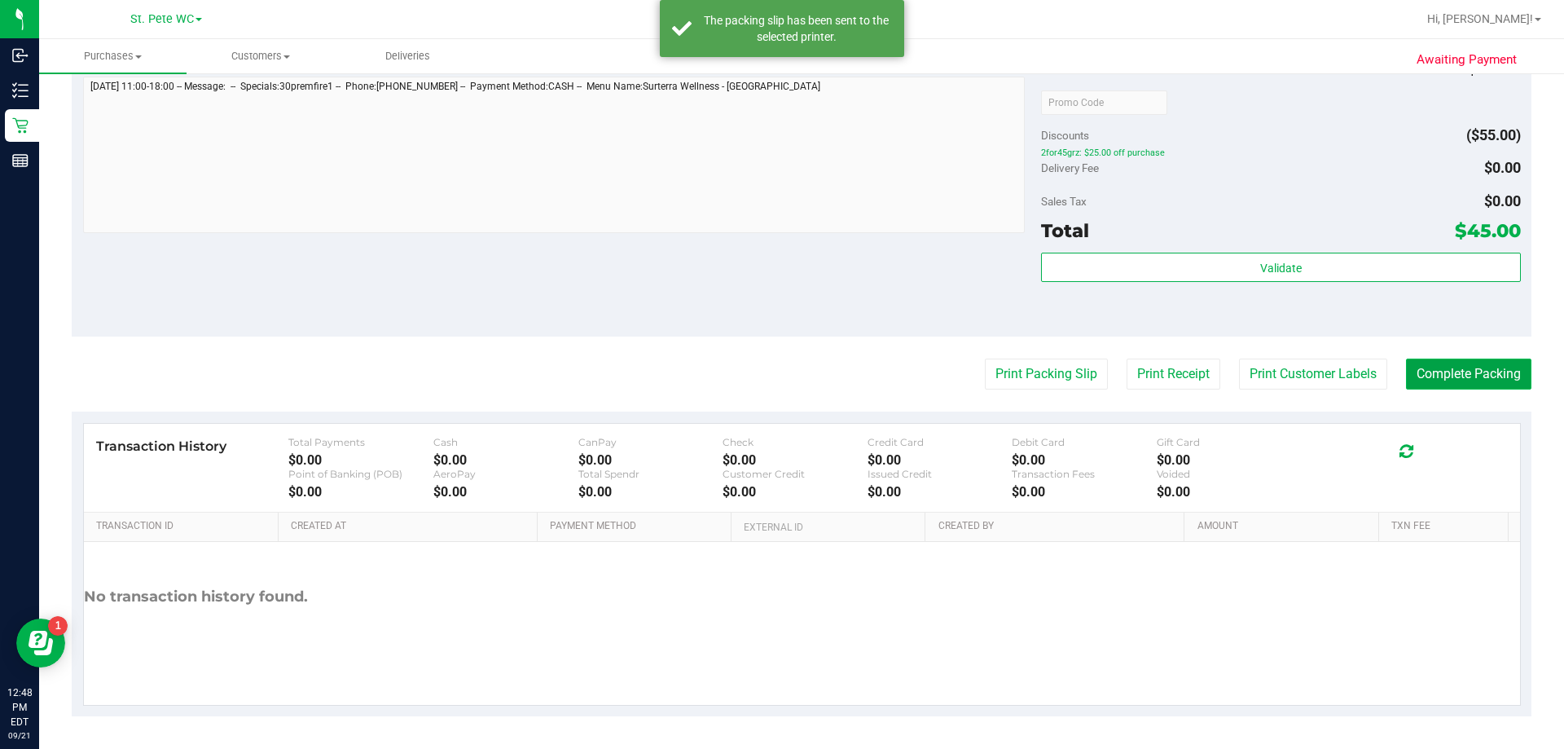
click at [1410, 387] on button "Complete Packing" at bounding box center [1468, 373] width 125 height 31
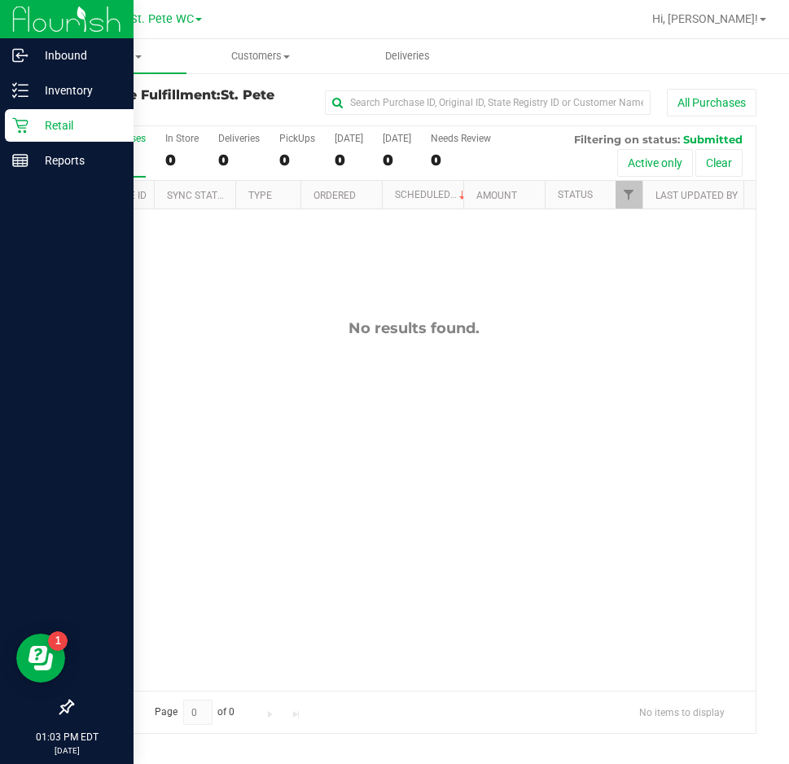
click at [24, 119] on icon at bounding box center [20, 125] width 16 height 16
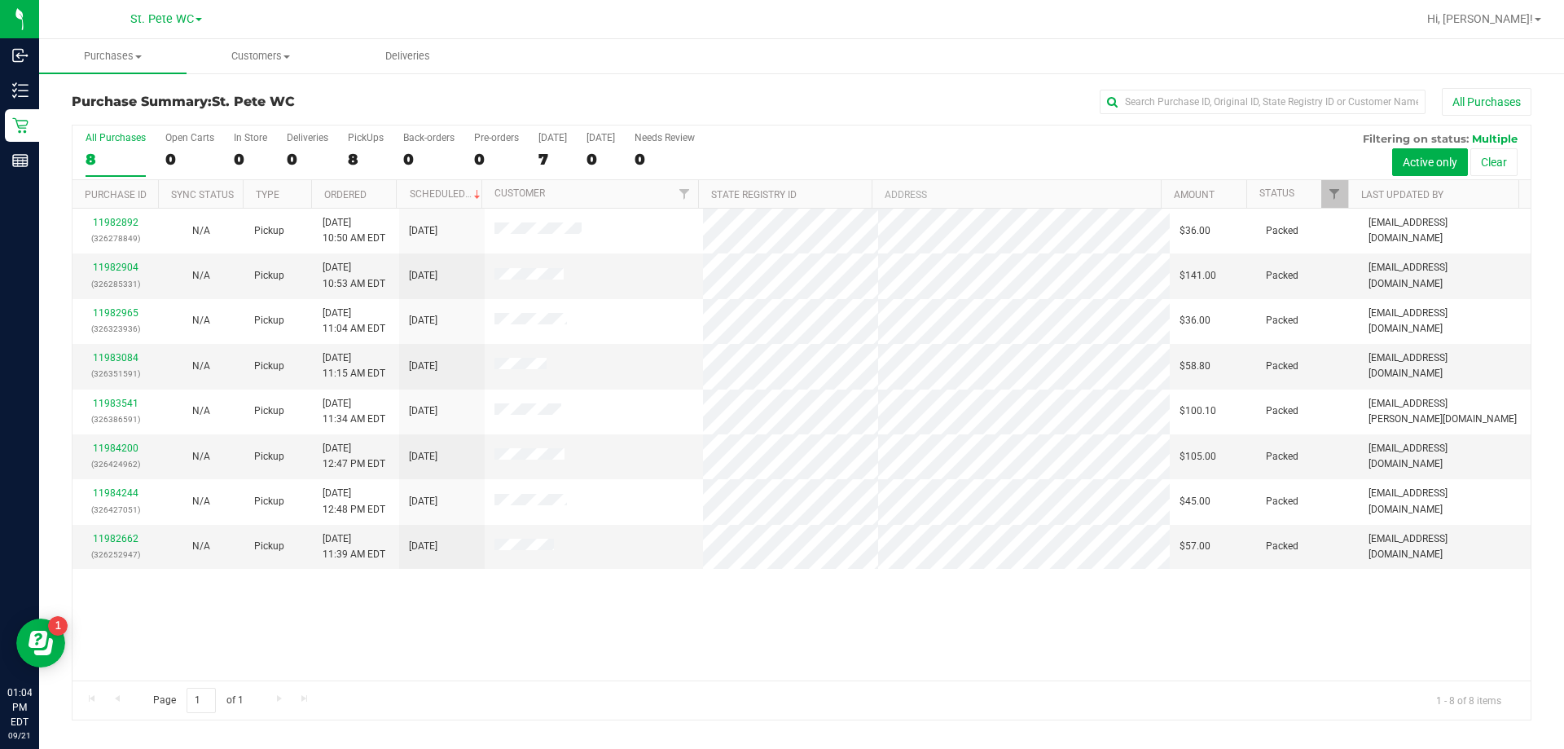
click at [740, 677] on div "11982892 (326278849) N/A Pickup 9/21/2025 10:50 AM EDT 9/21/2025 $36.00 Packed …" at bounding box center [801, 445] width 1458 height 472
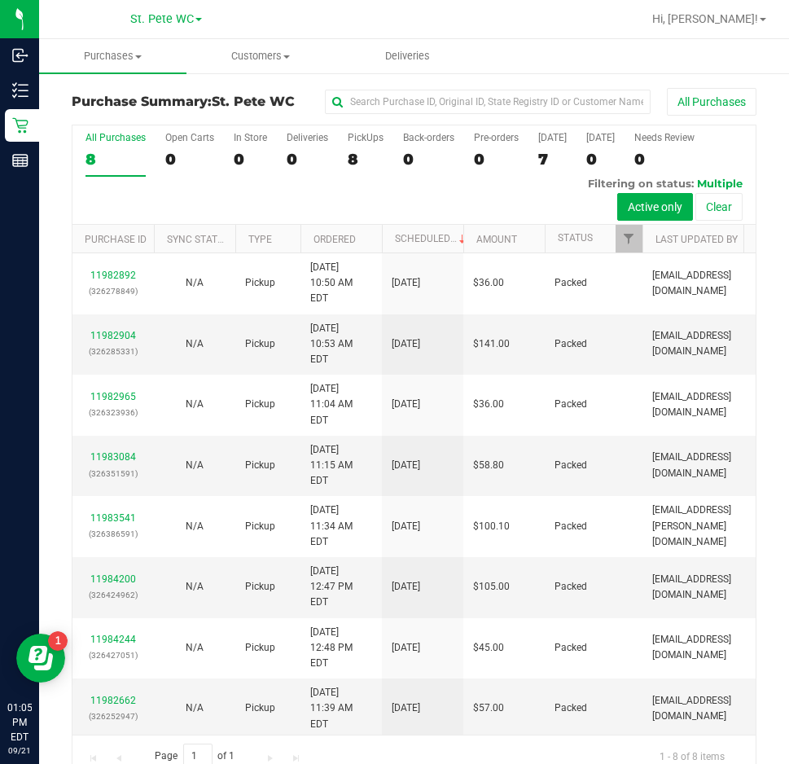
click at [608, 672] on div "11982892 (326278849) N/A Pickup 9/21/2025 10:50 AM EDT 9/21/2025 $36.00 Packed …" at bounding box center [413, 493] width 683 height 481
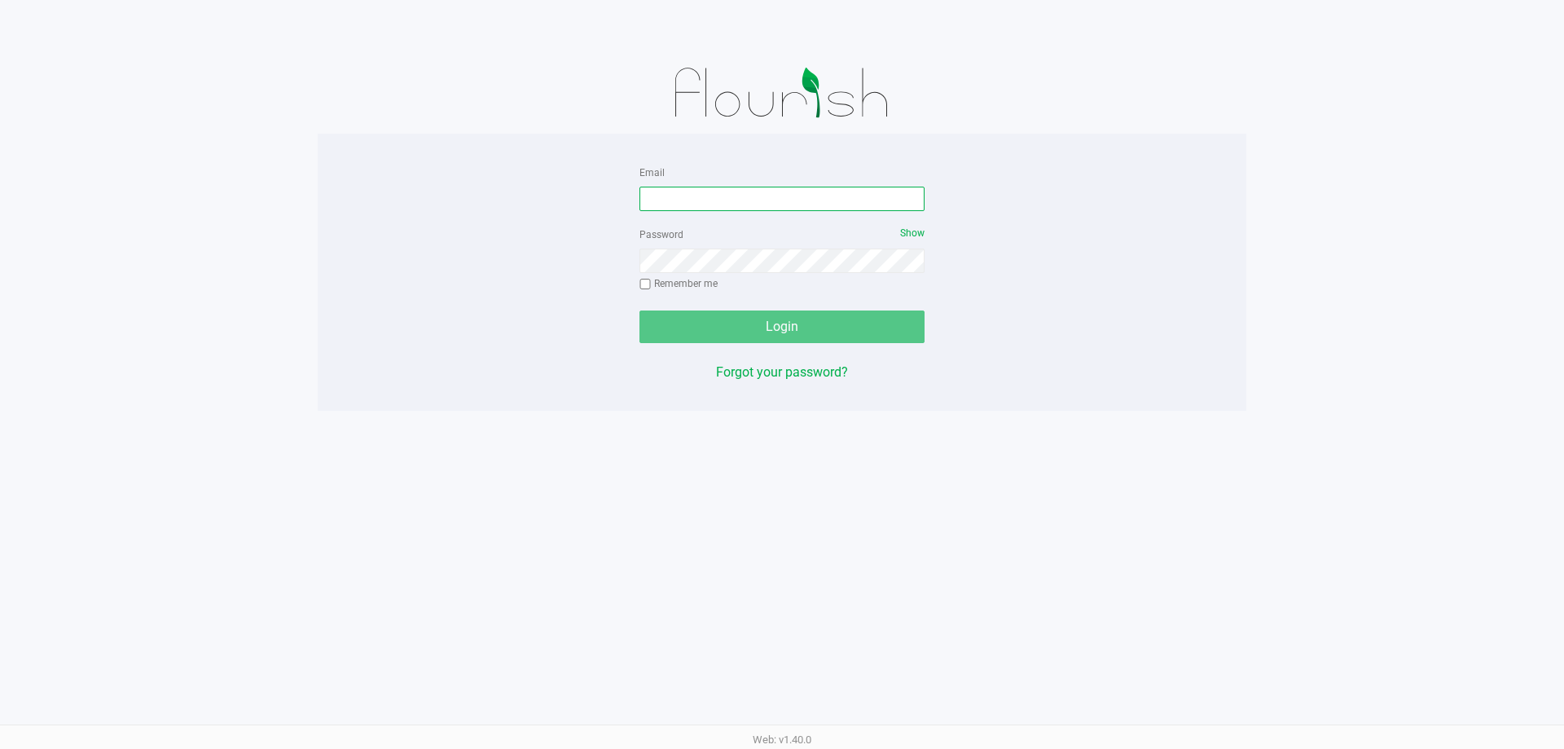
click at [815, 200] on input "Email" at bounding box center [781, 199] width 285 height 24
type input "[EMAIL_ADDRESS][PERSON_NAME][DOMAIN_NAME]"
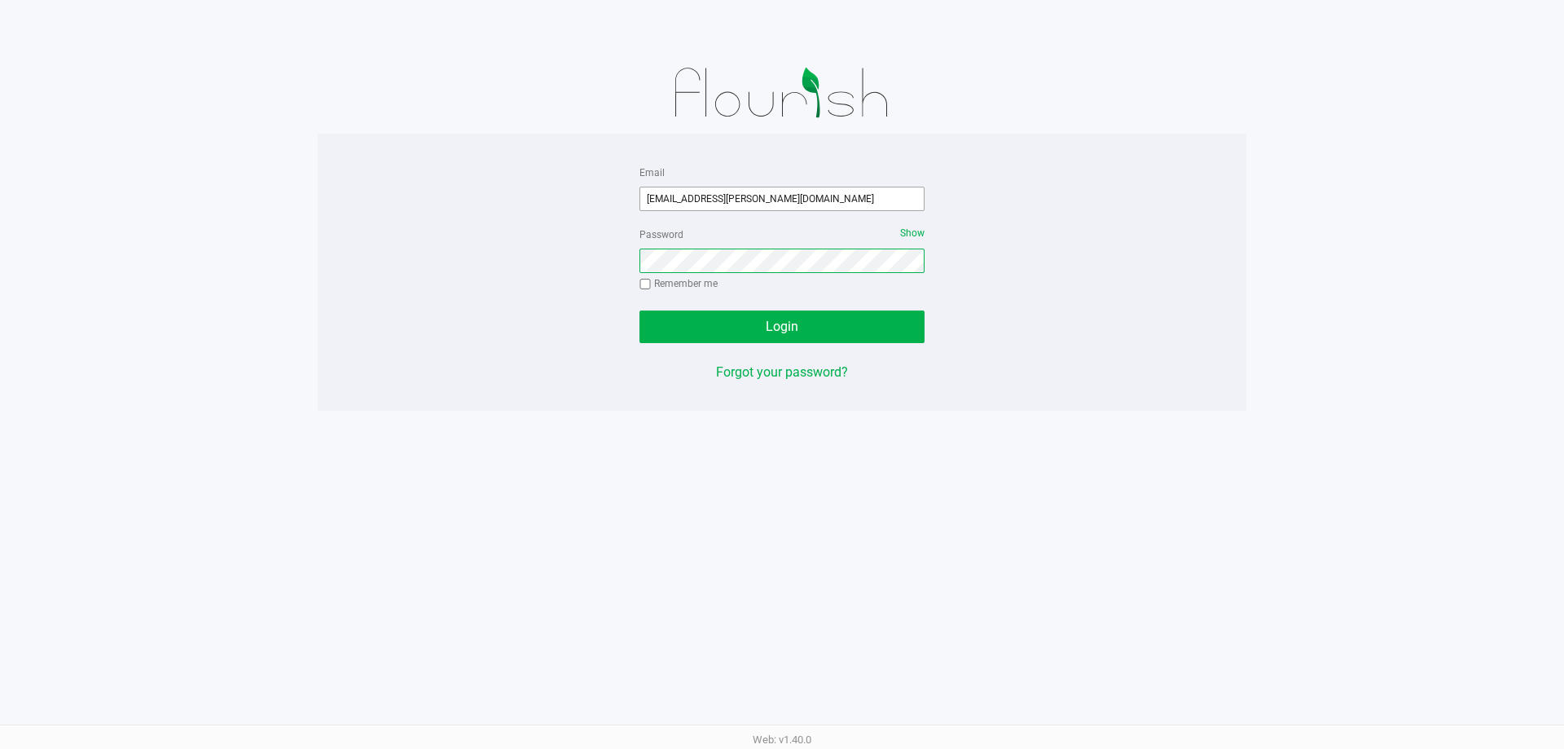
click at [639, 310] on button "Login" at bounding box center [781, 326] width 285 height 33
